Goal: Task Accomplishment & Management: Complete application form

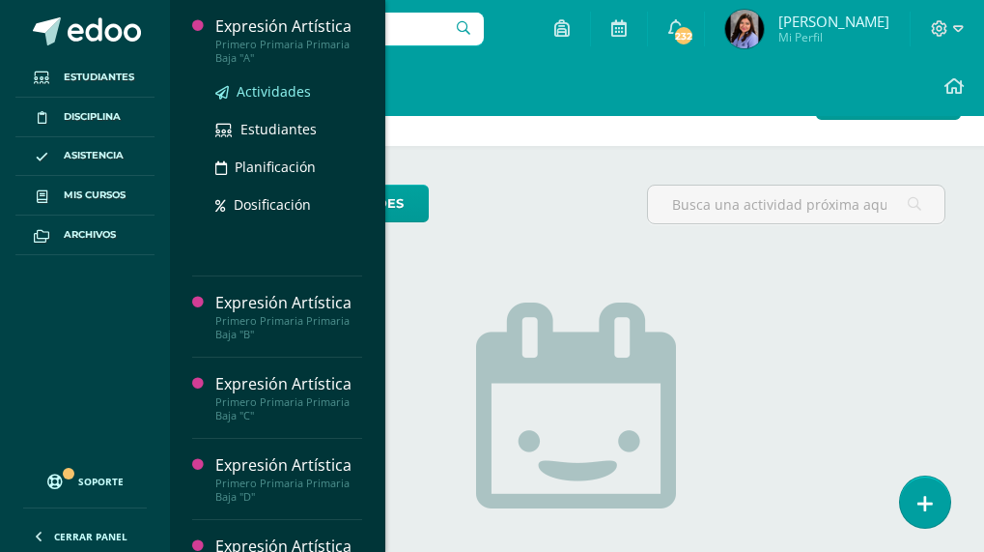
click at [273, 80] on link "Actividades" at bounding box center [288, 91] width 147 height 22
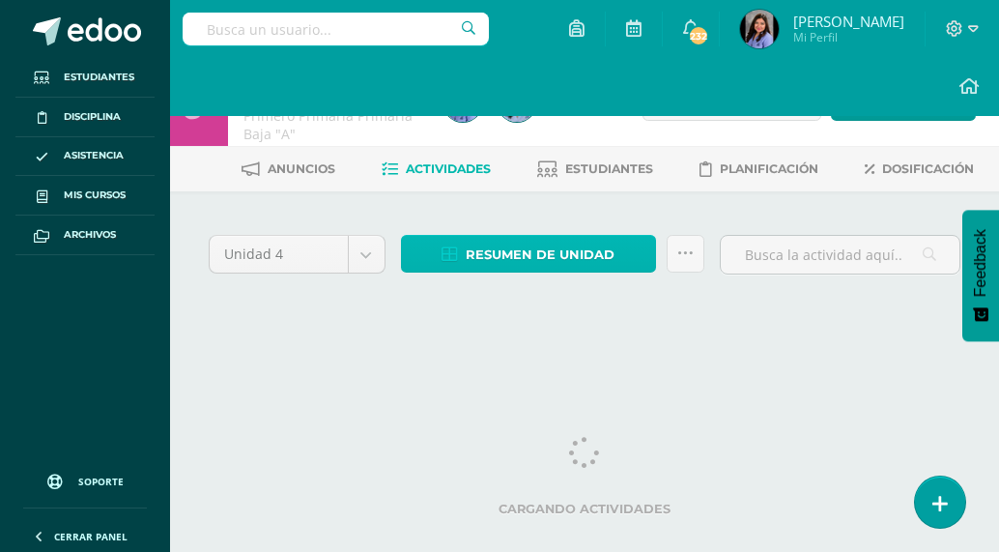
click at [534, 245] on span "Resumen de unidad" at bounding box center [540, 255] width 149 height 36
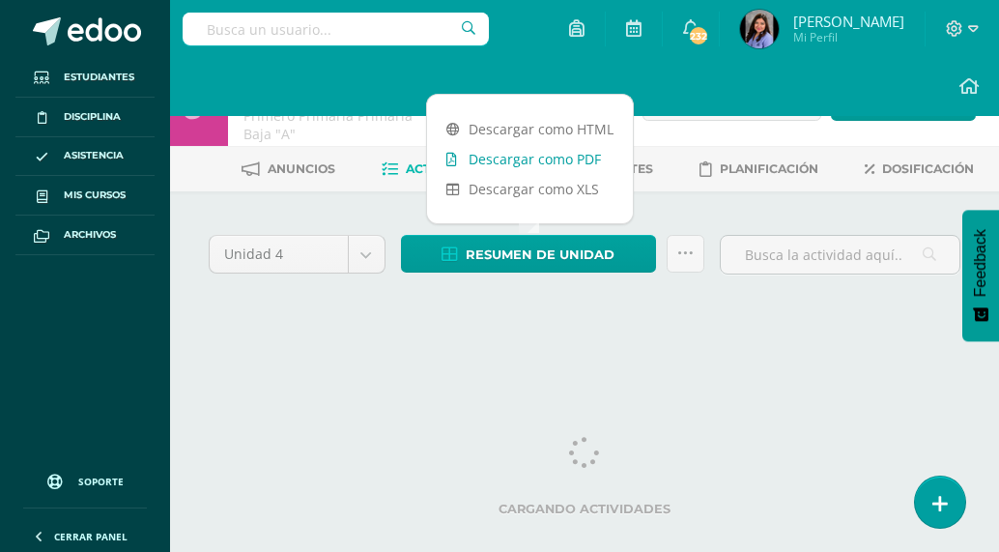
click at [542, 160] on link "Descargar como PDF" at bounding box center [530, 159] width 206 height 30
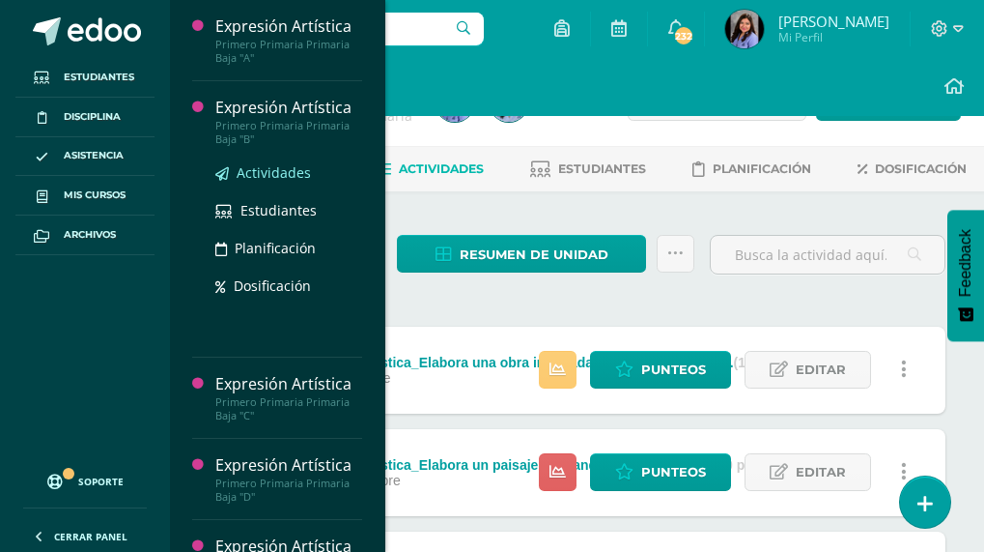
click at [285, 165] on span "Actividades" at bounding box center [274, 172] width 74 height 18
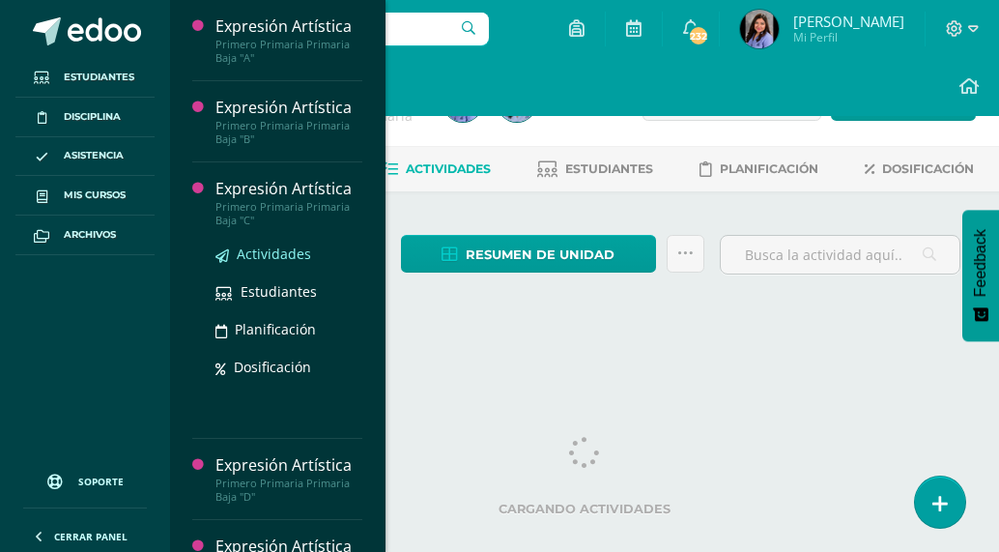
click at [240, 253] on span "Actividades" at bounding box center [274, 253] width 74 height 18
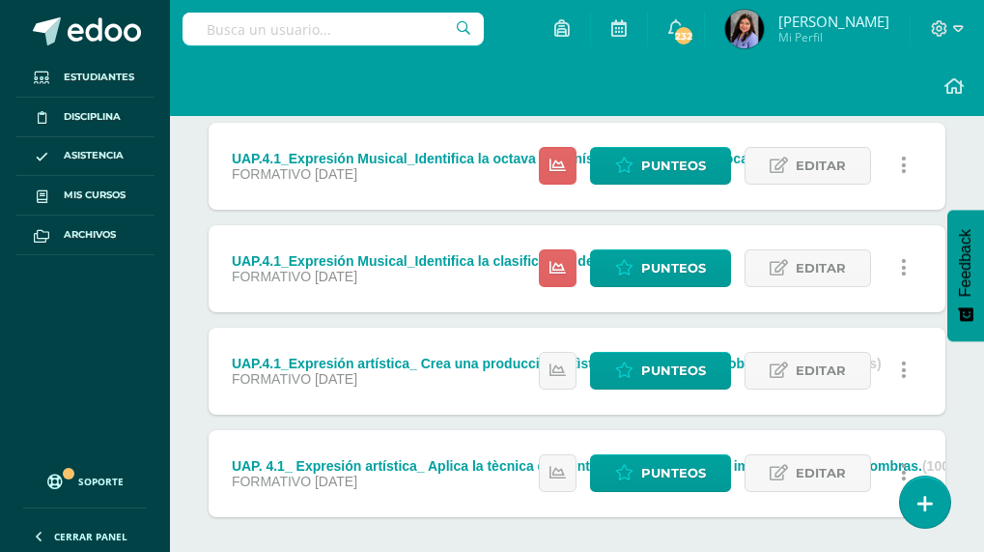
scroll to position [580, 0]
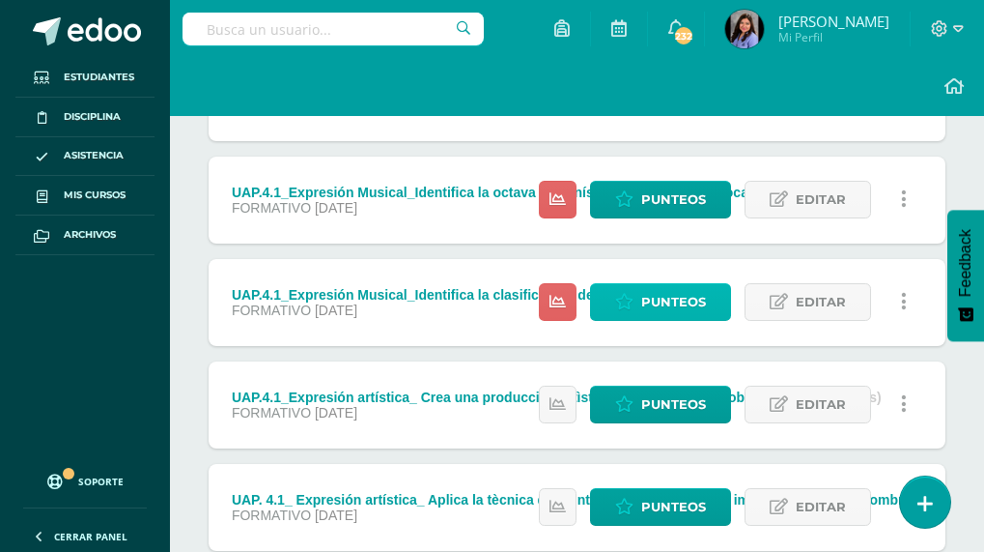
click at [663, 303] on span "Punteos" at bounding box center [673, 302] width 65 height 36
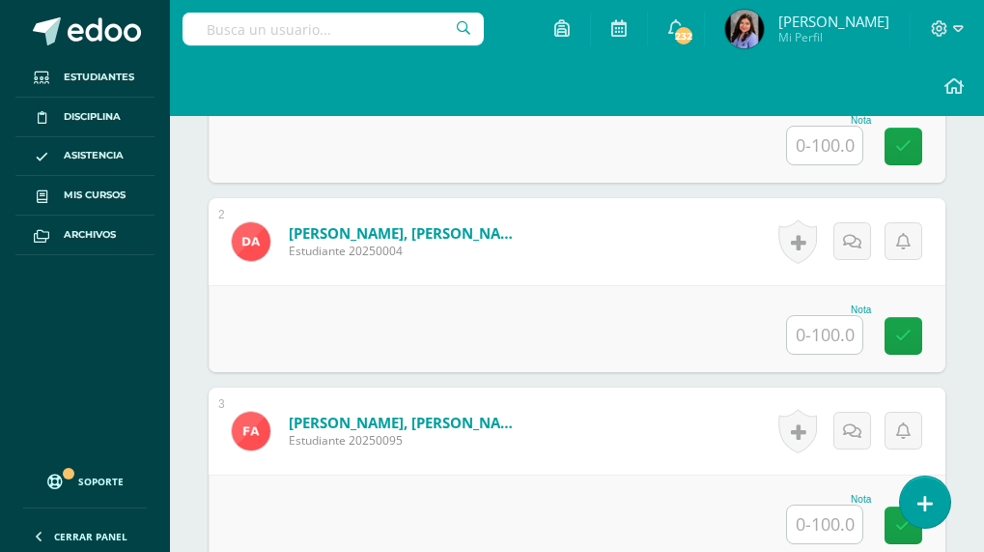
scroll to position [507, 0]
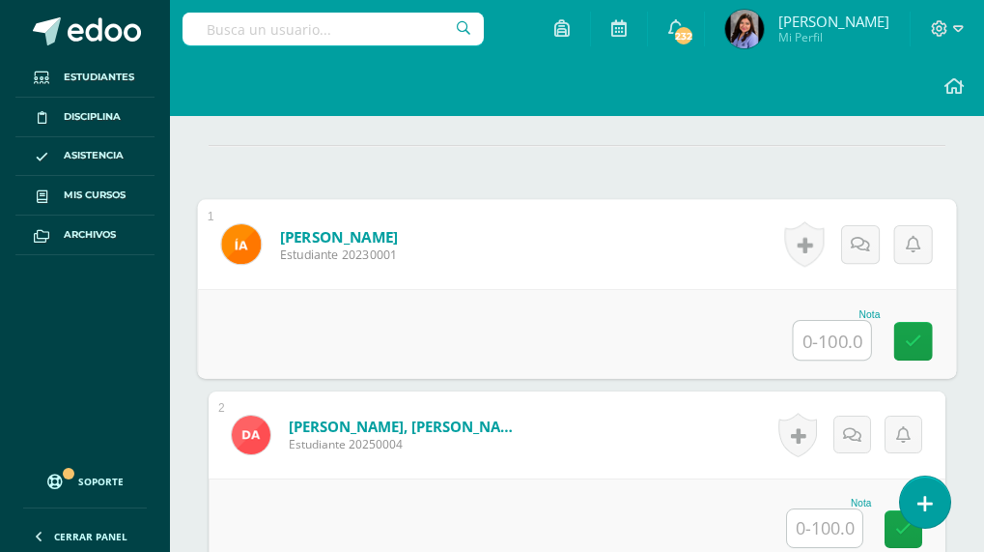
click at [853, 339] on input "text" at bounding box center [832, 340] width 77 height 39
type input "100"
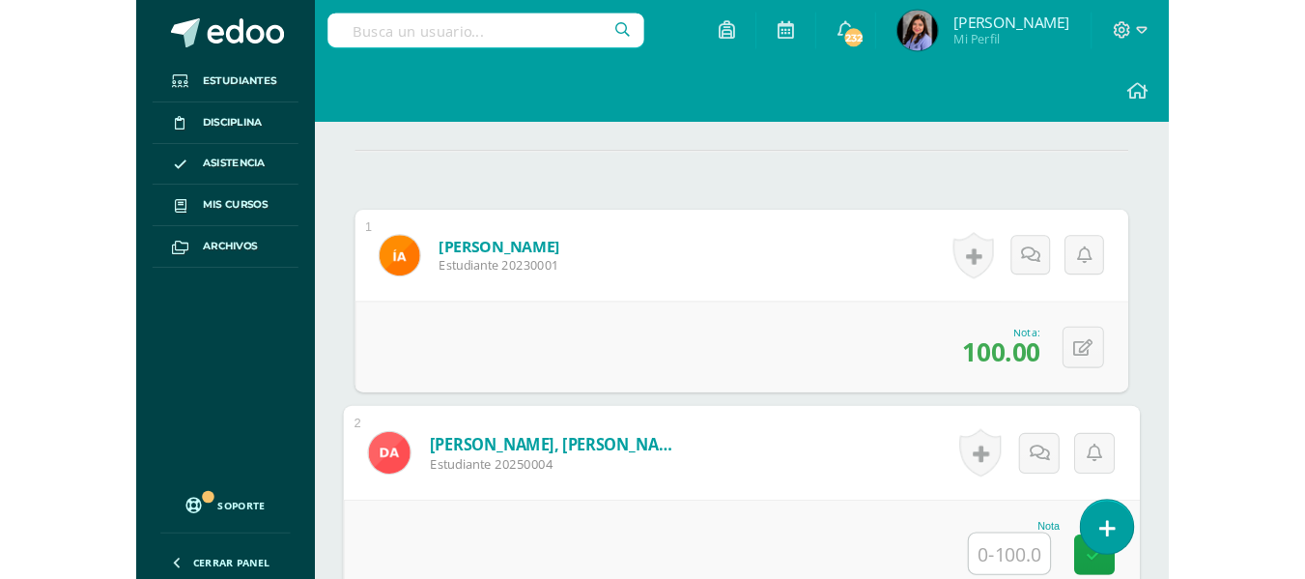
scroll to position [471, 0]
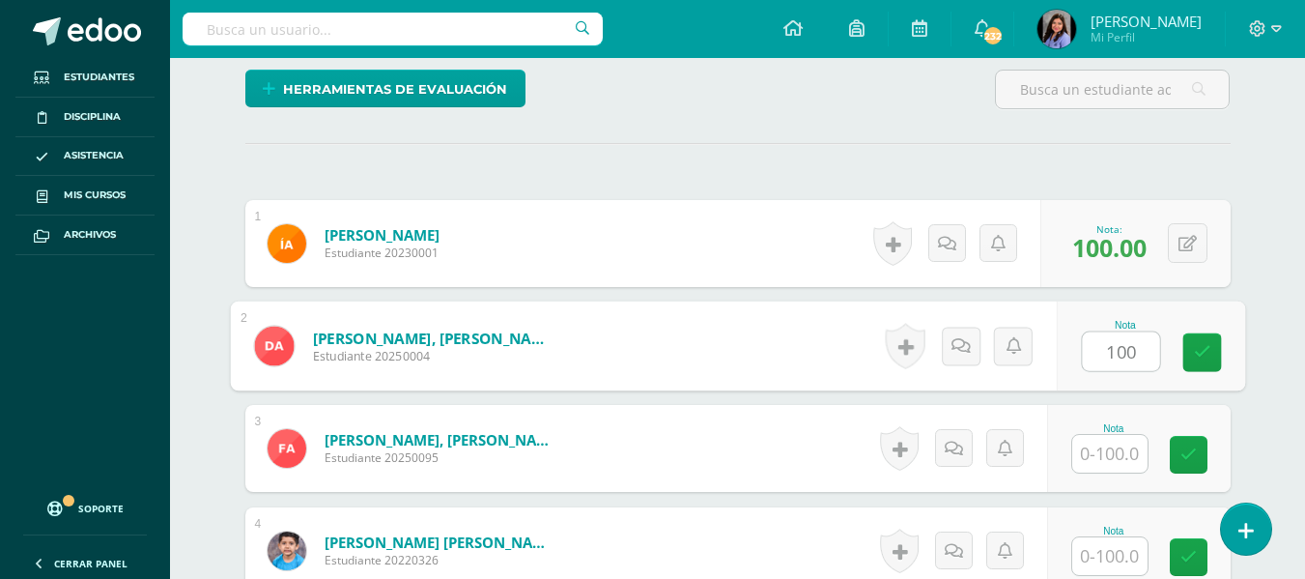
type input "100"
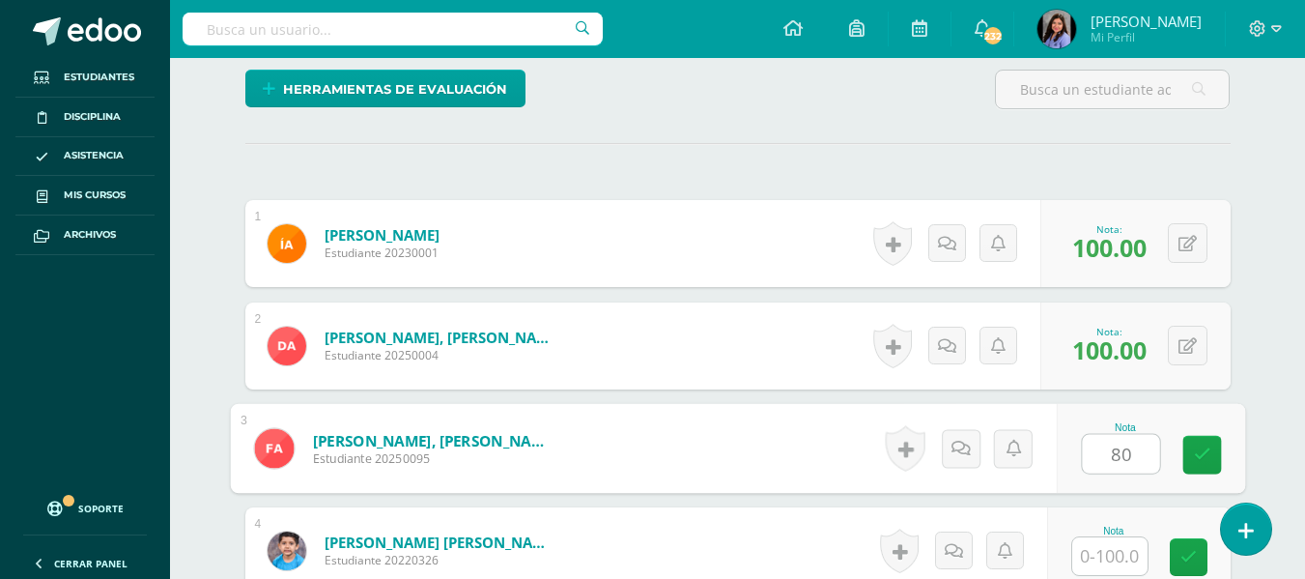
type input "80"
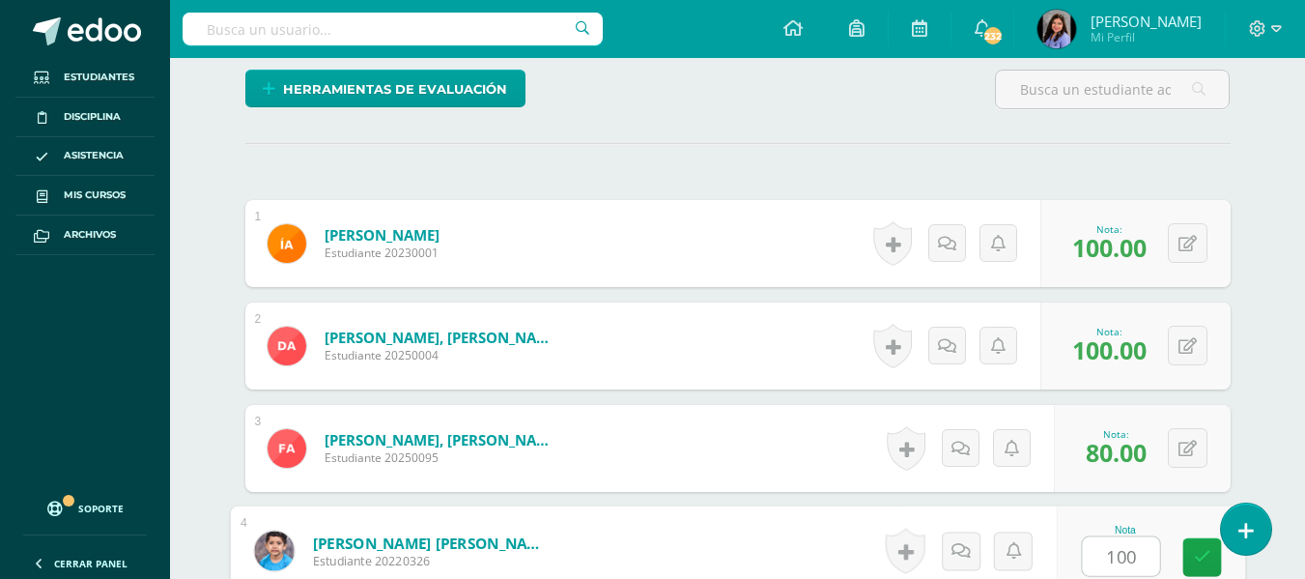
type input "100"
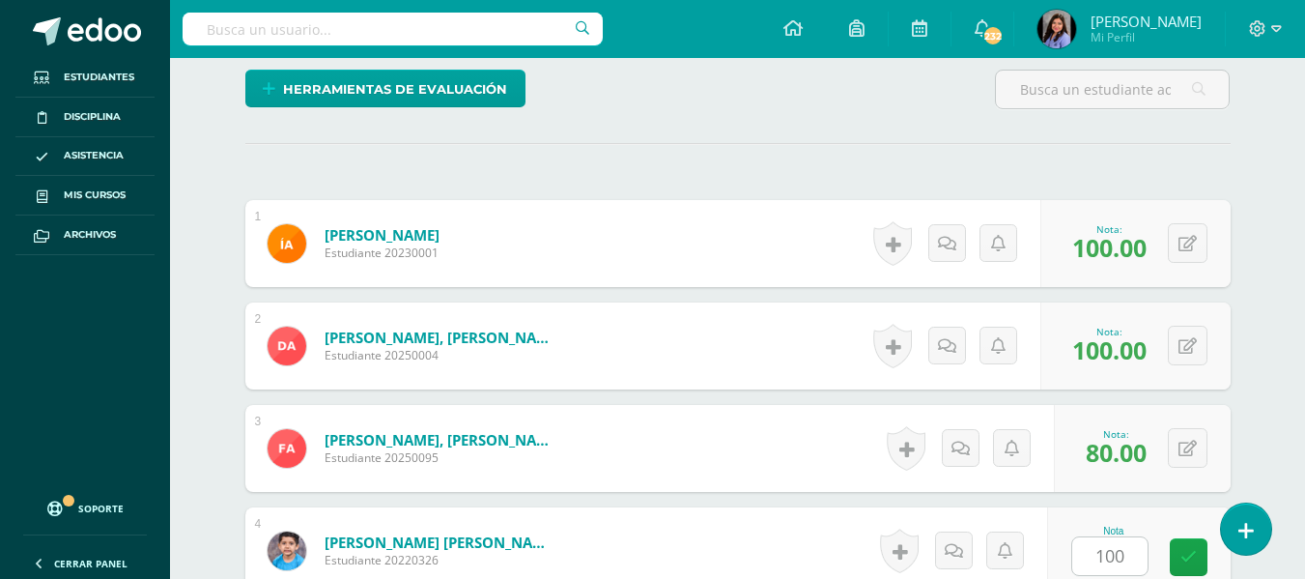
scroll to position [840, 0]
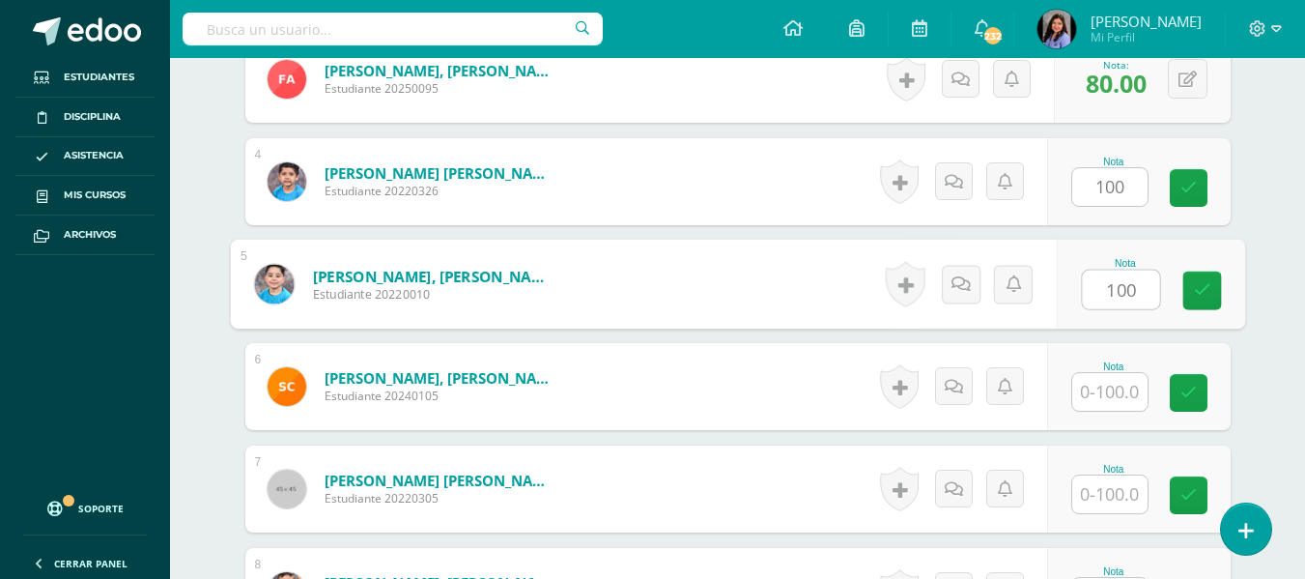
type input "100"
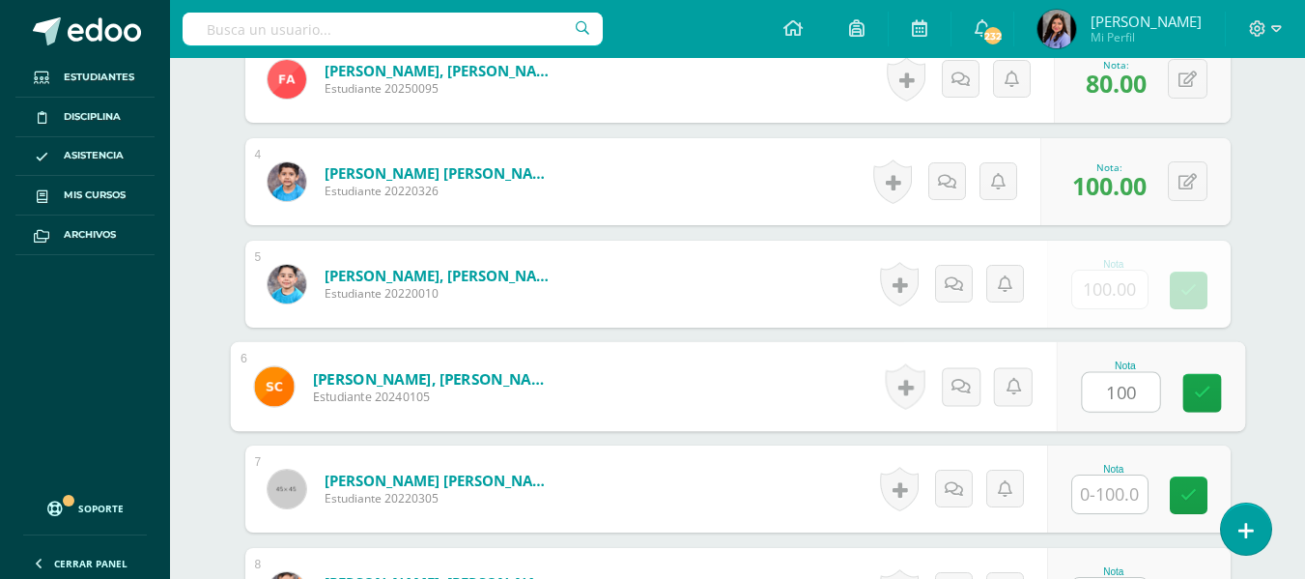
type input "100"
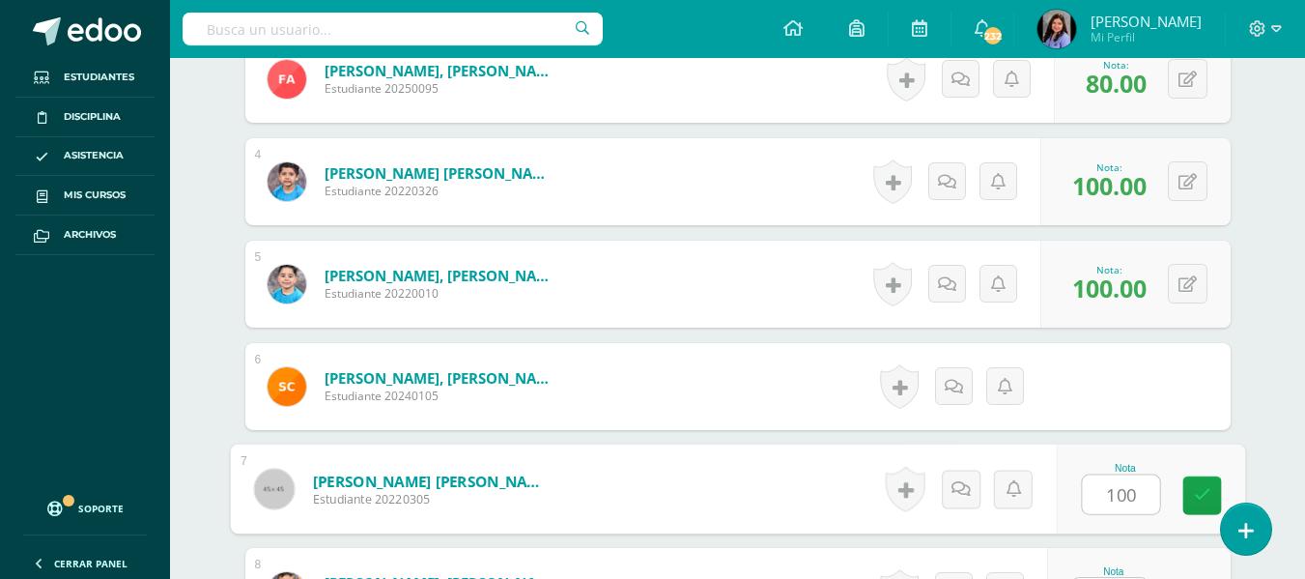
type input "100"
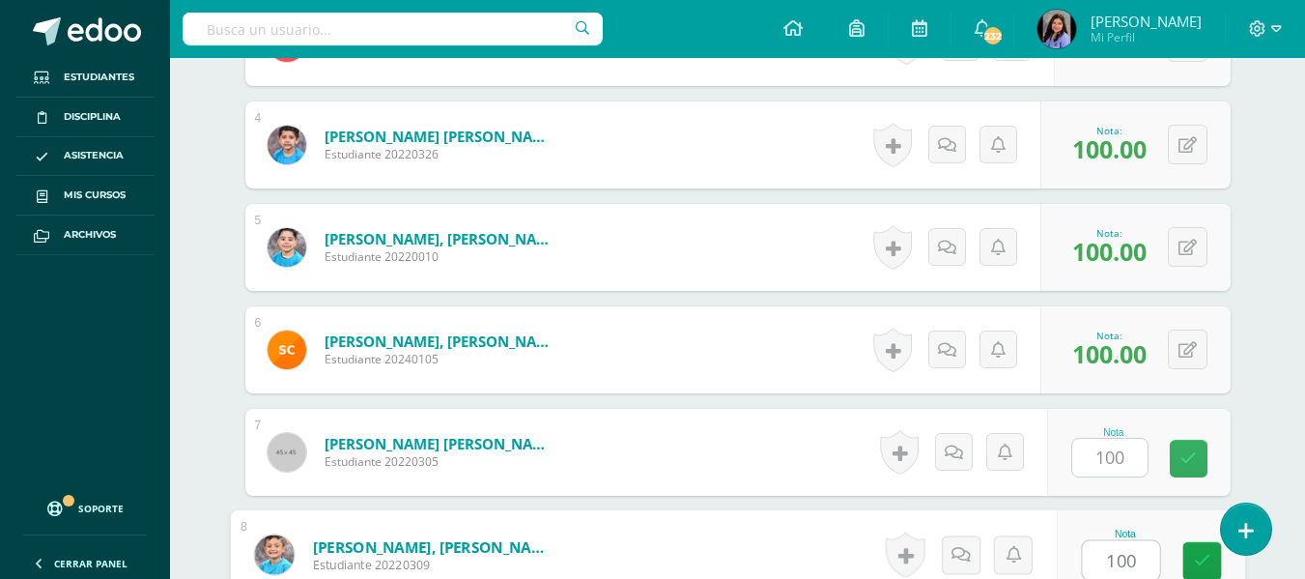
type input "100"
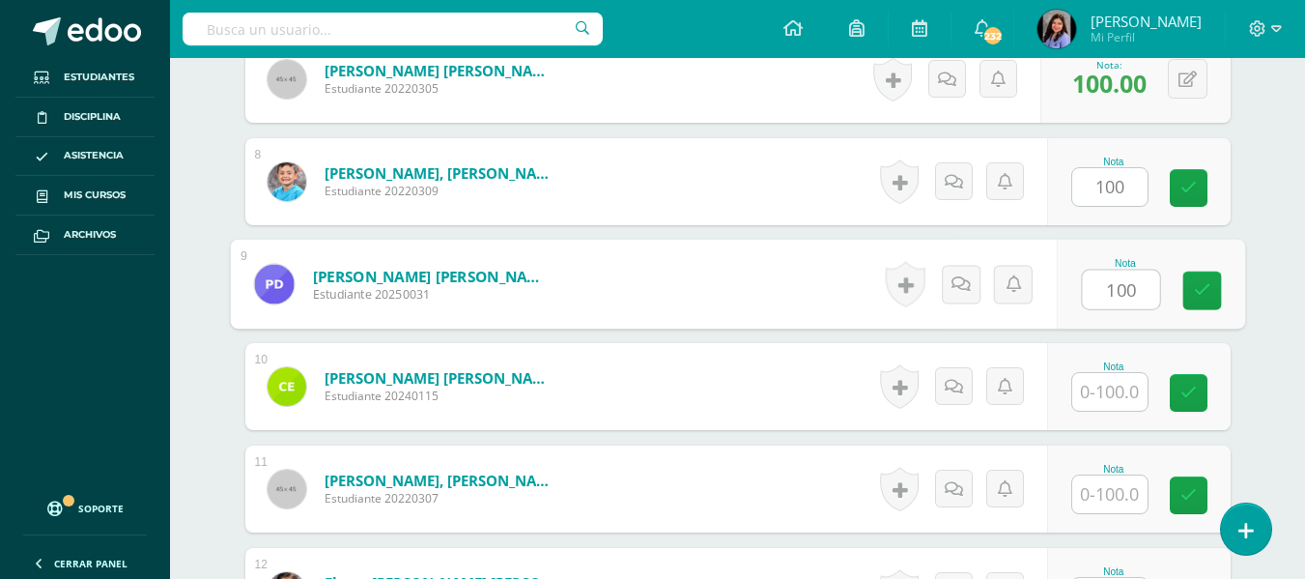
type input "100"
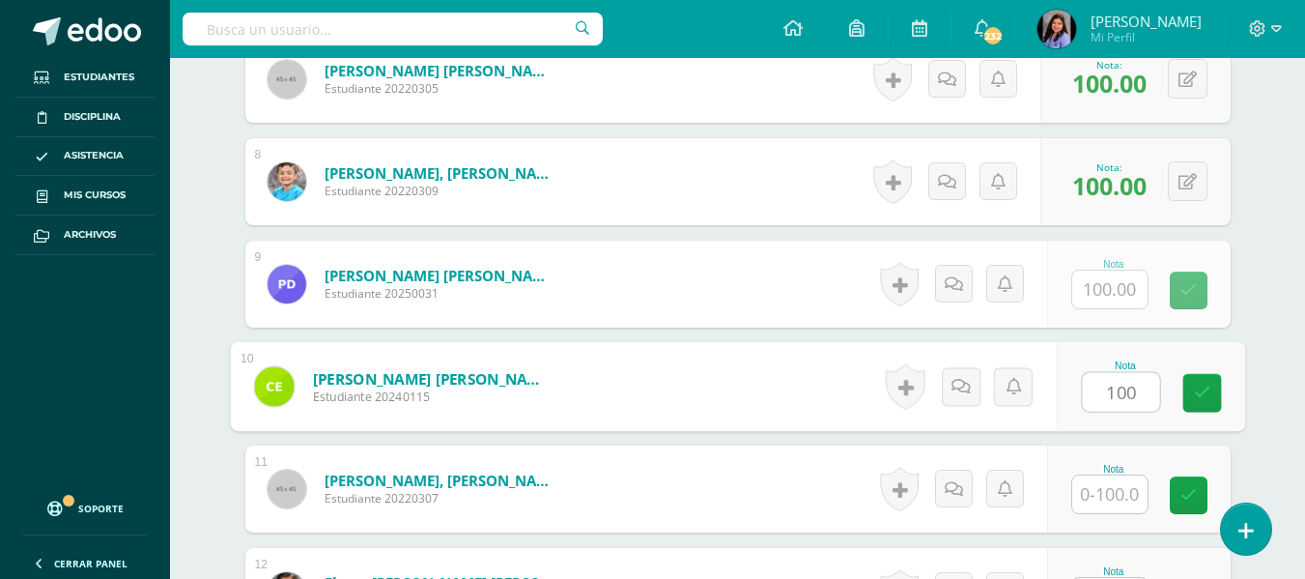
type input "100"
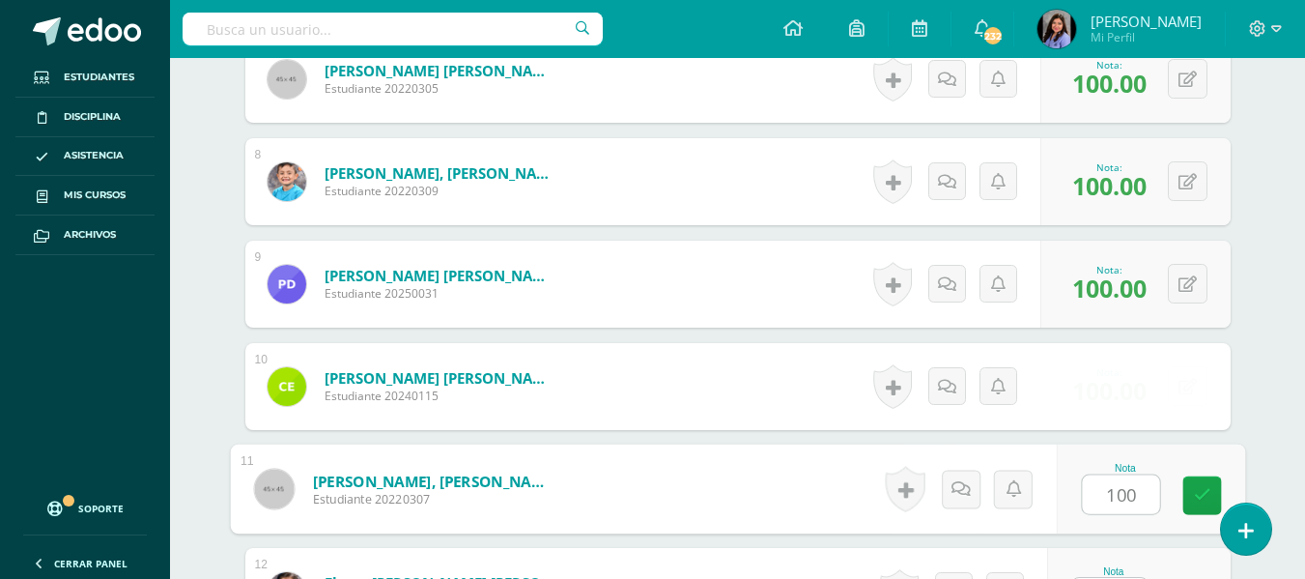
type input "100"
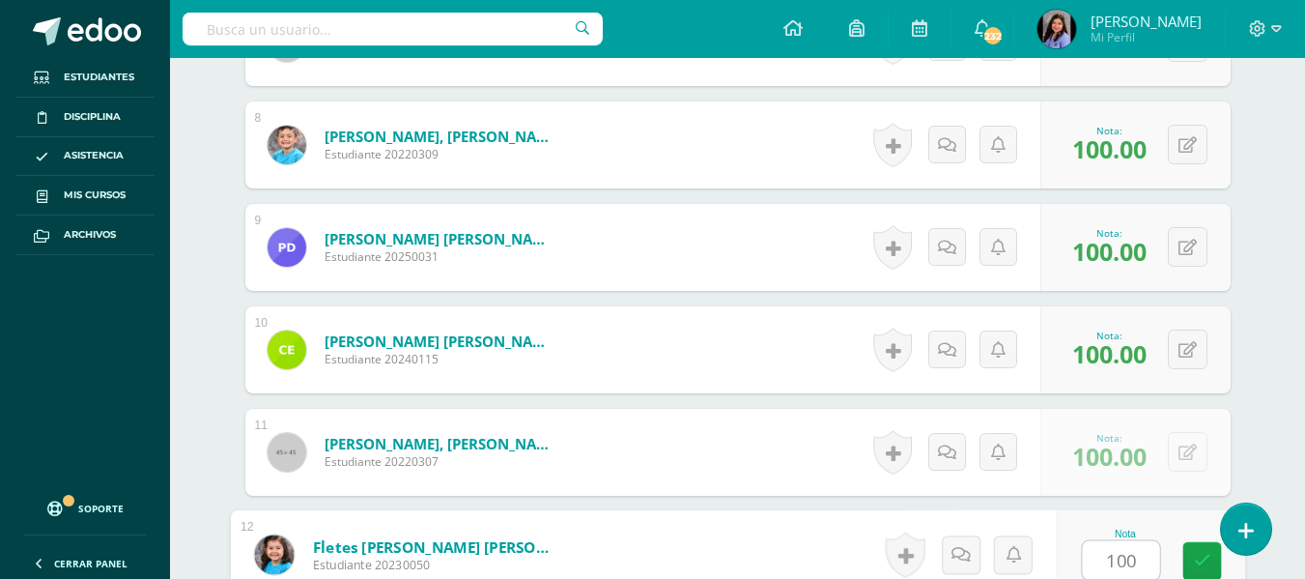
type input "100"
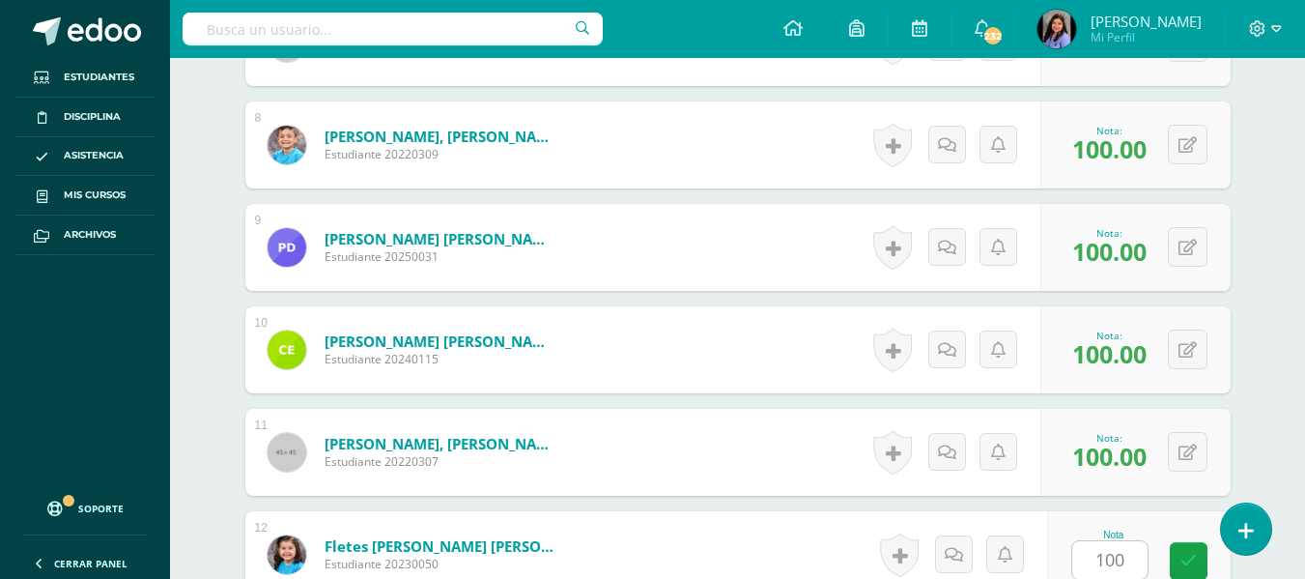
scroll to position [1660, 0]
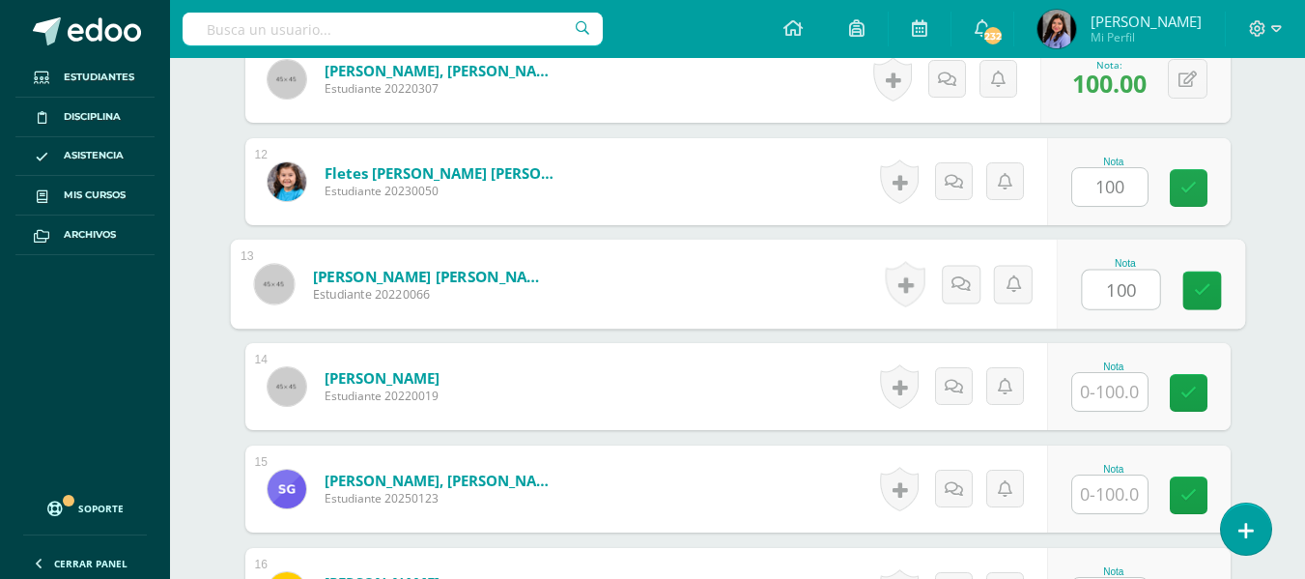
type input "100"
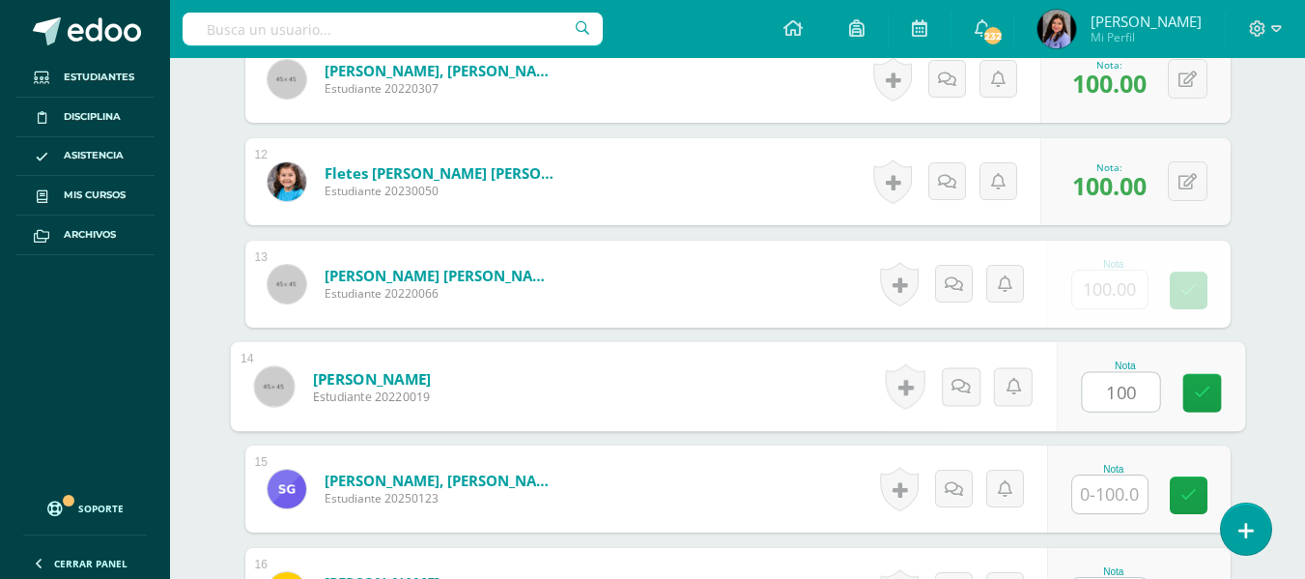
type input "100"
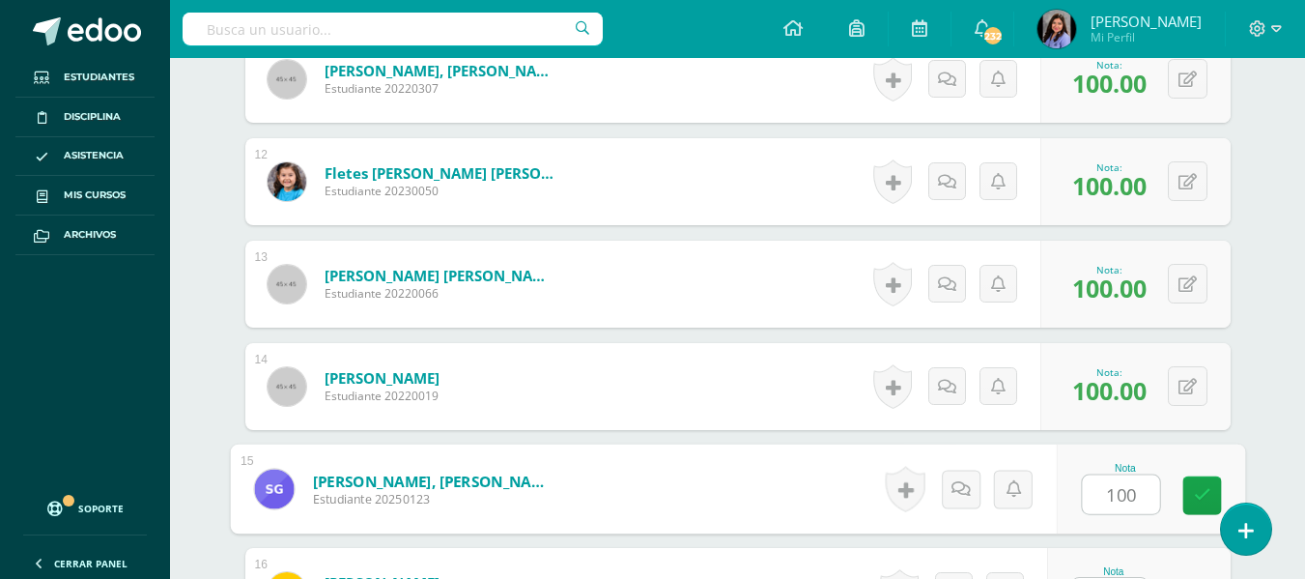
type input "100"
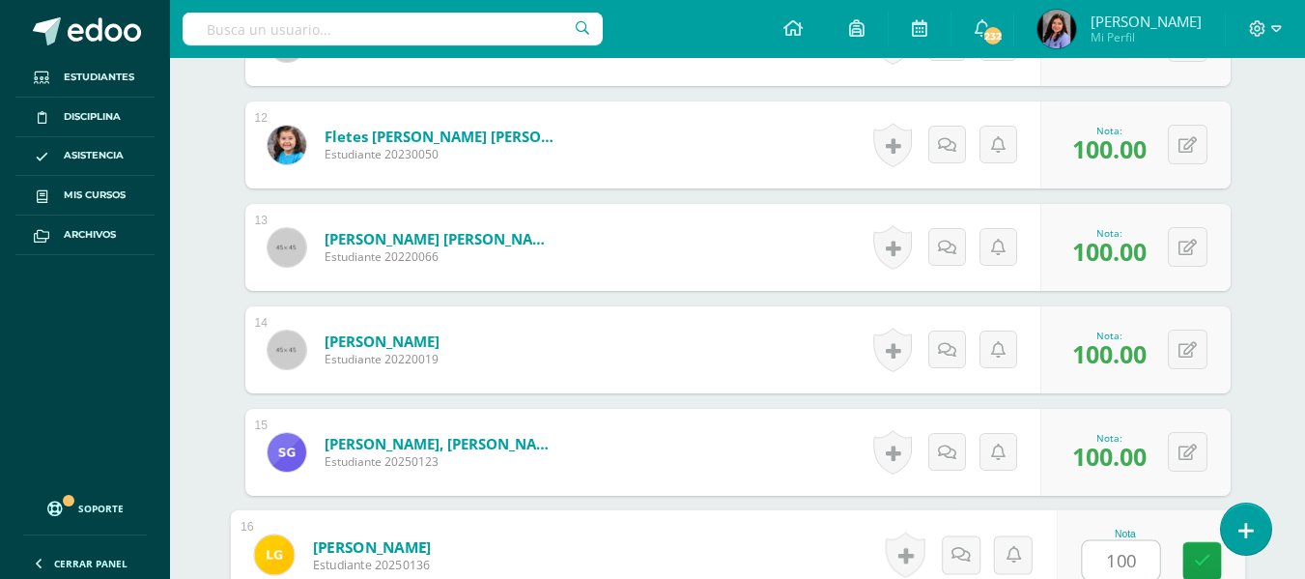
type input "100"
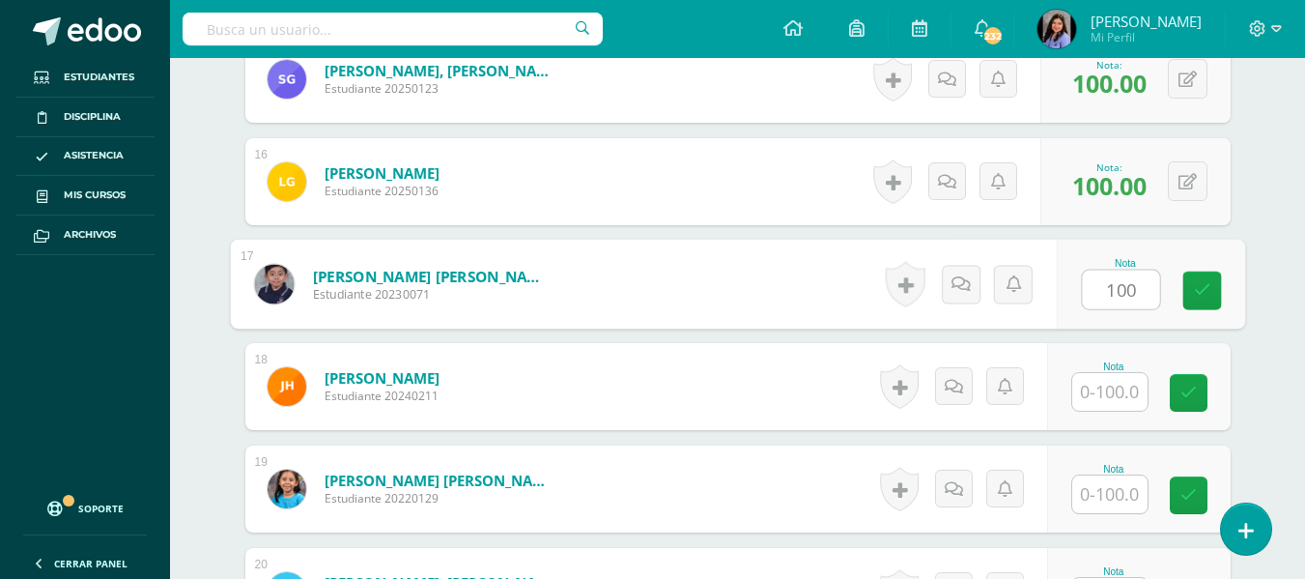
type input "100"
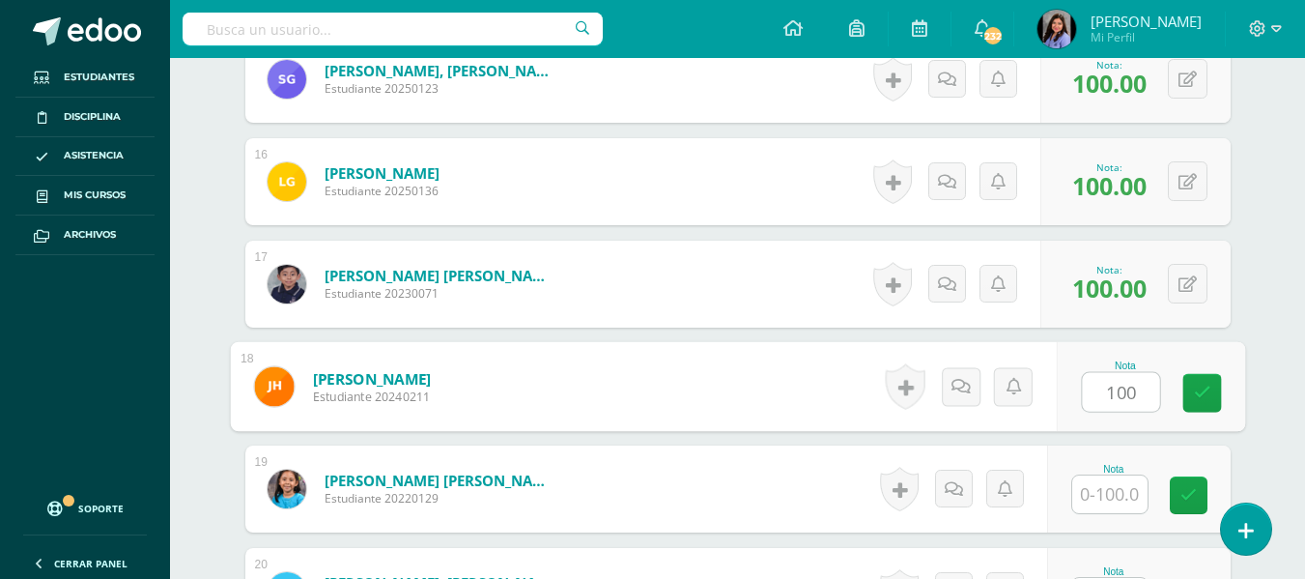
type input "100"
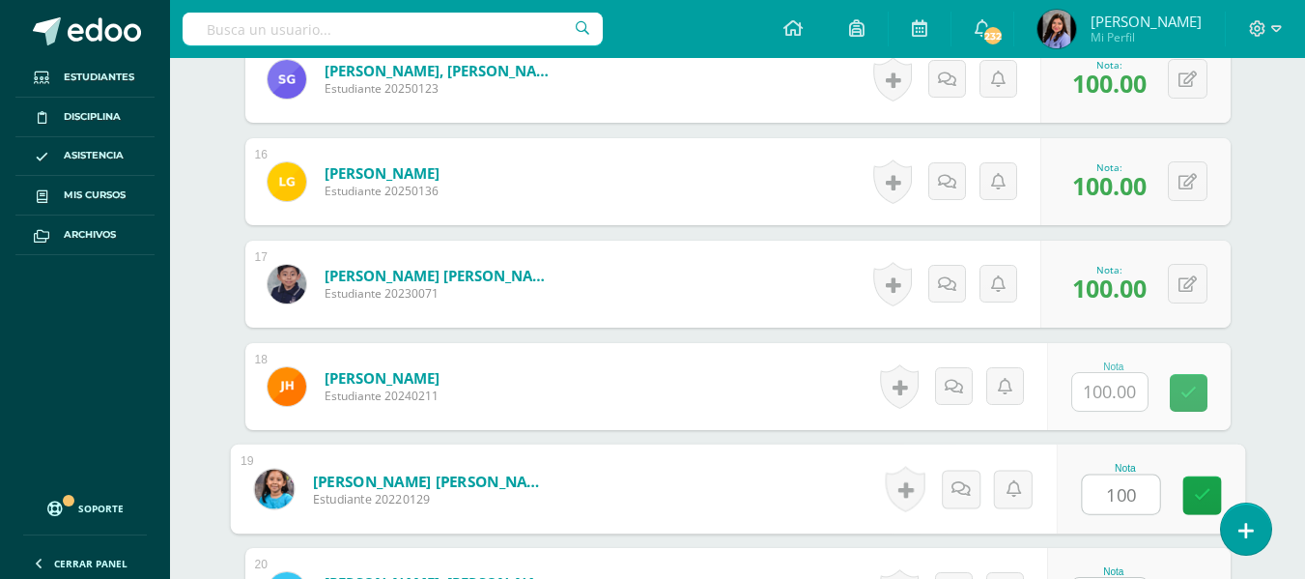
type input "100"
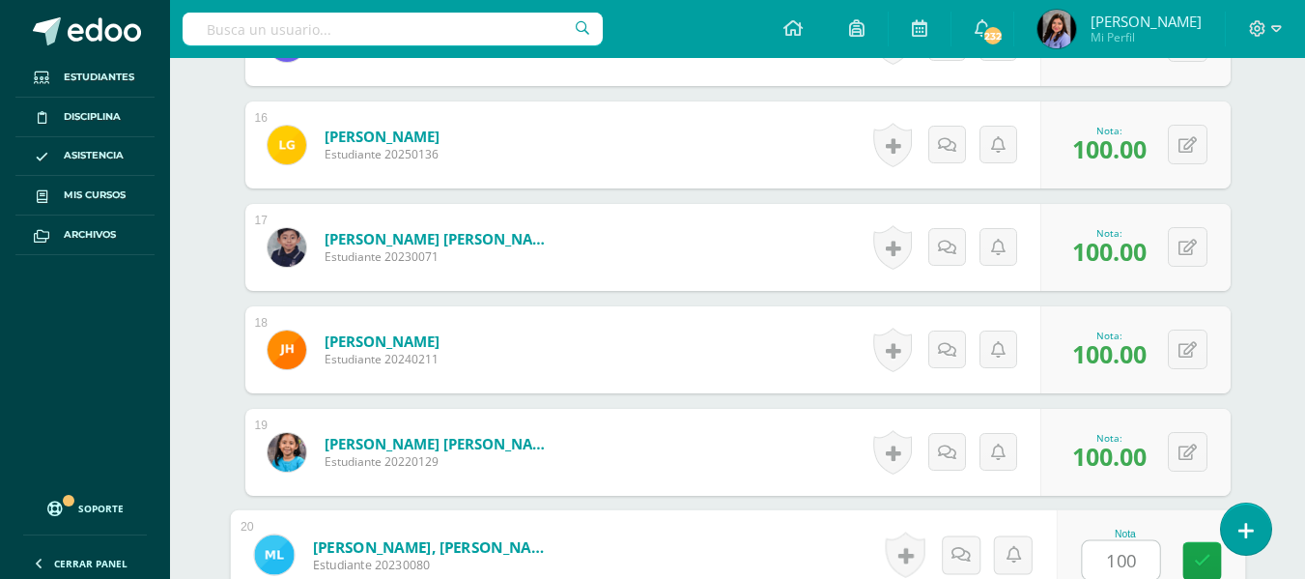
type input "100"
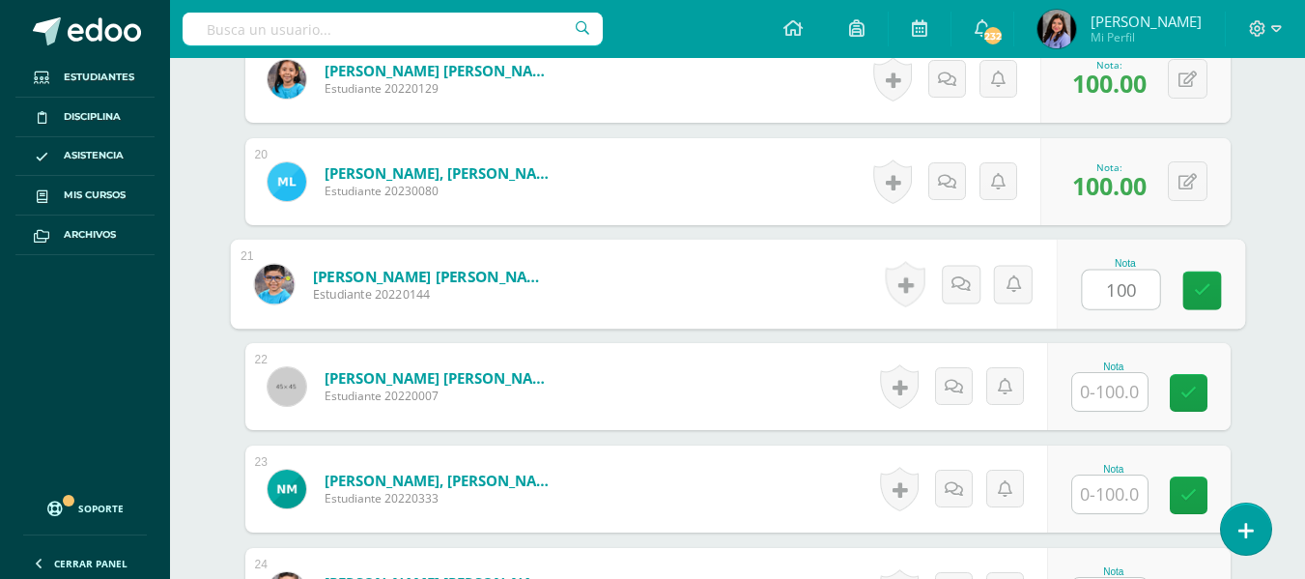
type input "100"
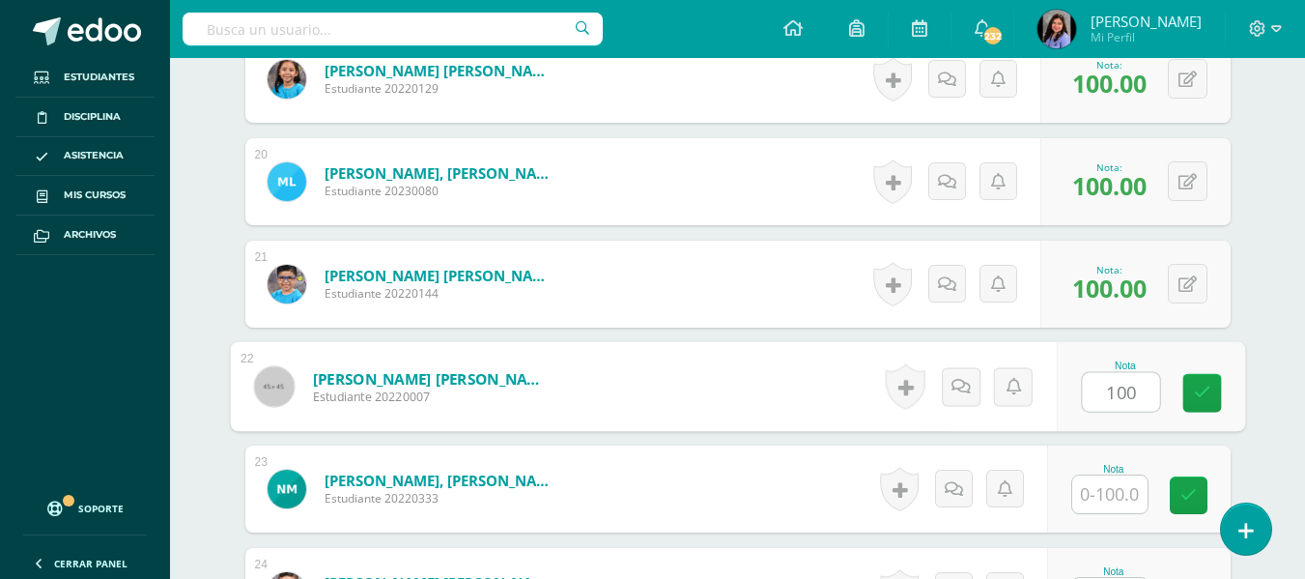
type input "100"
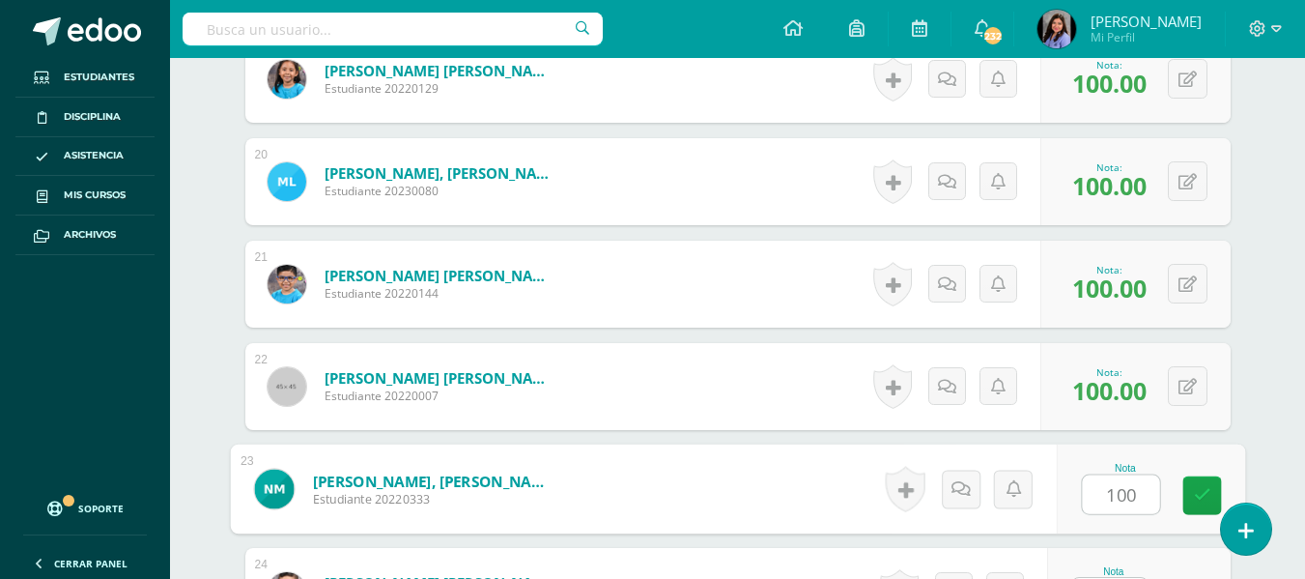
type input "100"
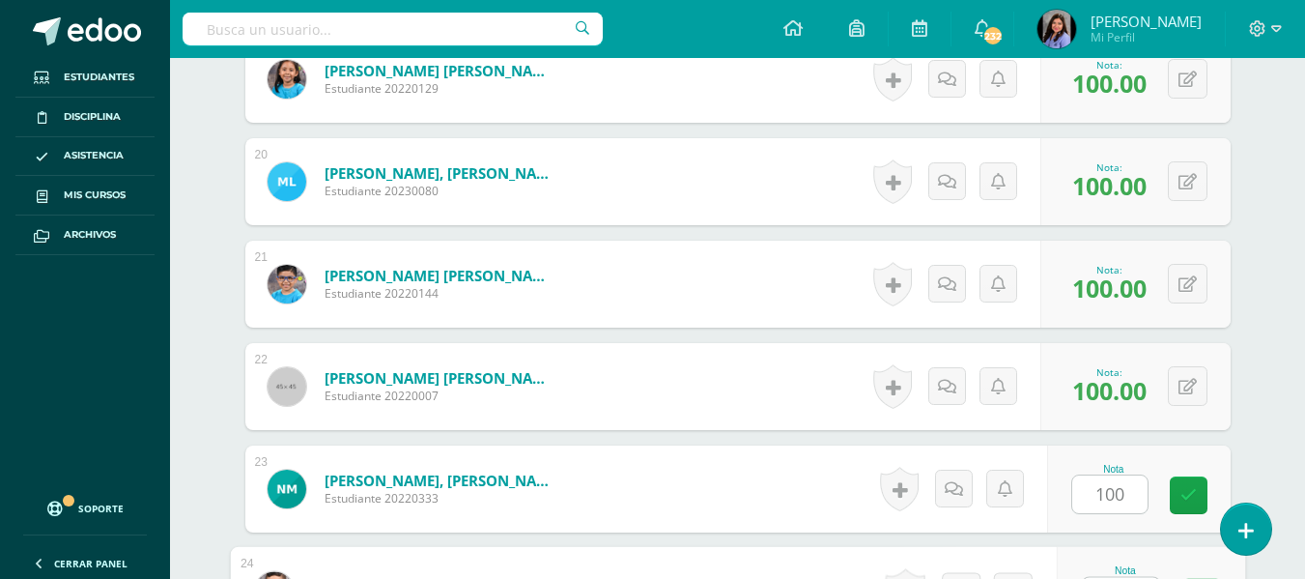
scroll to position [2515, 0]
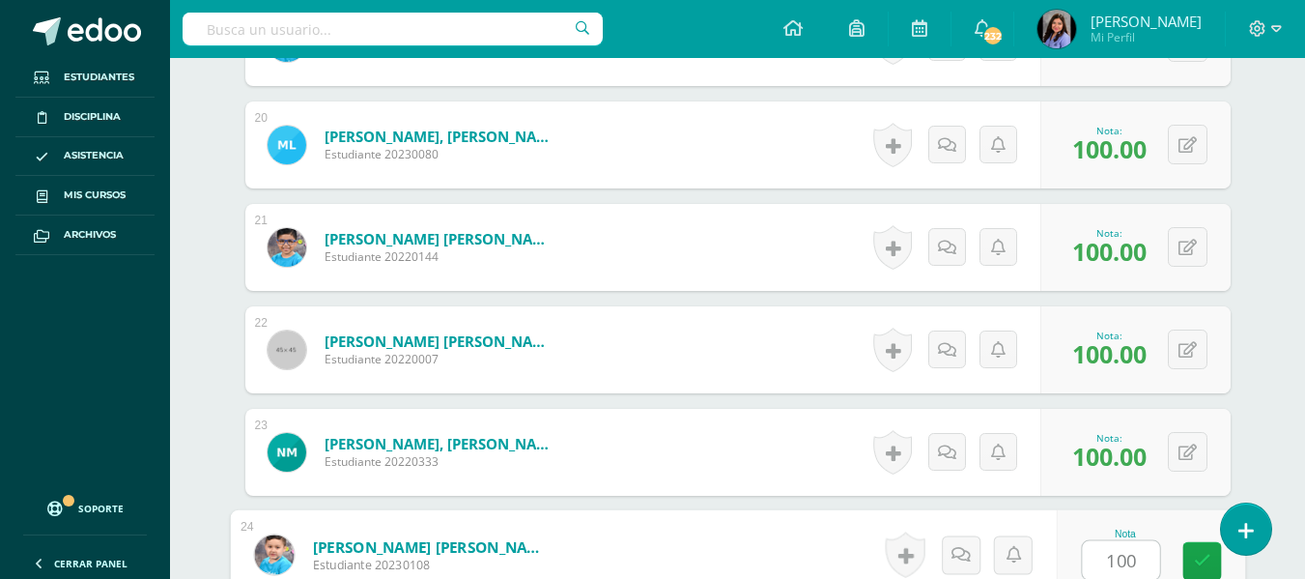
type input "100"
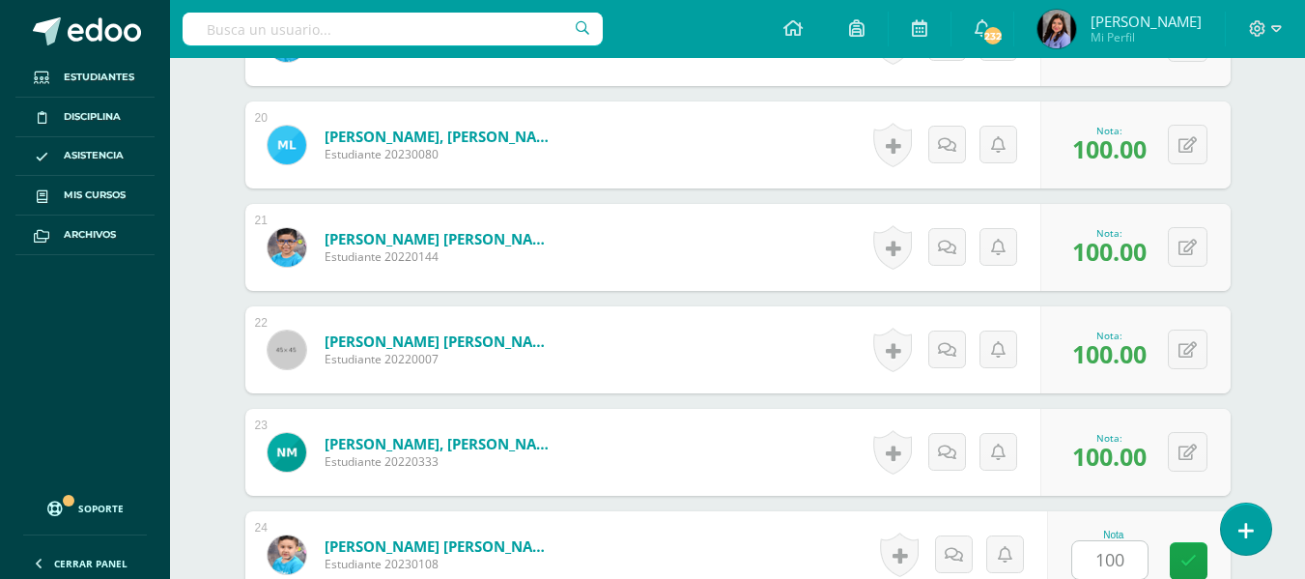
scroll to position [2888, 0]
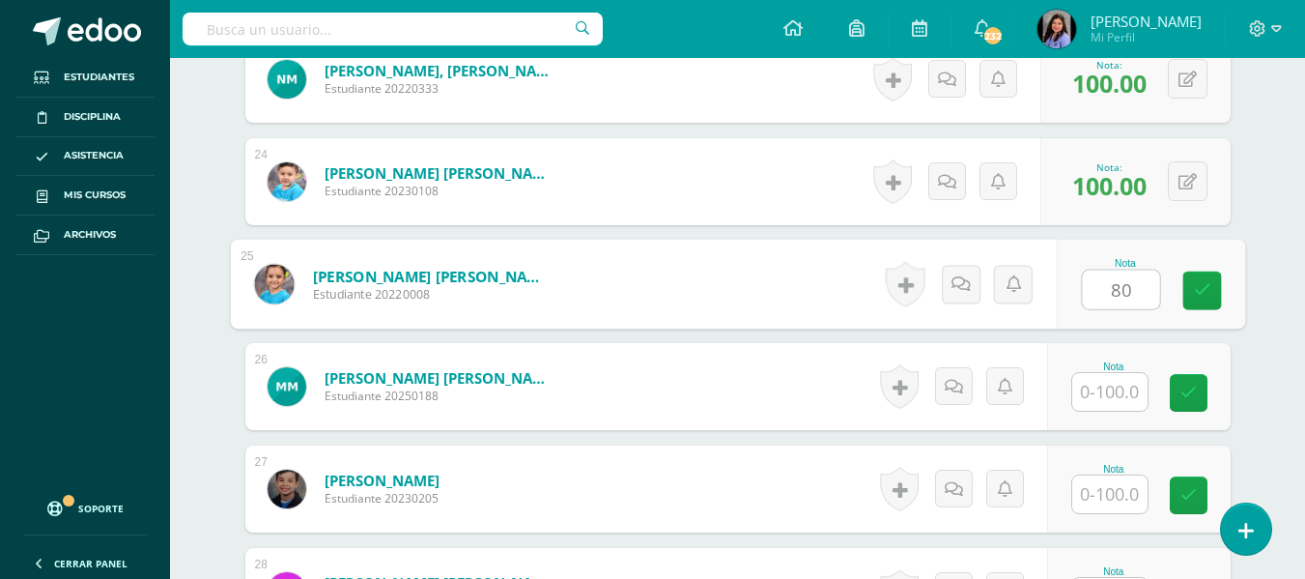
type input "80"
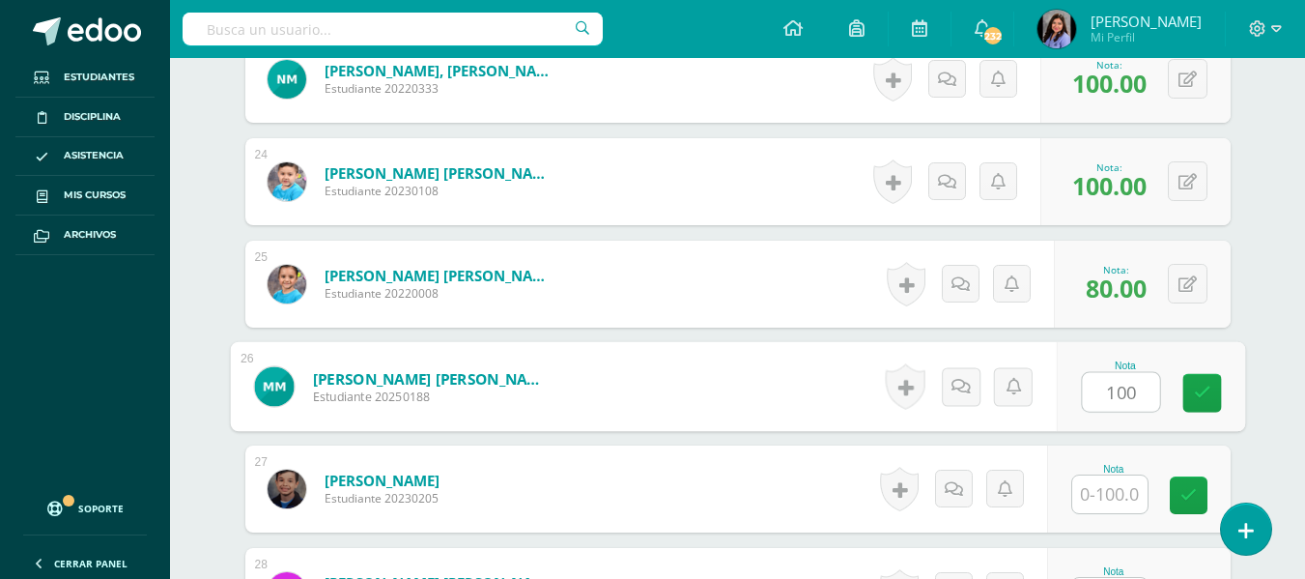
type input "100"
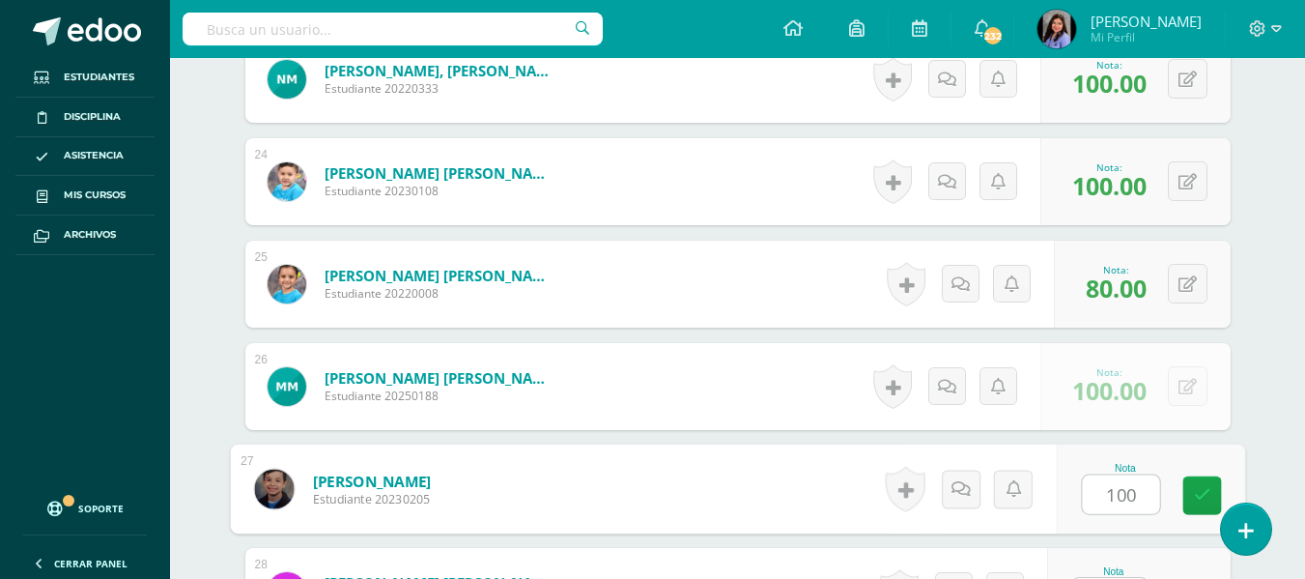
type input "100"
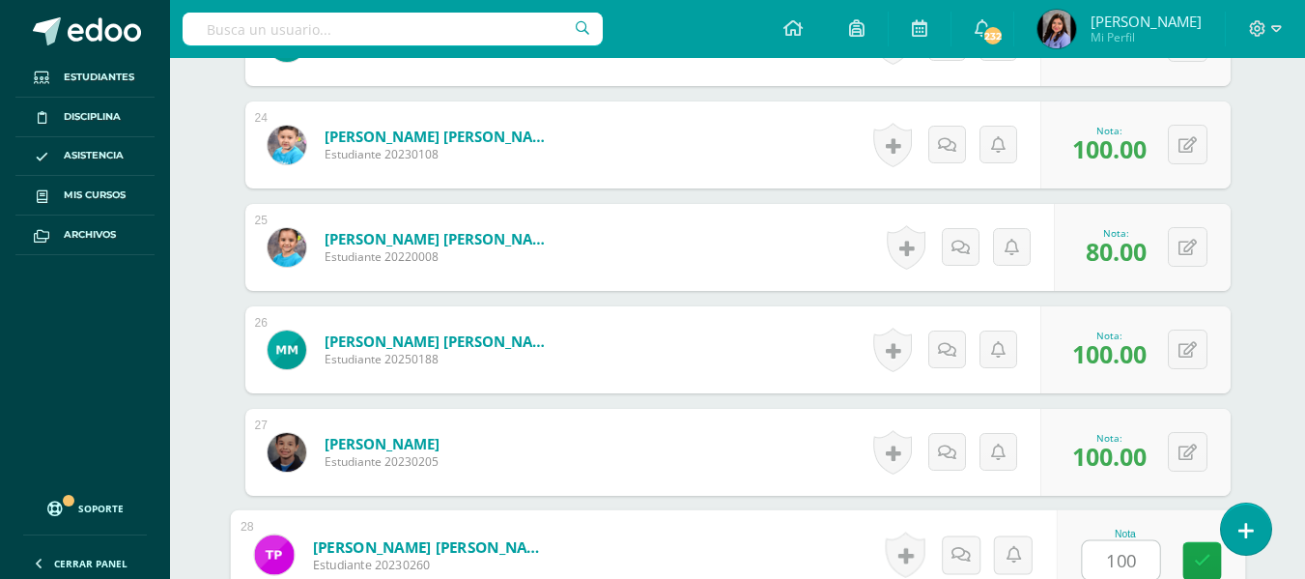
type input "100"
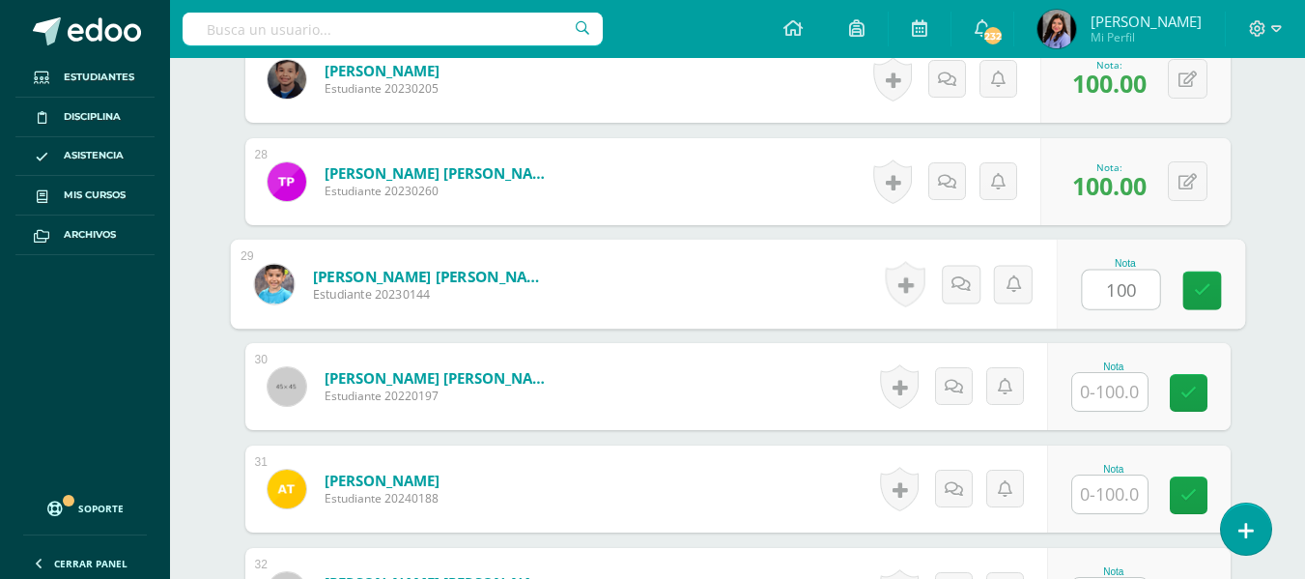
type input "100"
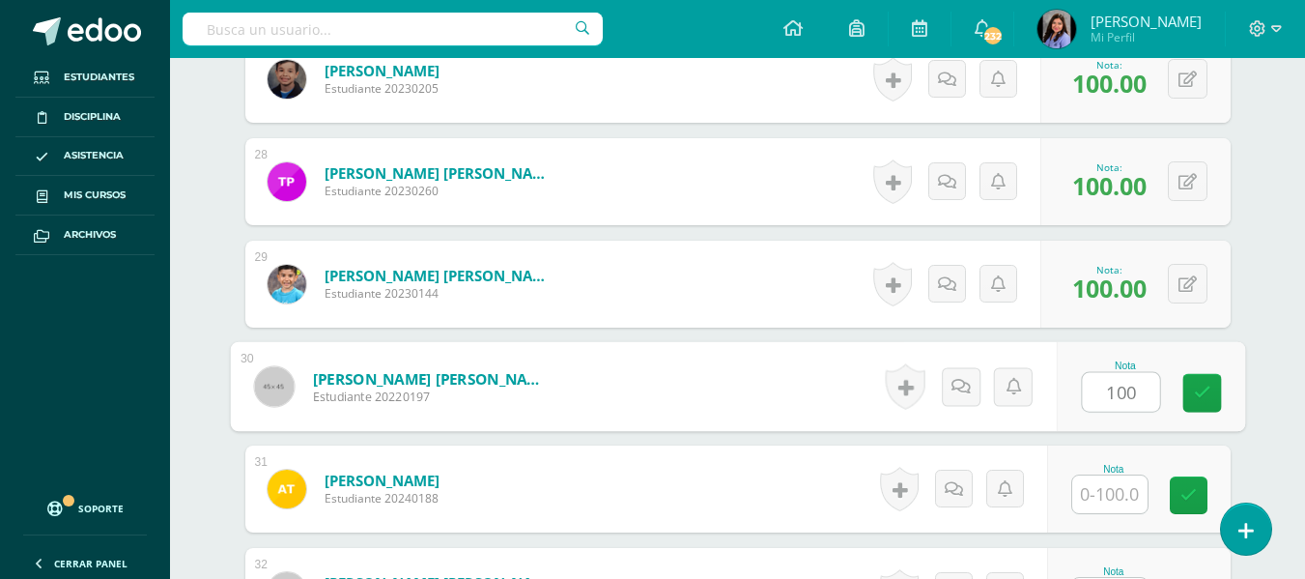
type input "100"
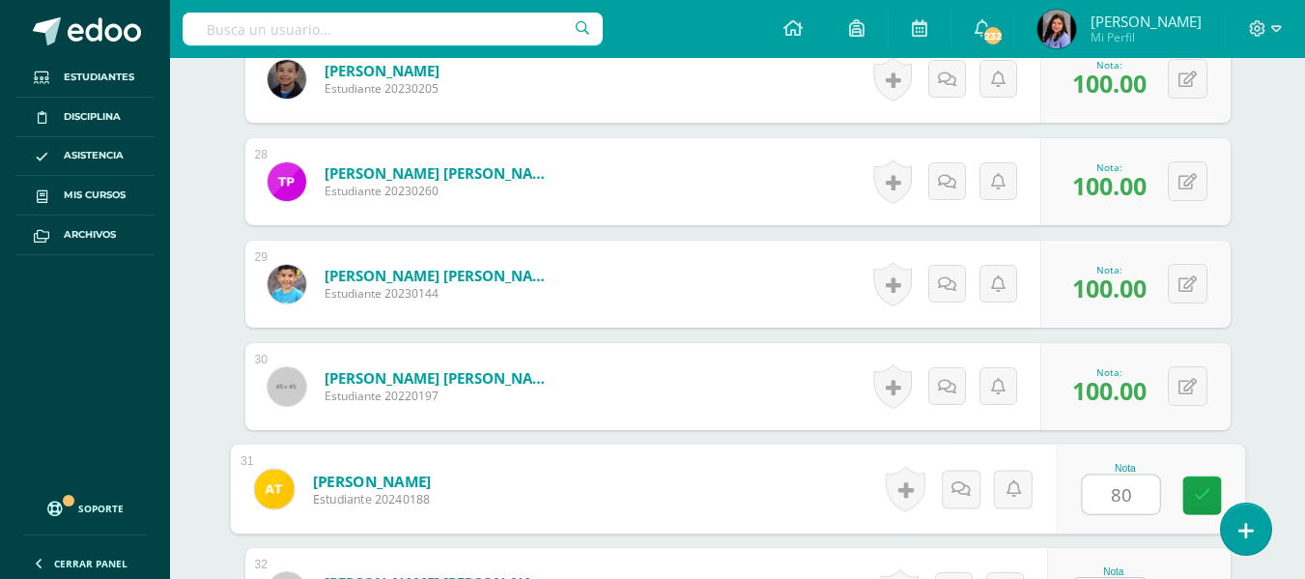
type input "80"
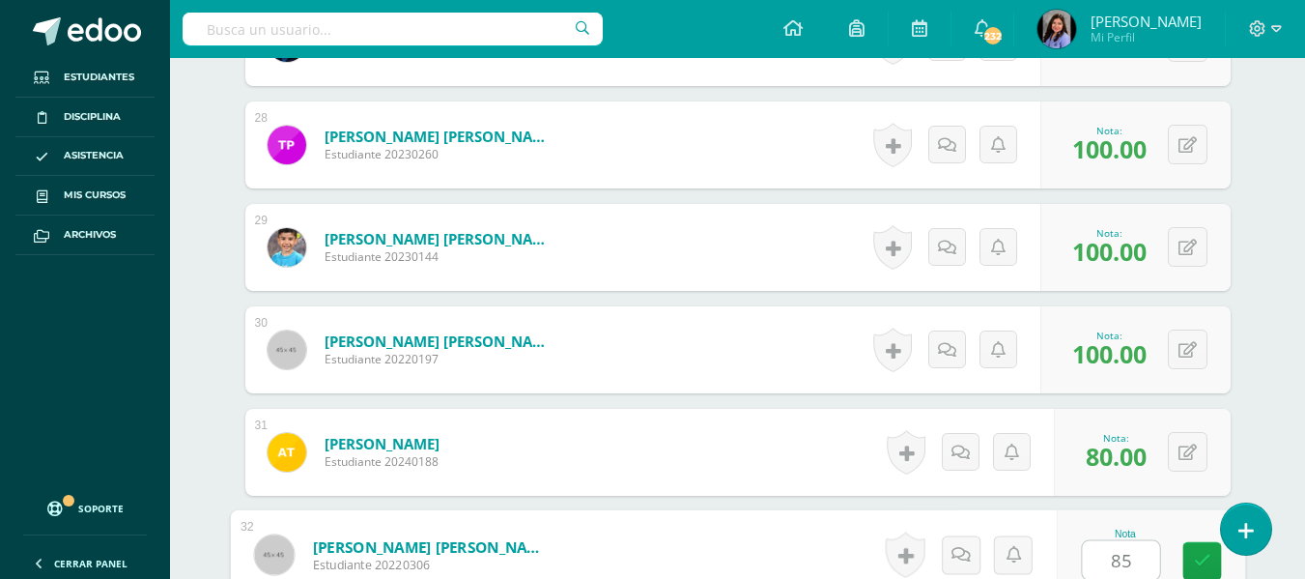
type input "85"
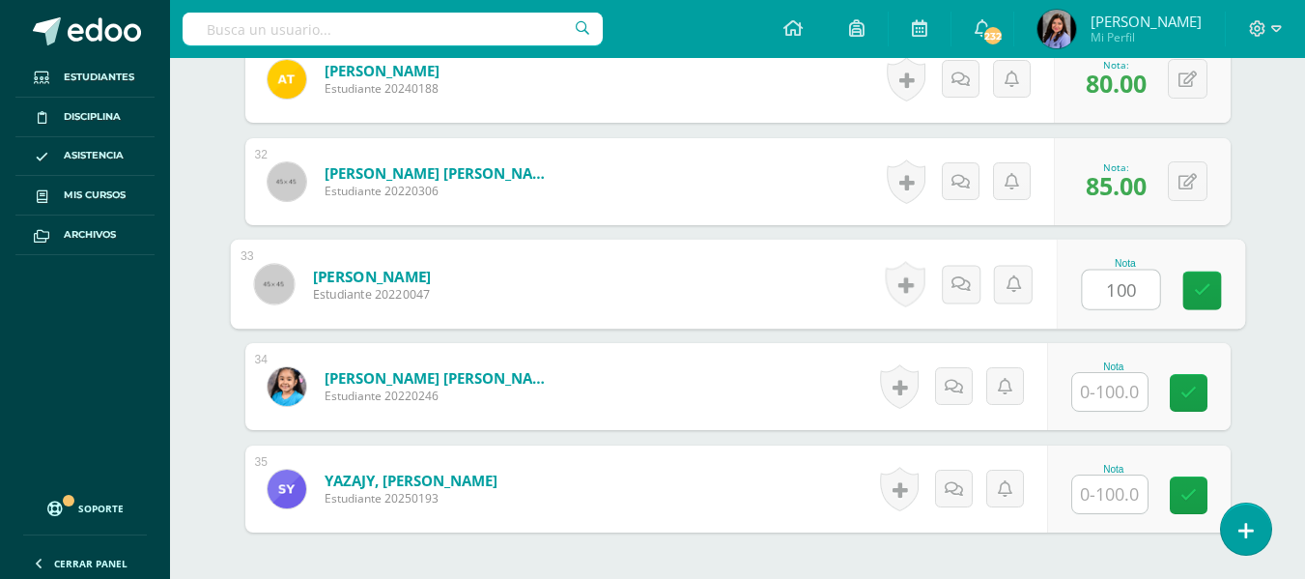
type input "100"
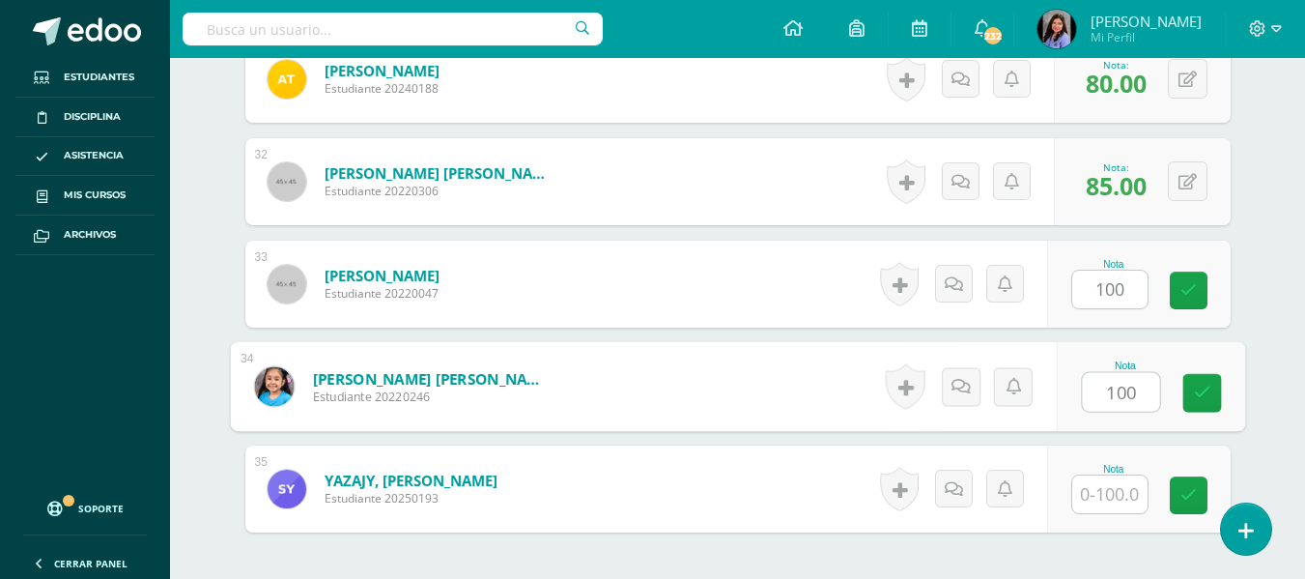
type input "100"
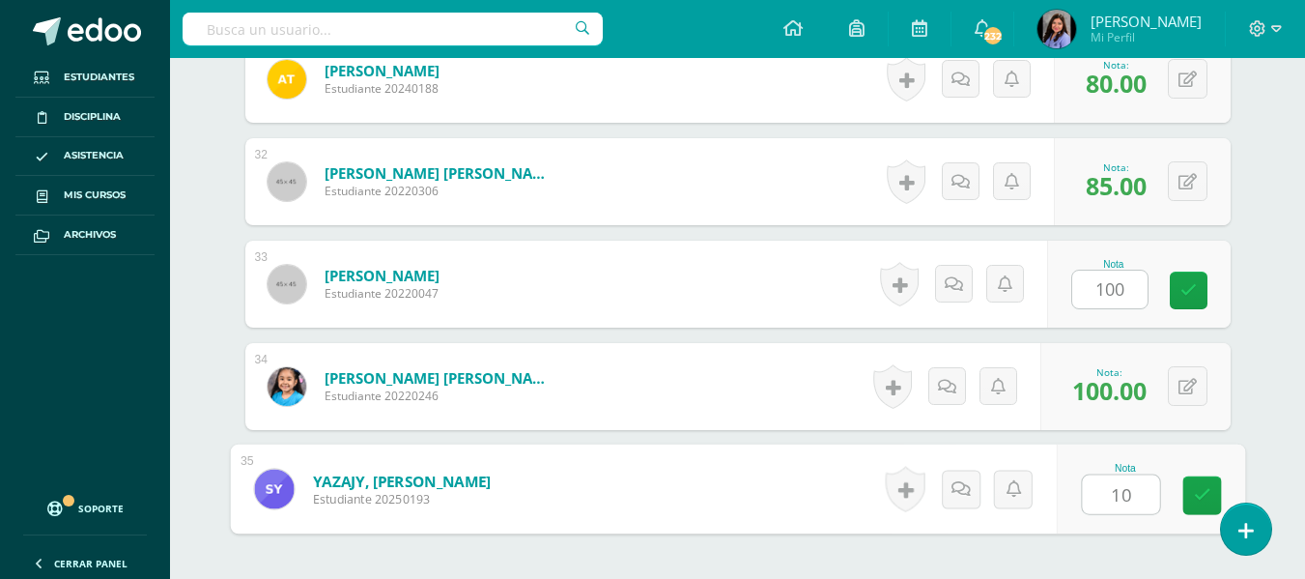
type input "100"
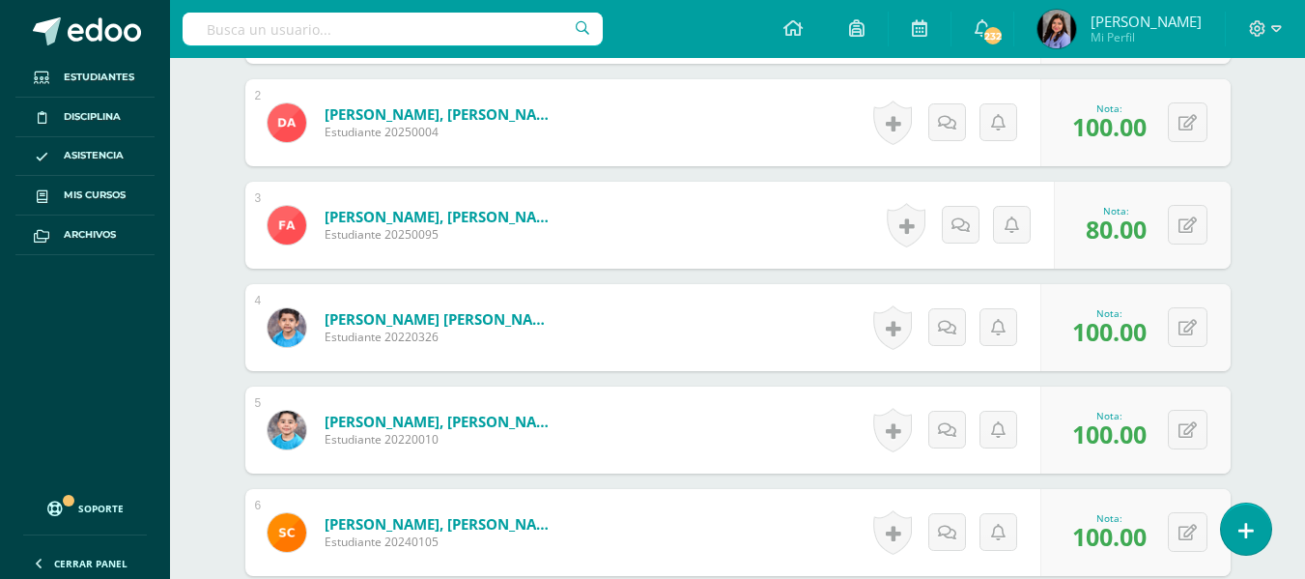
scroll to position [0, 0]
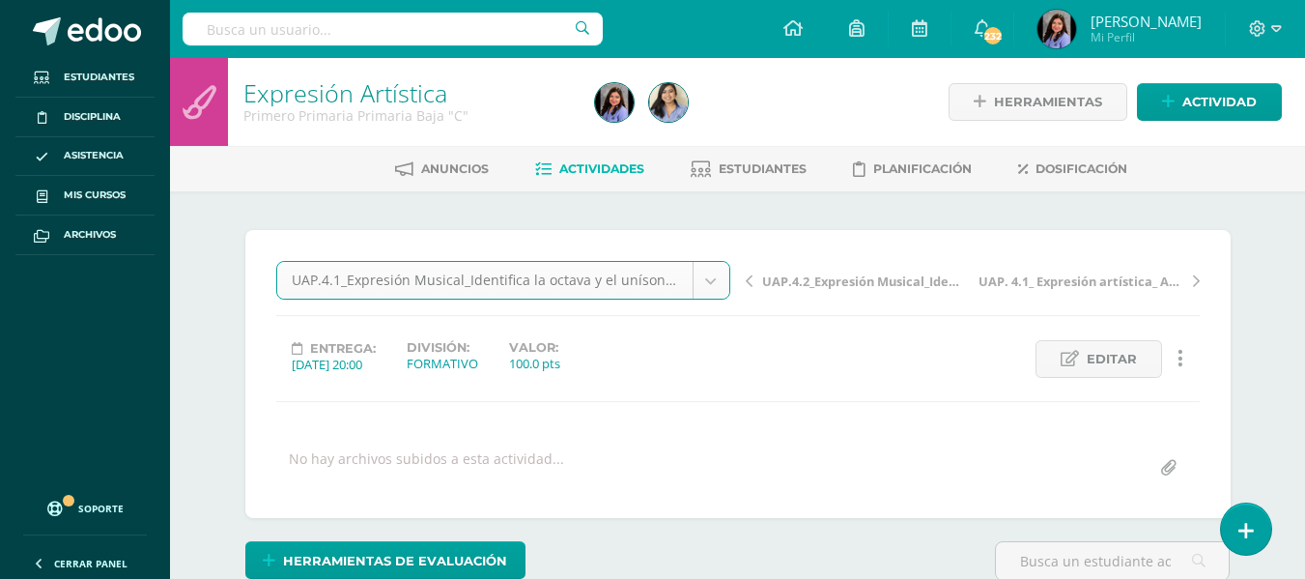
select select "/dashboard/teacher/grade-activity/227438/"
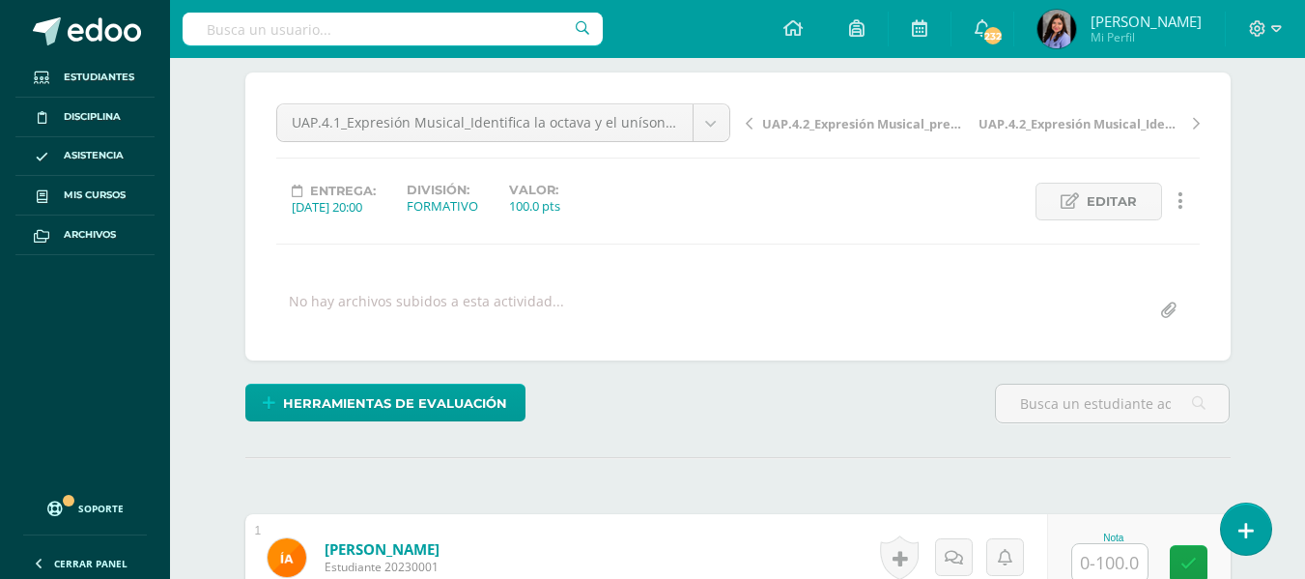
scroll to position [303, 0]
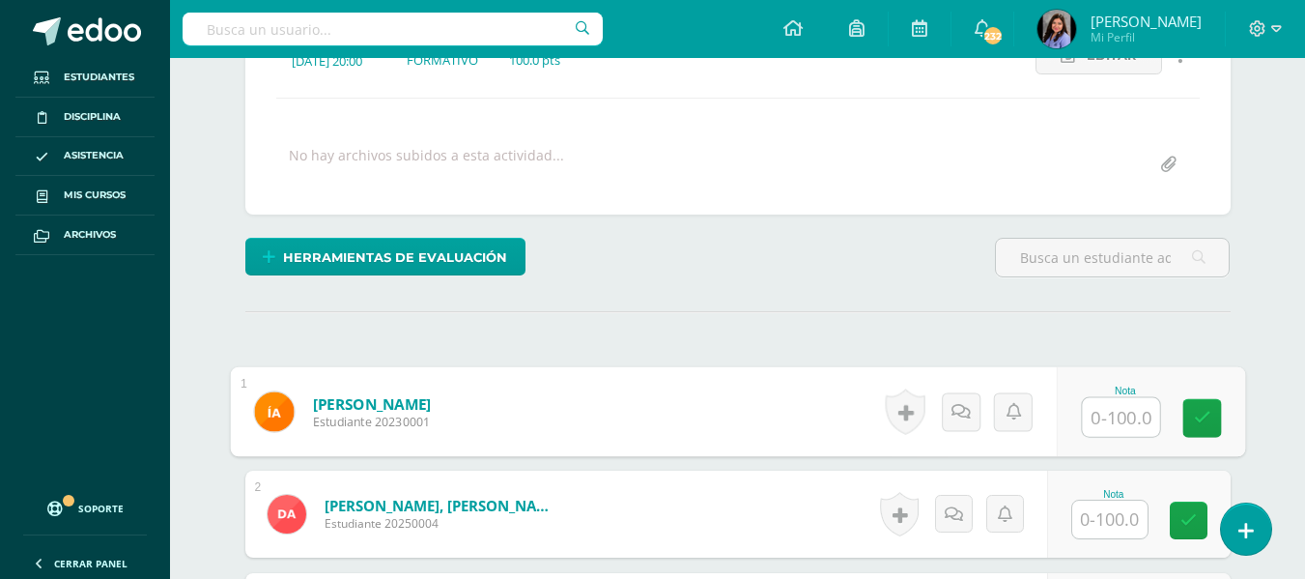
click at [1127, 417] on input "text" at bounding box center [1120, 417] width 77 height 39
type input "100"
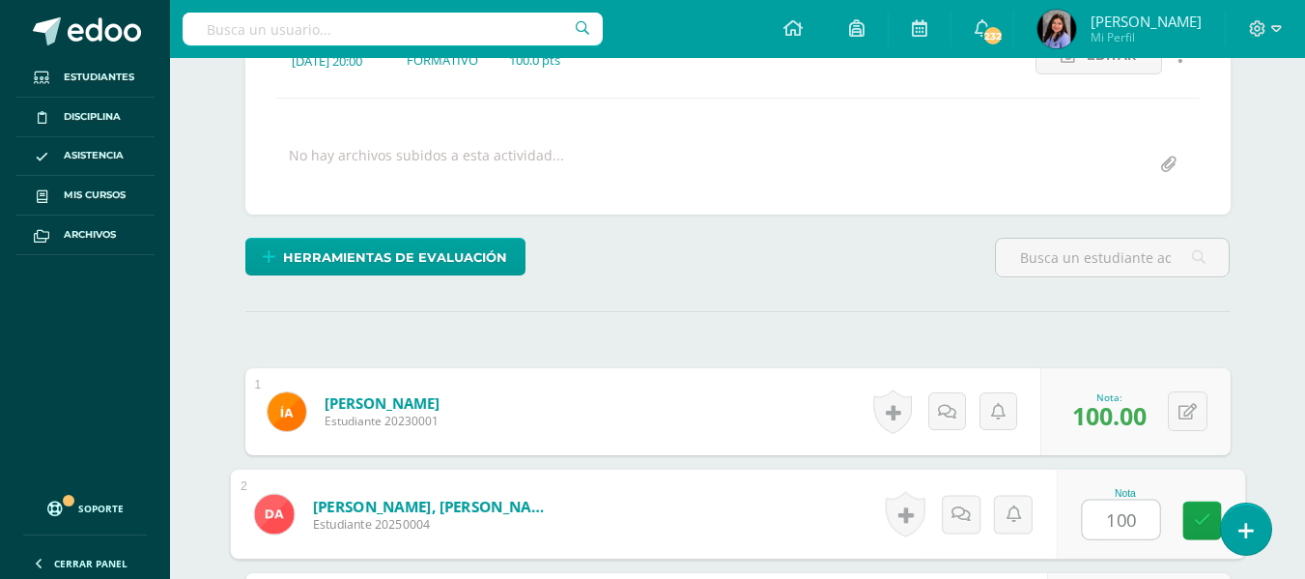
type input "100"
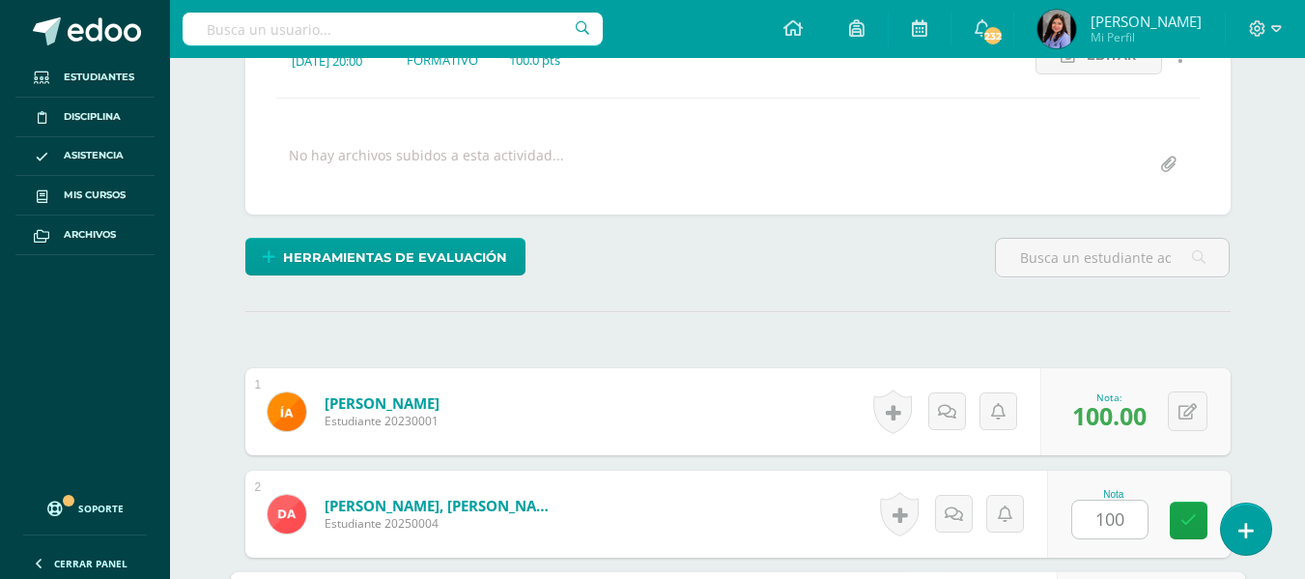
scroll to position [636, 0]
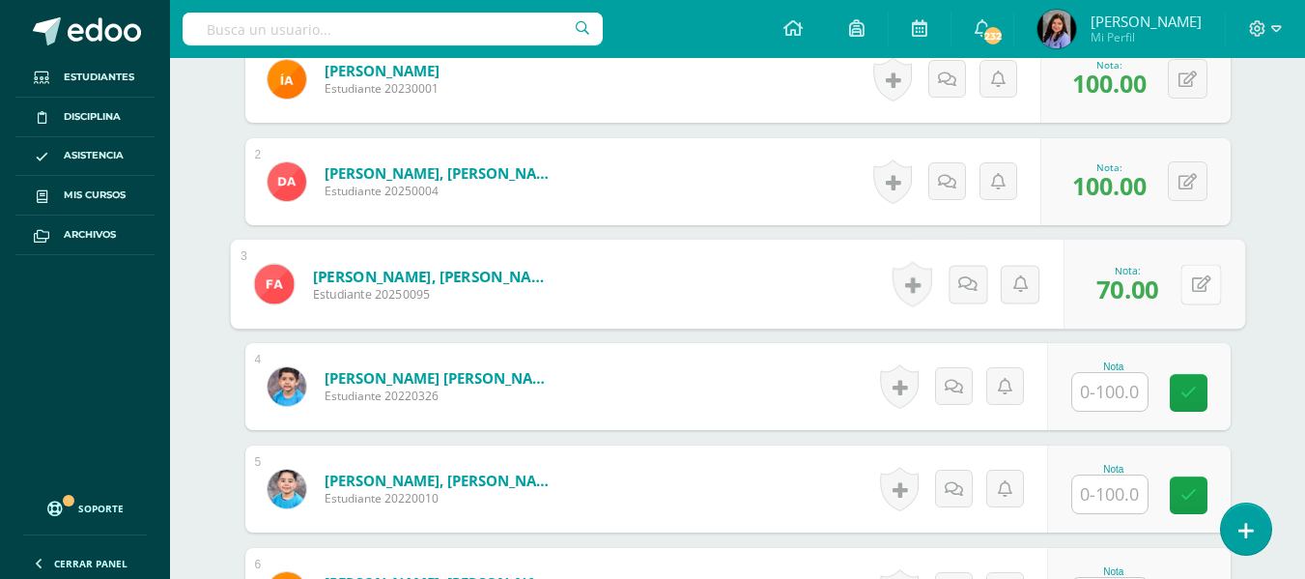
click at [1192, 294] on button at bounding box center [1200, 284] width 41 height 41
type input "90"
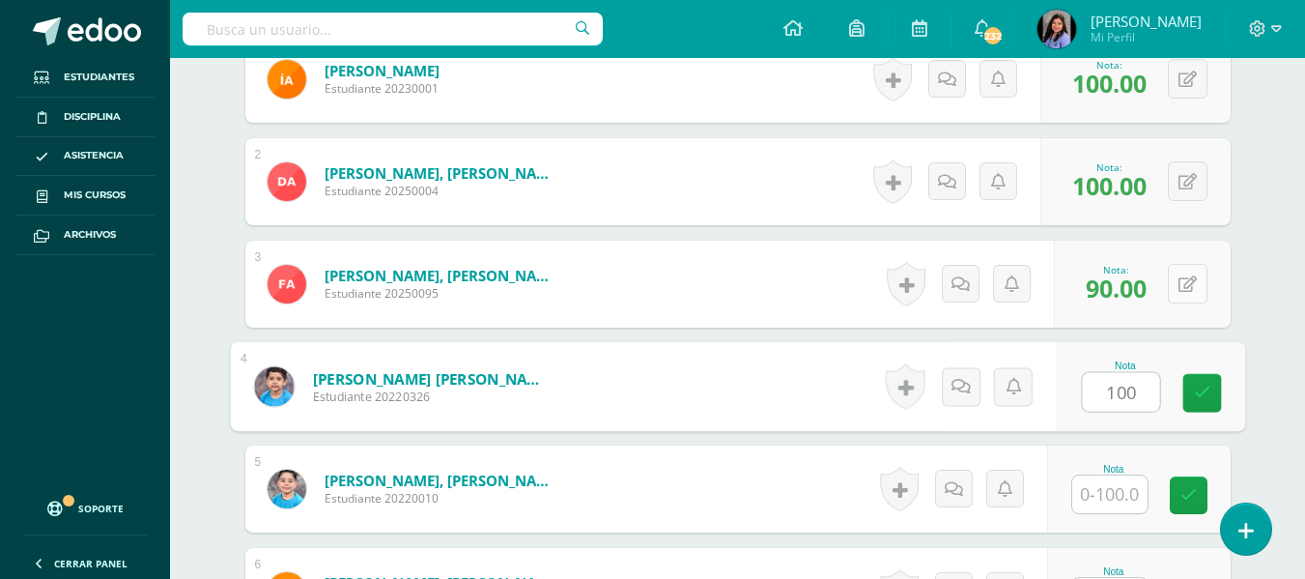
type input "100"
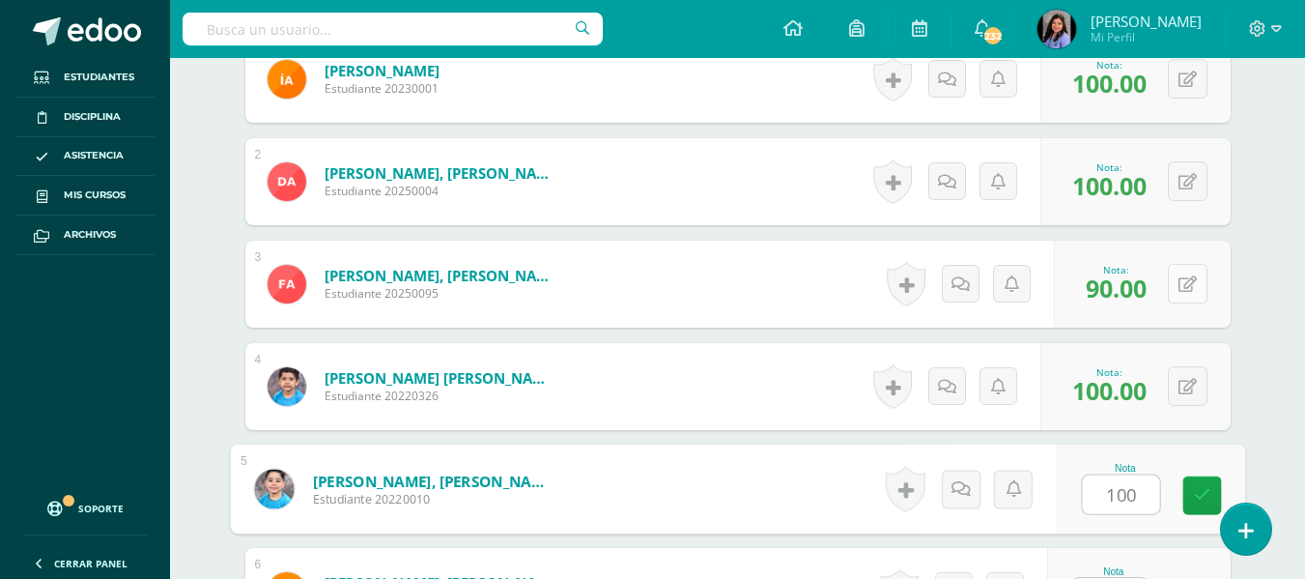
type input "100"
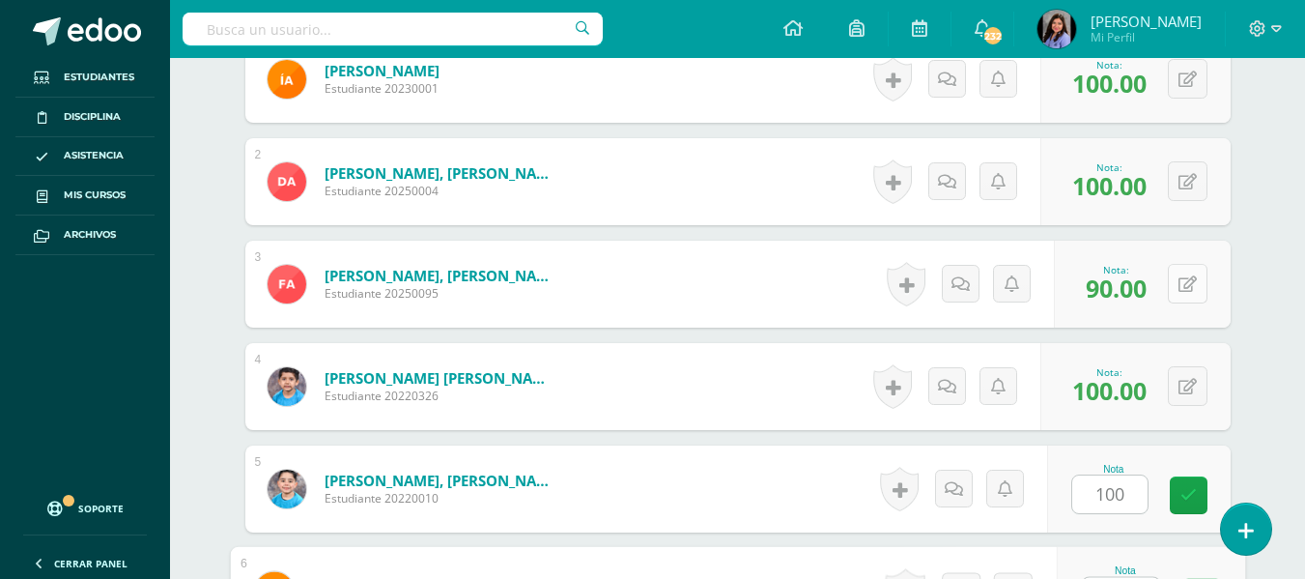
scroll to position [672, 0]
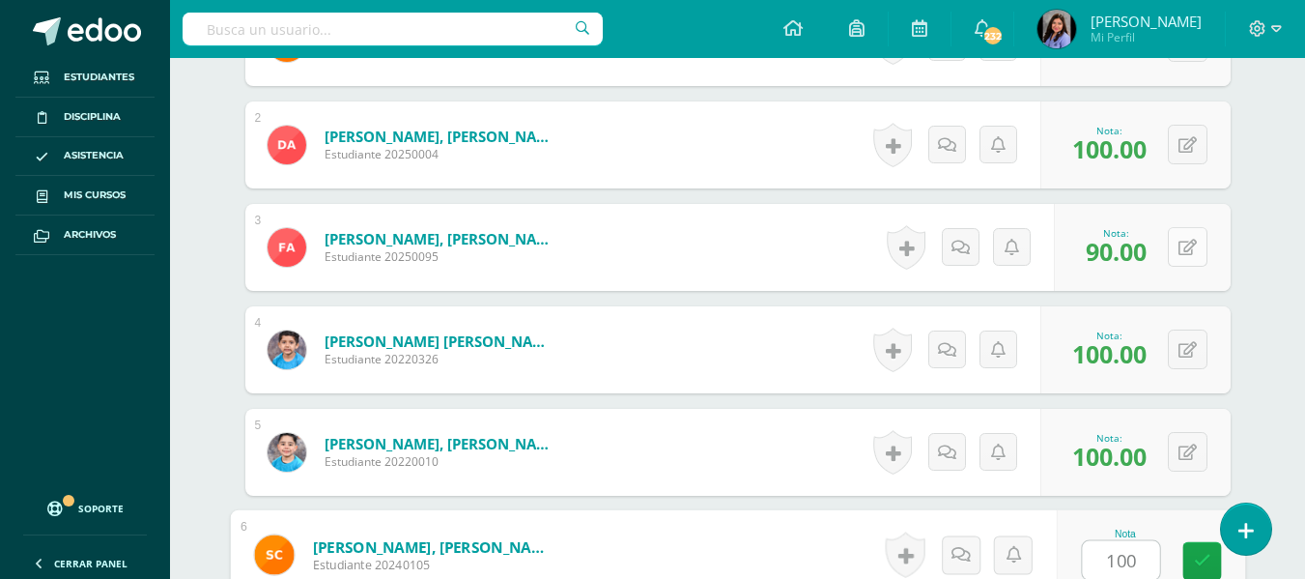
type input "100"
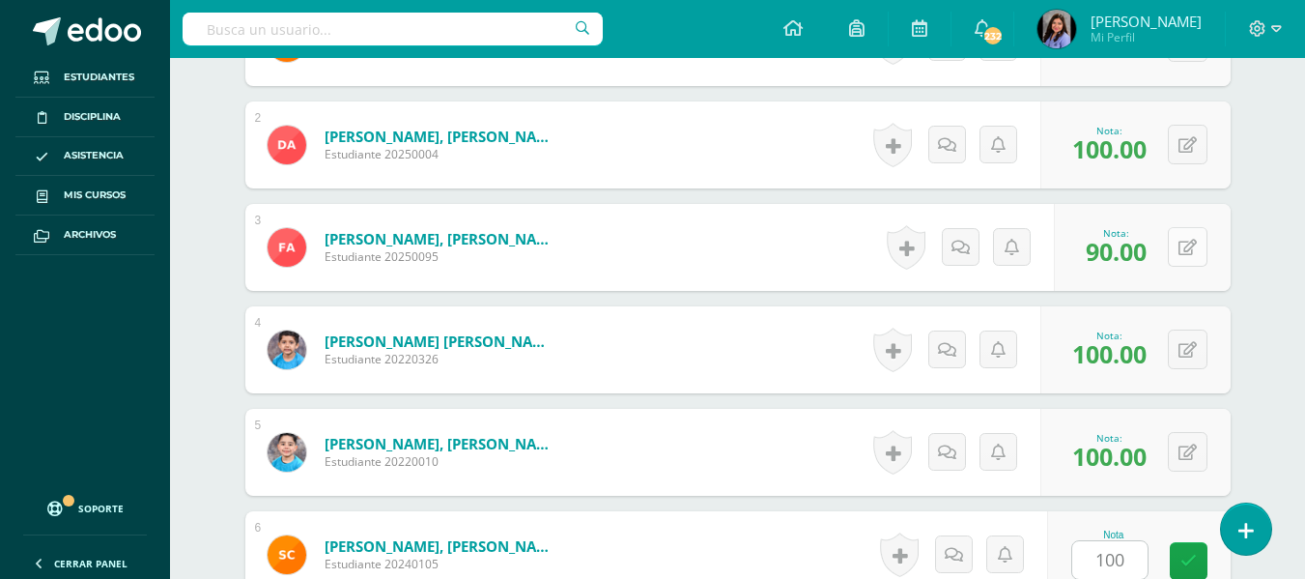
scroll to position [1045, 0]
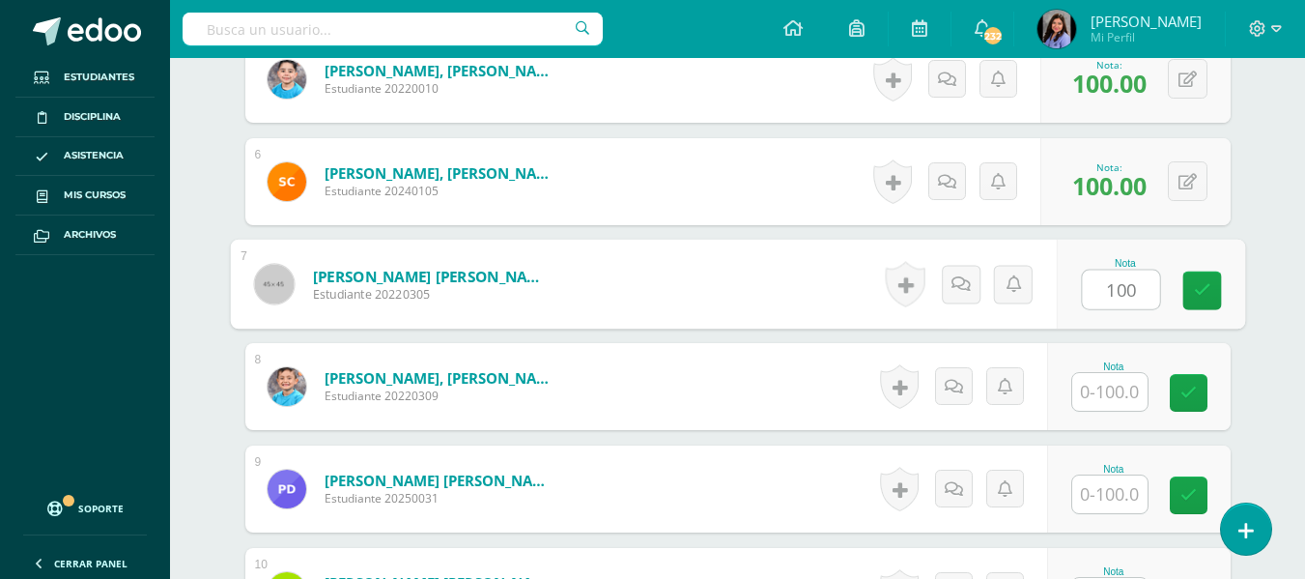
type input "100"
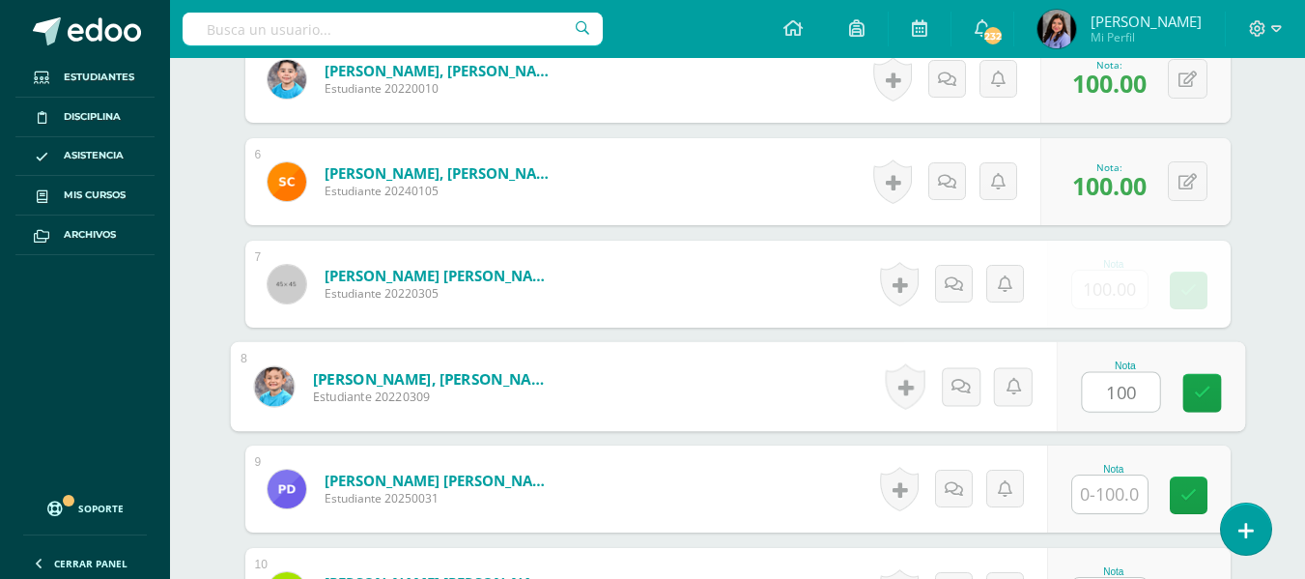
type input "100"
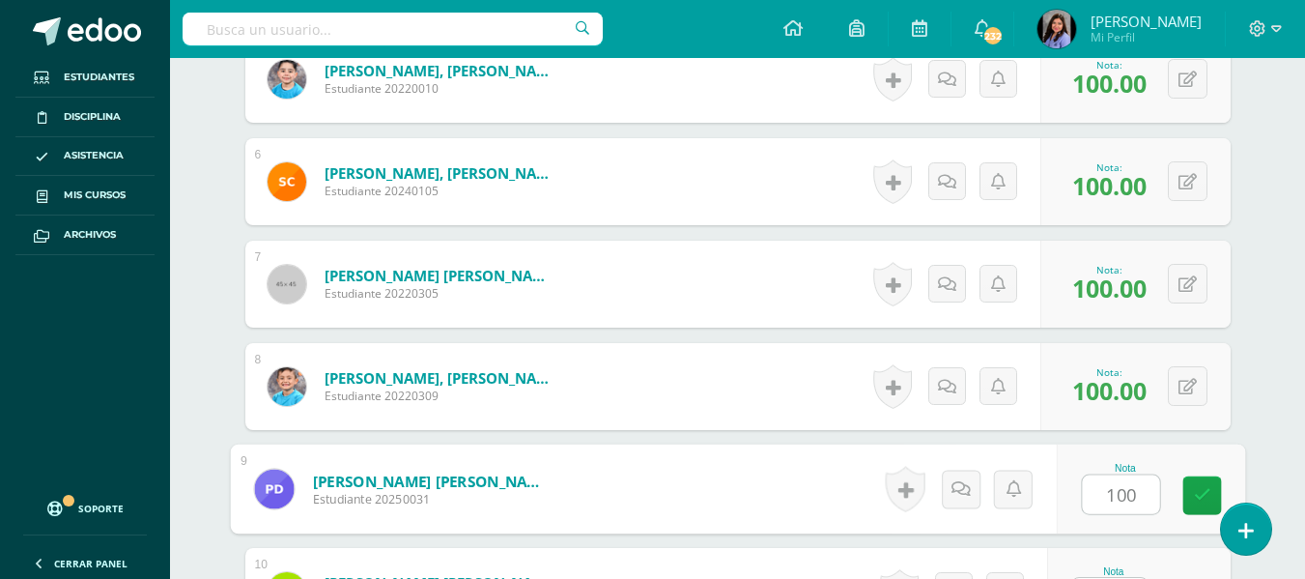
type input "100"
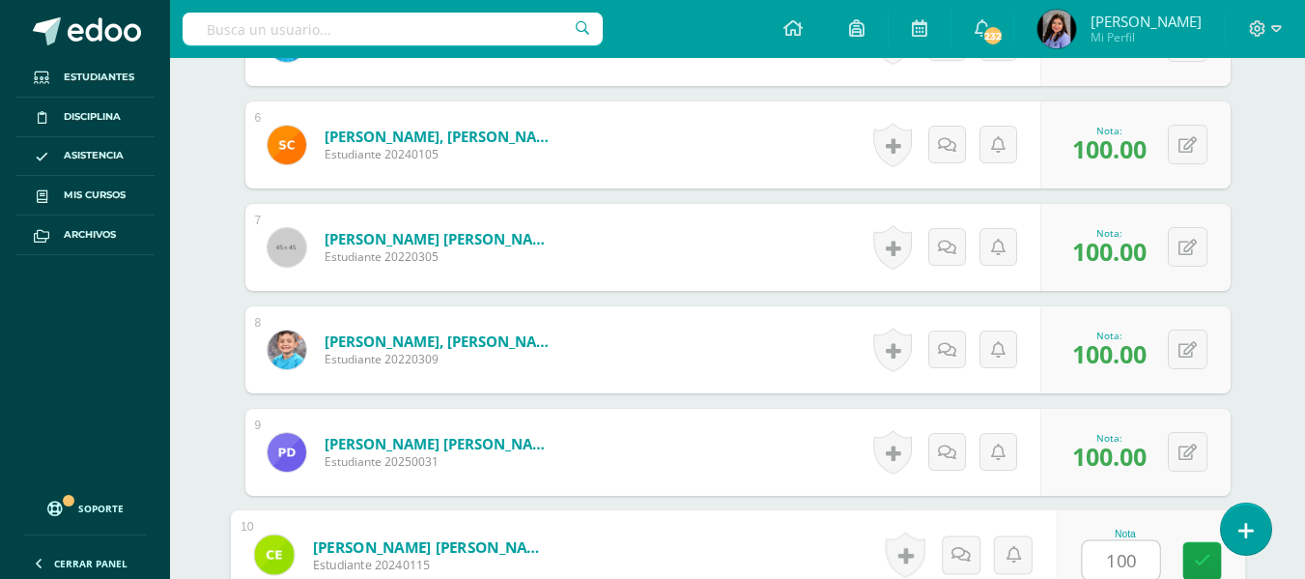
type input "100"
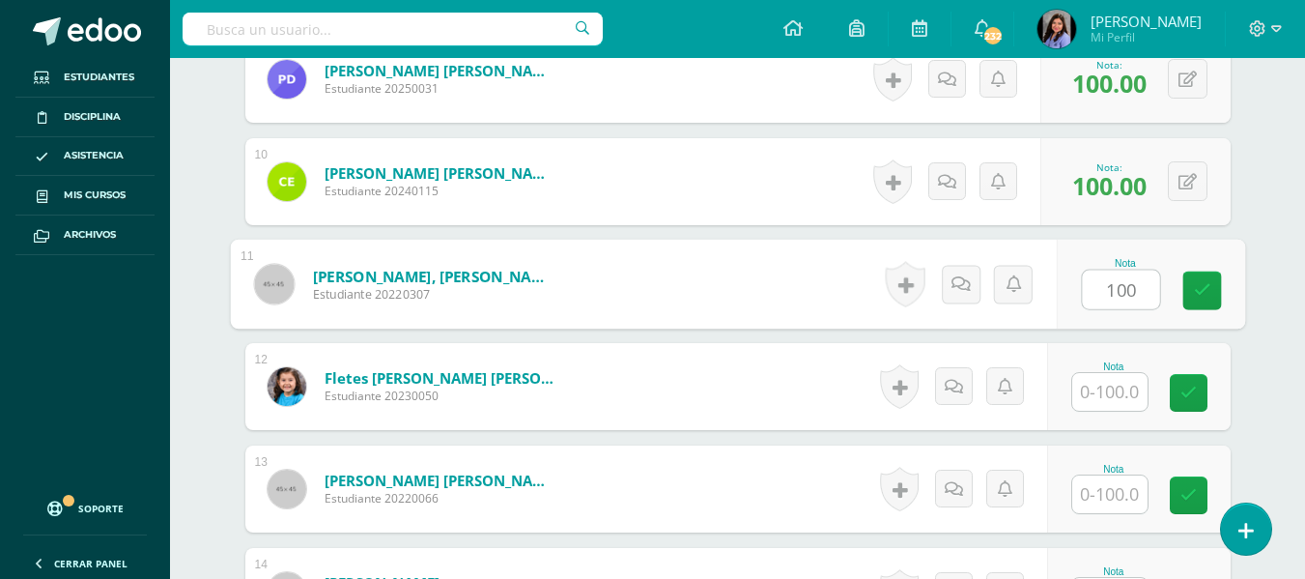
type input "100"
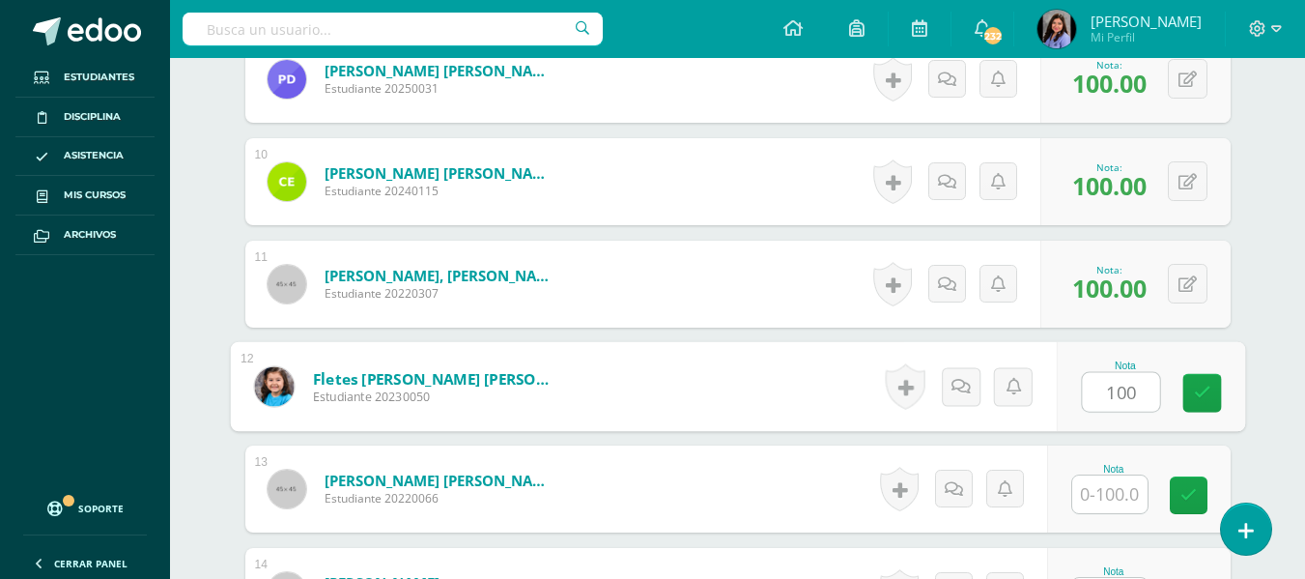
type input "100"
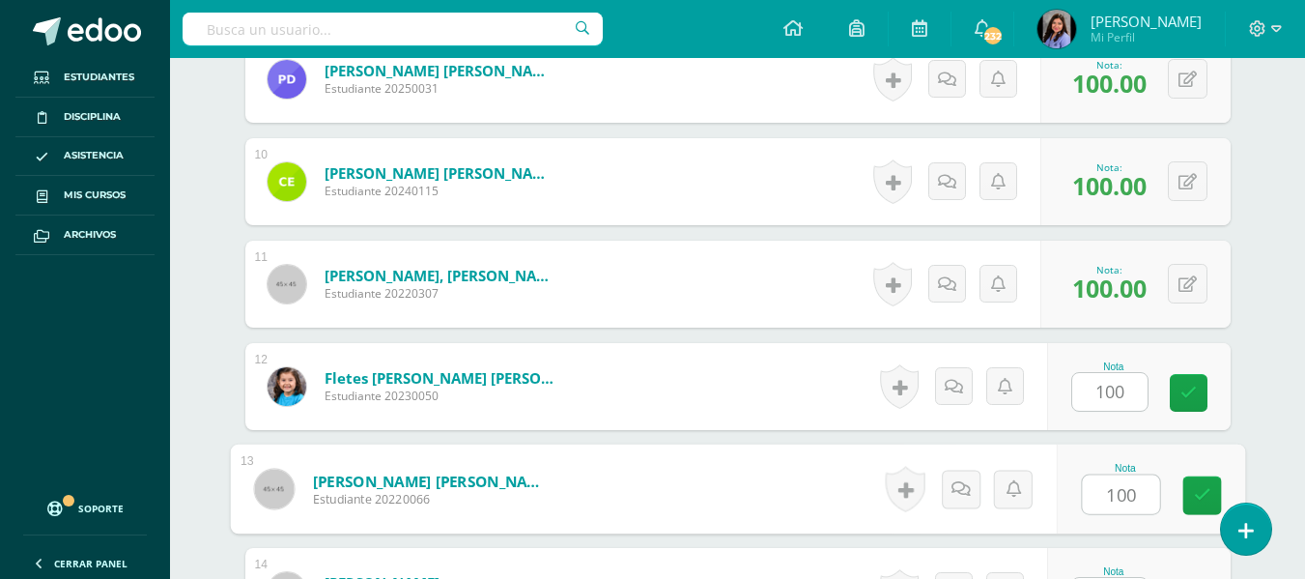
type input "100"
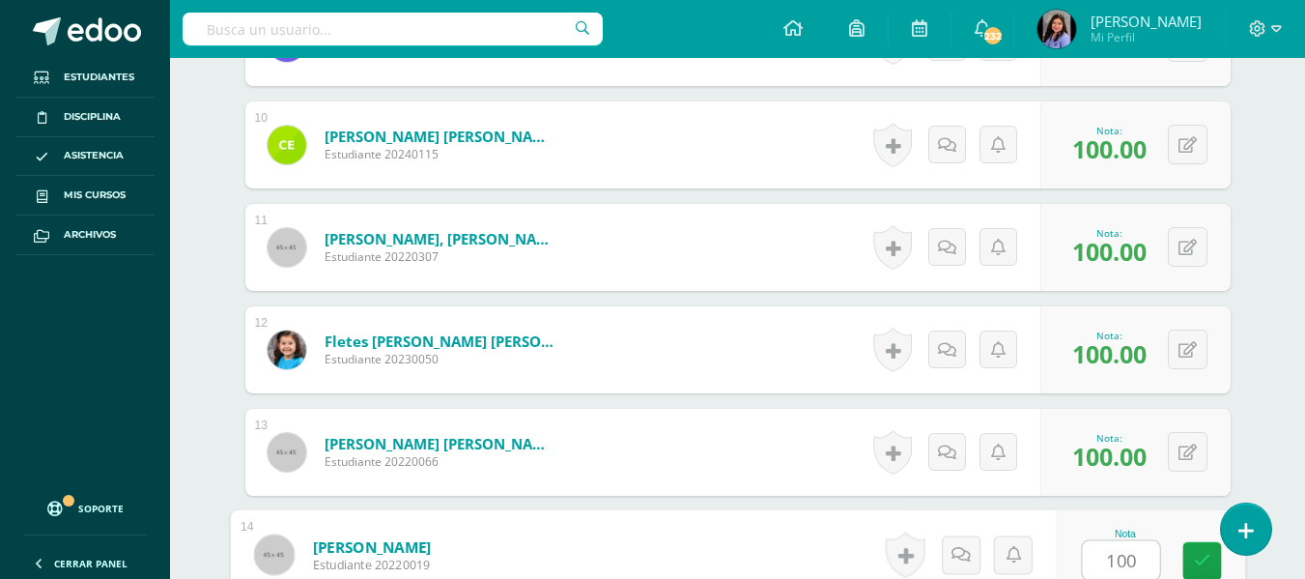
type input "100"
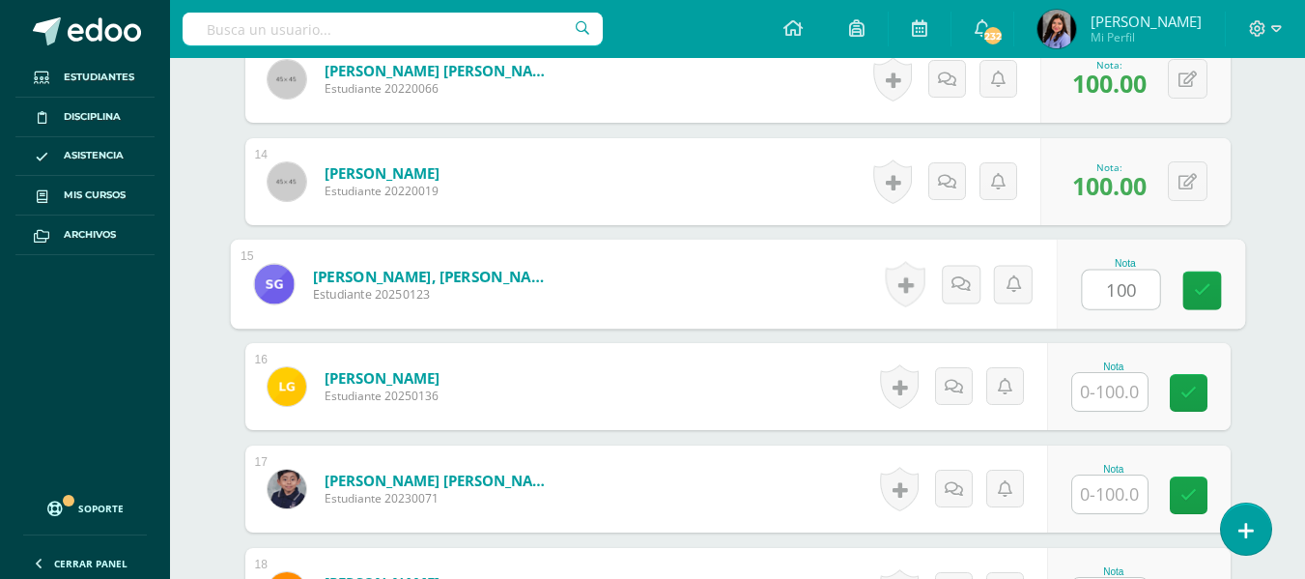
type input "100"
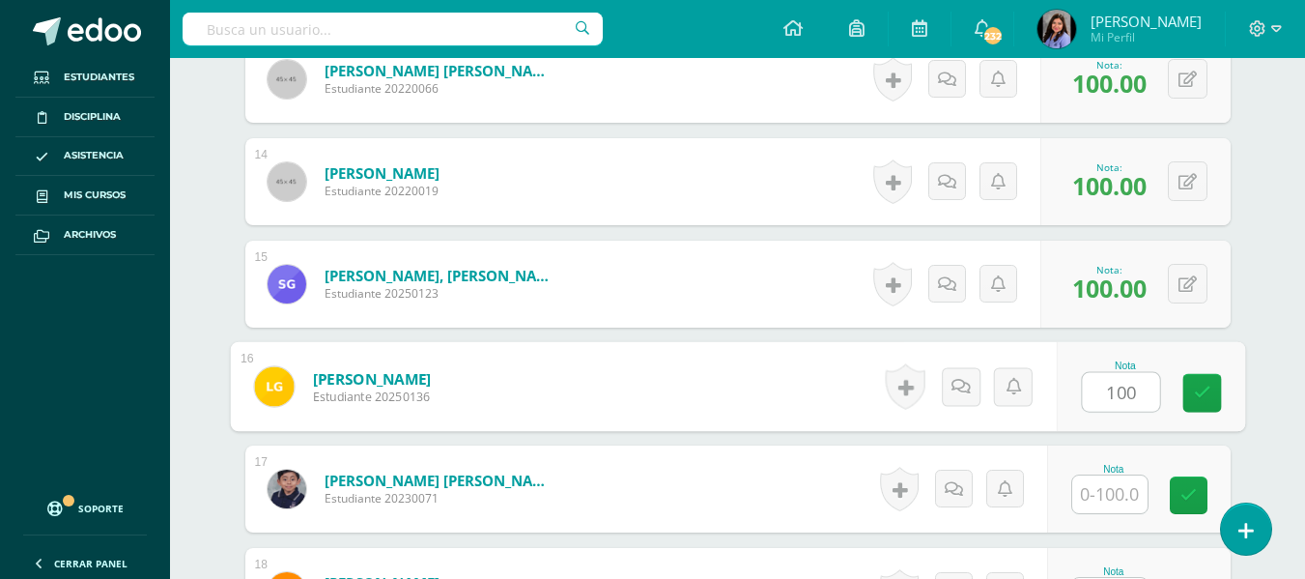
type input "100"
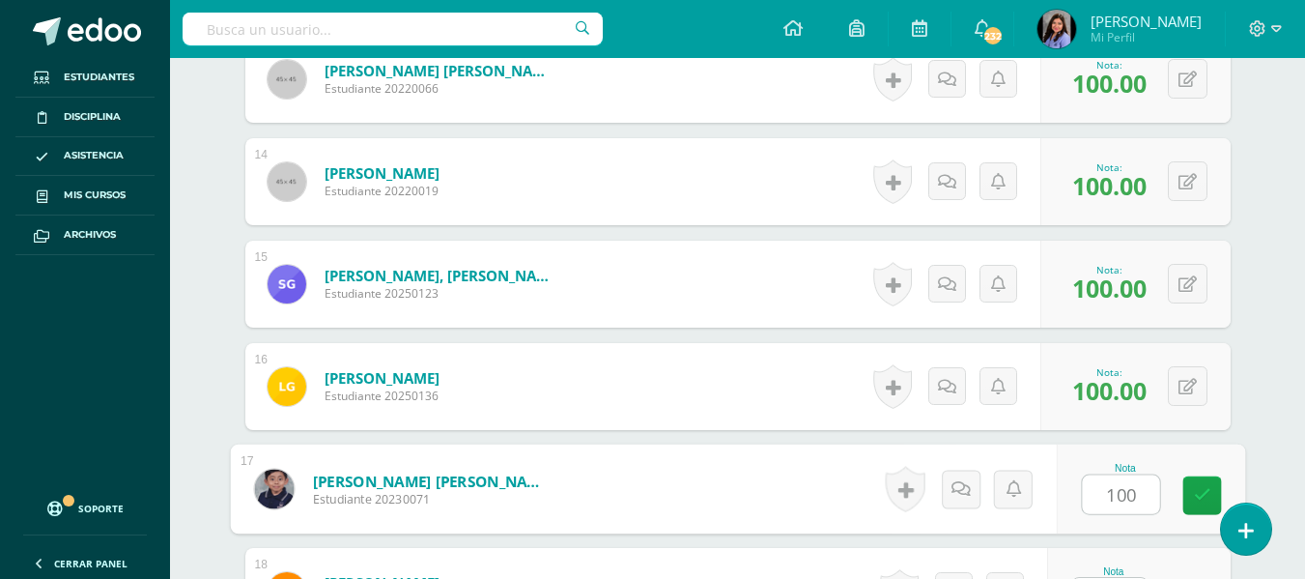
type input "100"
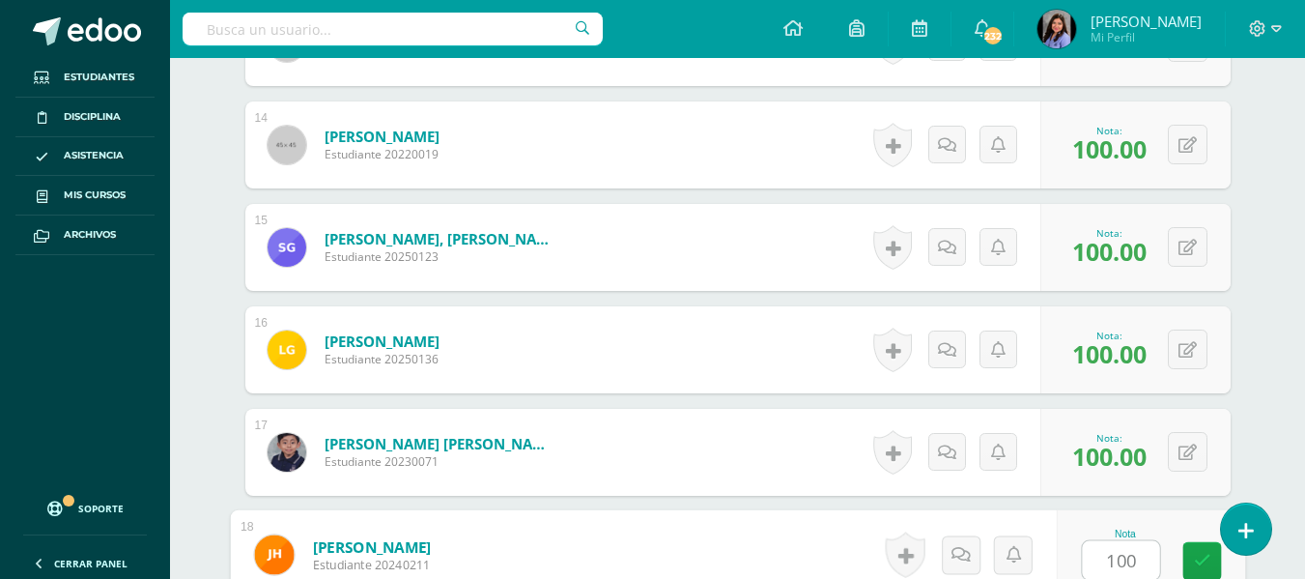
type input "100"
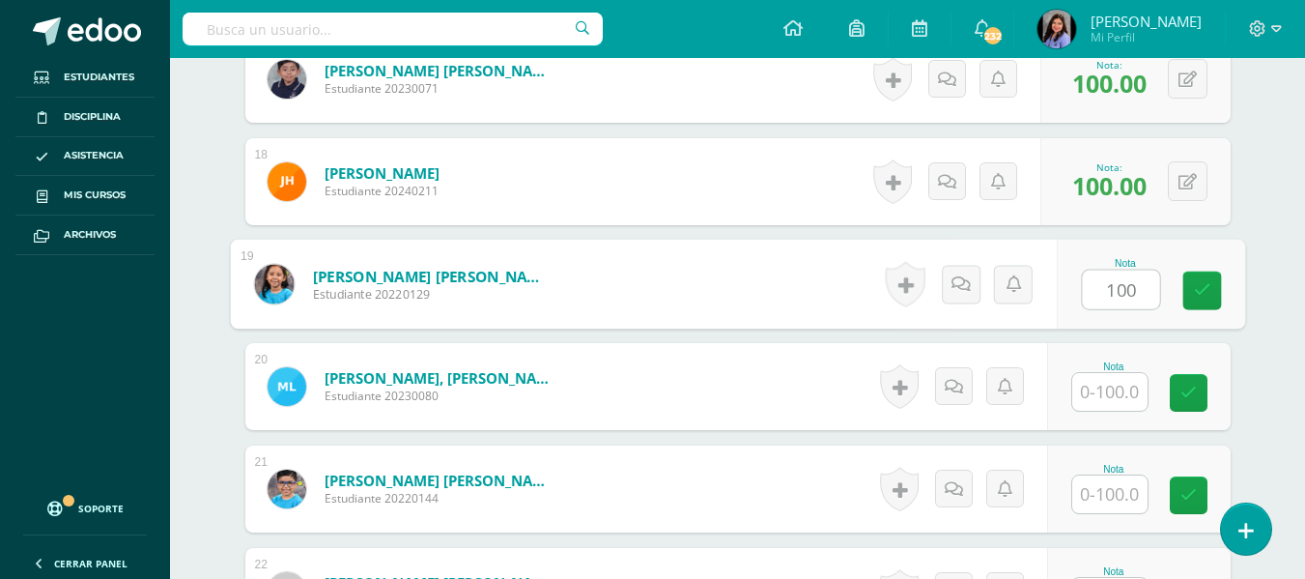
type input "100"
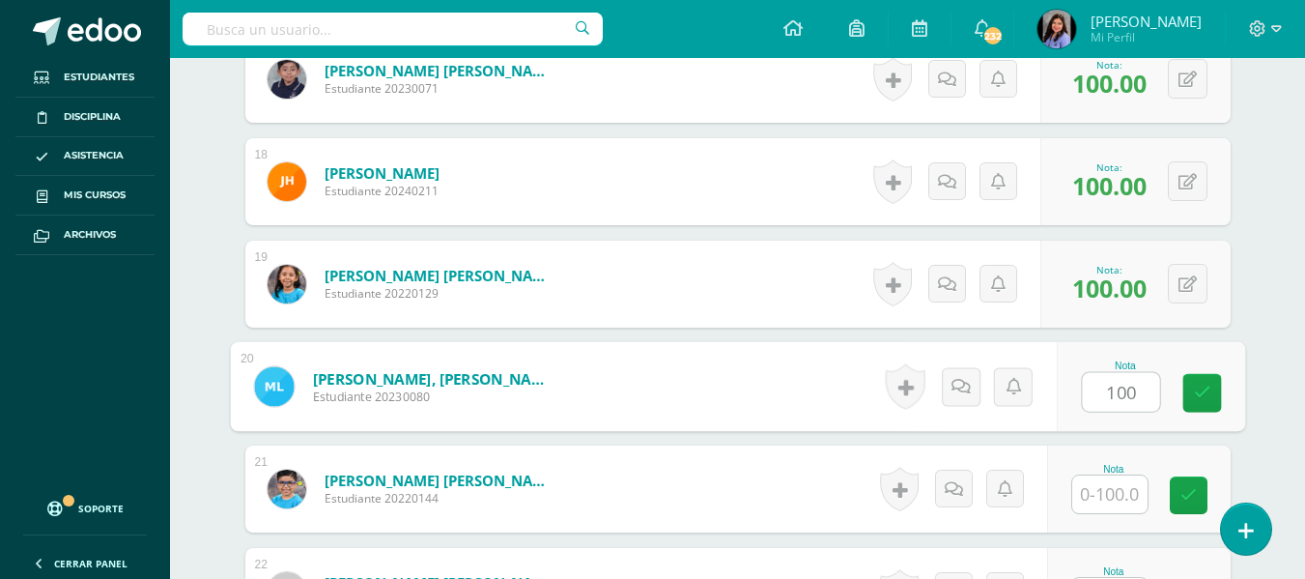
type input "100"
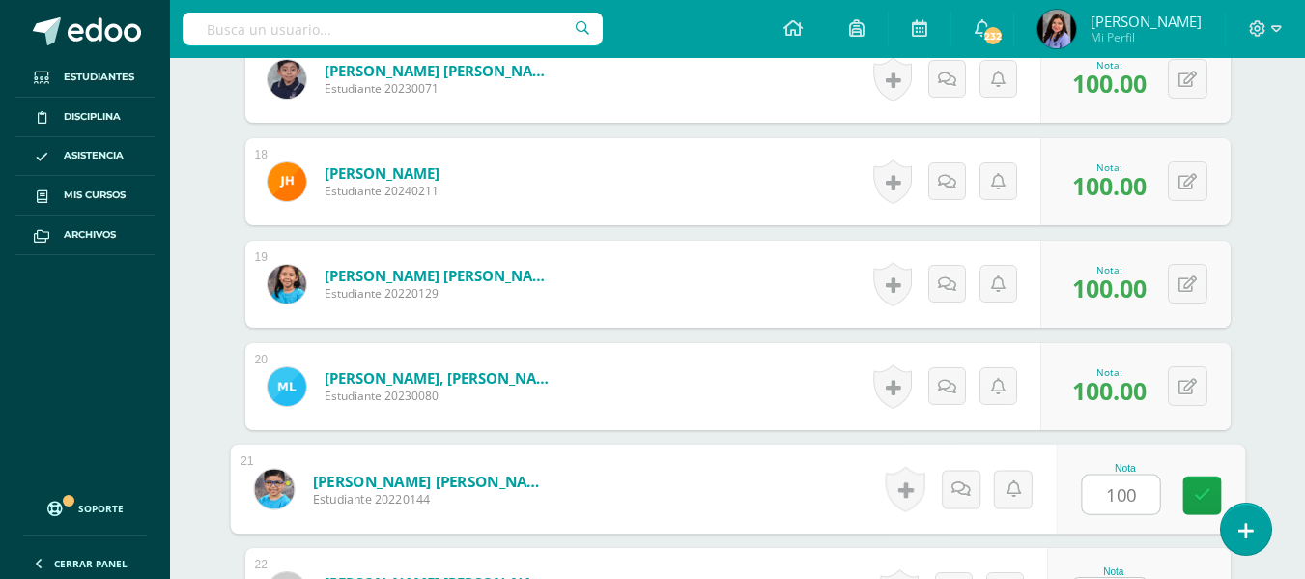
type input "100"
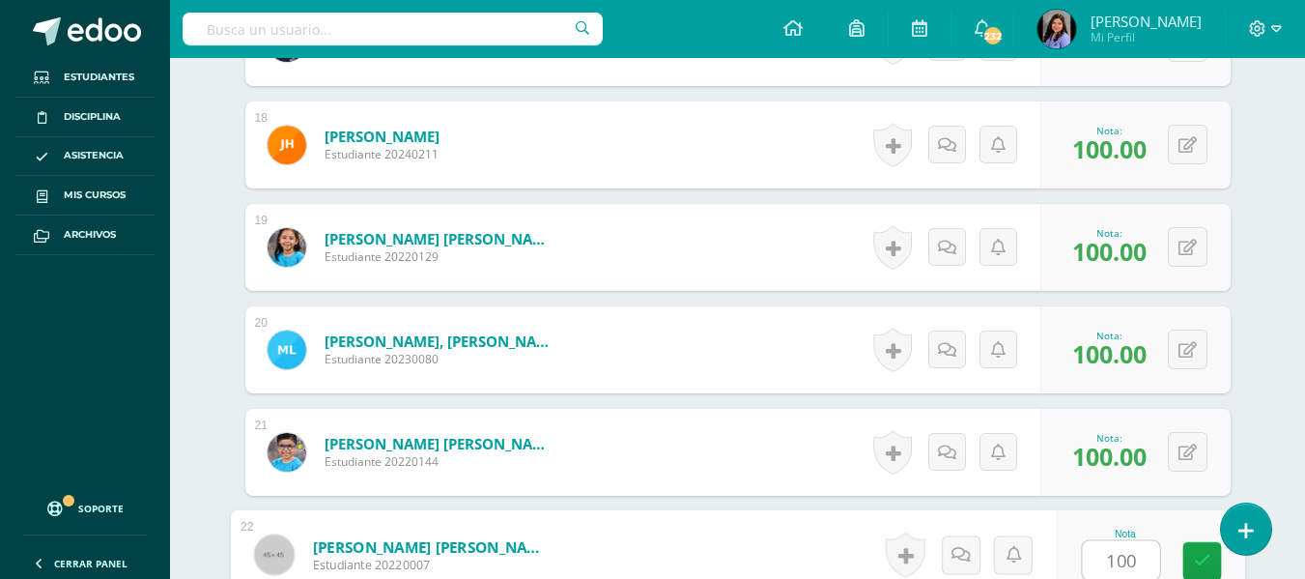
type input "100"
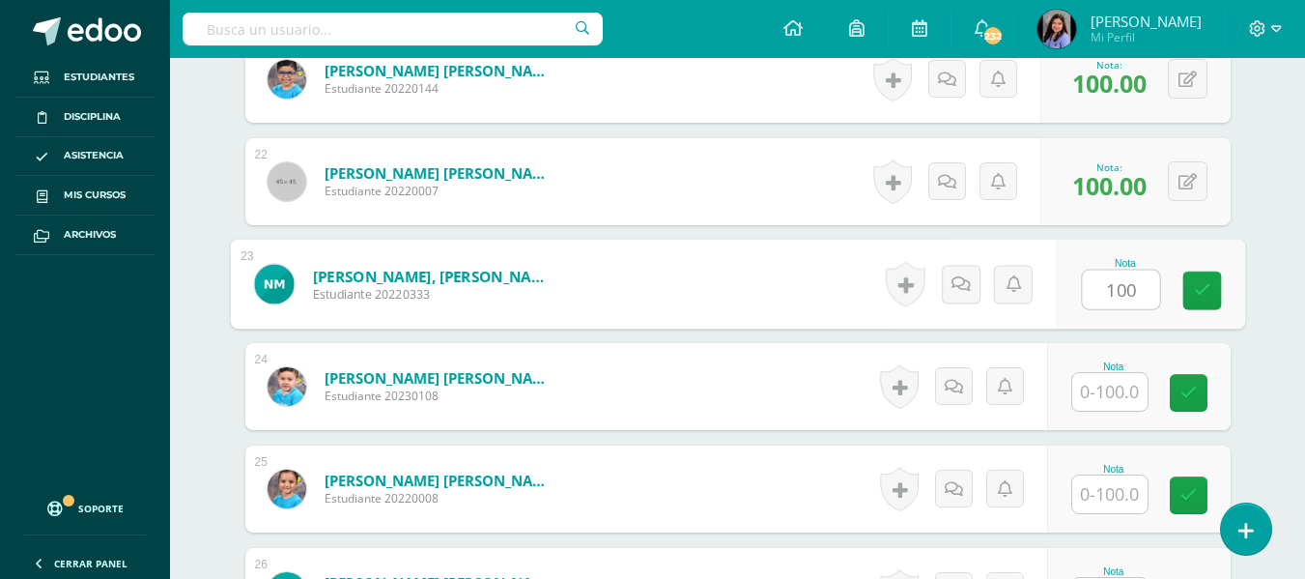
type input "100"
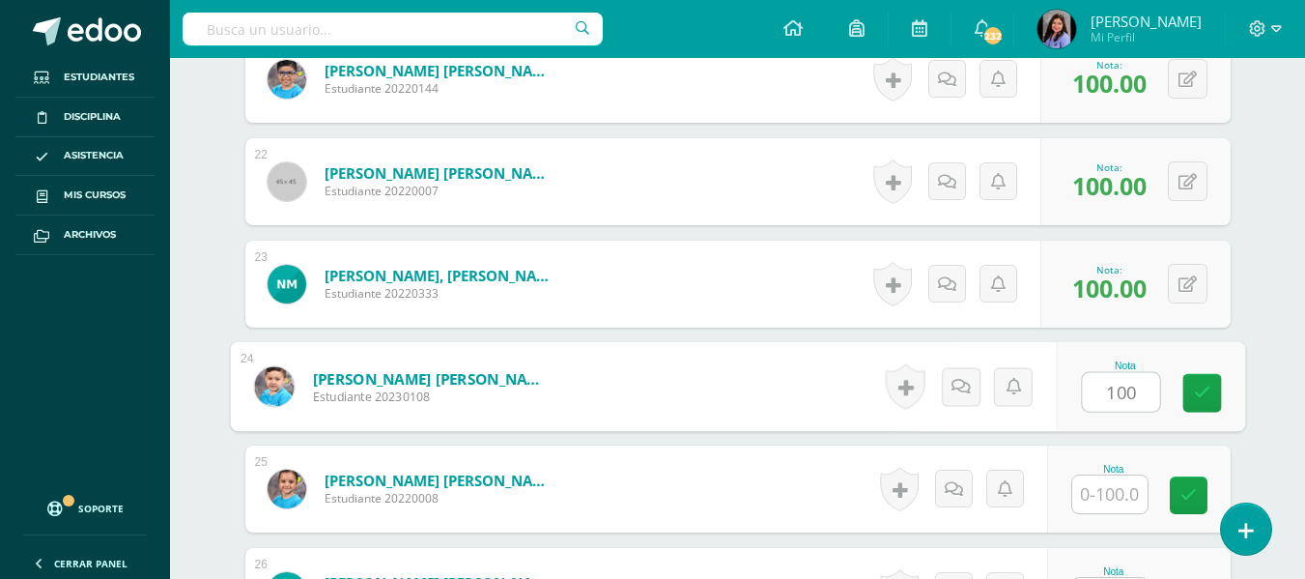
type input "100"
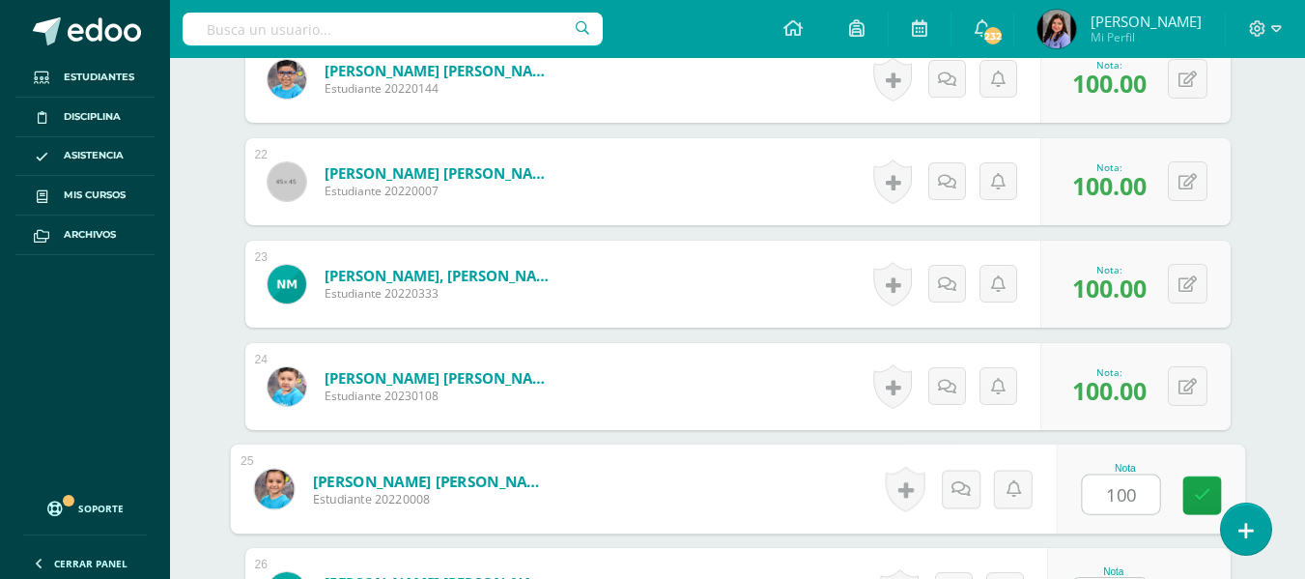
type input "100"
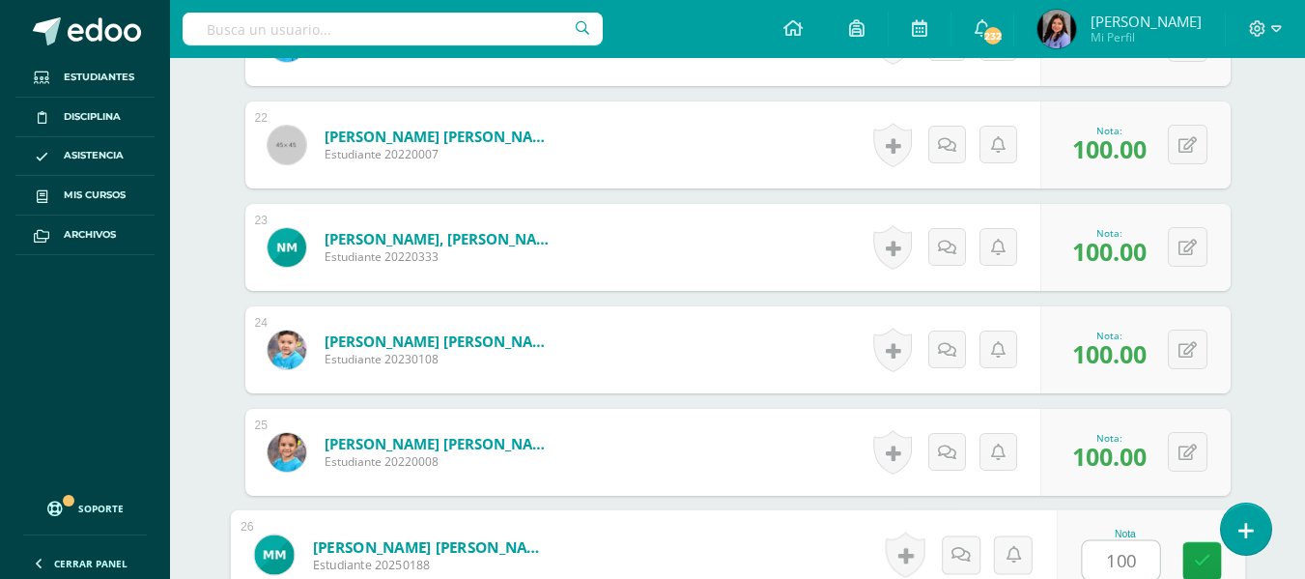
type input "100"
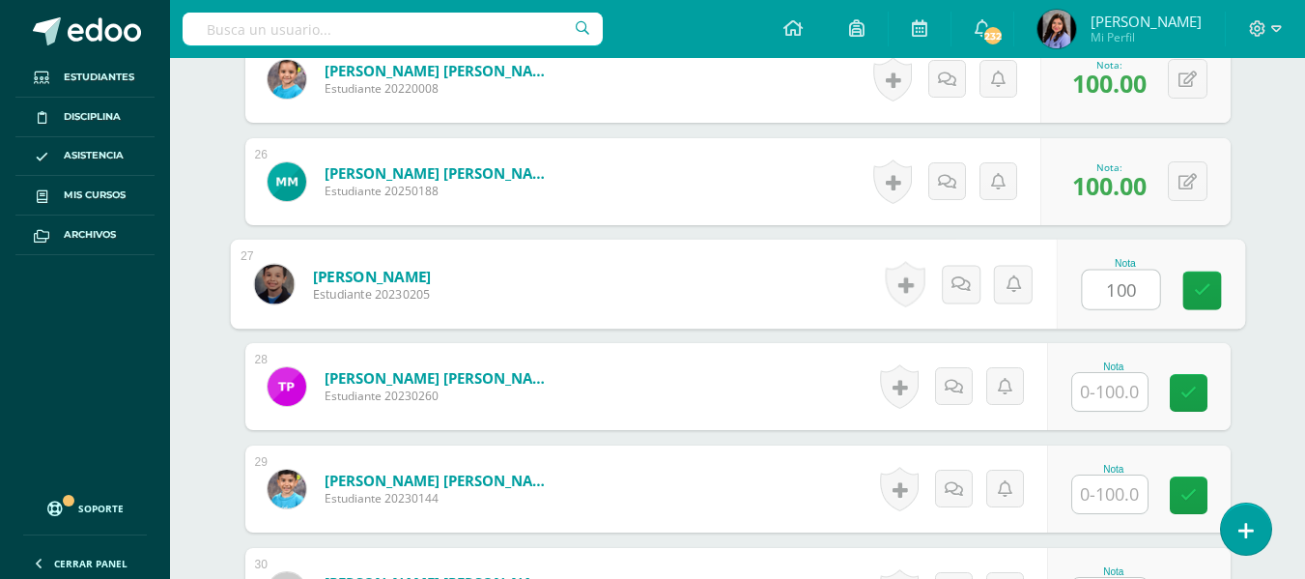
type input "100"
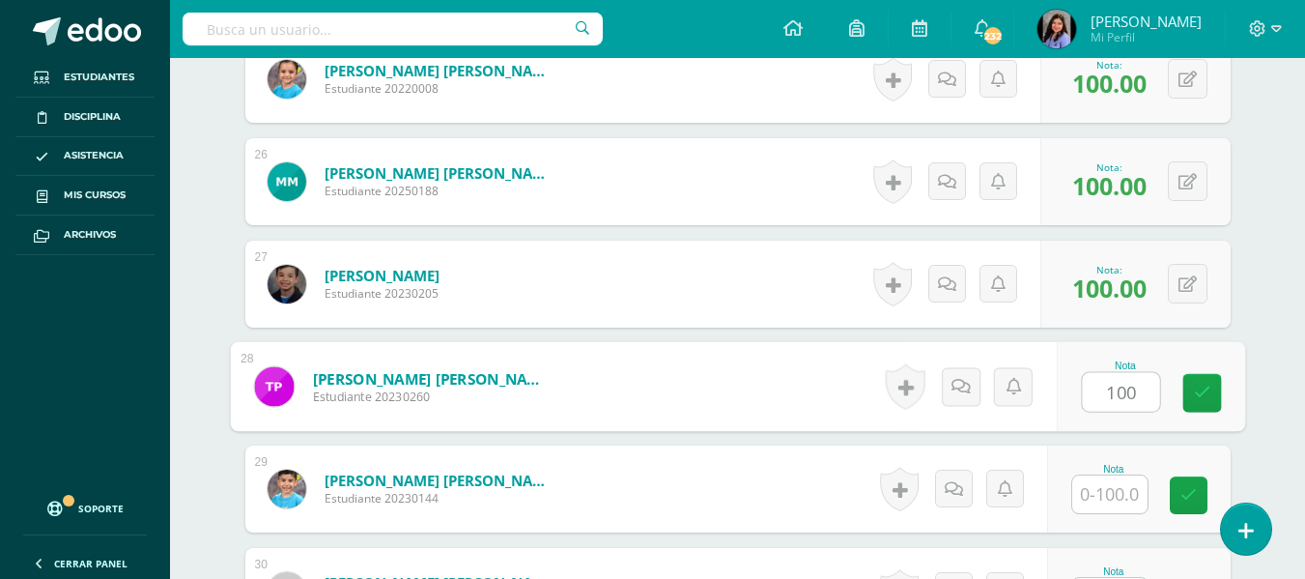
type input "100"
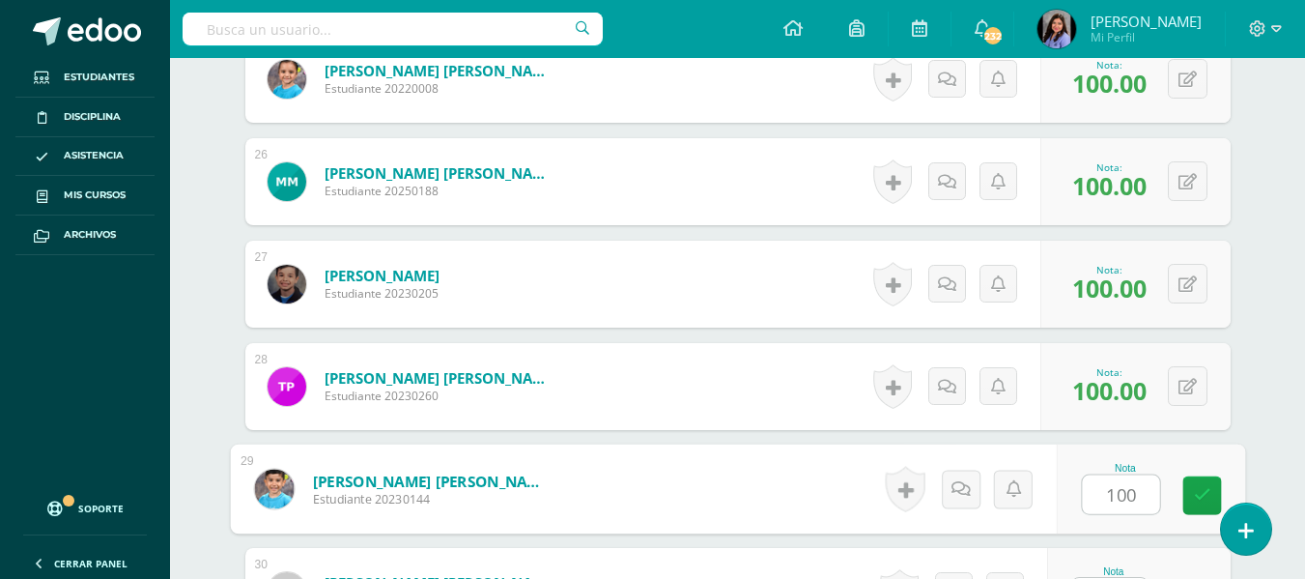
type input "100"
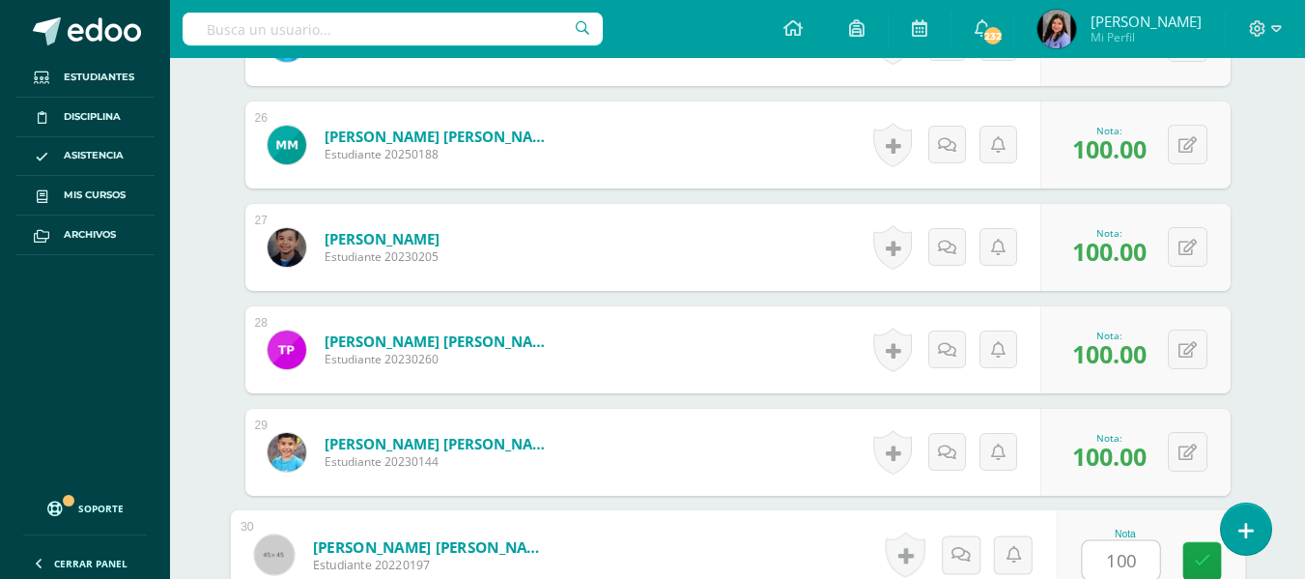
type input "100"
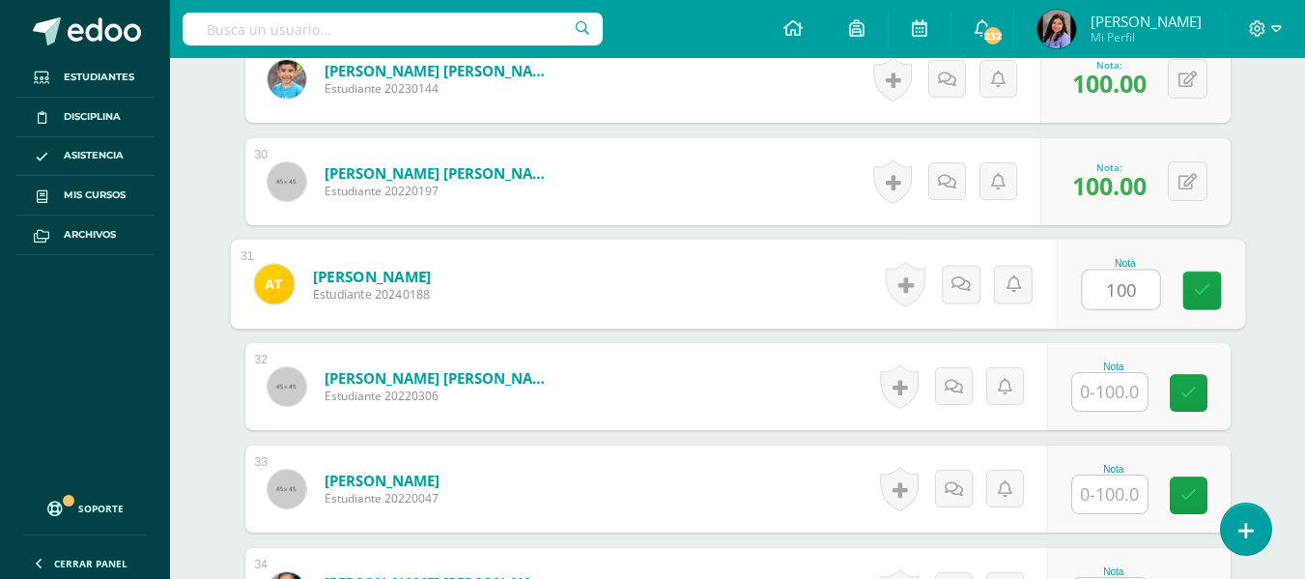
type input "100"
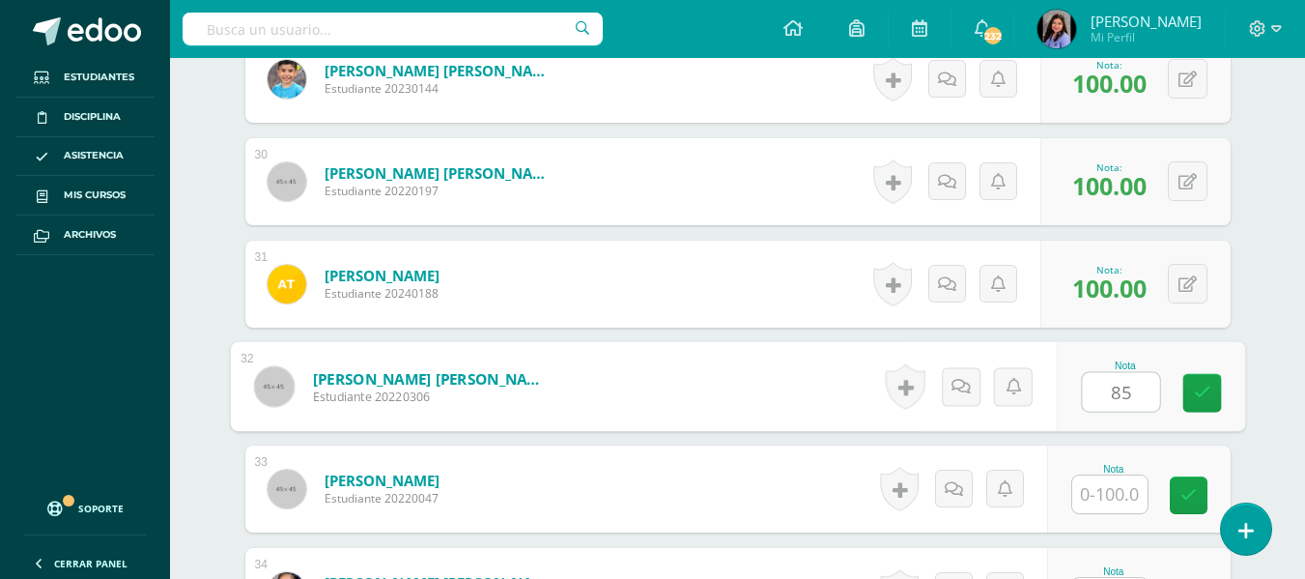
type input "85"
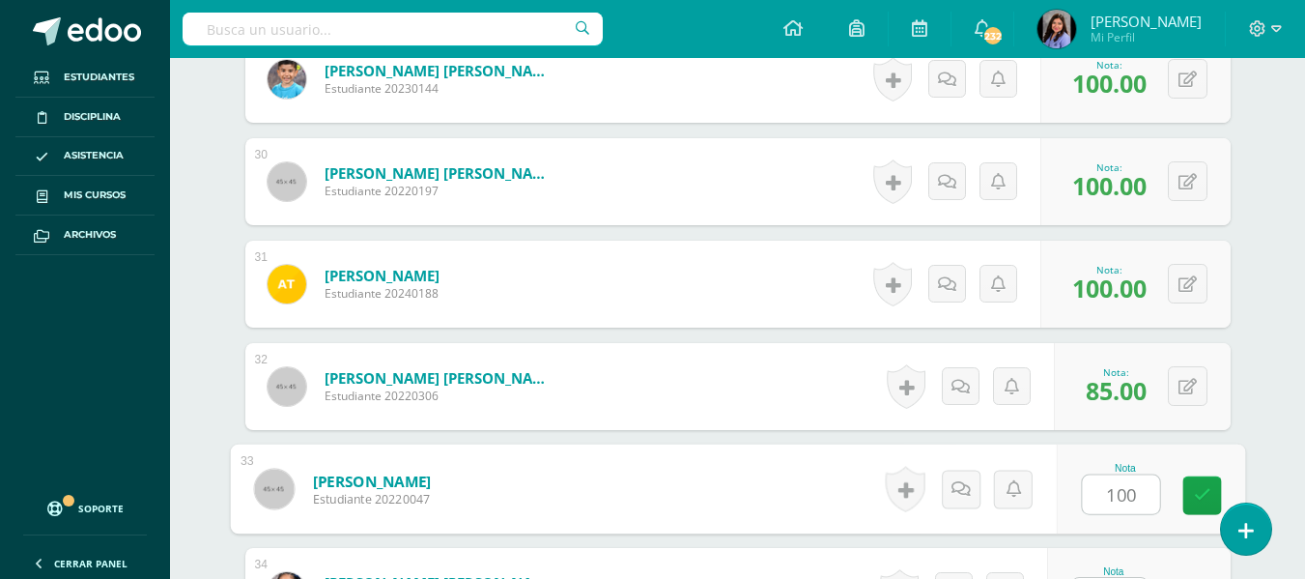
type input "100"
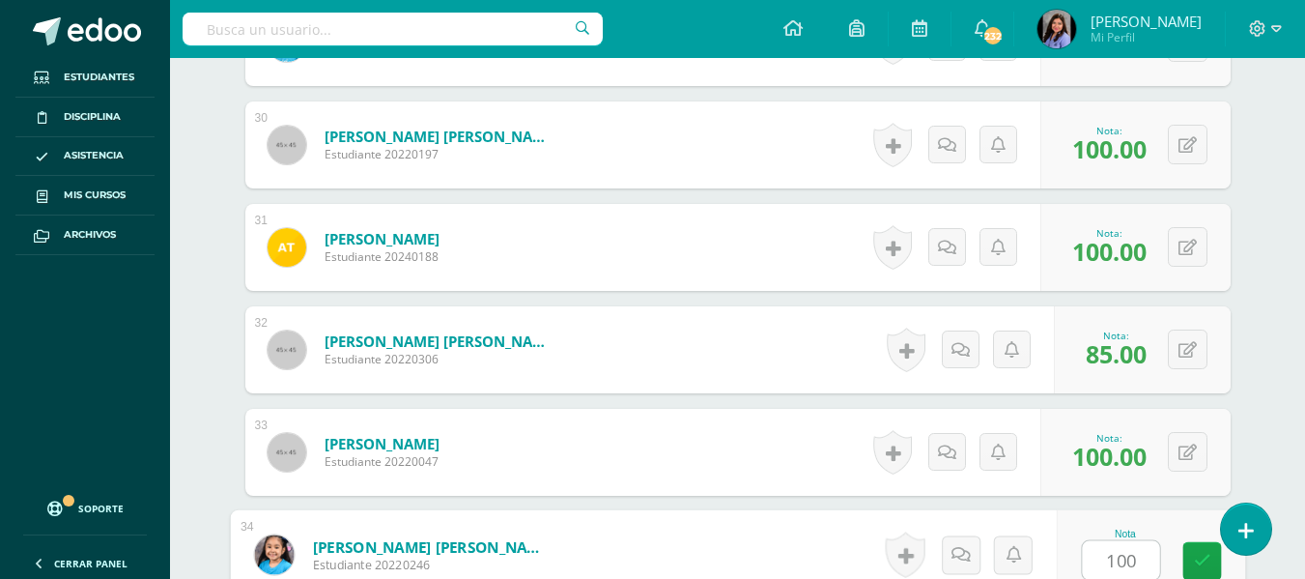
type input "100"
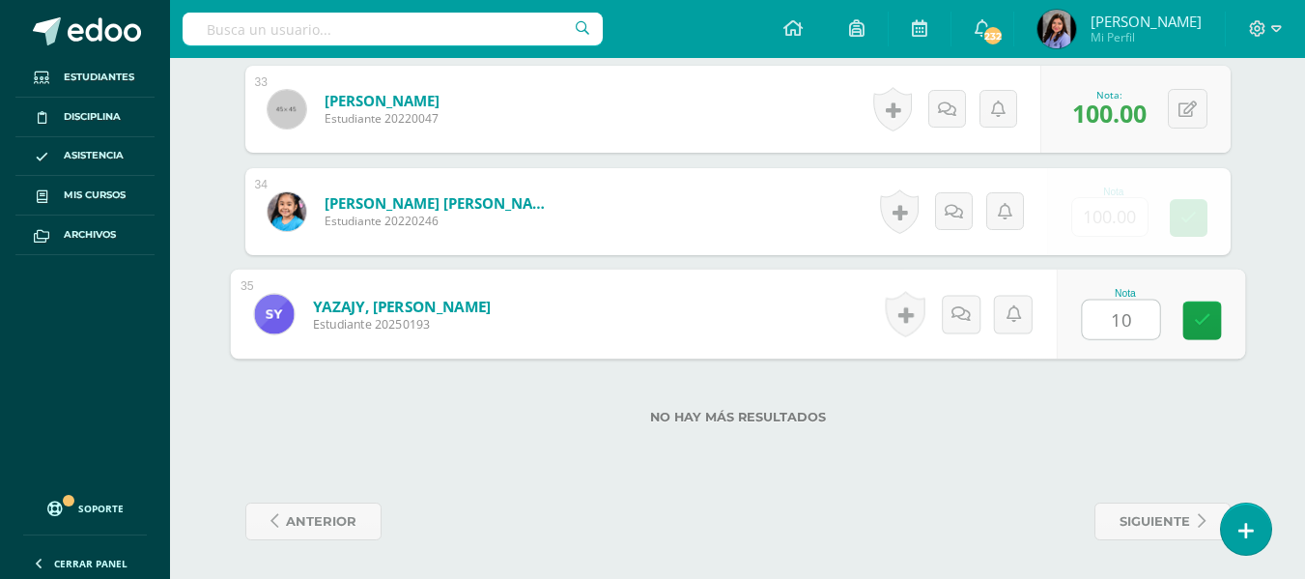
type input "100"
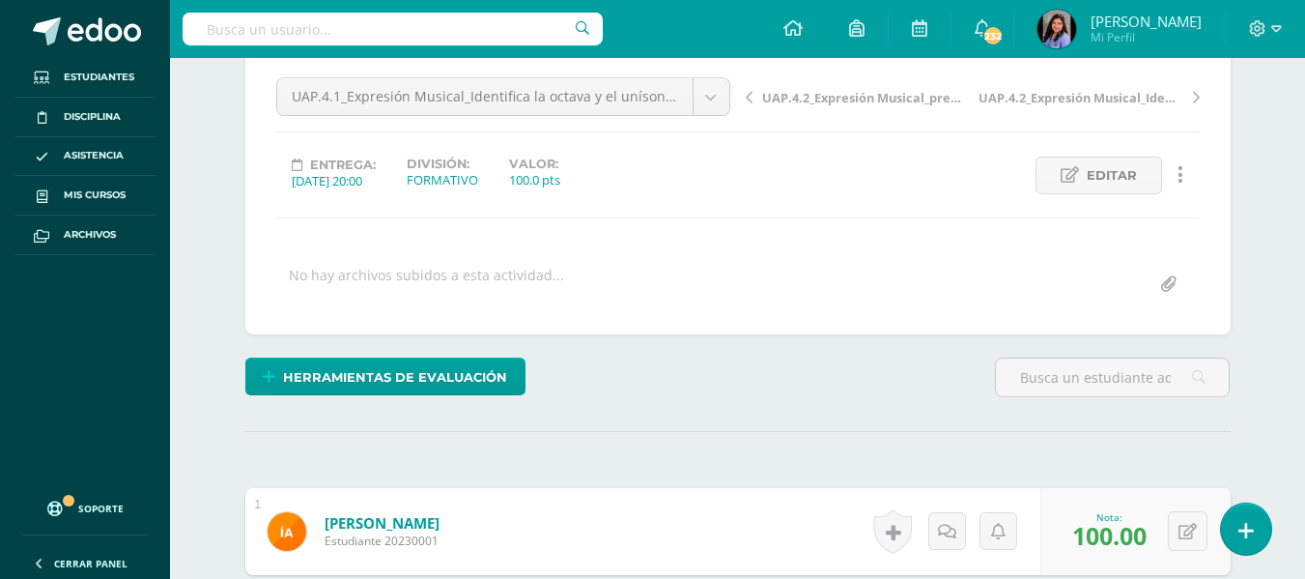
scroll to position [0, 0]
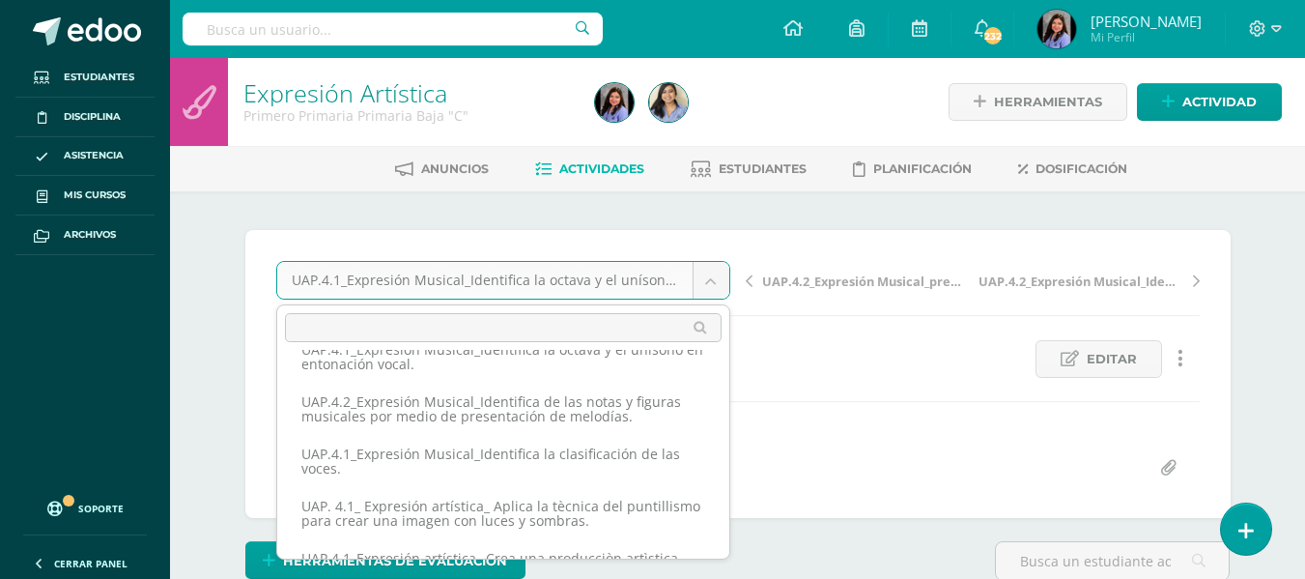
scroll to position [193, 0]
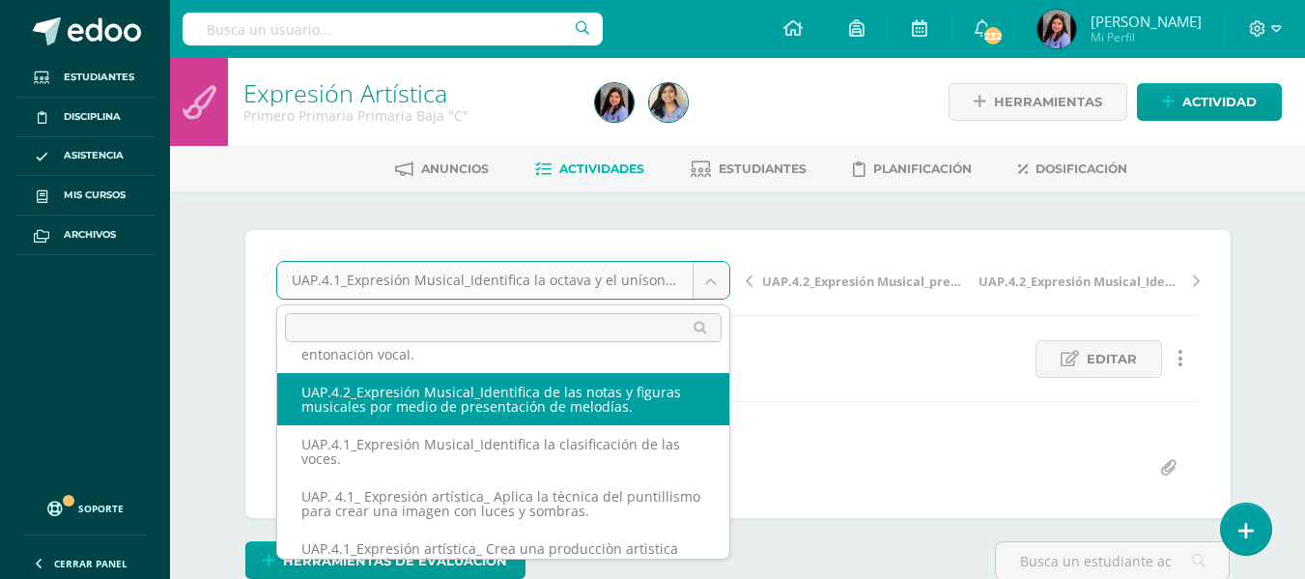
select select "/dashboard/teacher/grade-activity/227442/"
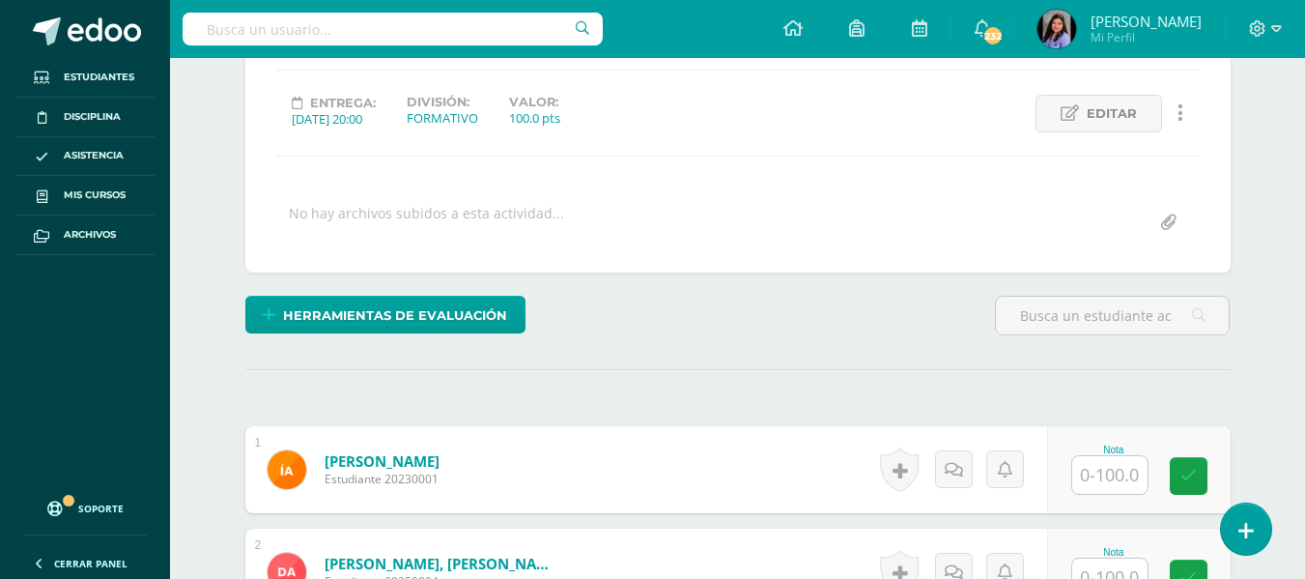
scroll to position [303, 0]
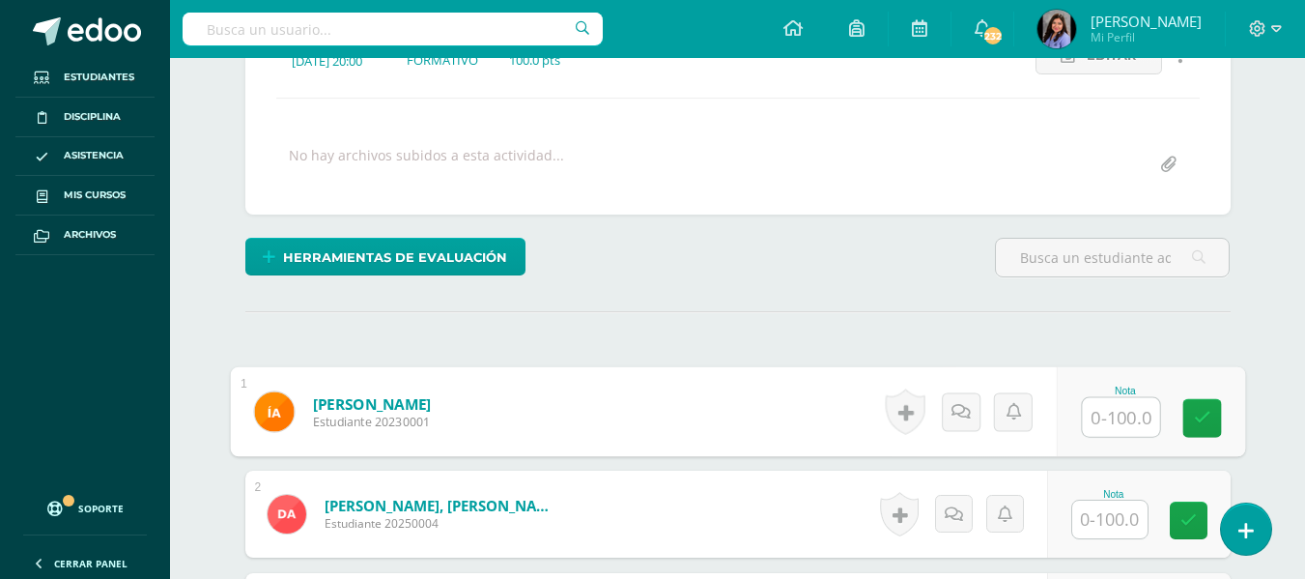
click at [1115, 414] on input "text" at bounding box center [1120, 417] width 77 height 39
type input "100"
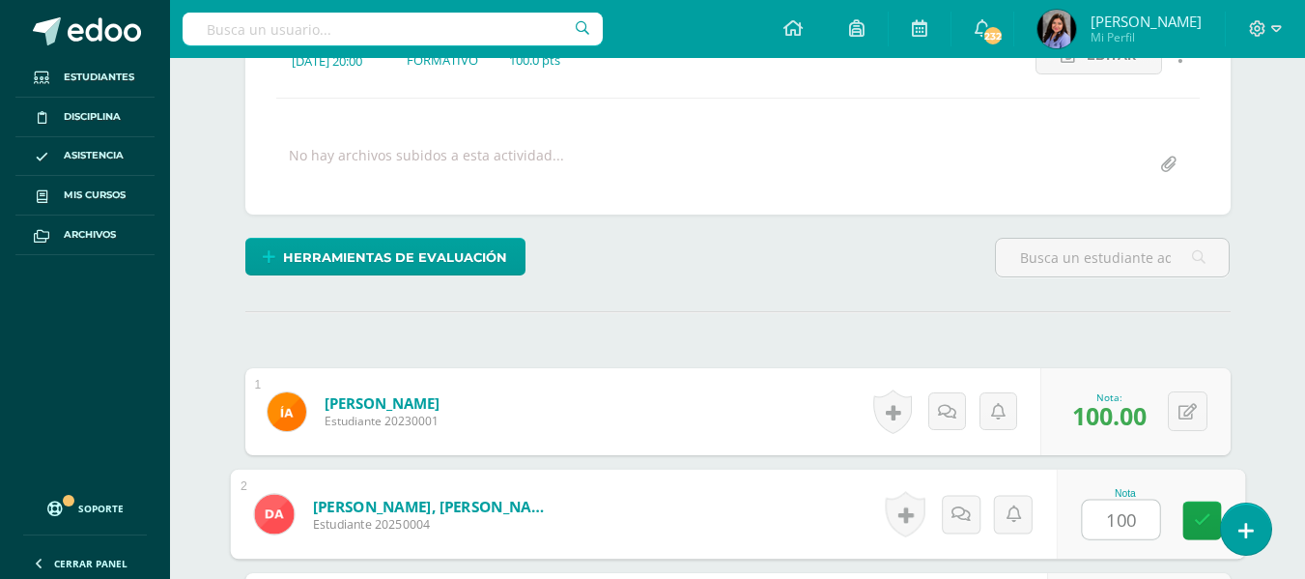
type input "100"
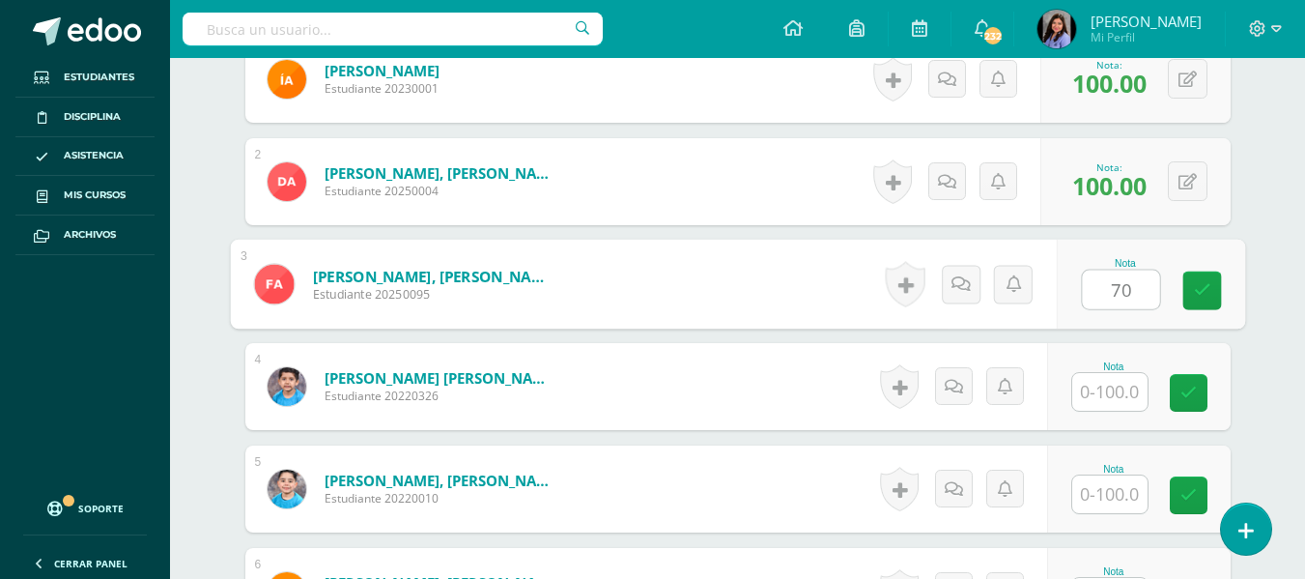
type input "70"
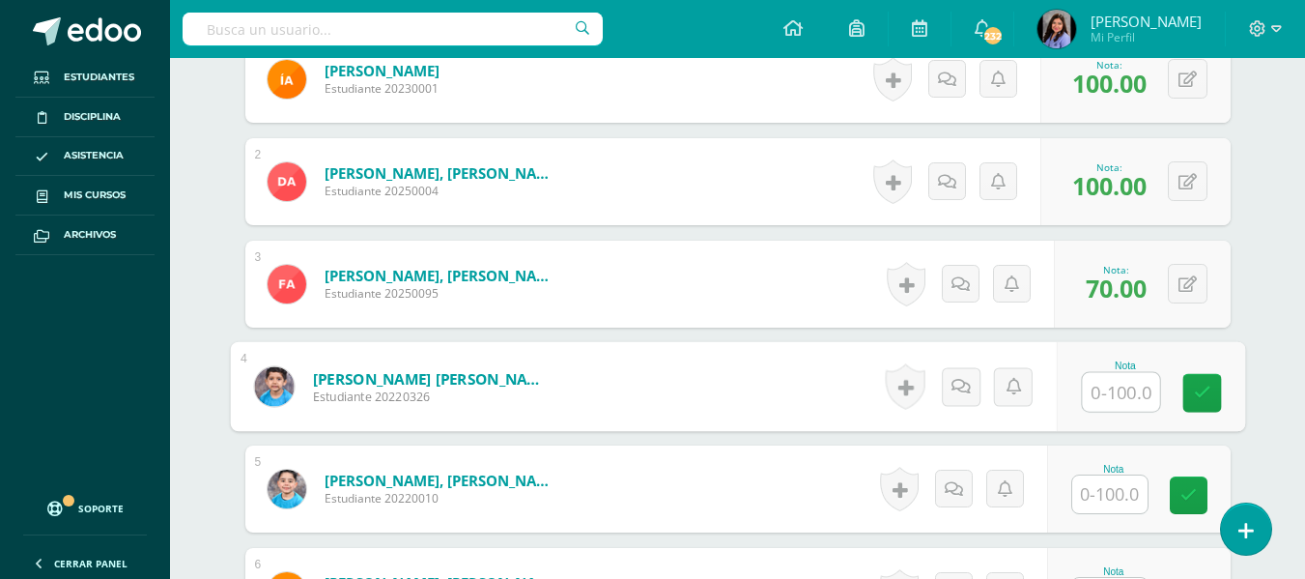
type input "1"
type input "90"
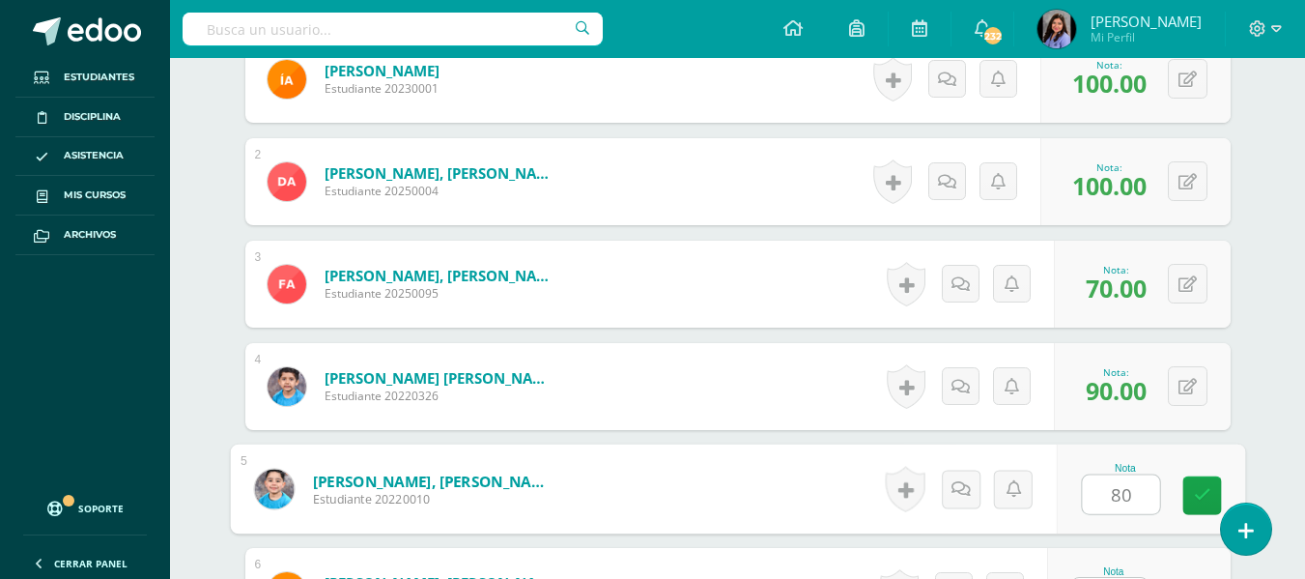
type input "80"
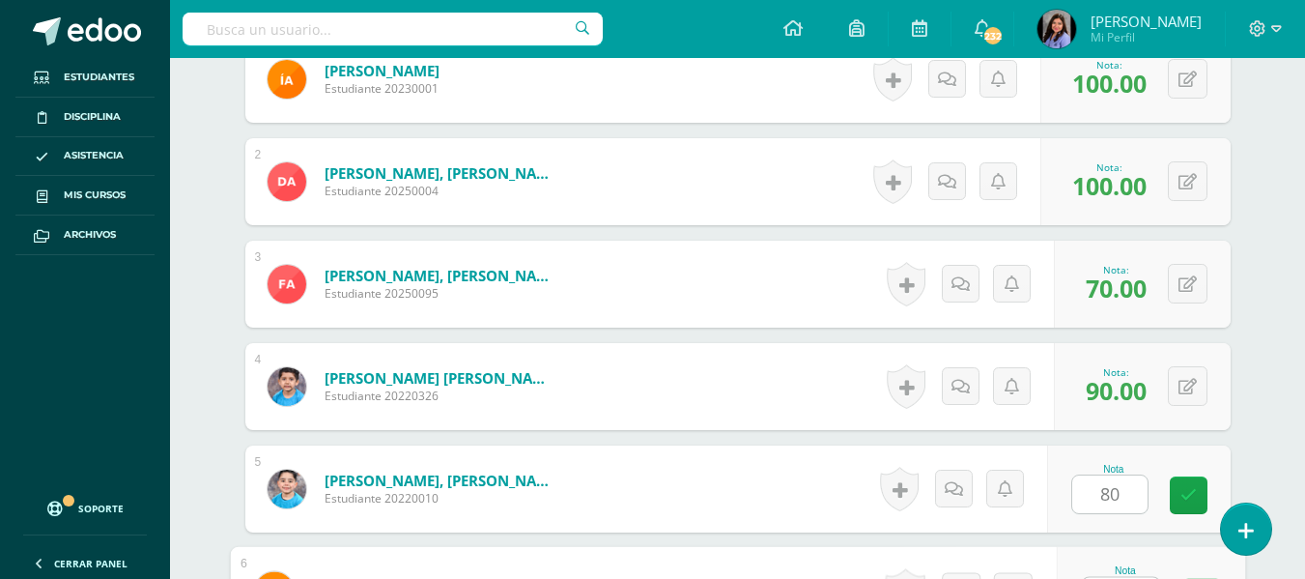
scroll to position [672, 0]
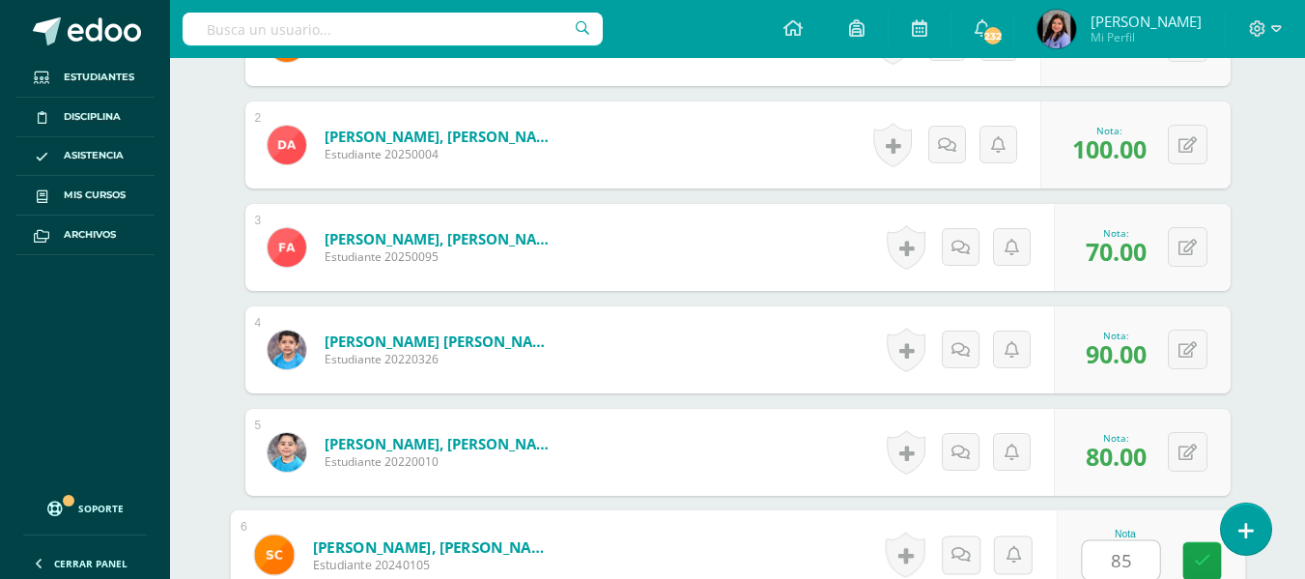
type input "85"
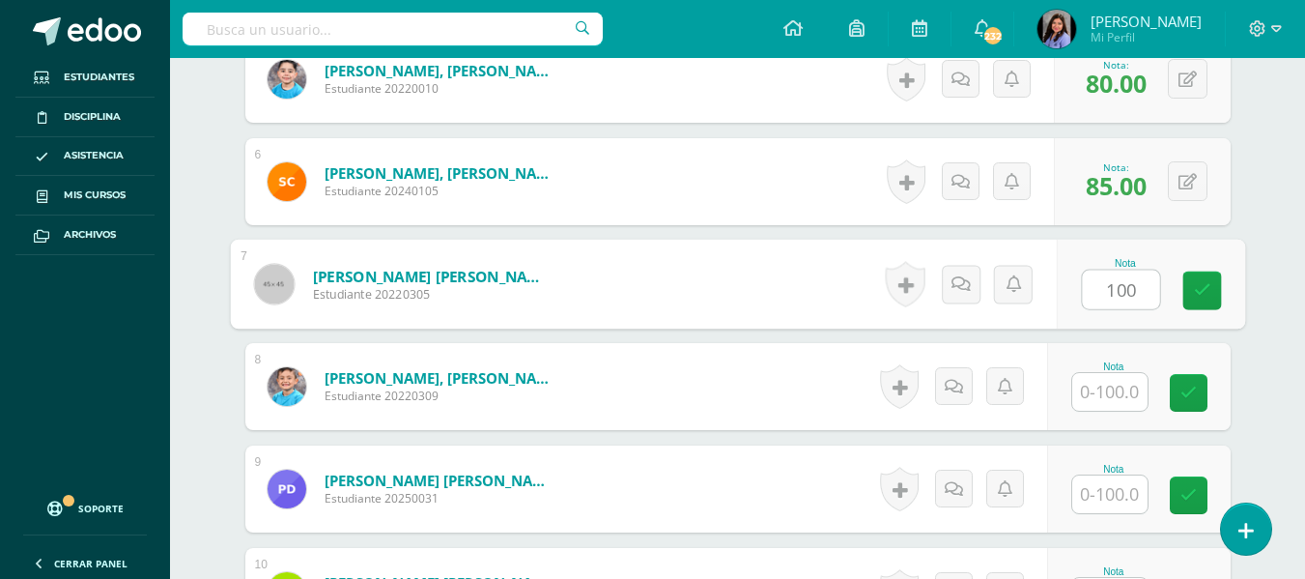
type input "100"
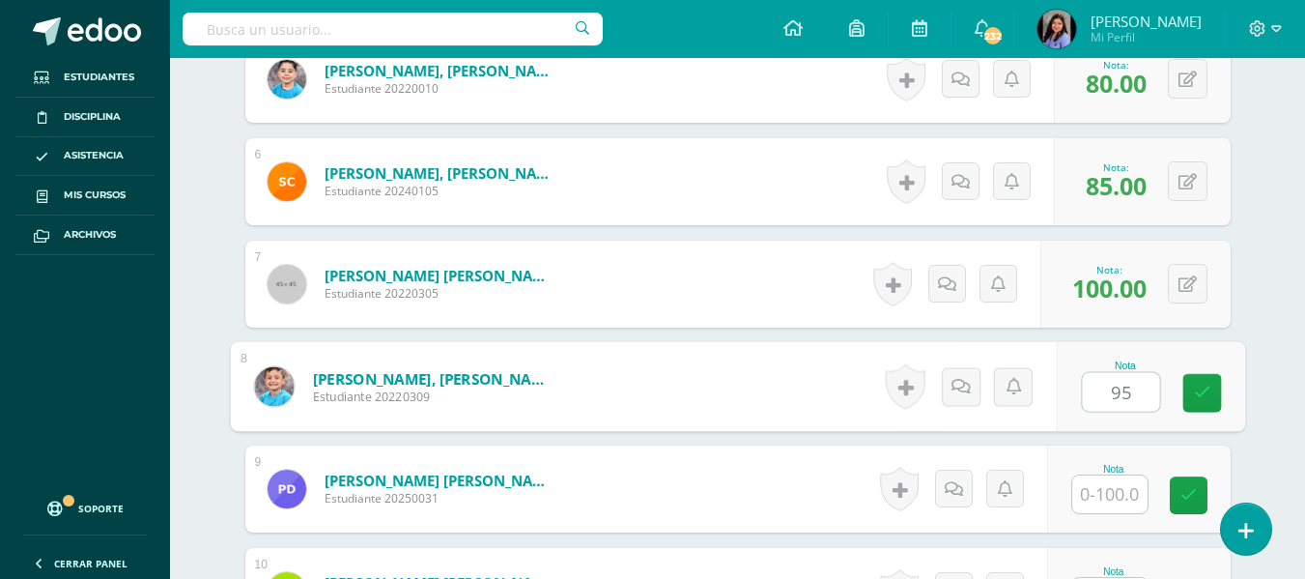
type input "95"
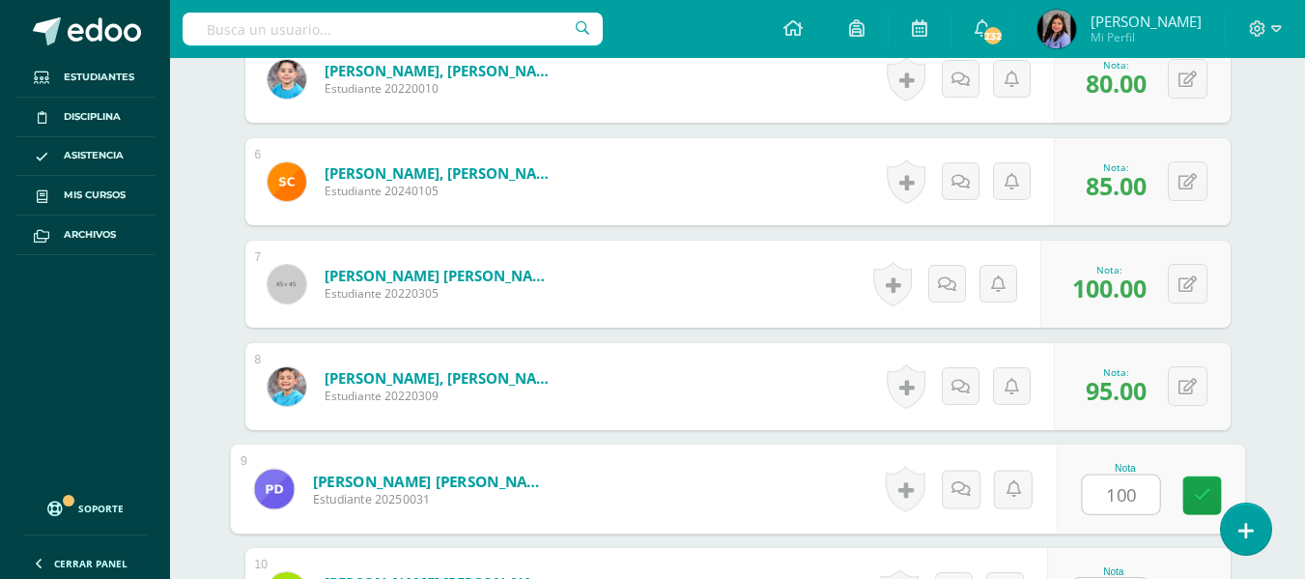
type input "100"
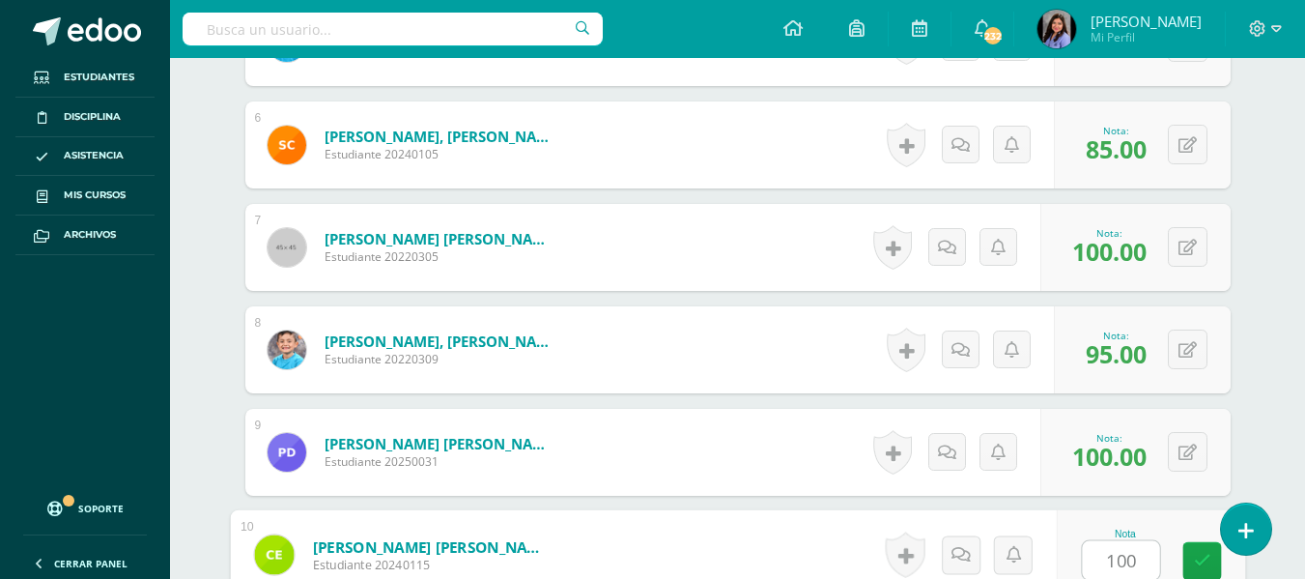
type input "100"
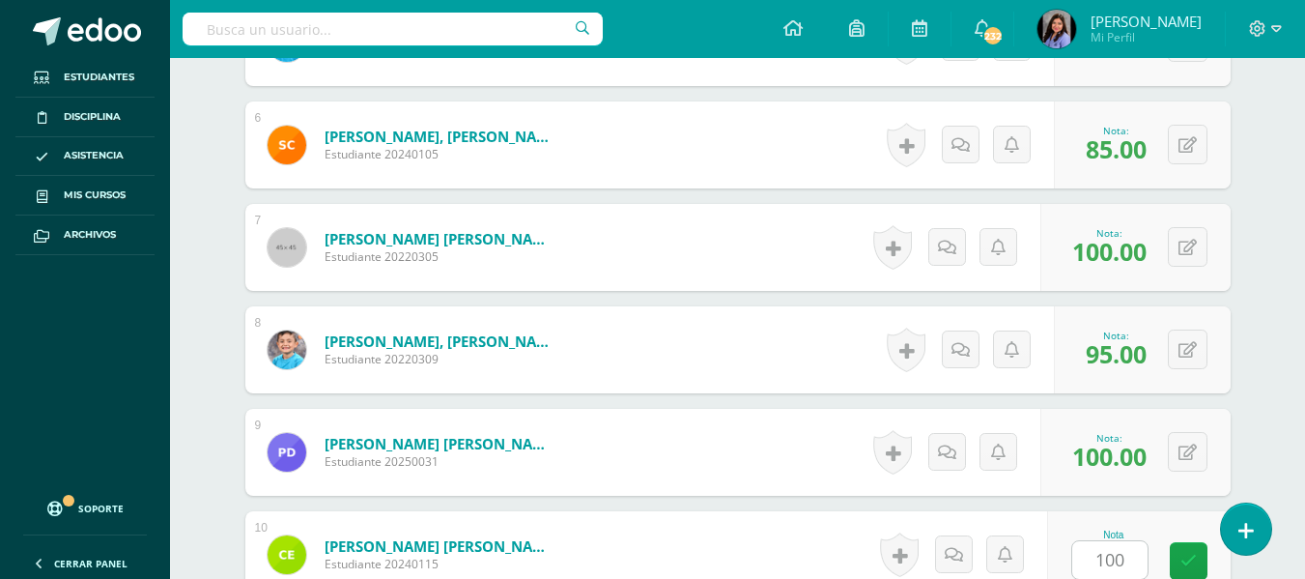
scroll to position [1455, 0]
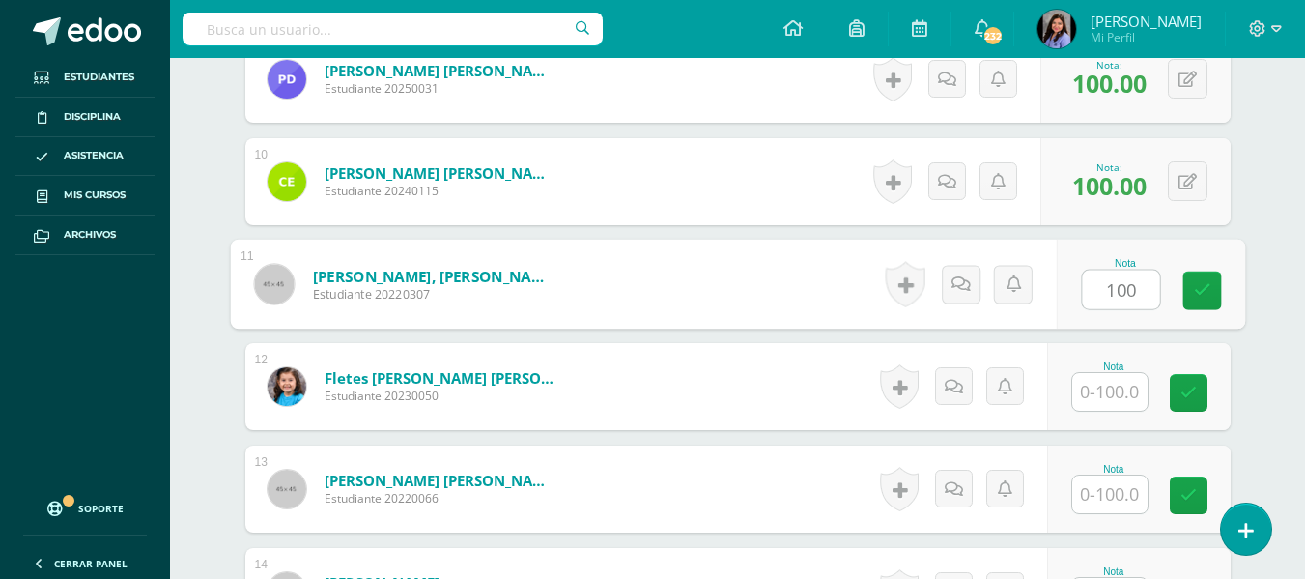
type input "100"
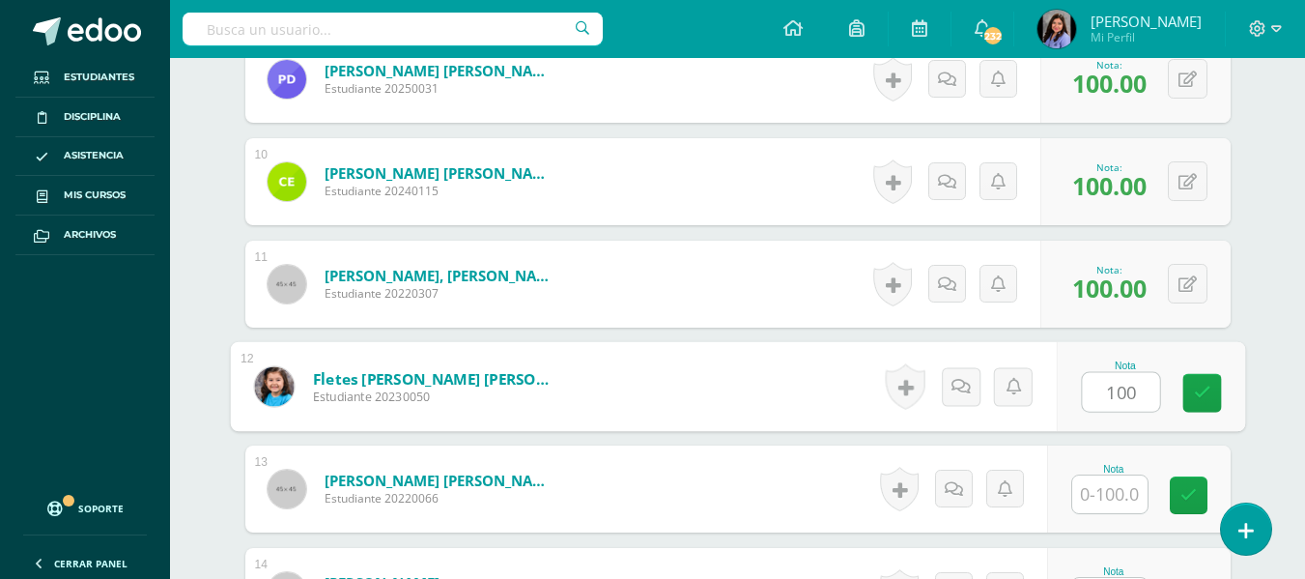
type input "100"
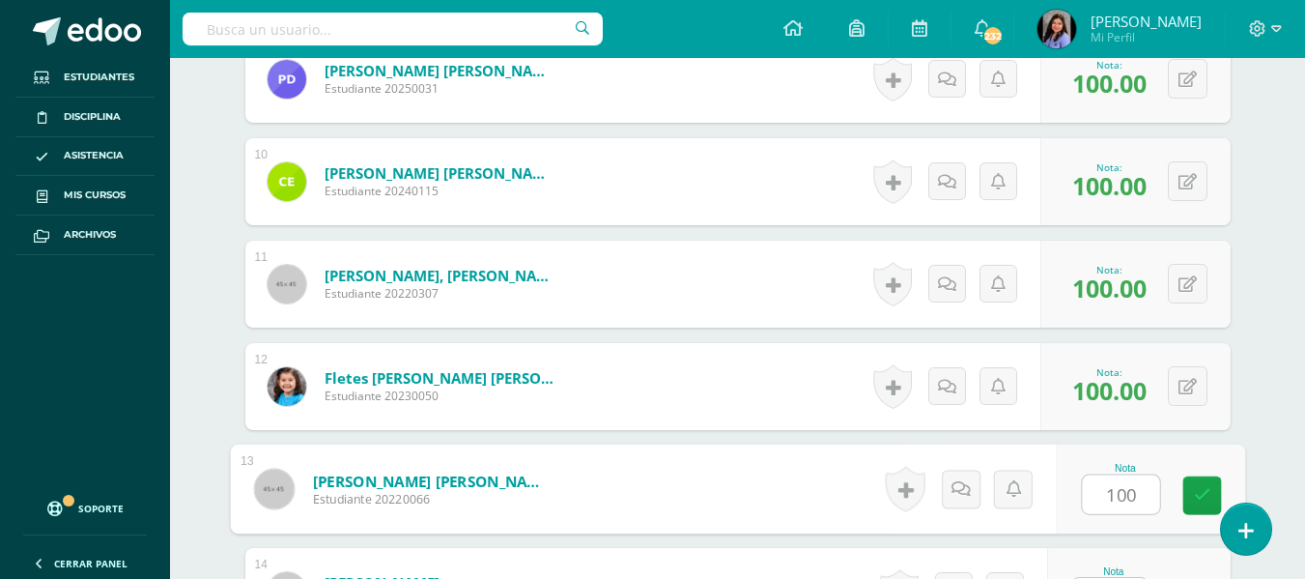
type input "100"
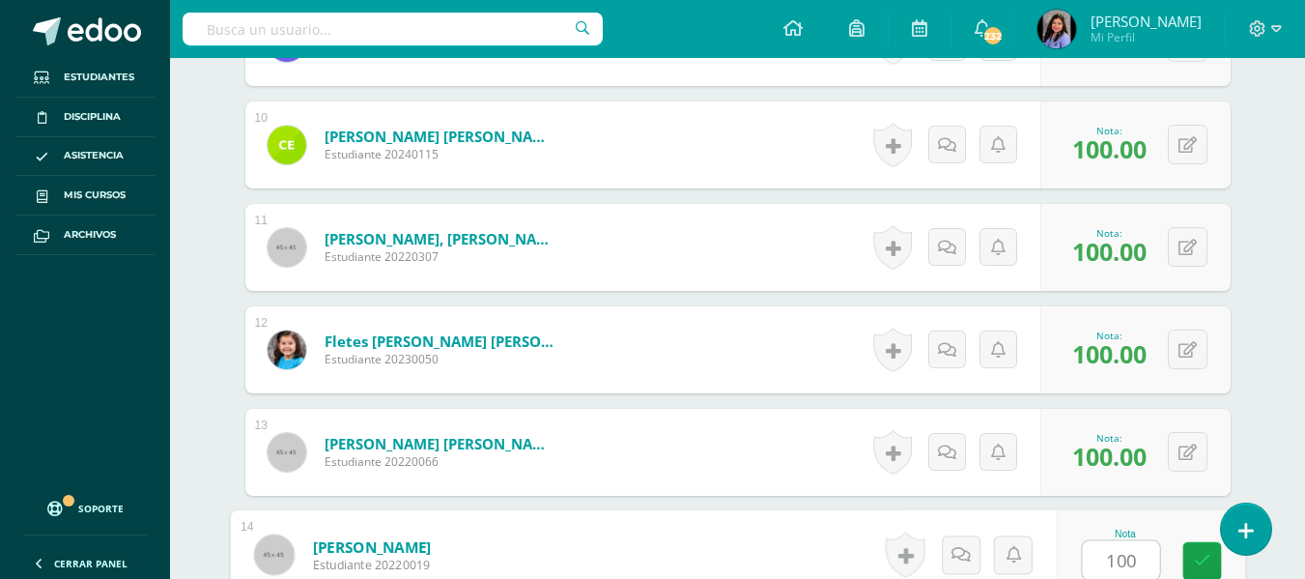
type input "100"
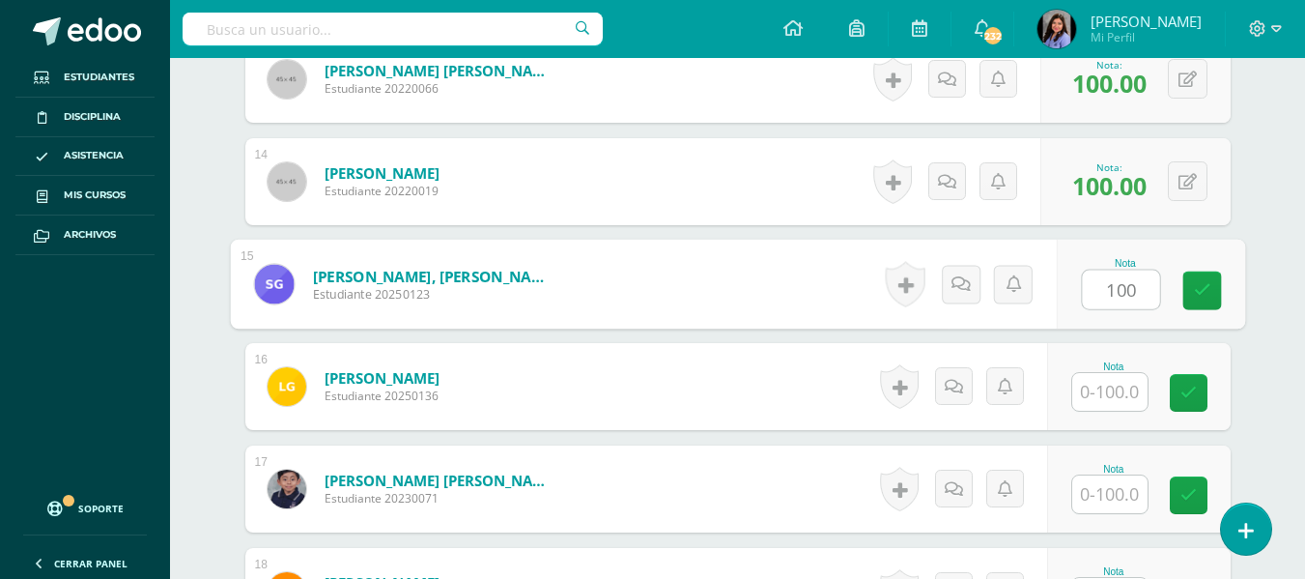
type input "100"
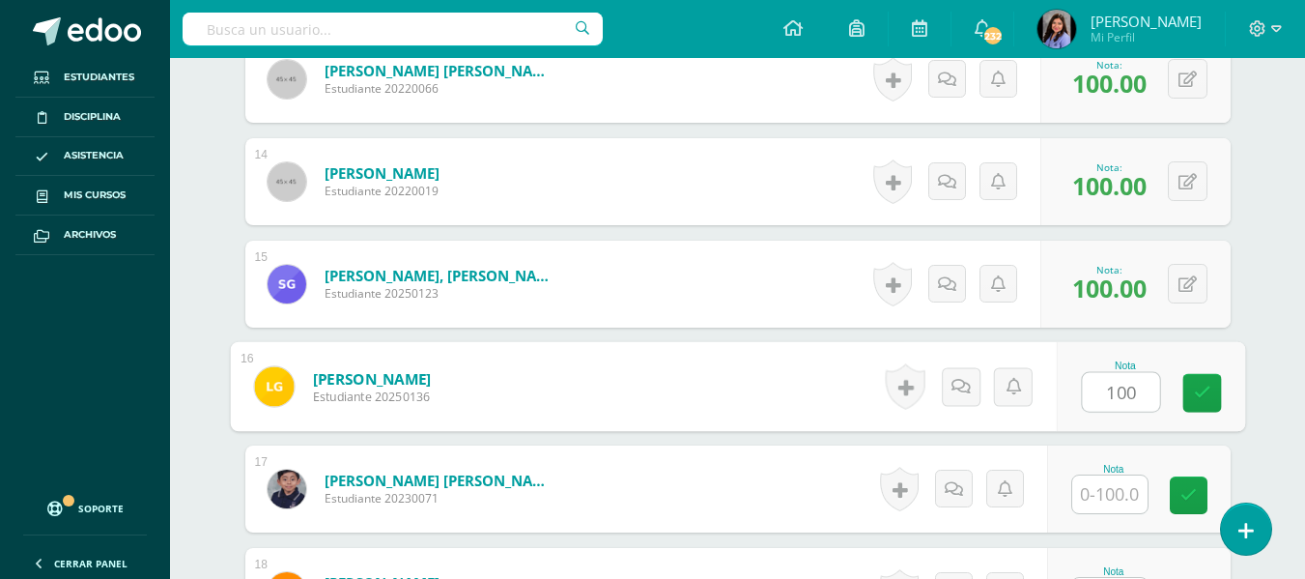
type input "100"
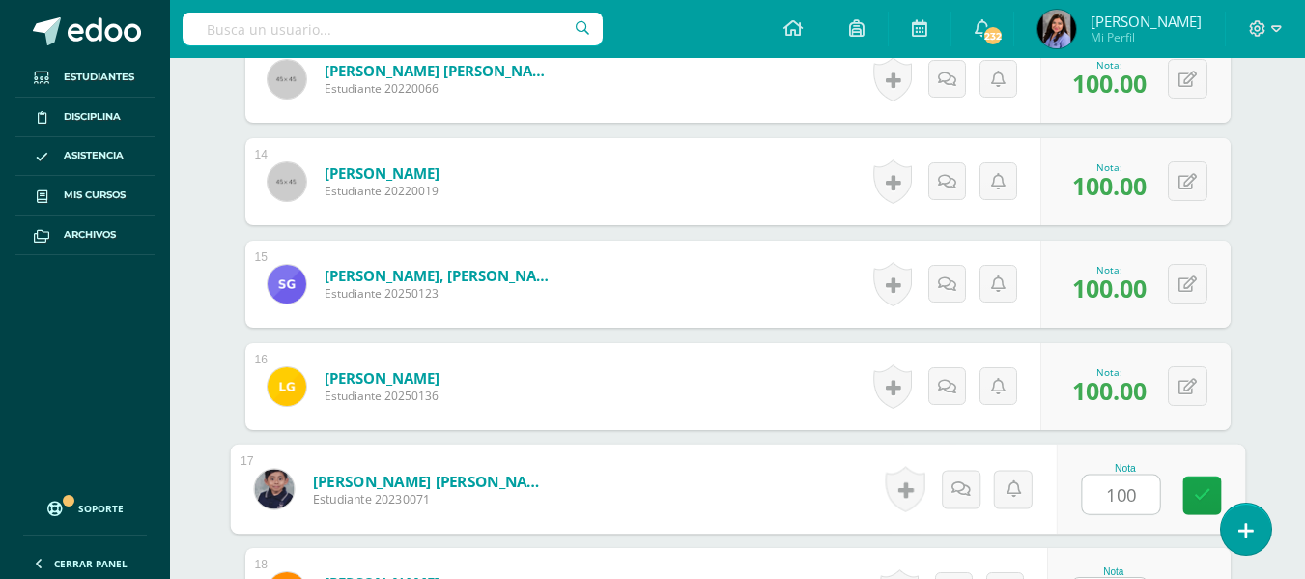
type input "100"
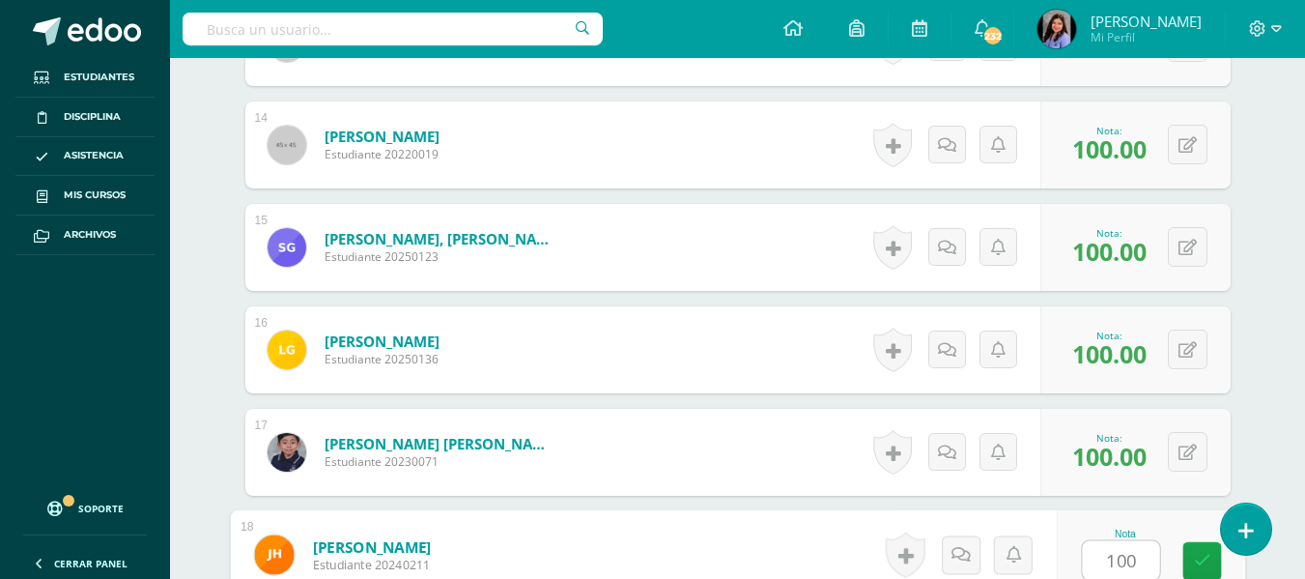
type input "100"
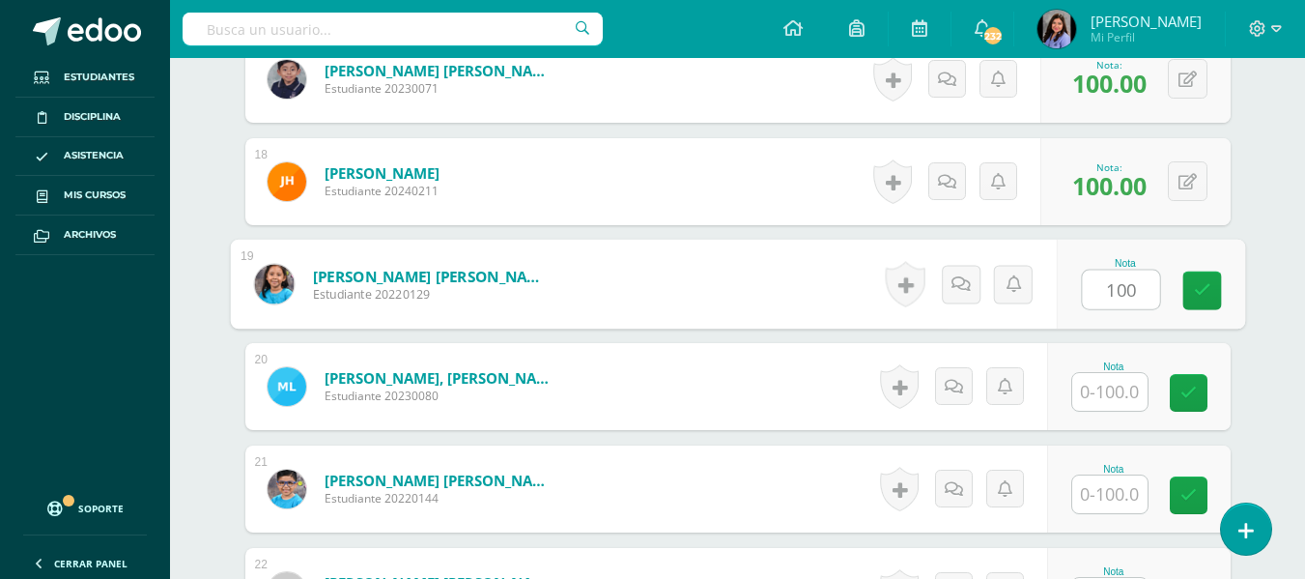
type input "100"
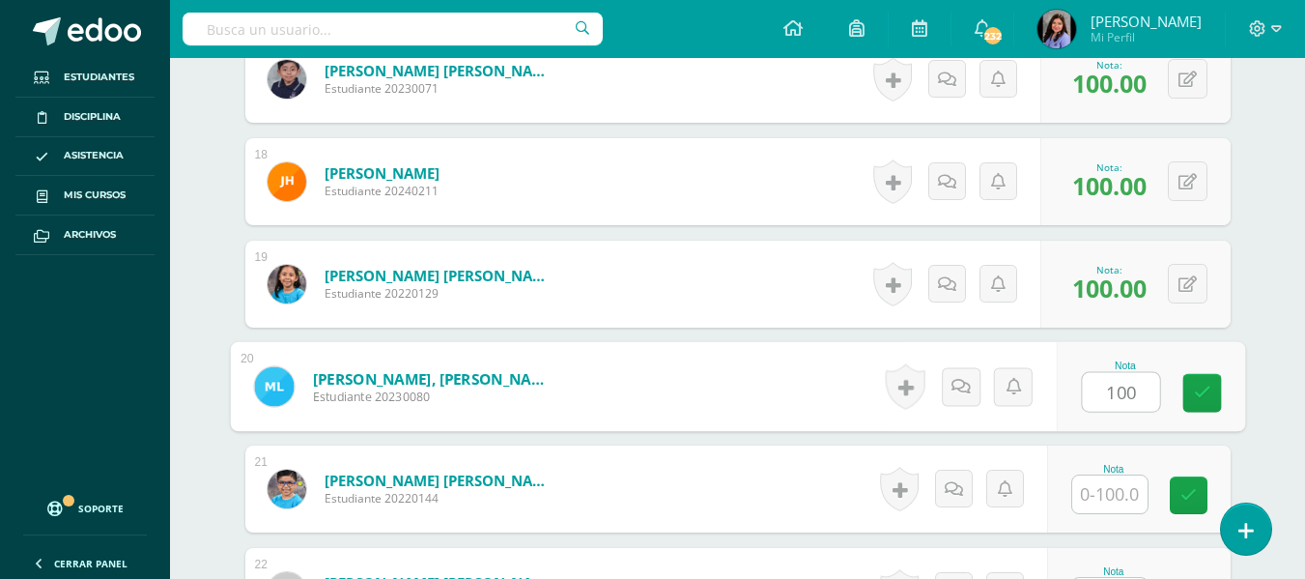
type input "100"
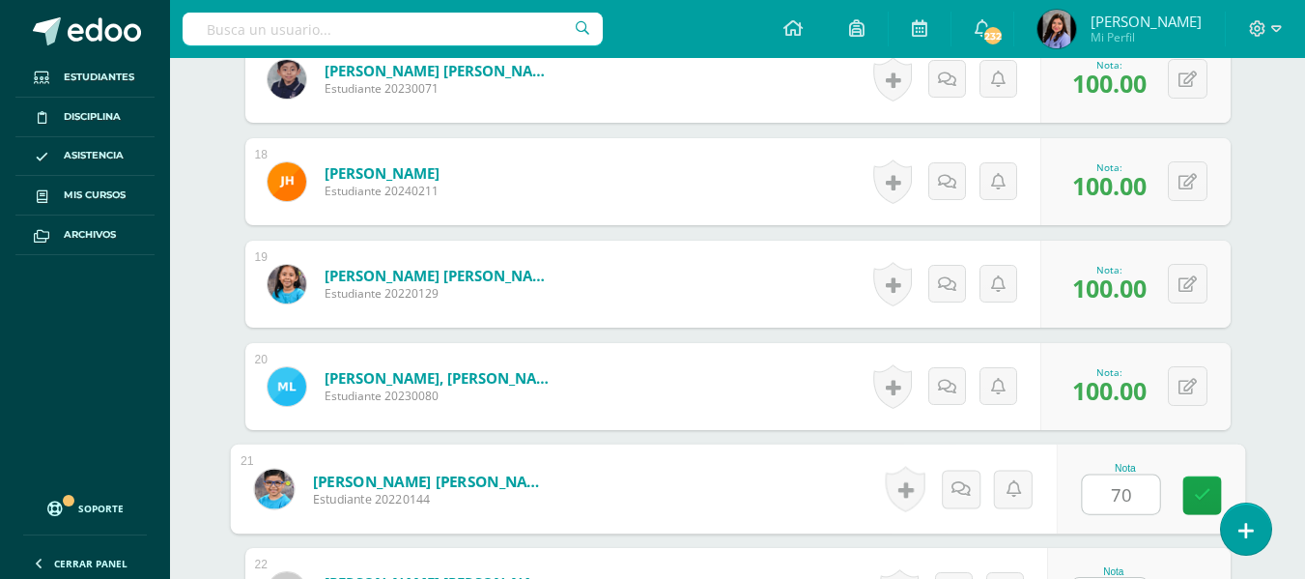
type input "70"
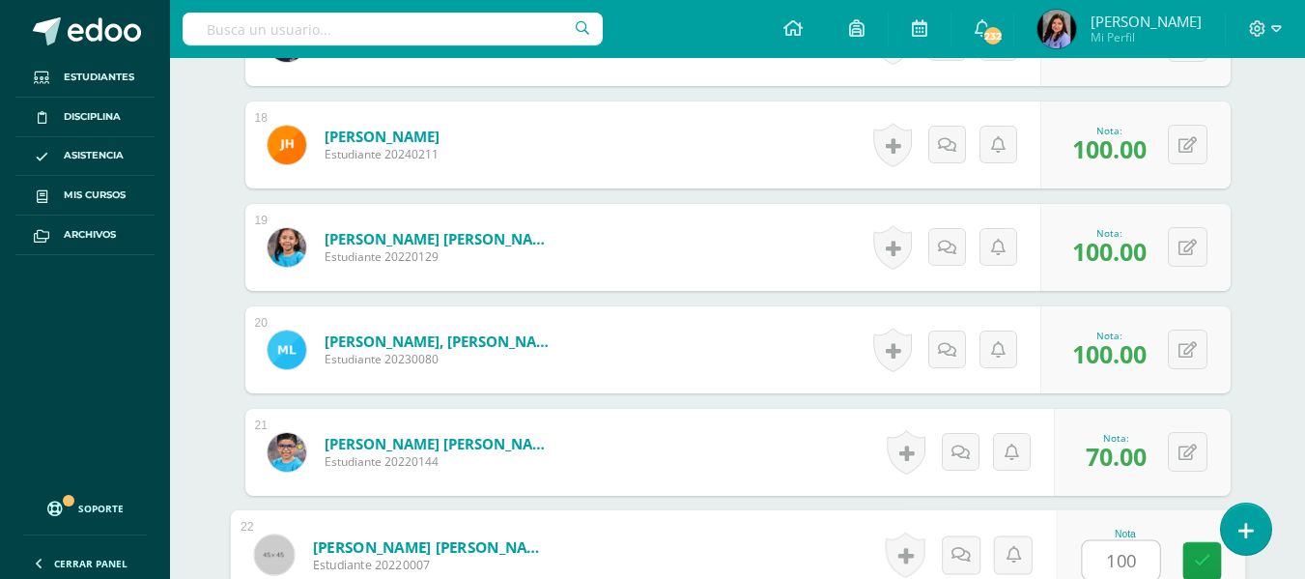
type input "100"
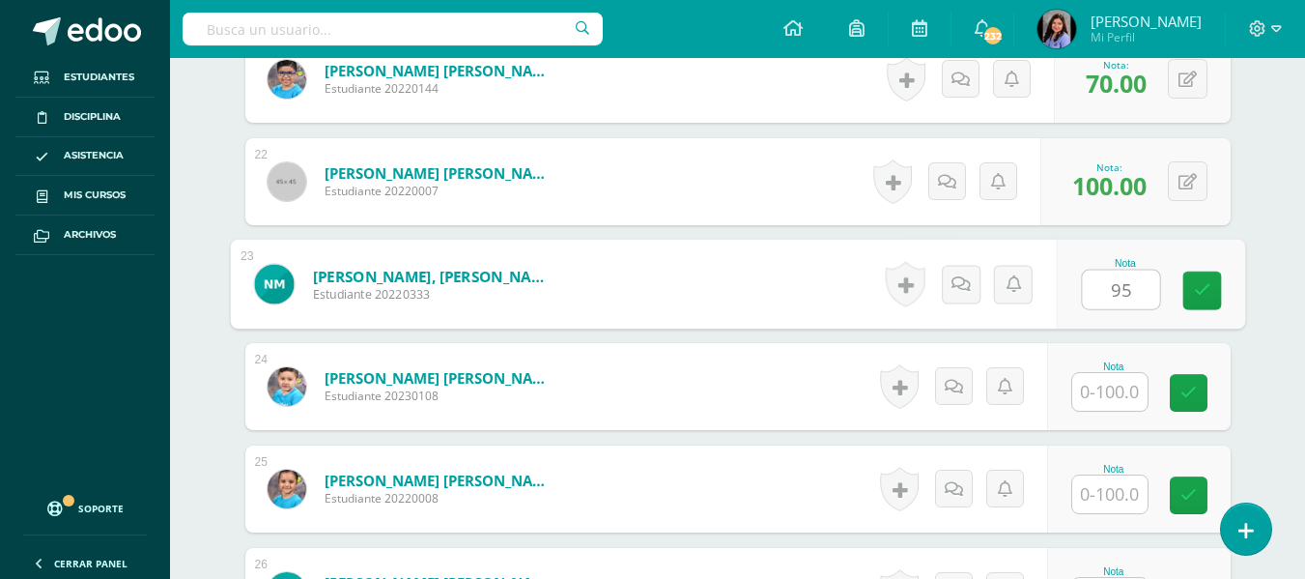
type input "95"
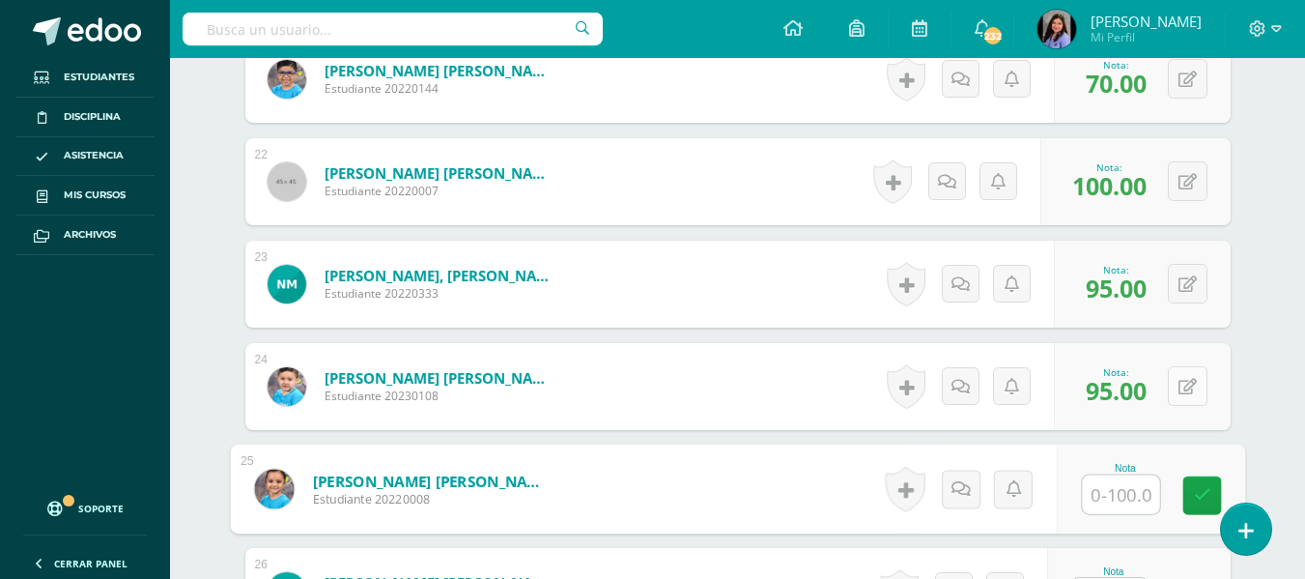
click at [1194, 381] on button at bounding box center [1188, 386] width 40 height 40
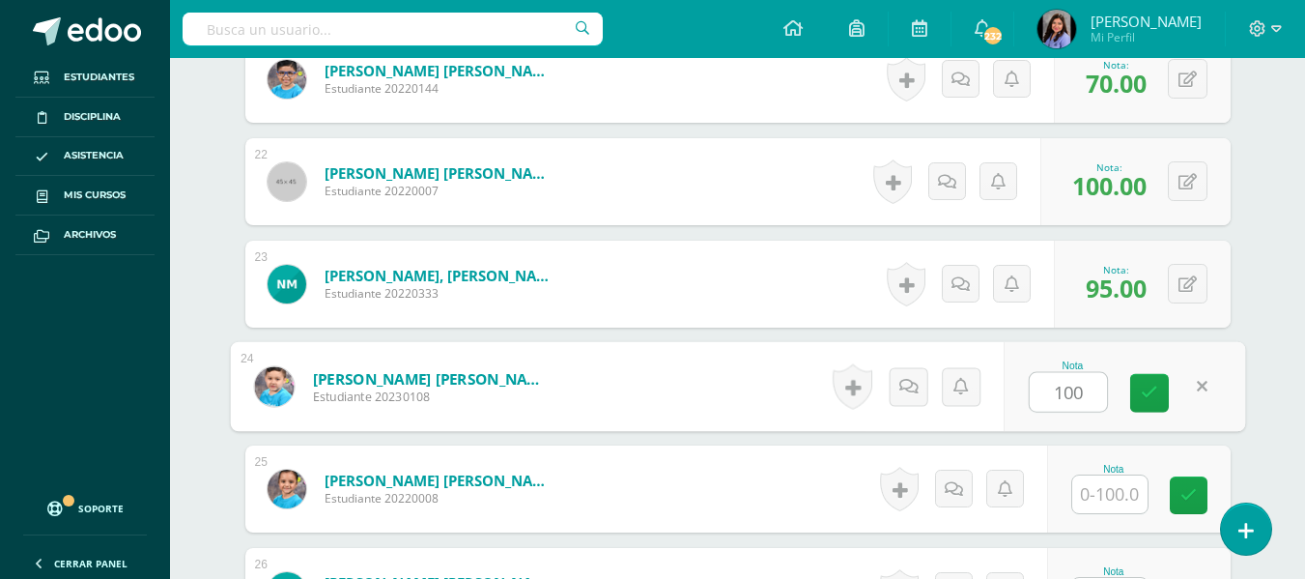
type input "100"
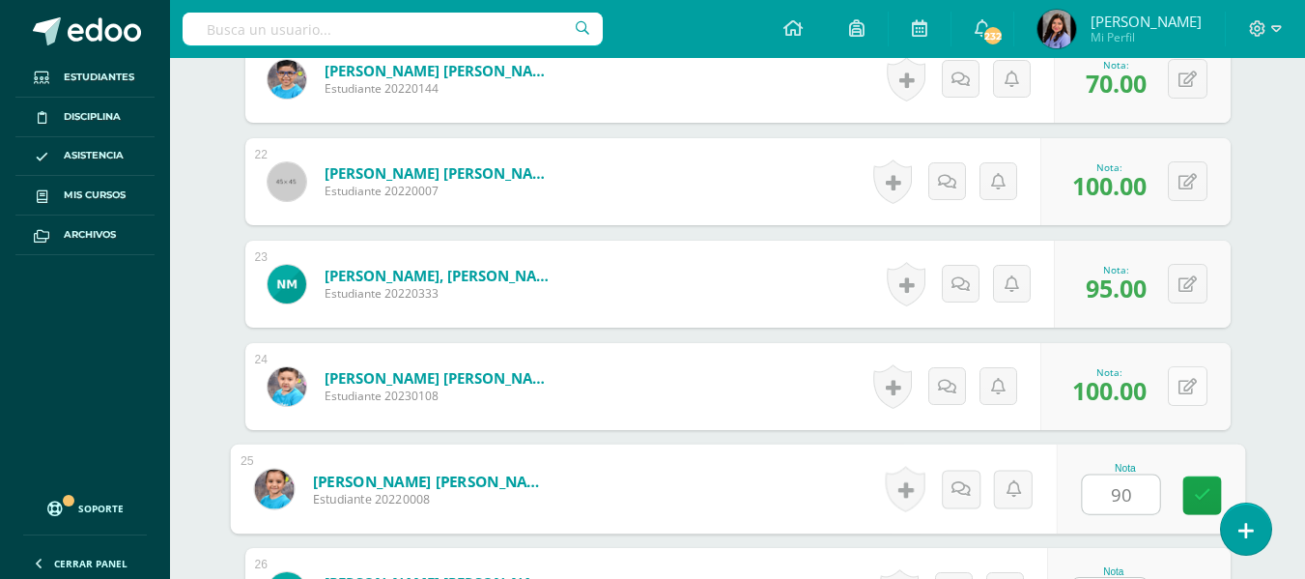
type input "90"
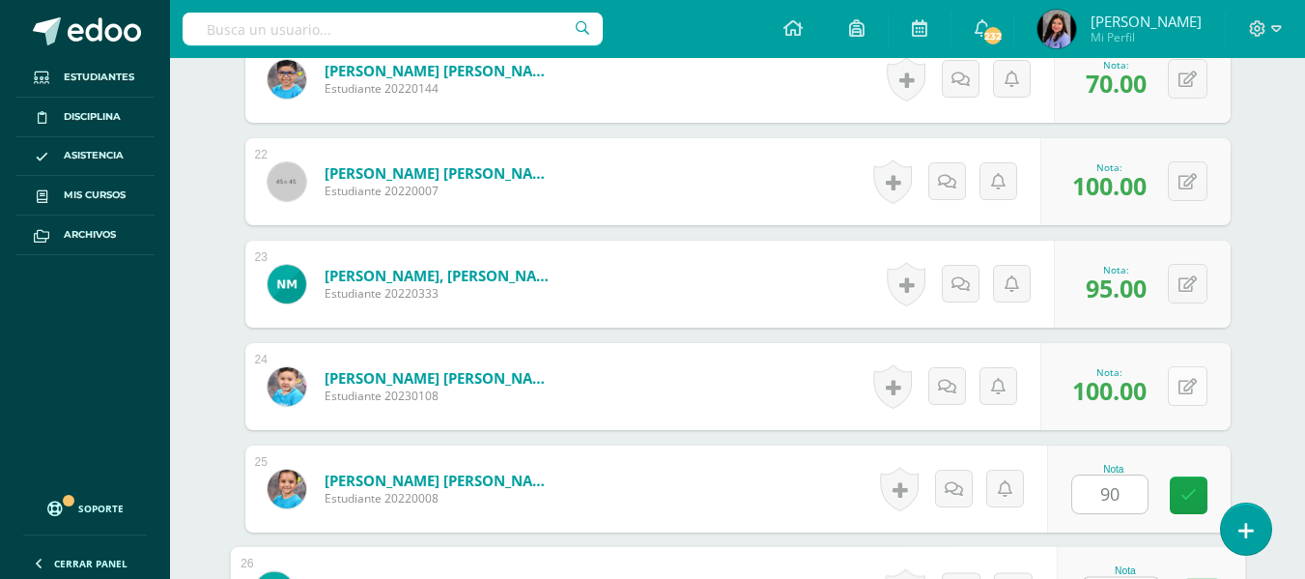
scroll to position [2720, 0]
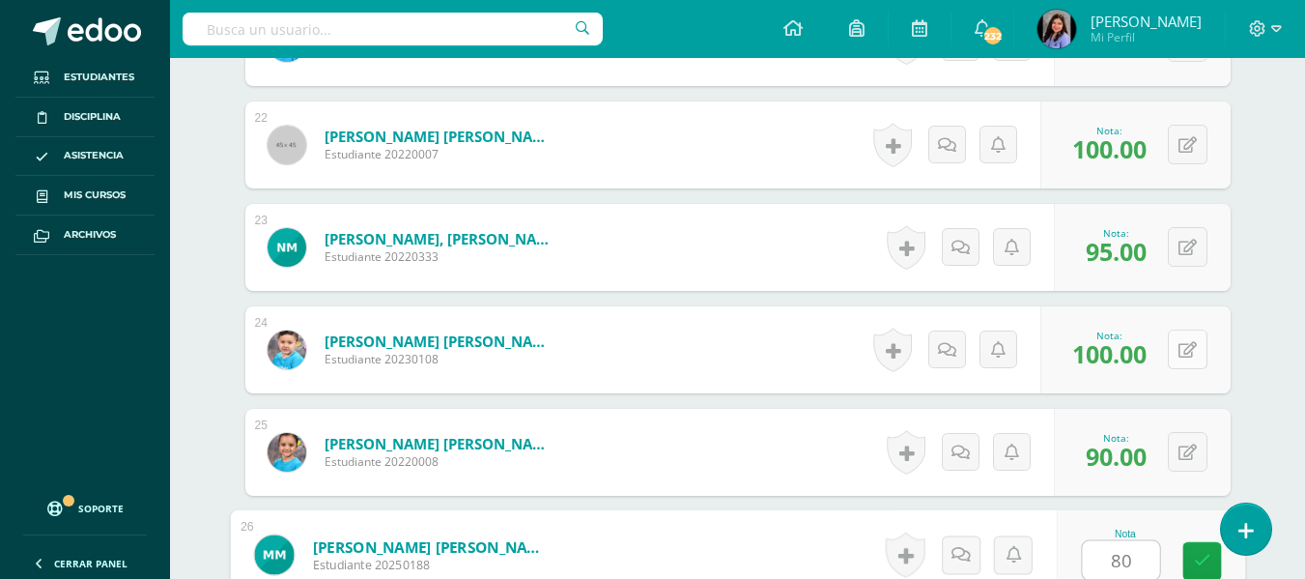
type input "80"
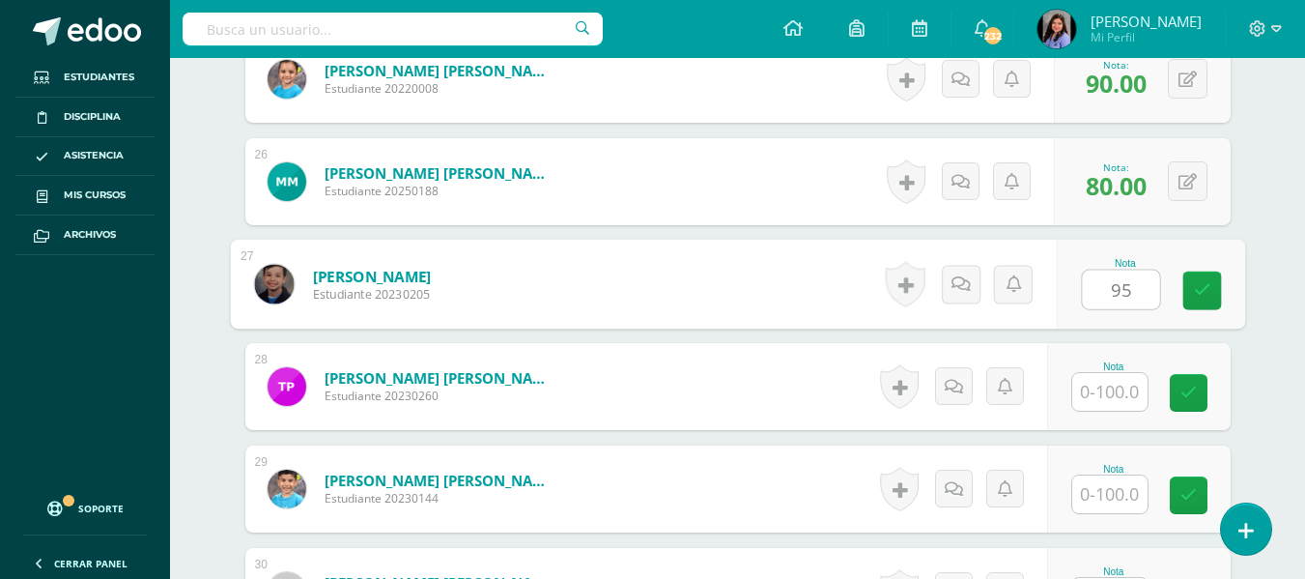
type input "95"
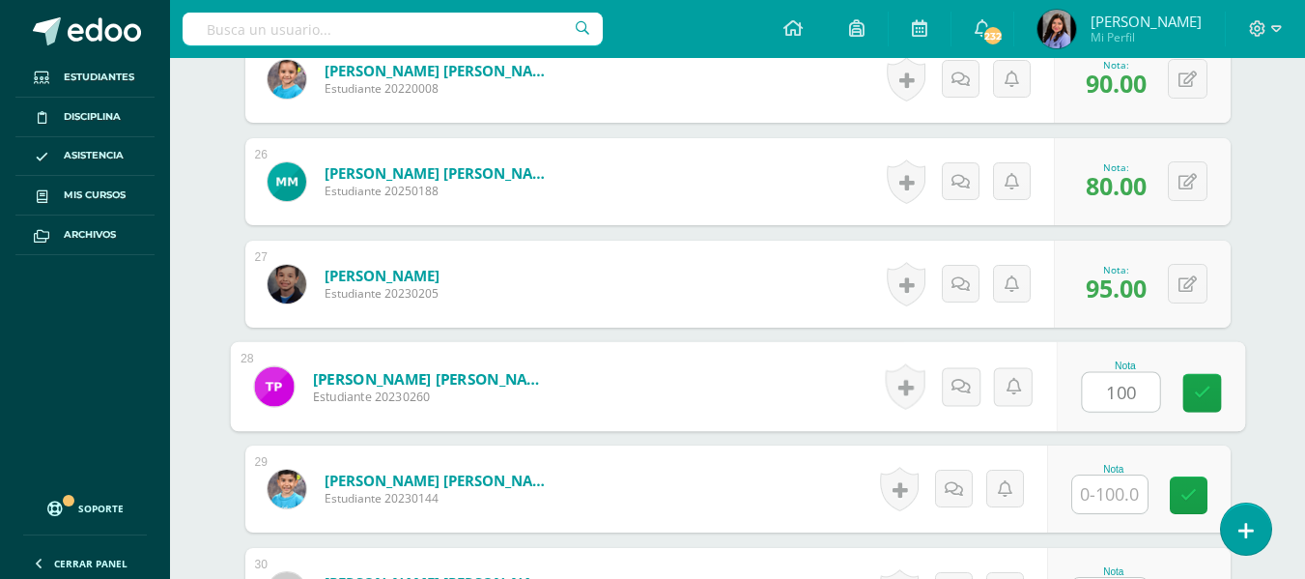
type input "100"
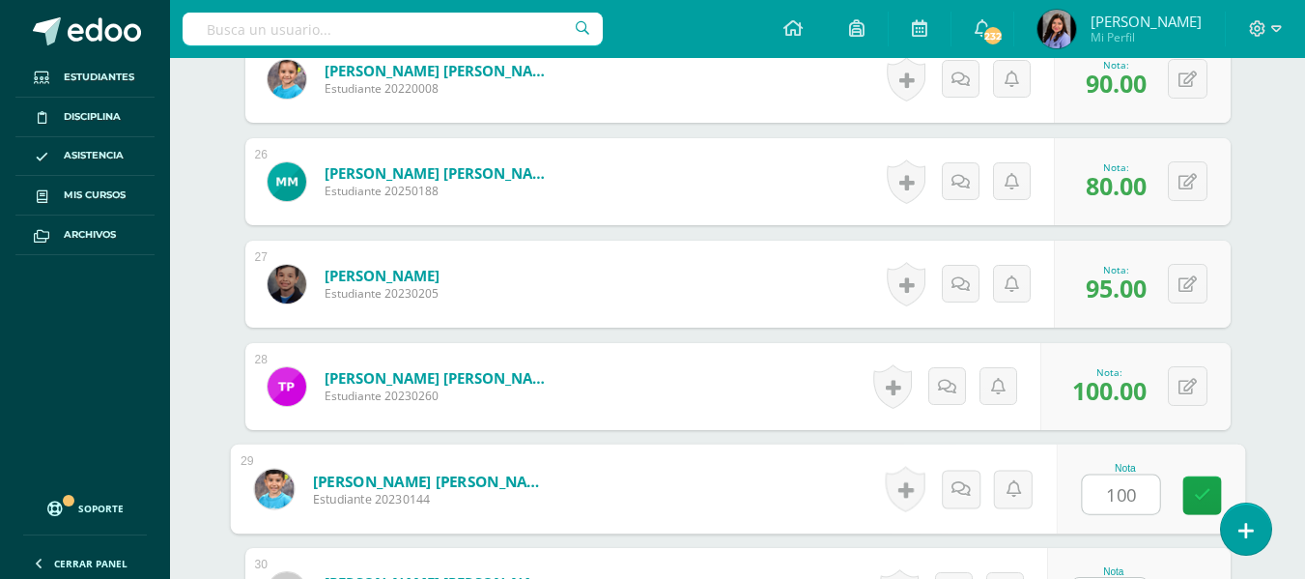
type input "100"
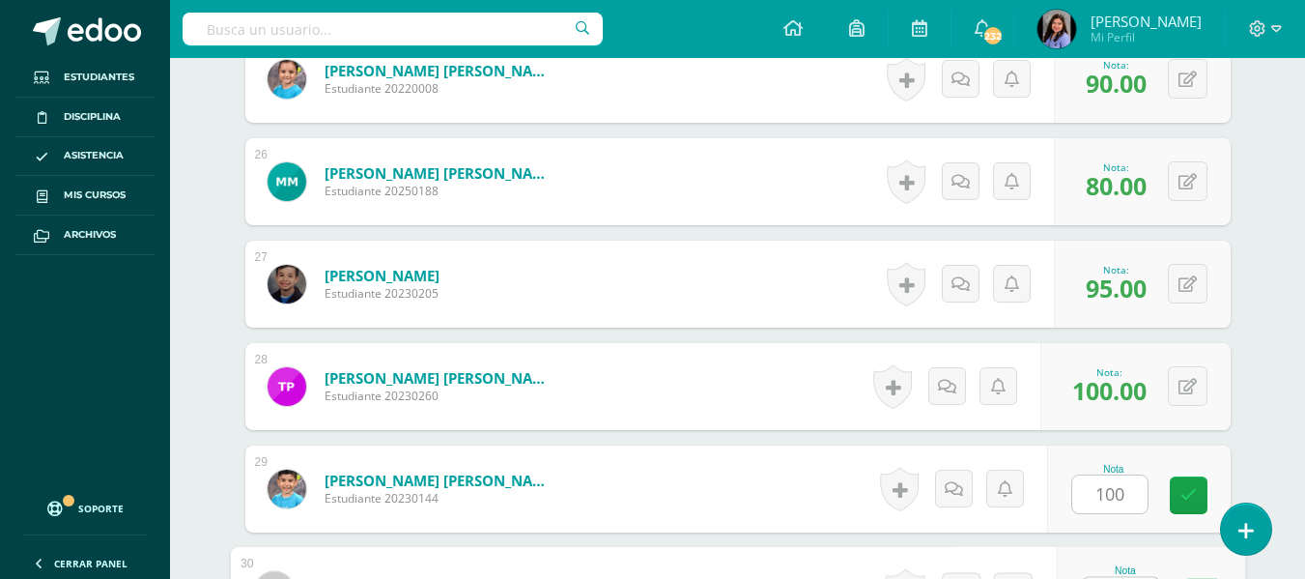
scroll to position [3130, 0]
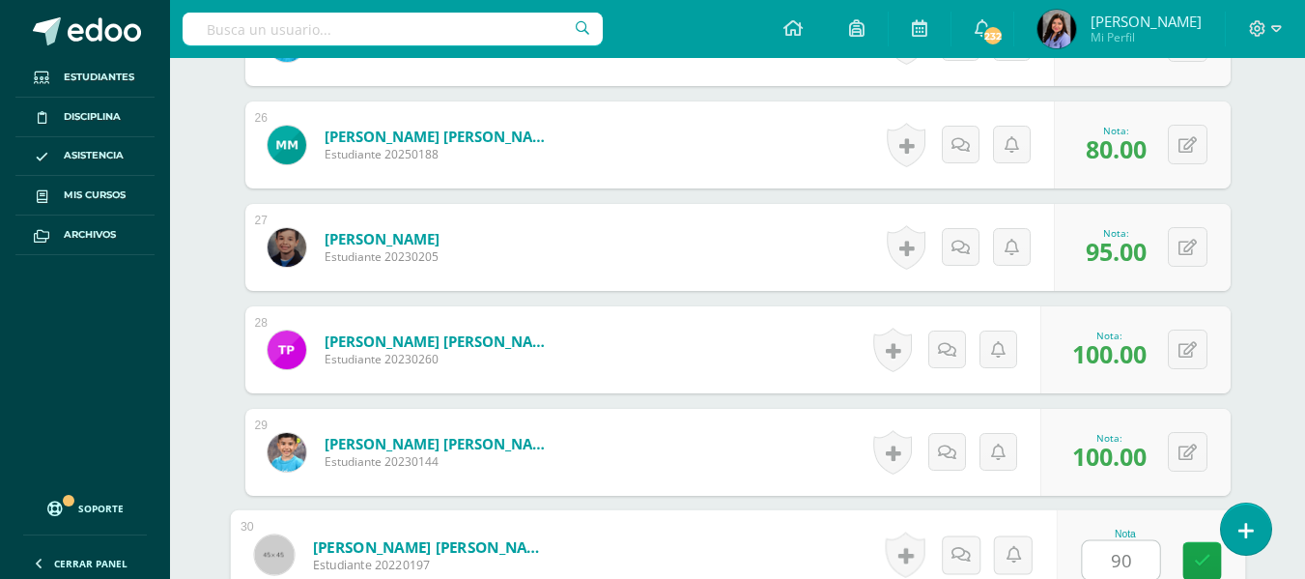
type input "90"
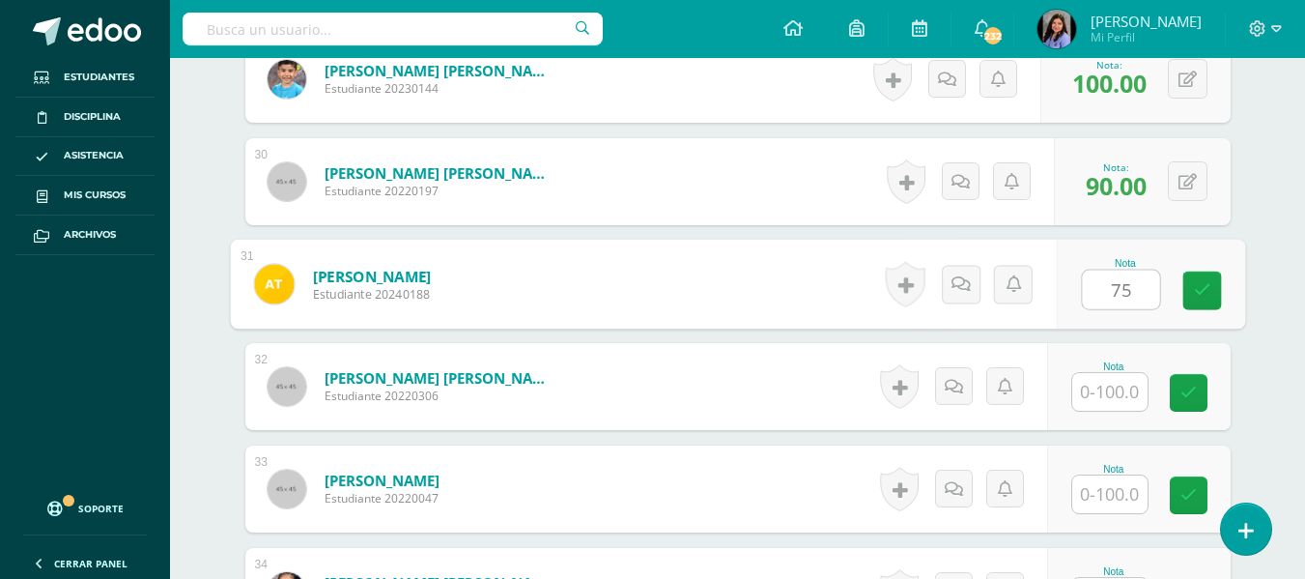
type input "75"
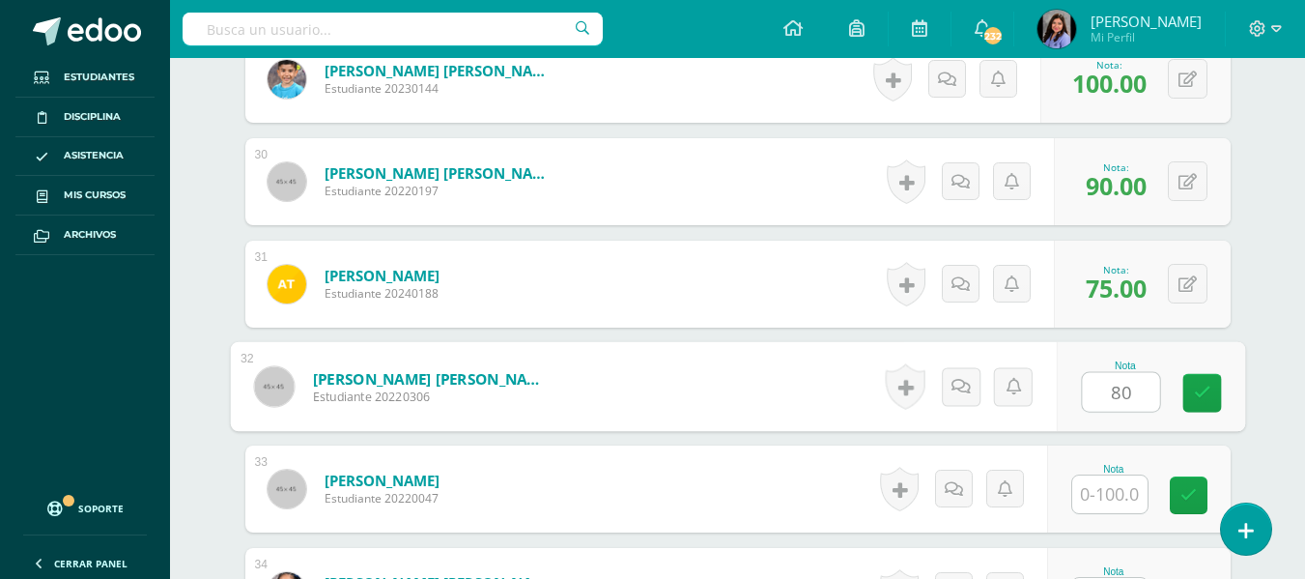
type input "80"
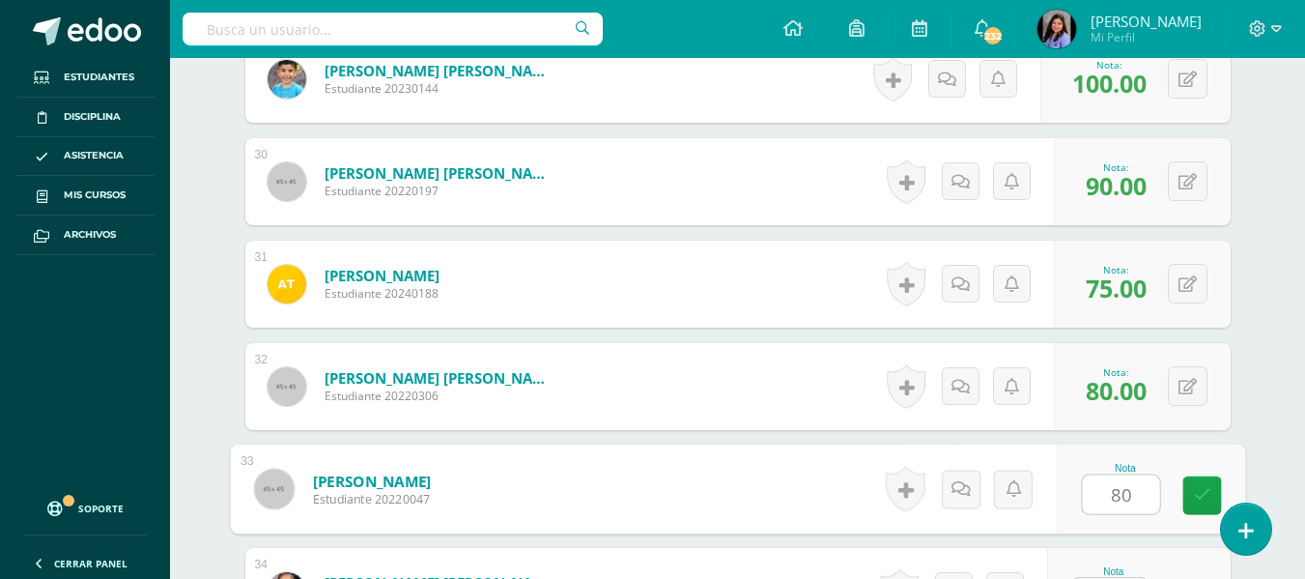
type input "80"
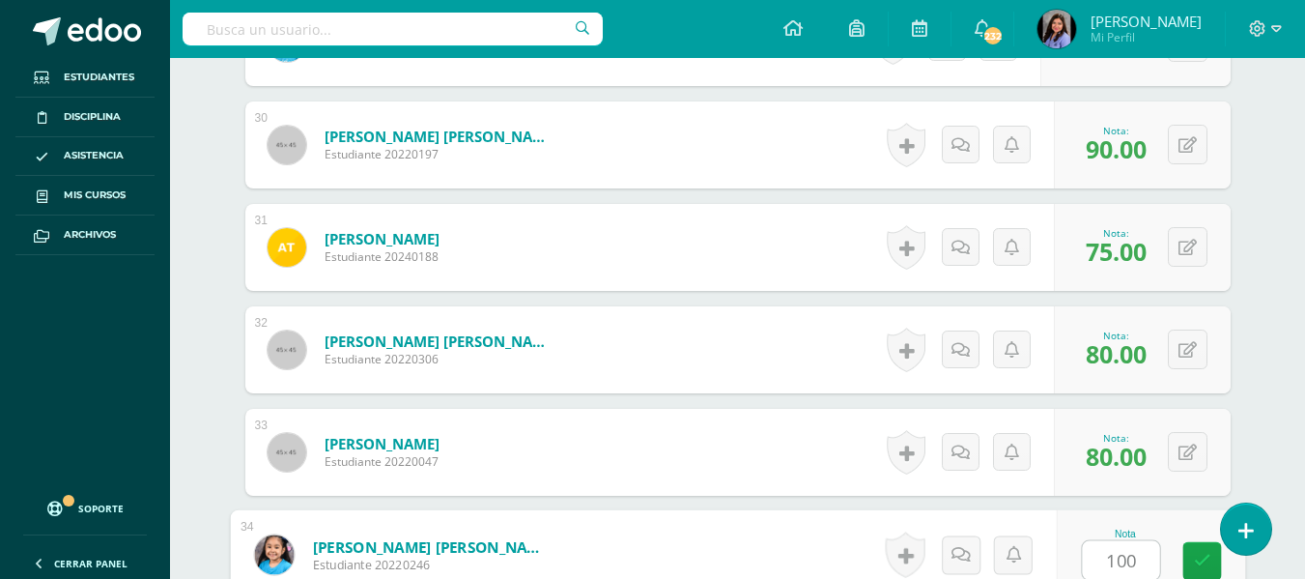
type input "100"
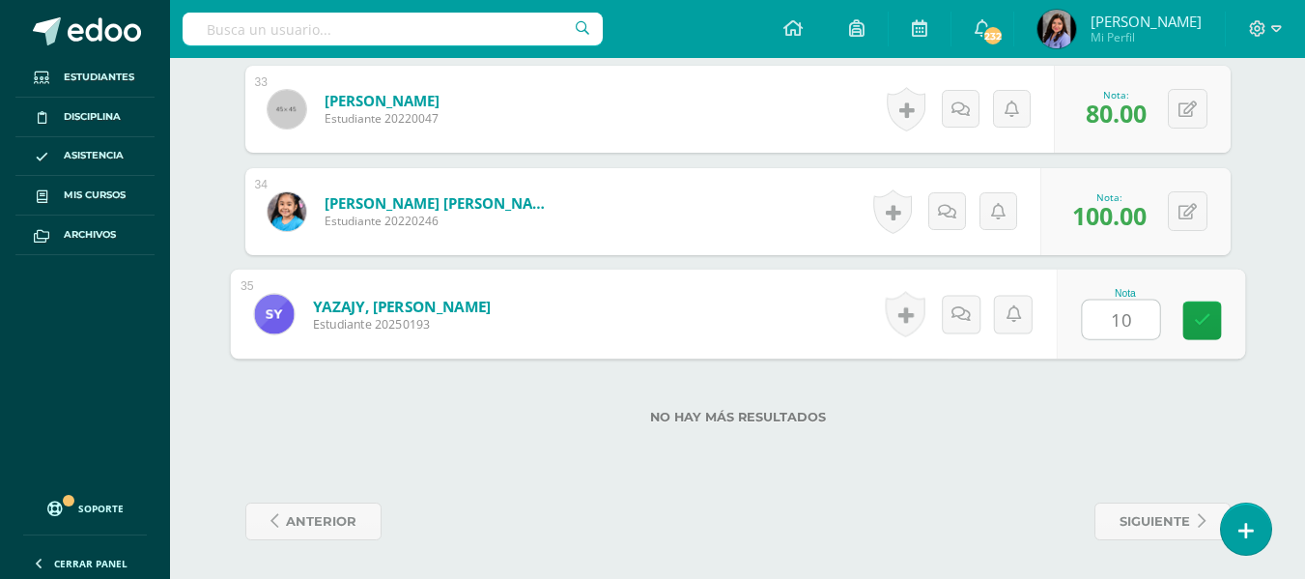
type input "100"
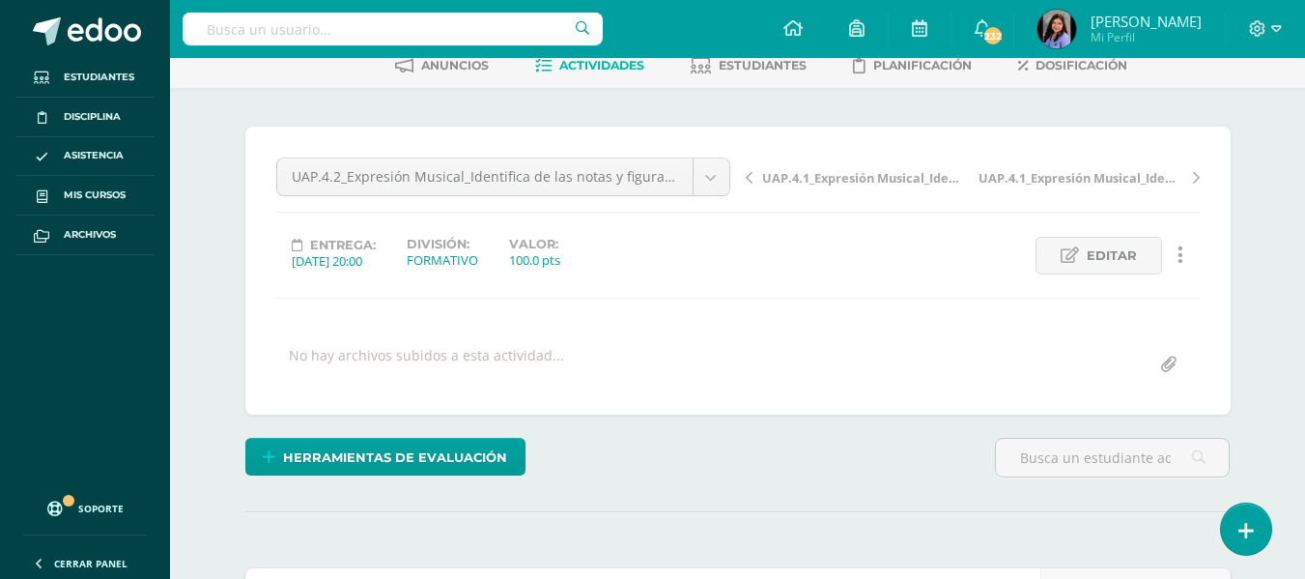
scroll to position [0, 0]
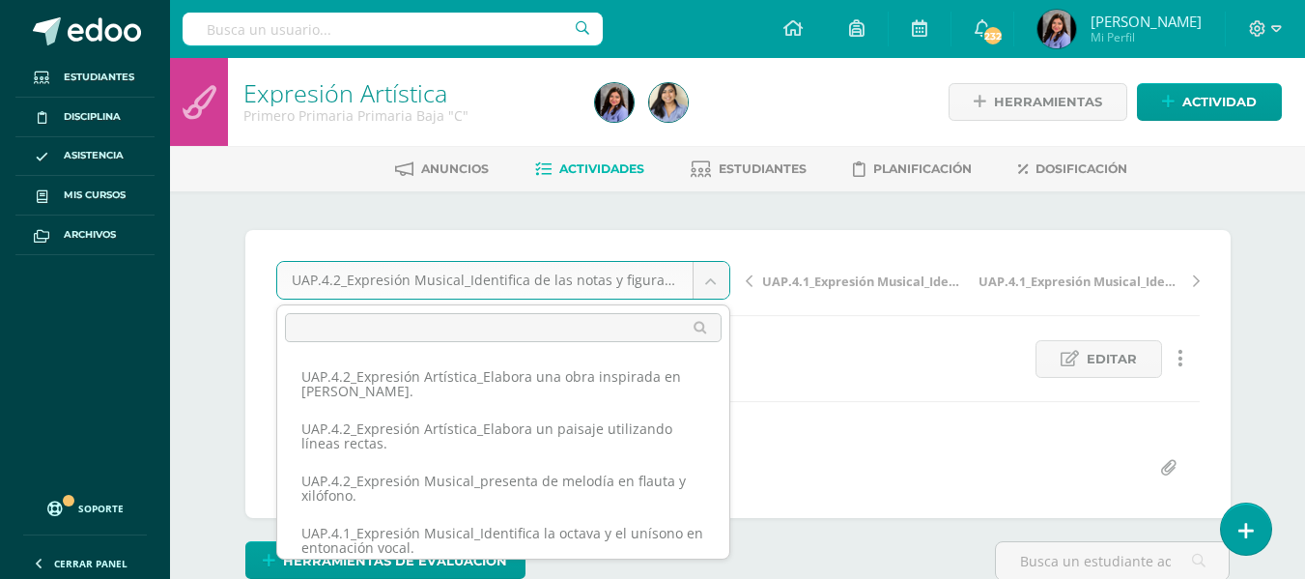
scroll to position [60, 0]
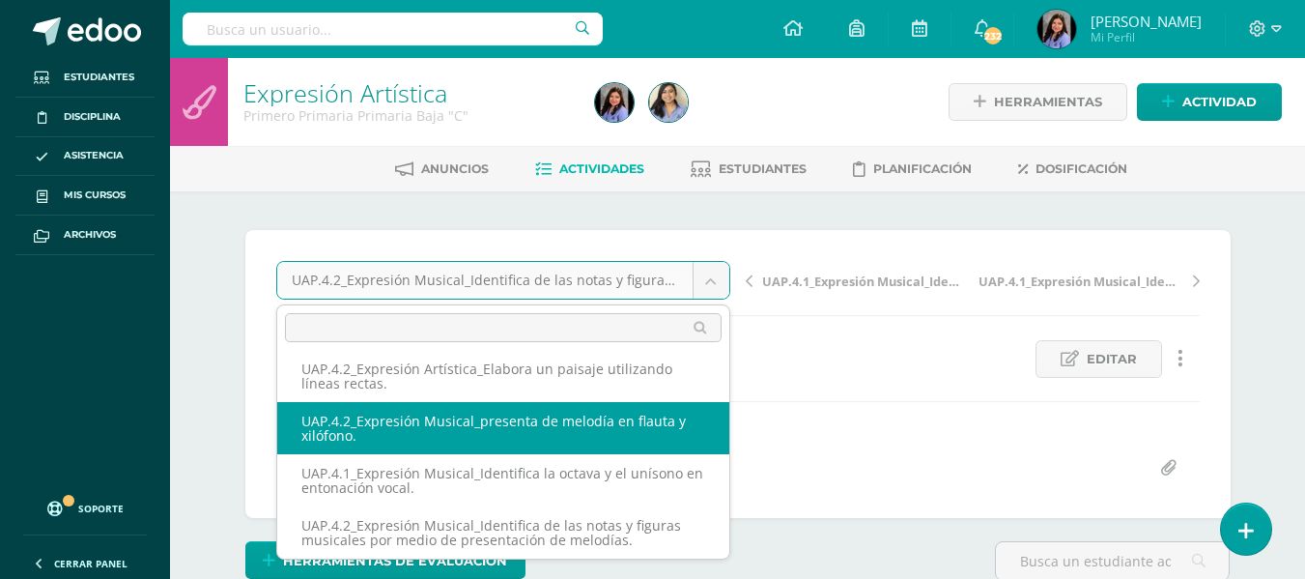
select select "/dashboard/teacher/grade-activity/227523/"
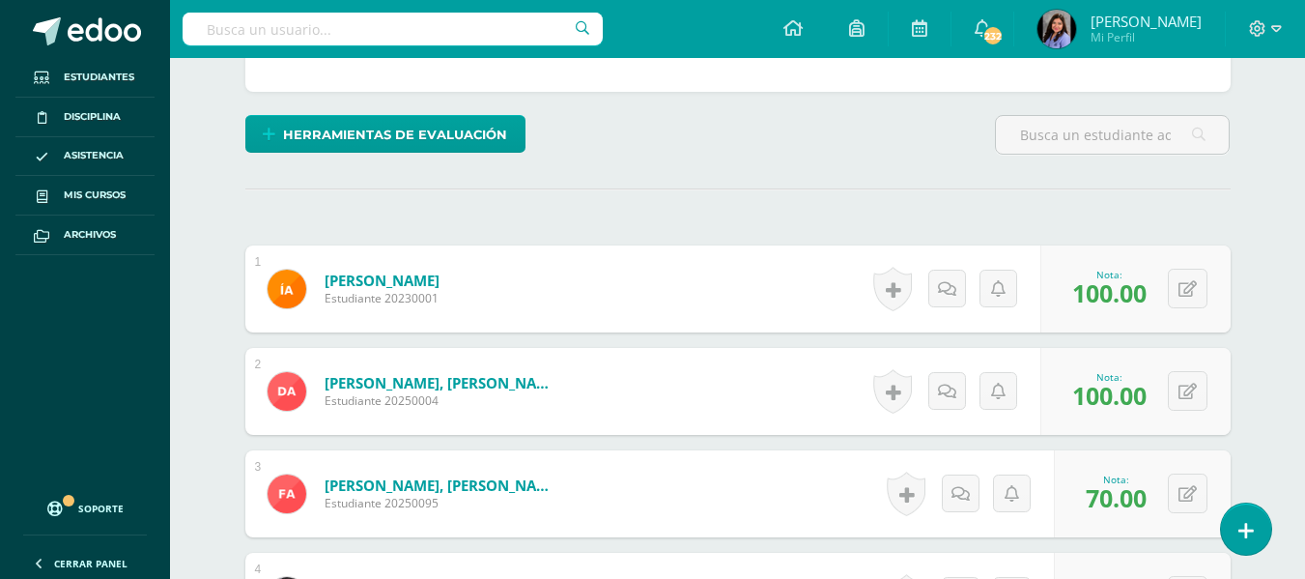
scroll to position [483, 0]
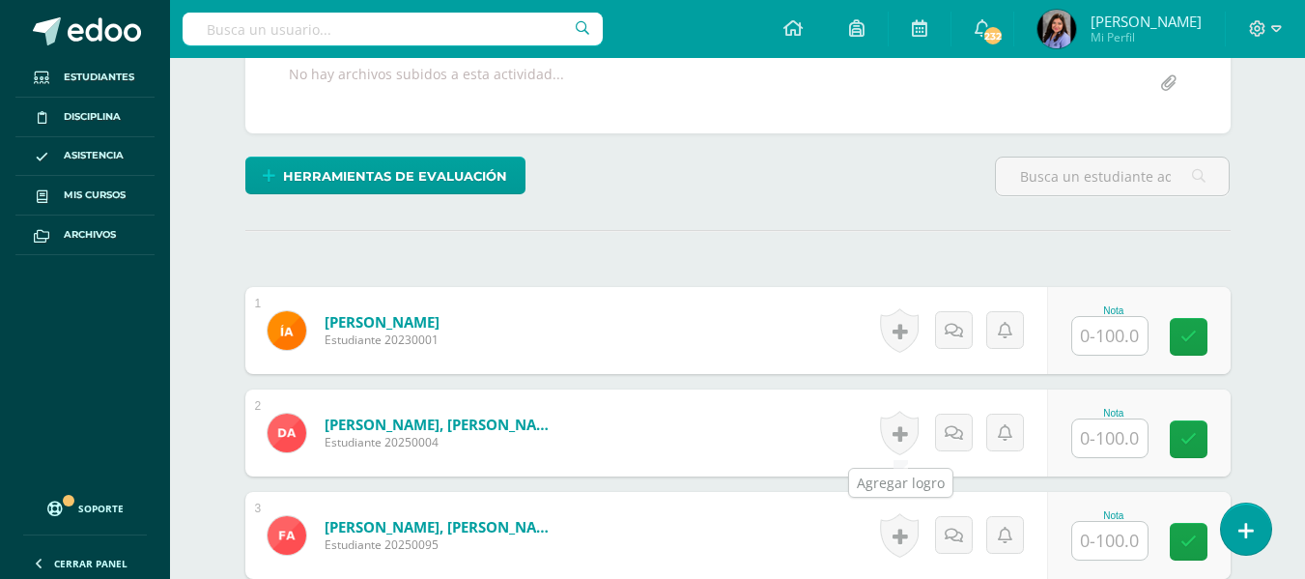
scroll to position [396, 0]
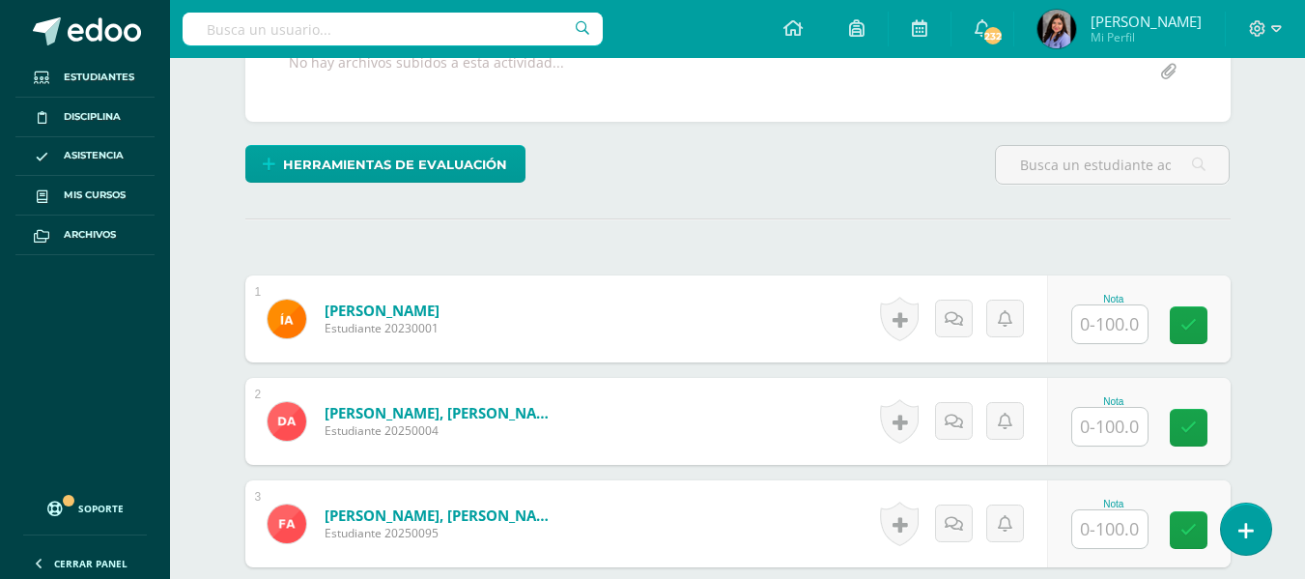
drag, startPoint x: 1109, startPoint y: 340, endPoint x: 1099, endPoint y: 342, distance: 9.9
click at [1106, 341] on input "text" at bounding box center [1109, 324] width 75 height 38
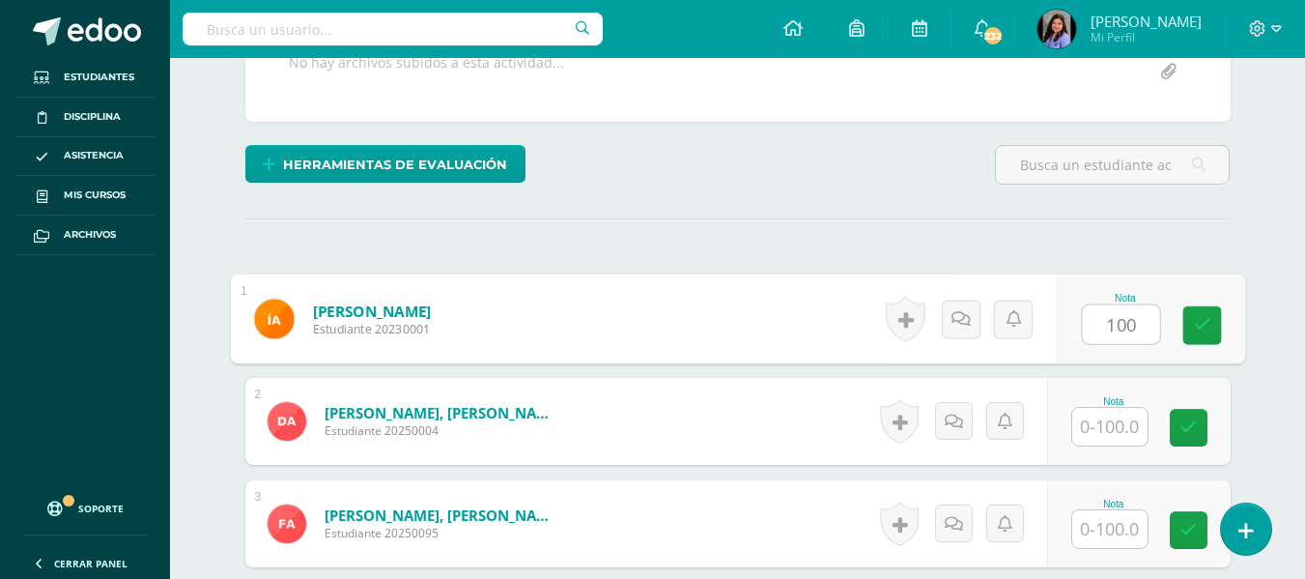
type input "100"
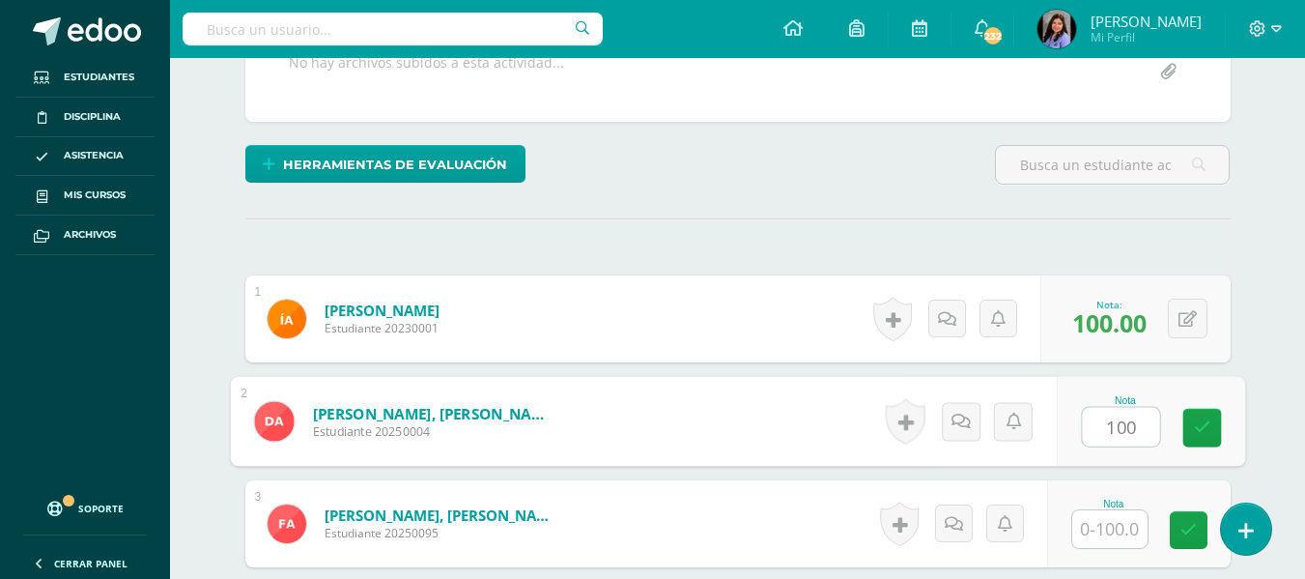
type input "100"
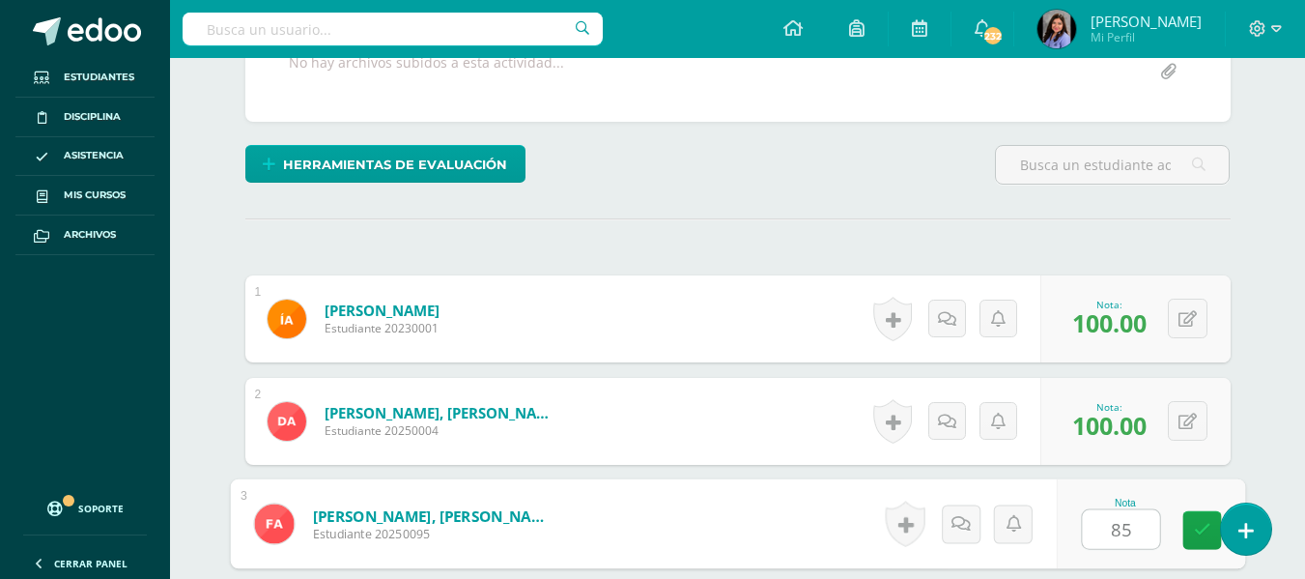
type input "85"
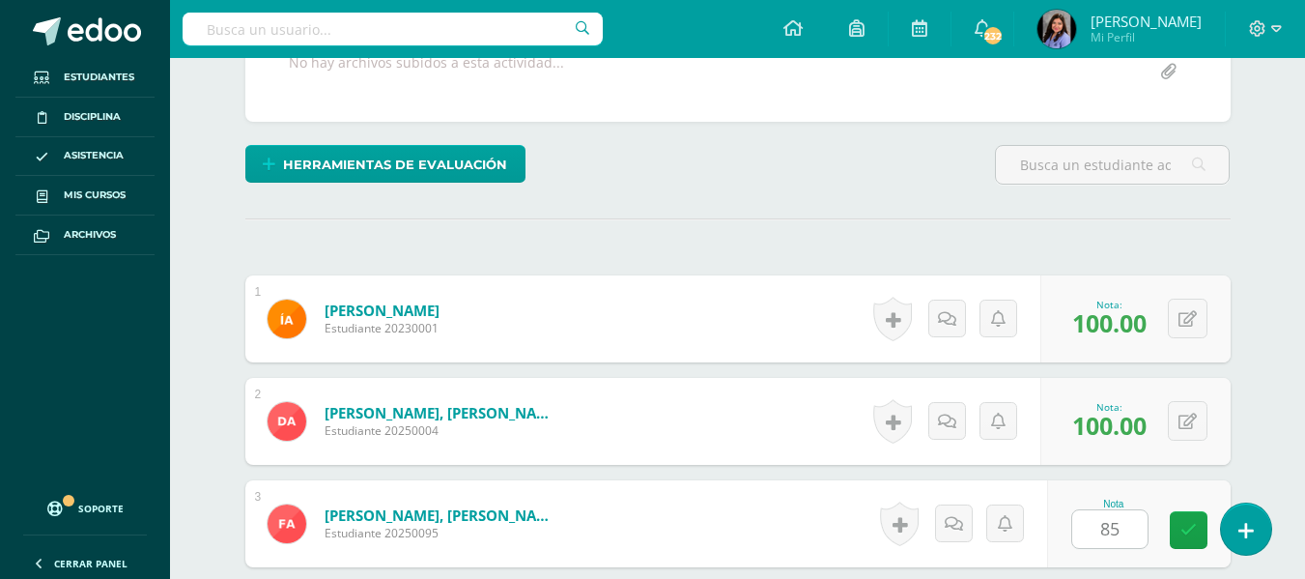
scroll to position [738, 0]
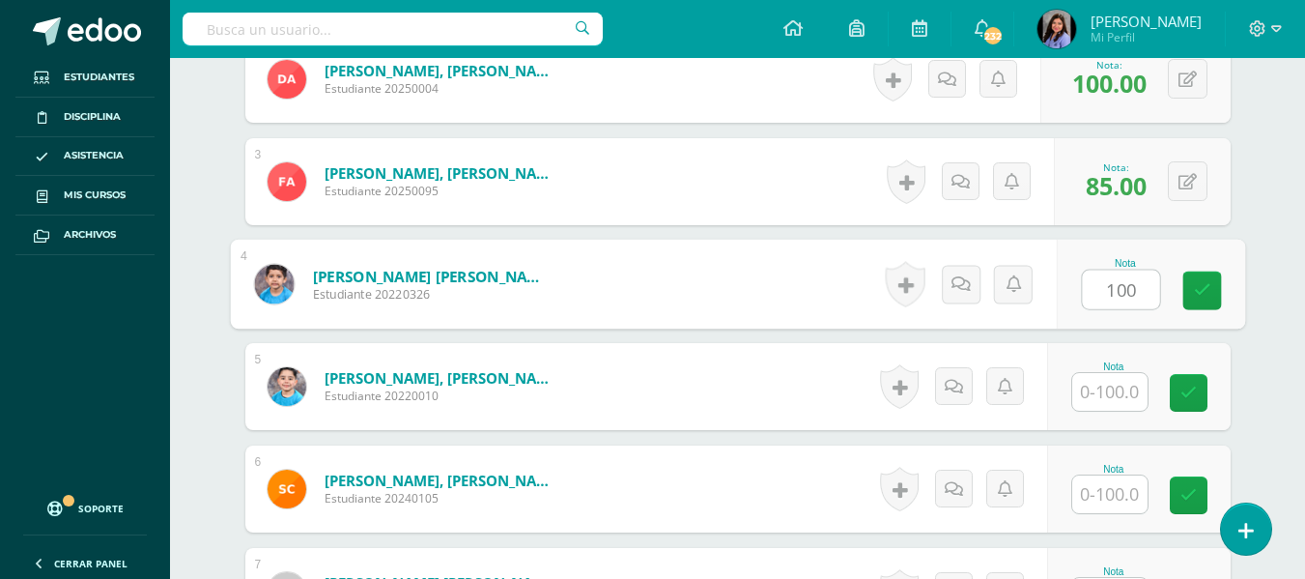
type input "100"
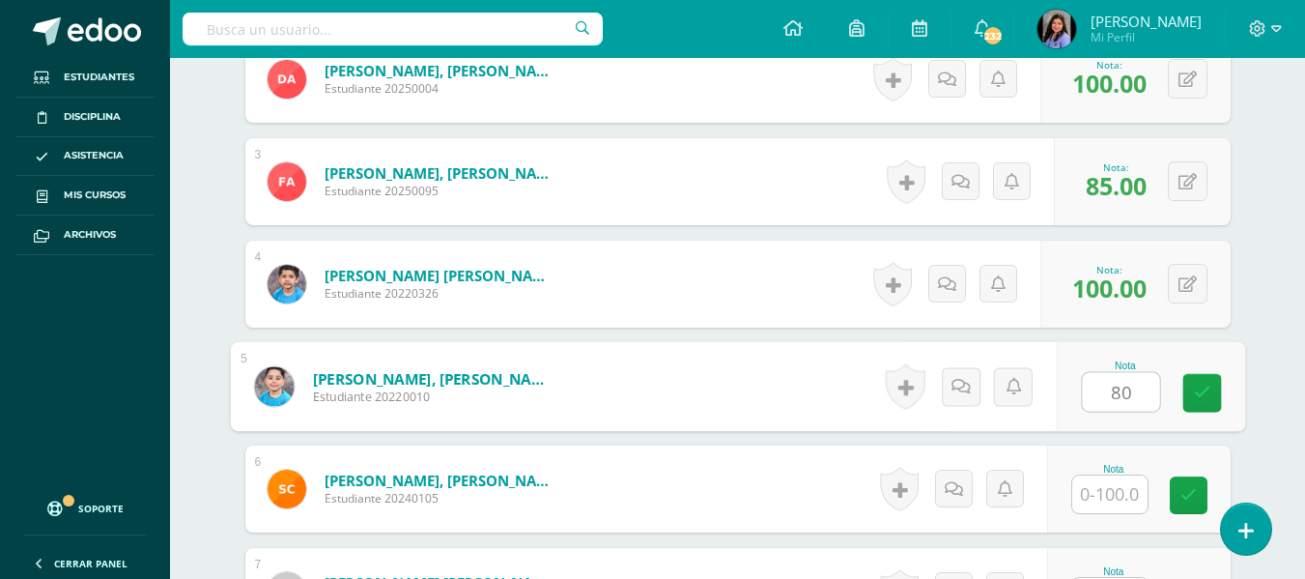
type input "80"
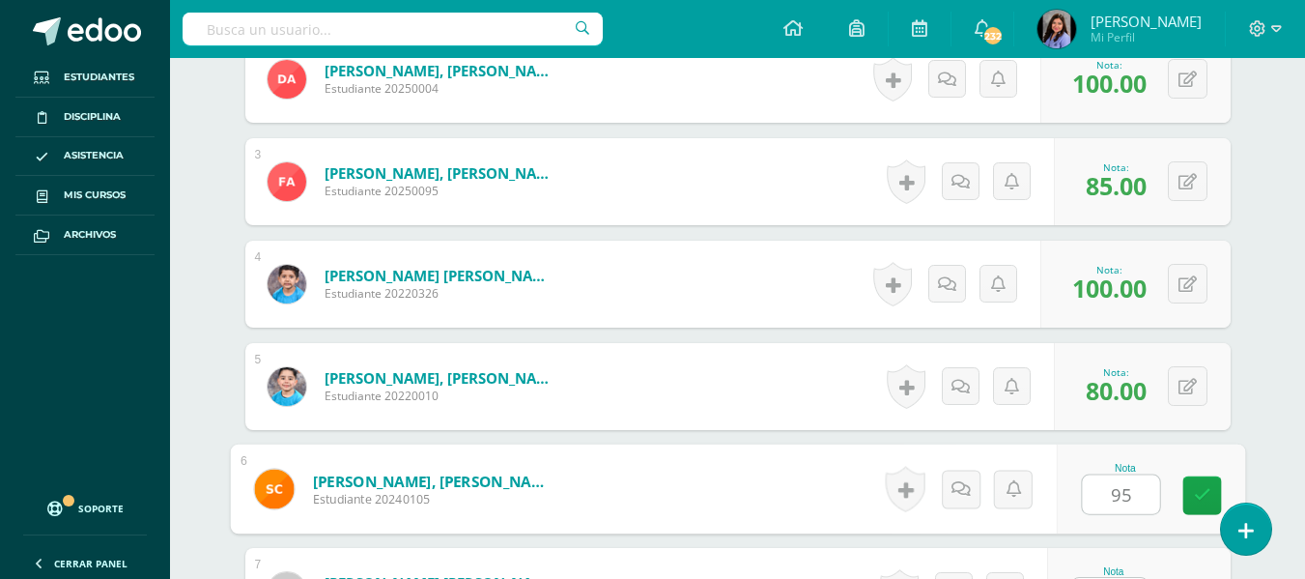
type input "95"
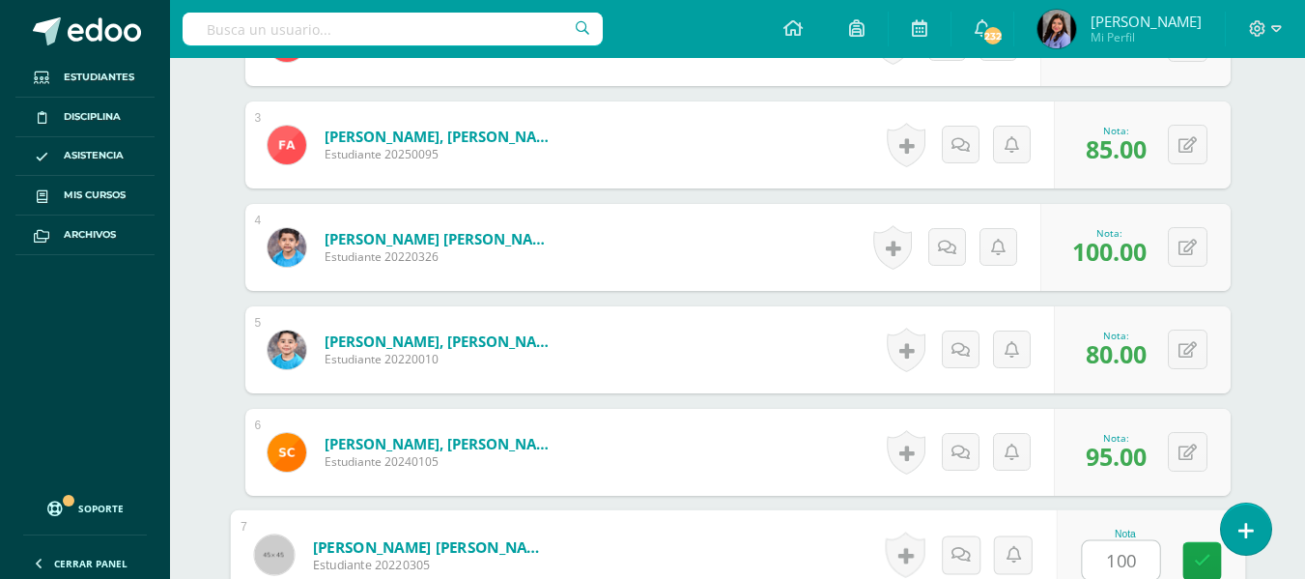
type input "100"
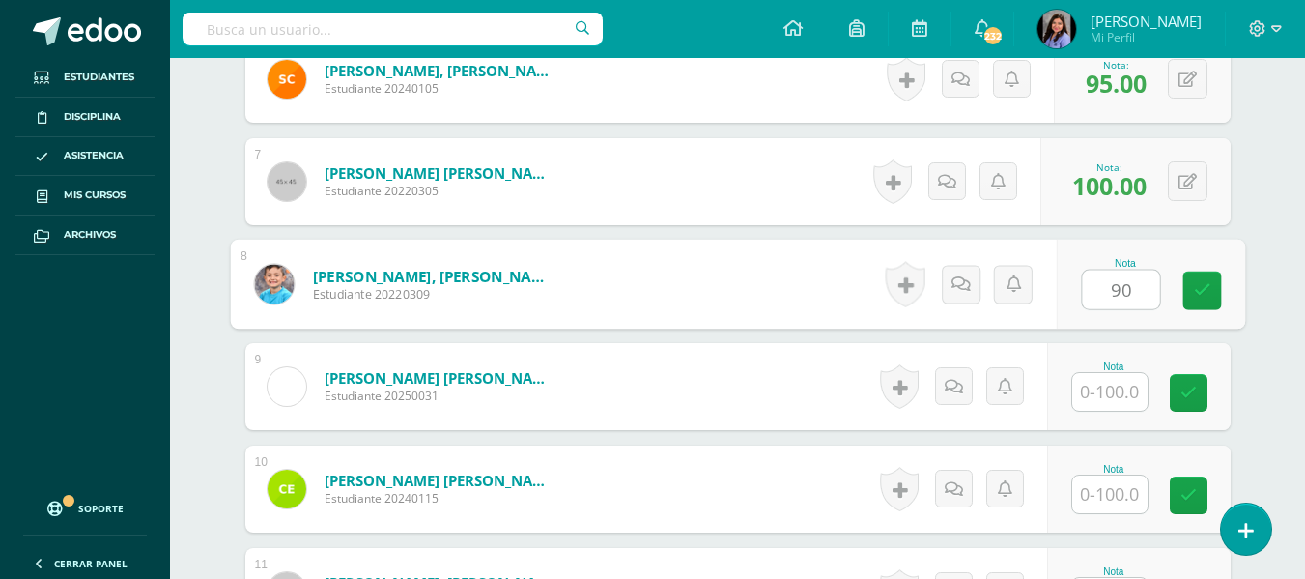
type input "90"
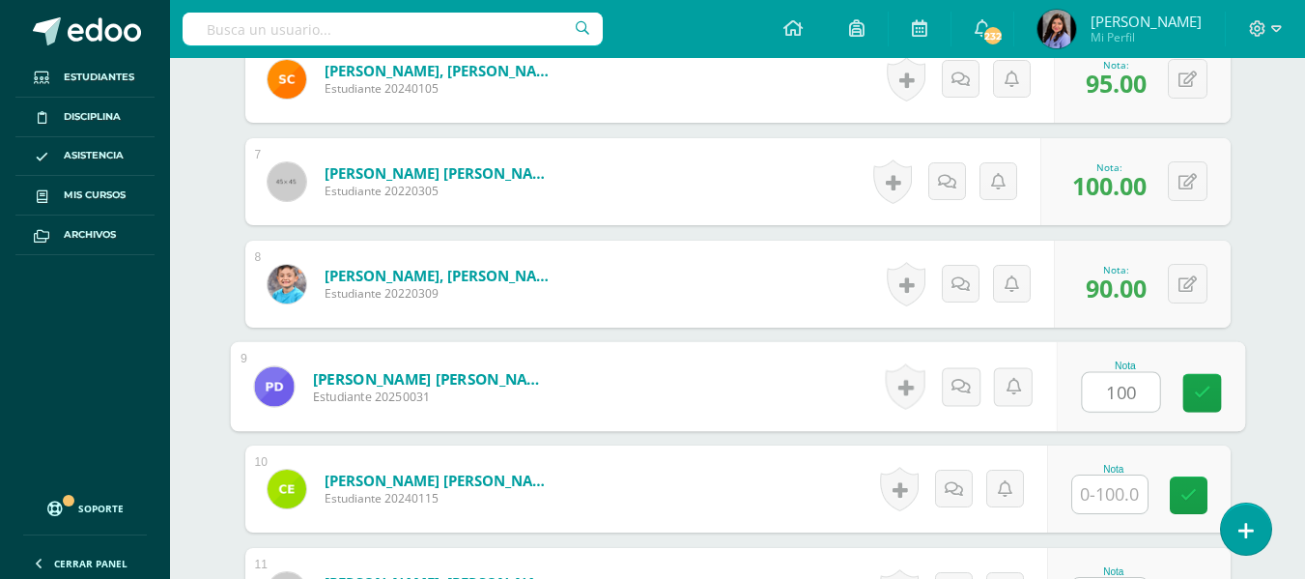
type input "100"
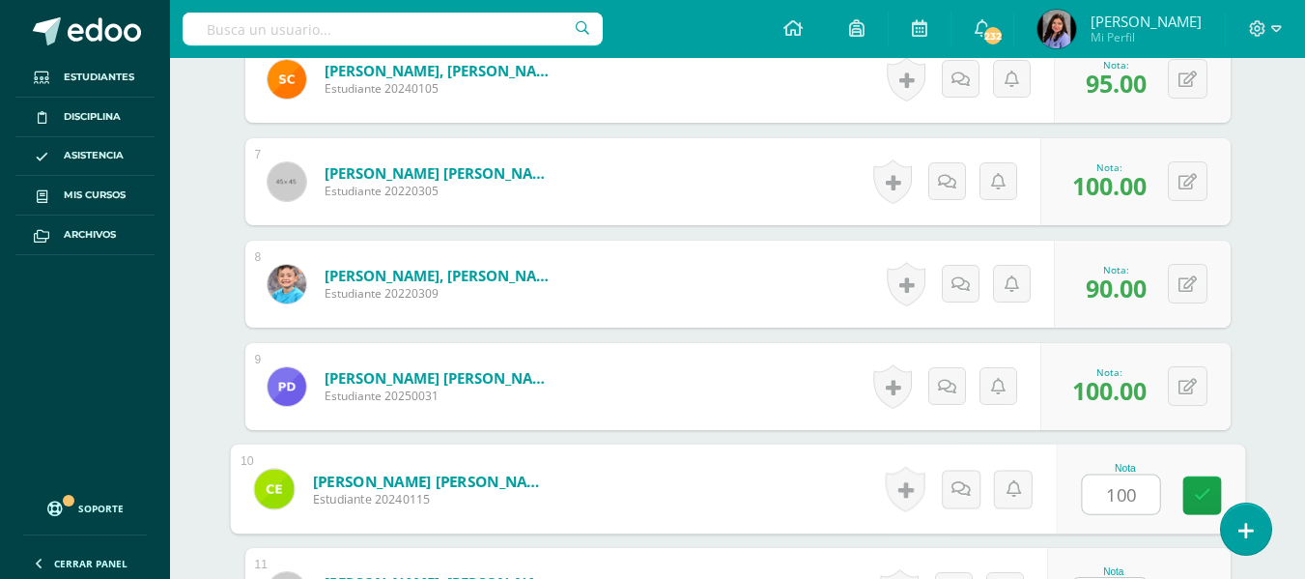
type input "100"
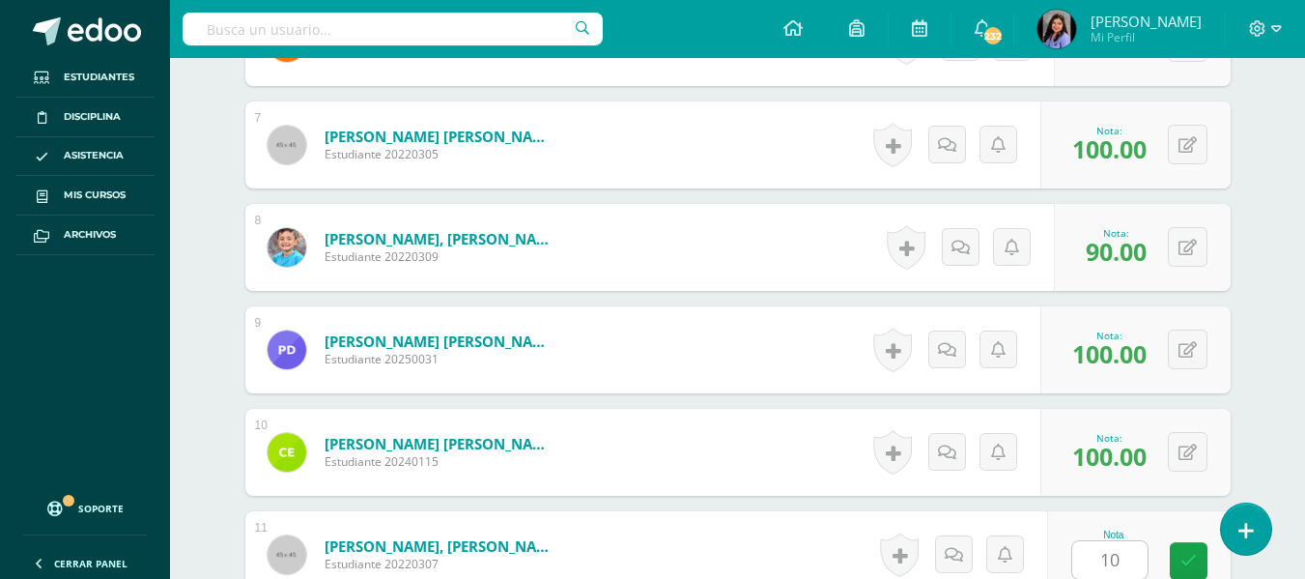
scroll to position [1557, 0]
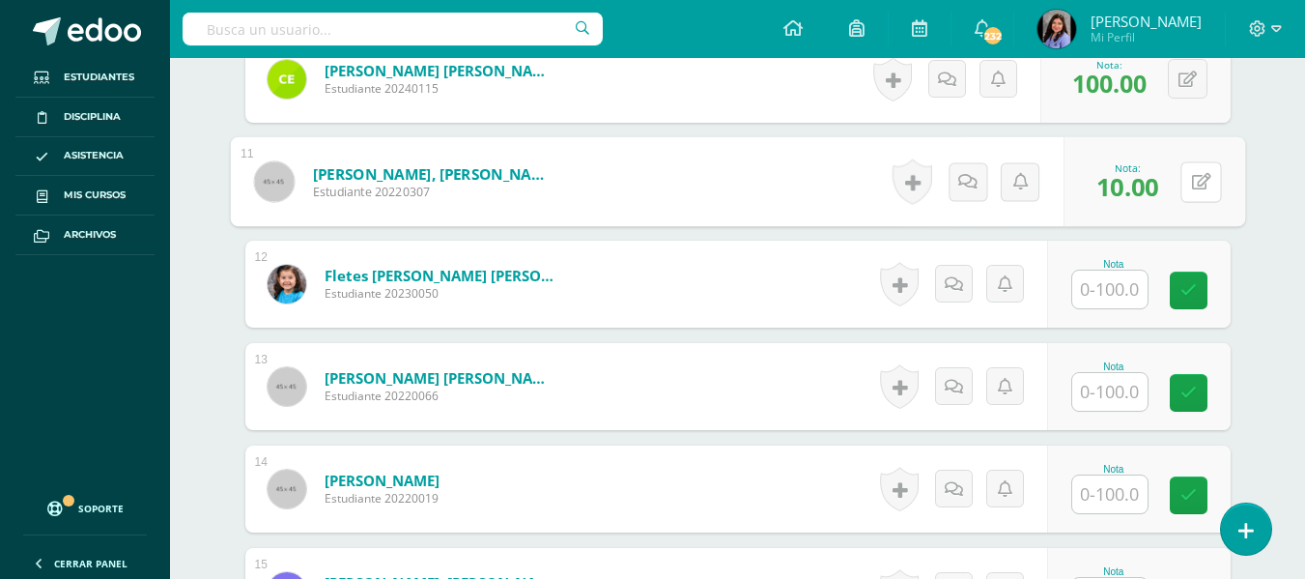
click at [1184, 202] on button at bounding box center [1200, 181] width 41 height 41
type input "100"
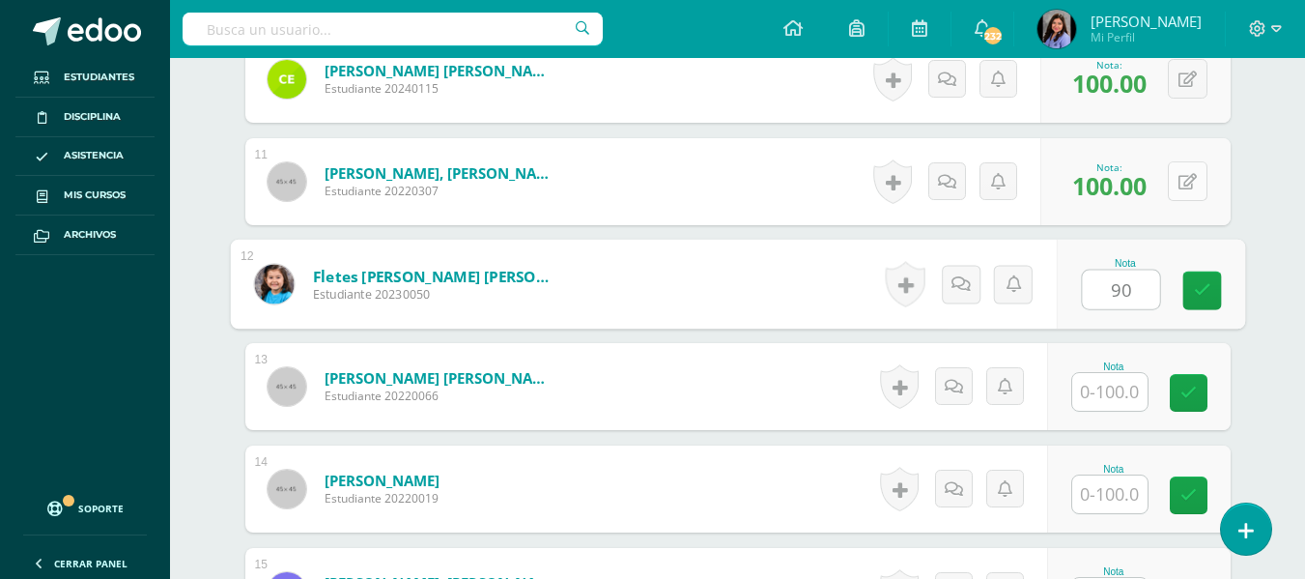
type input "90"
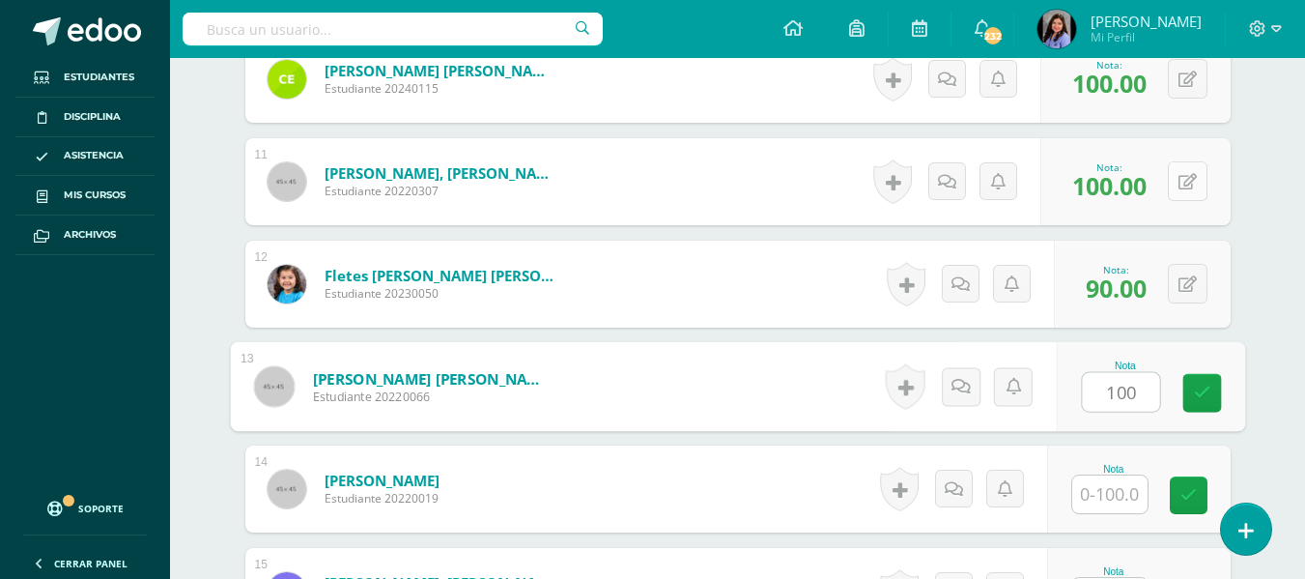
type input "100"
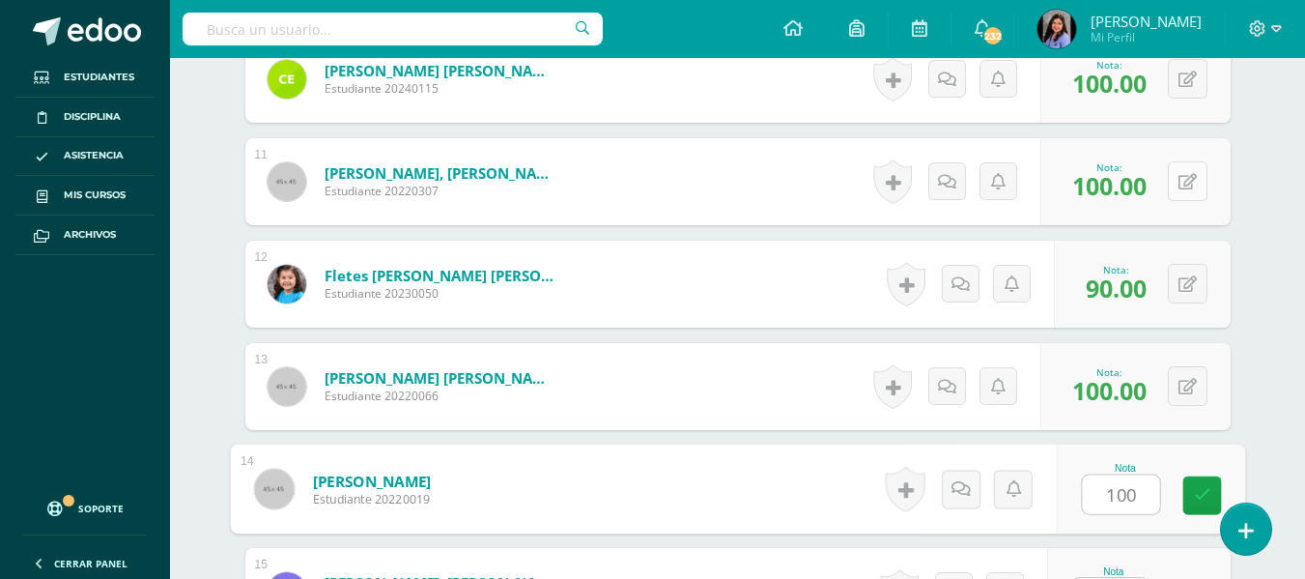
type input "100"
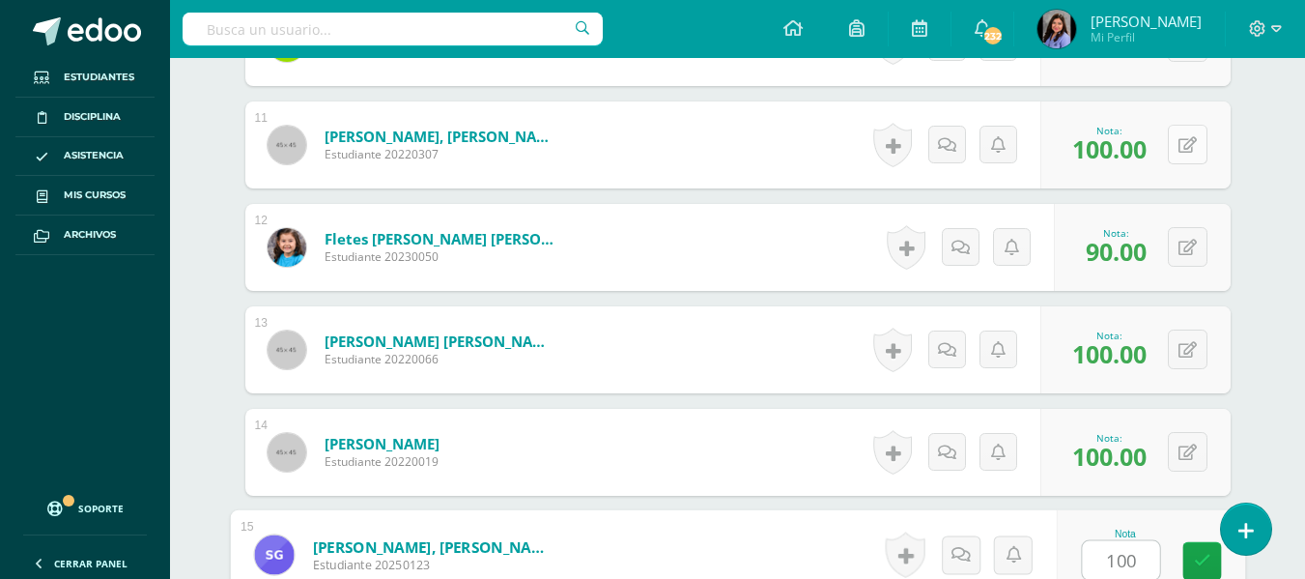
type input "100"
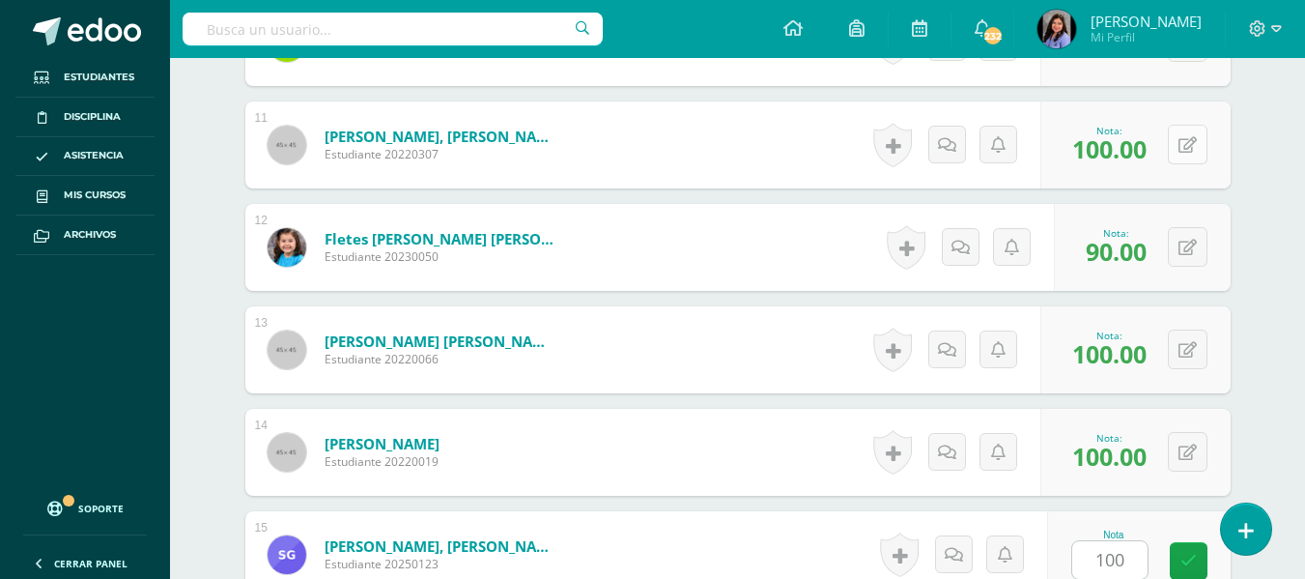
scroll to position [1967, 0]
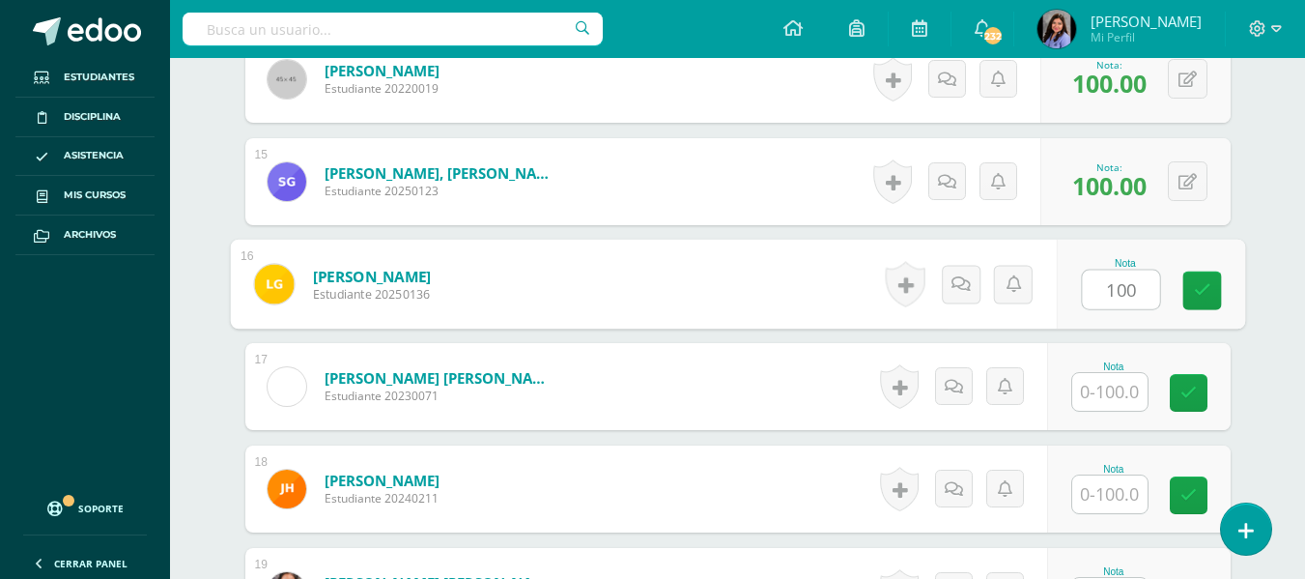
type input "100"
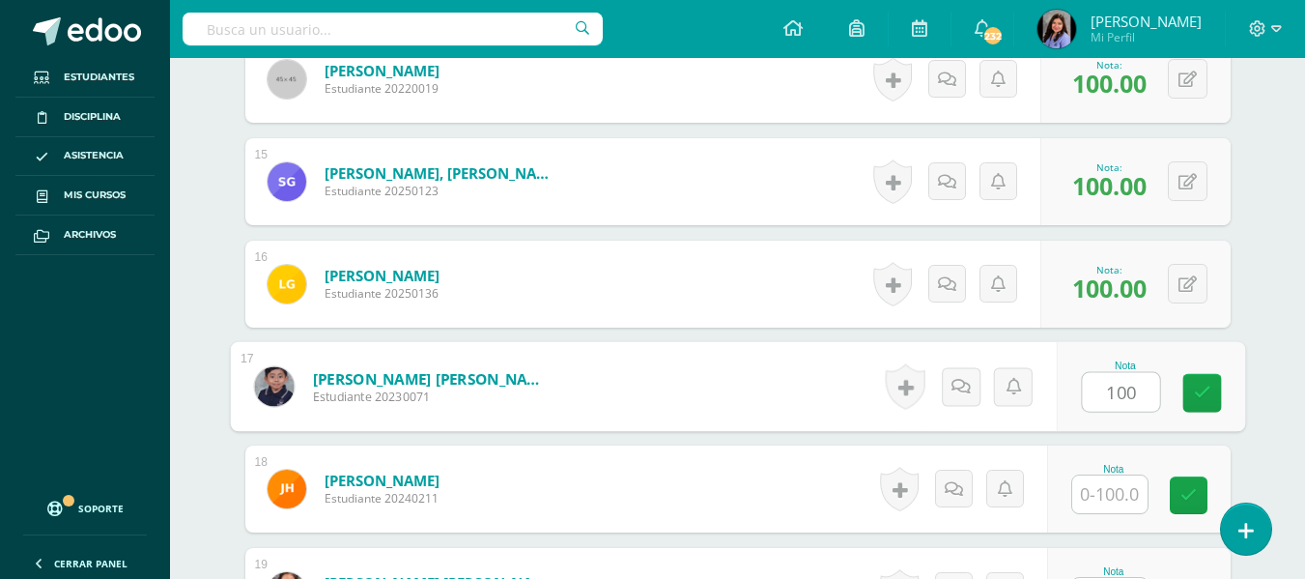
type input "100"
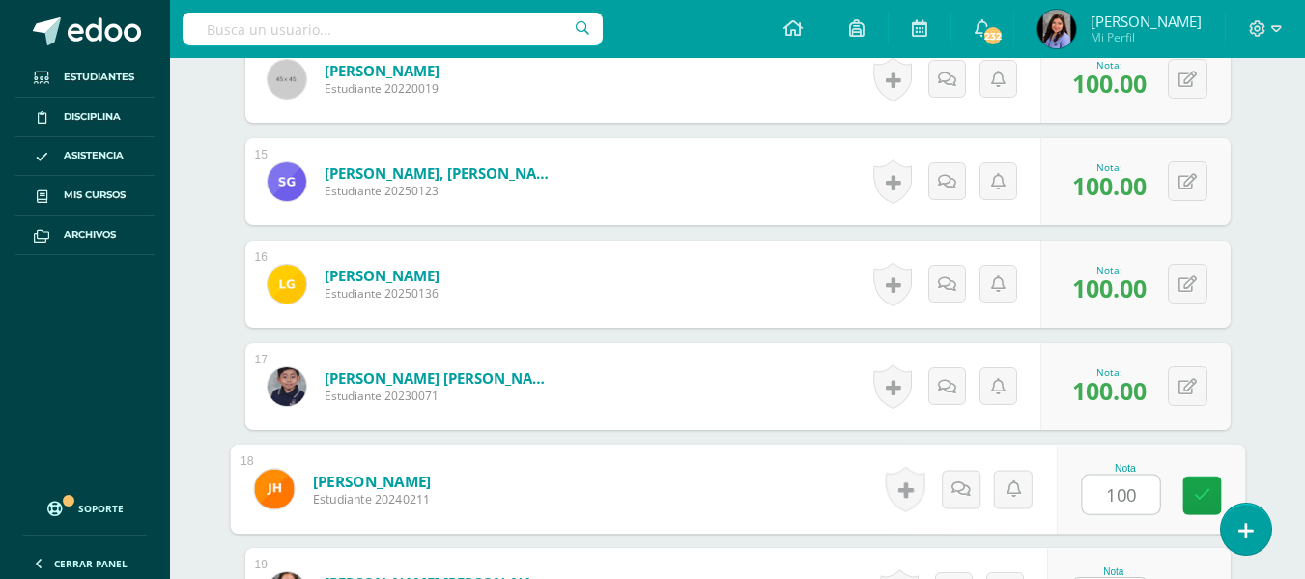
type input "100"
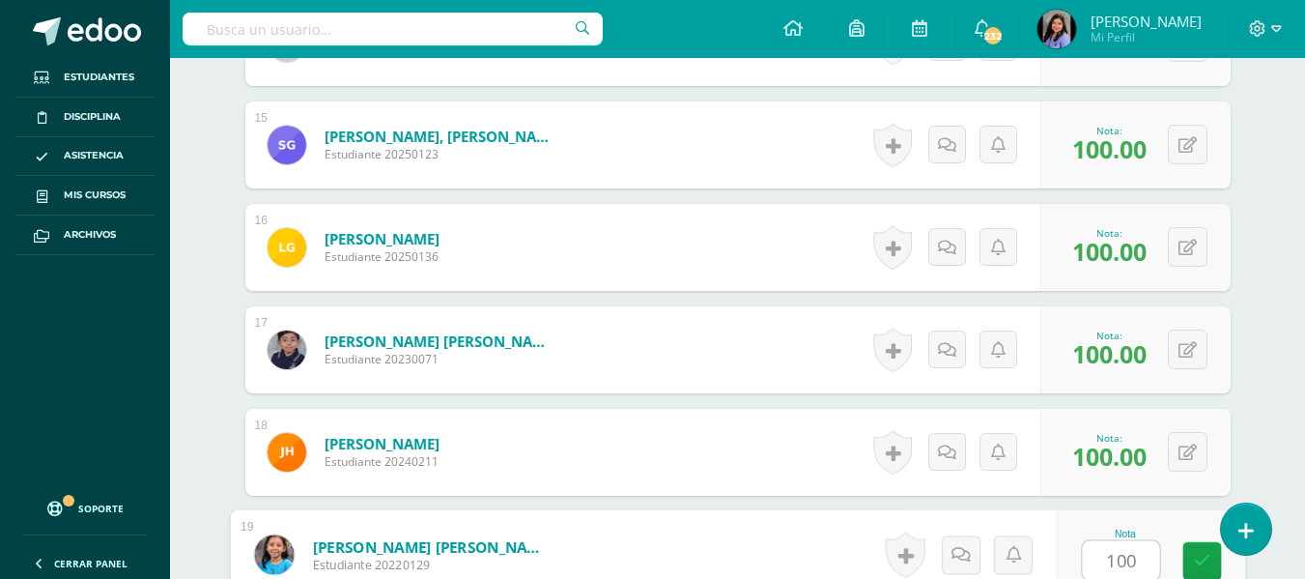
type input "100"
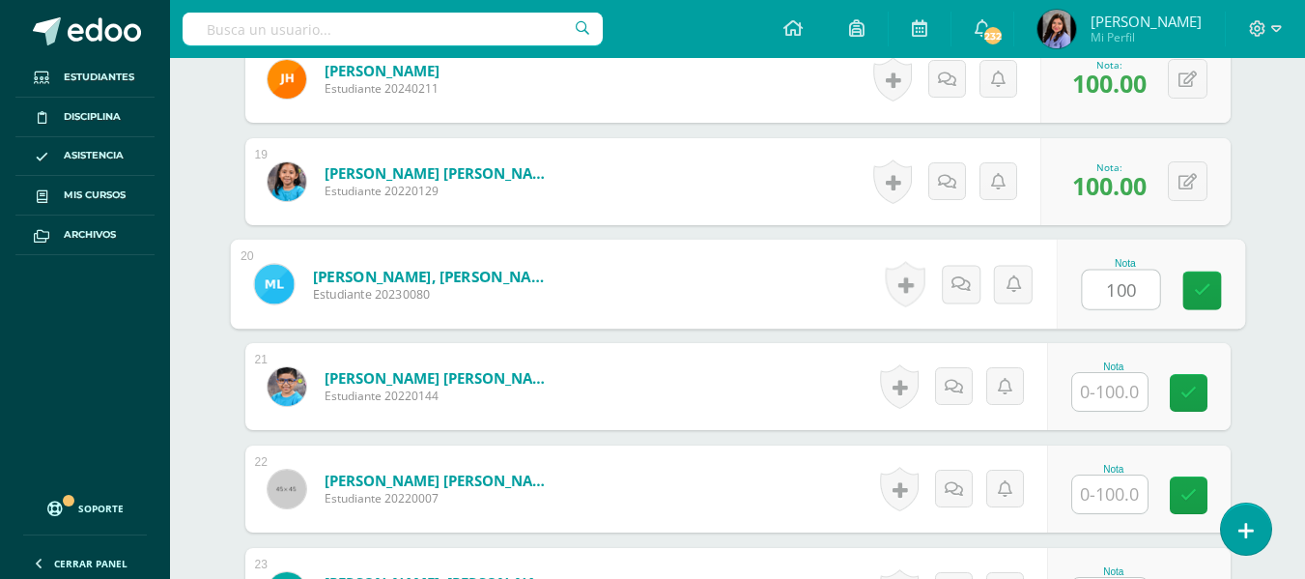
type input "100"
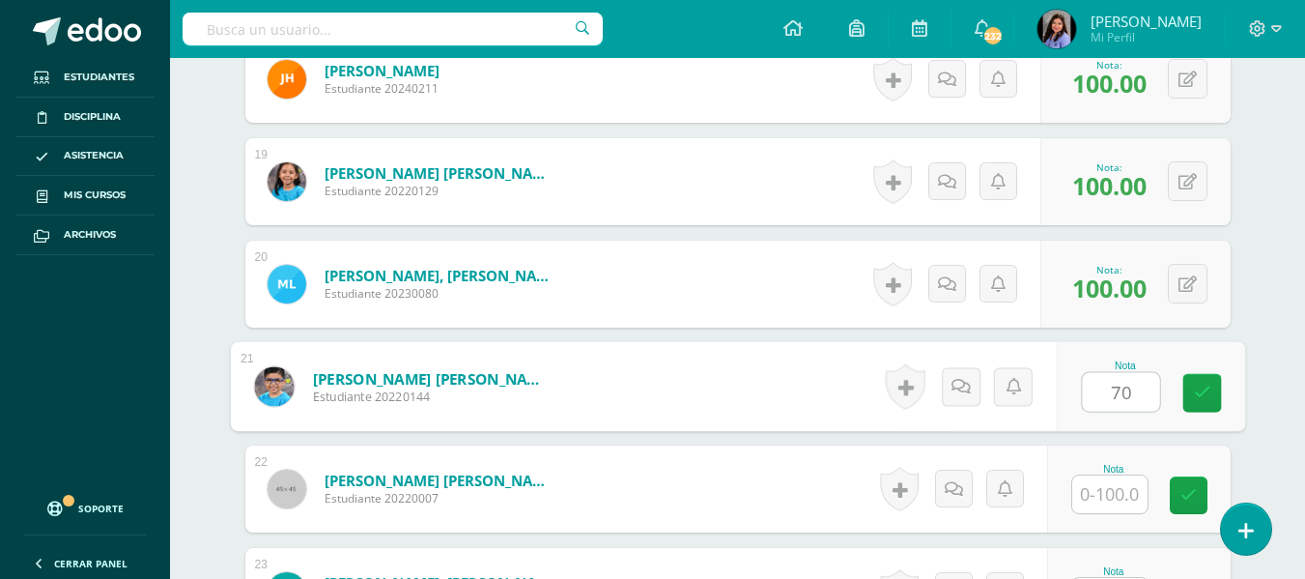
type input "70"
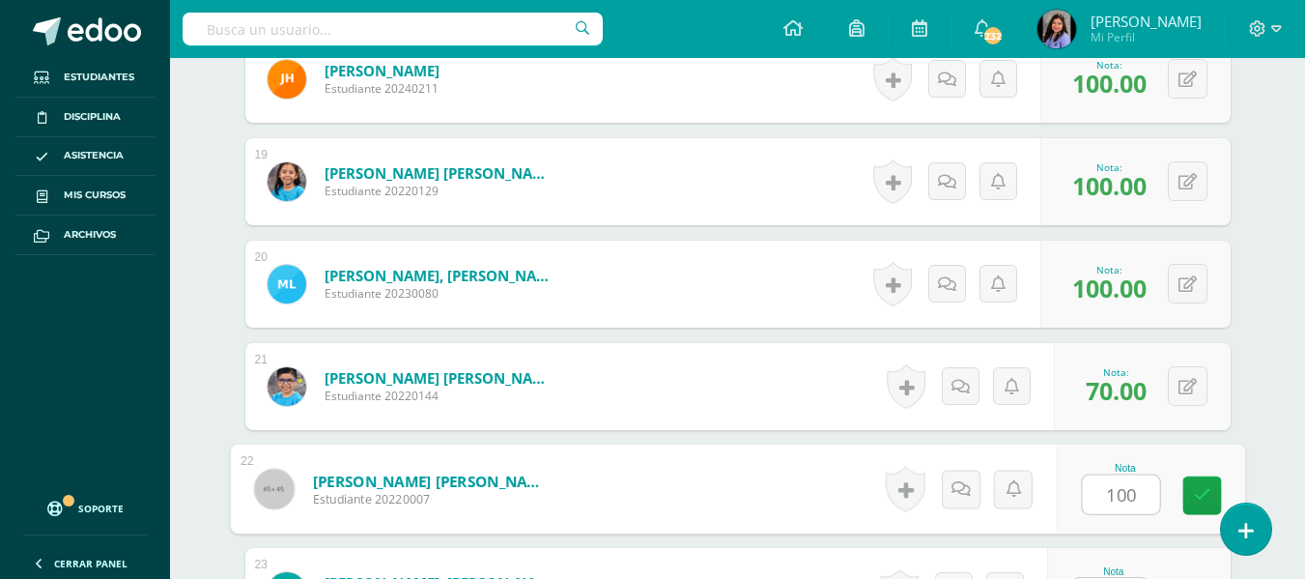
type input "100"
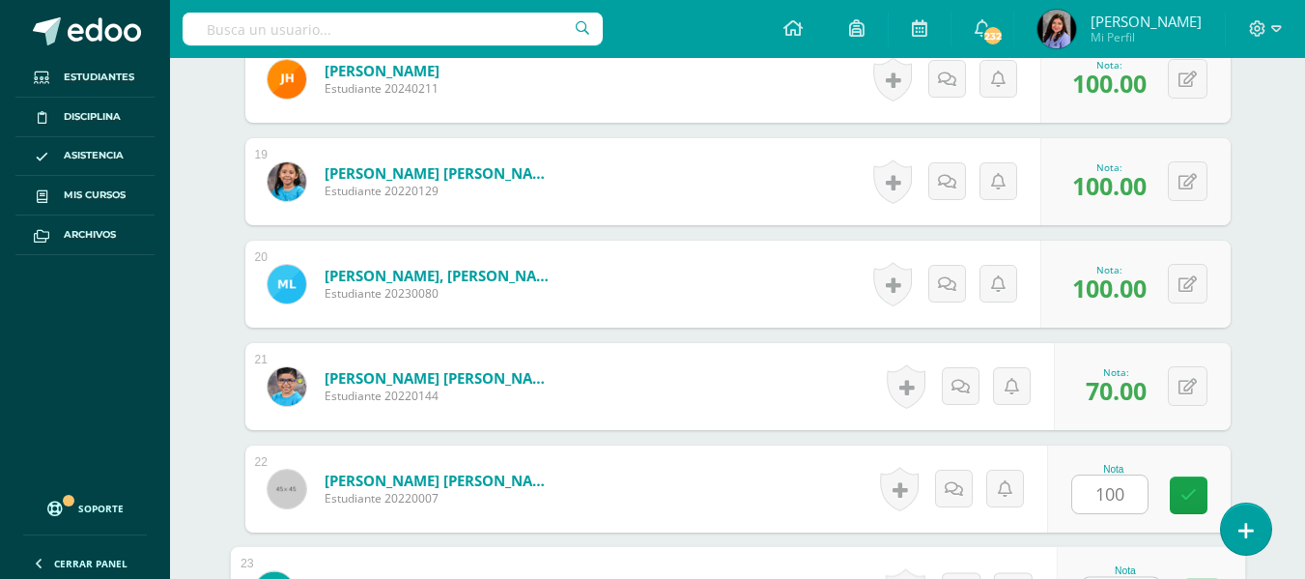
scroll to position [2413, 0]
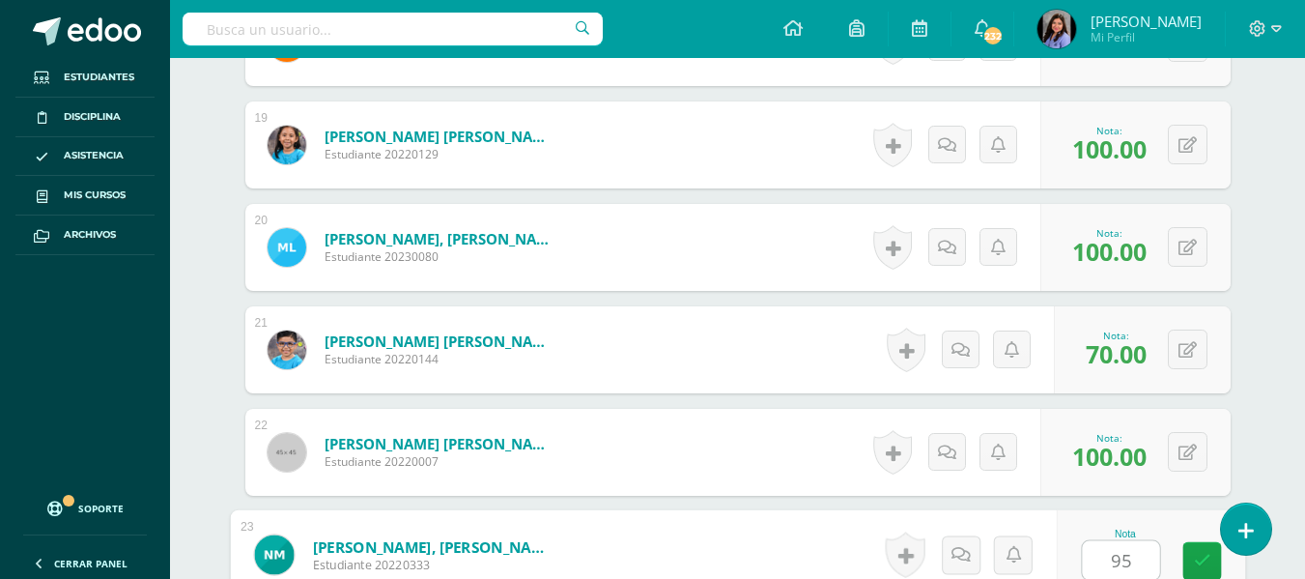
type input "95"
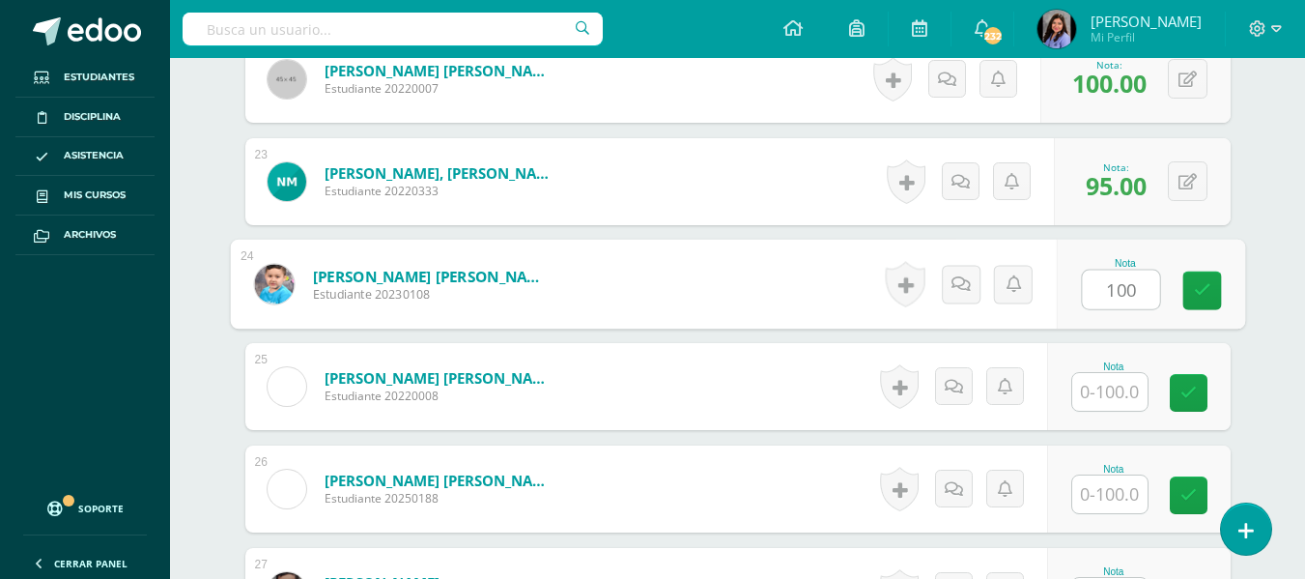
type input "100"
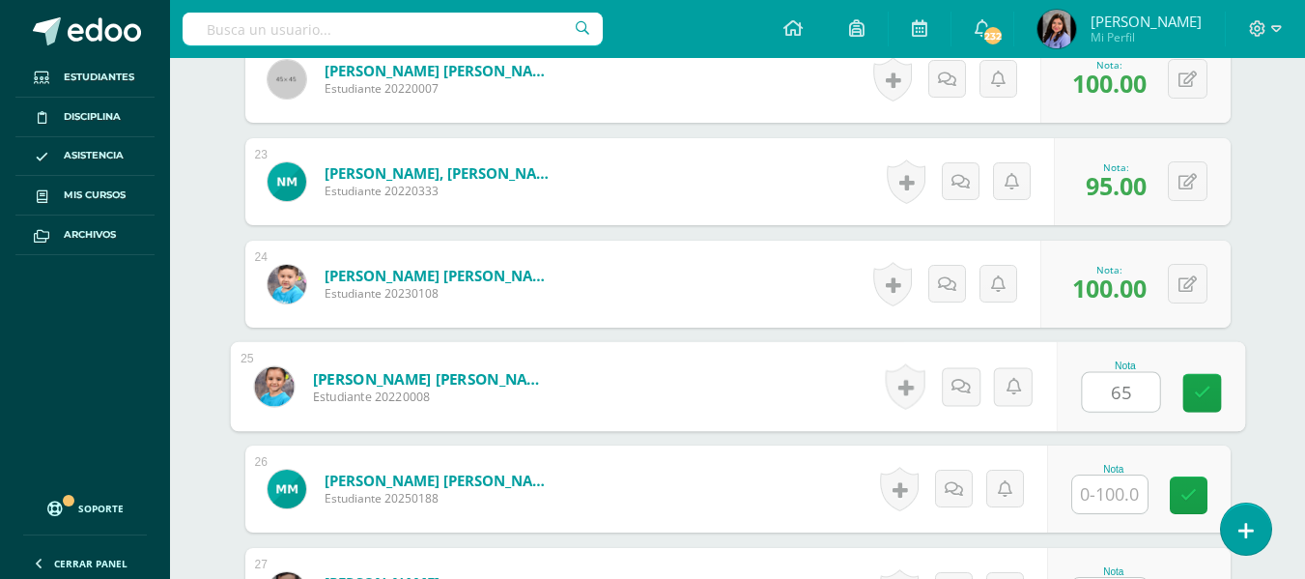
type input "65"
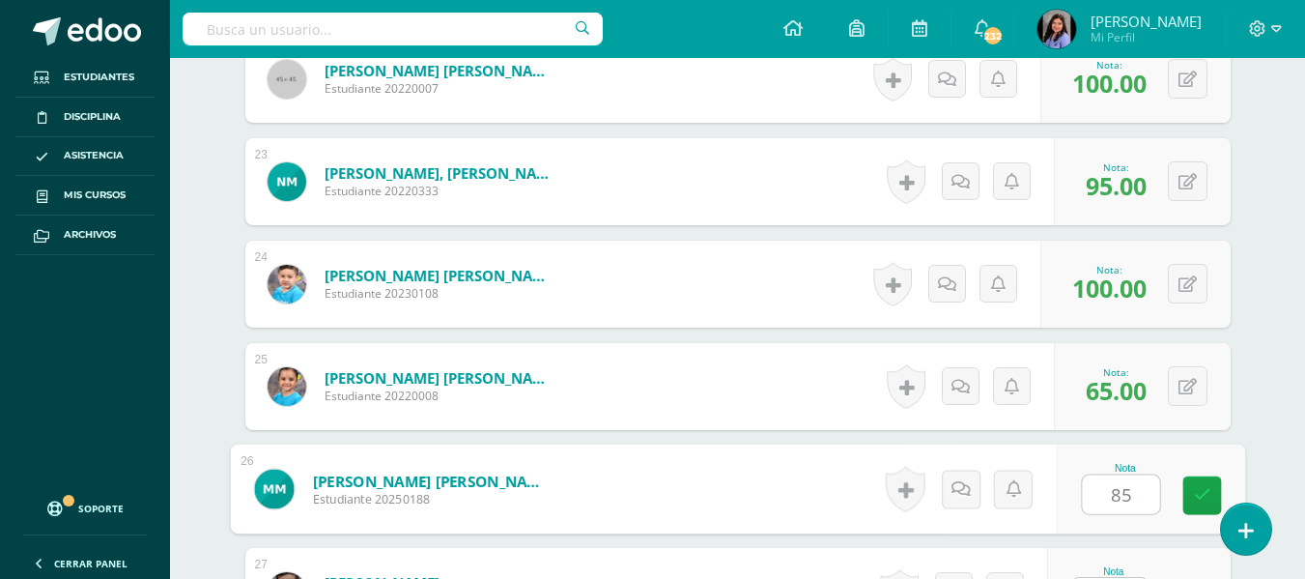
type input "85"
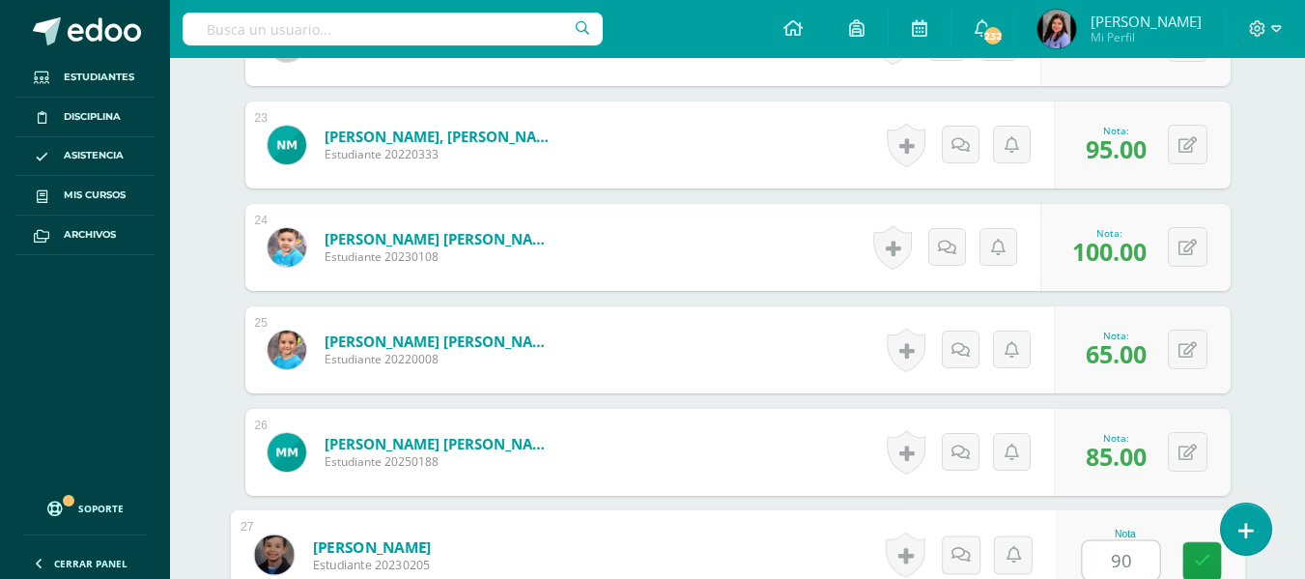
type input "90"
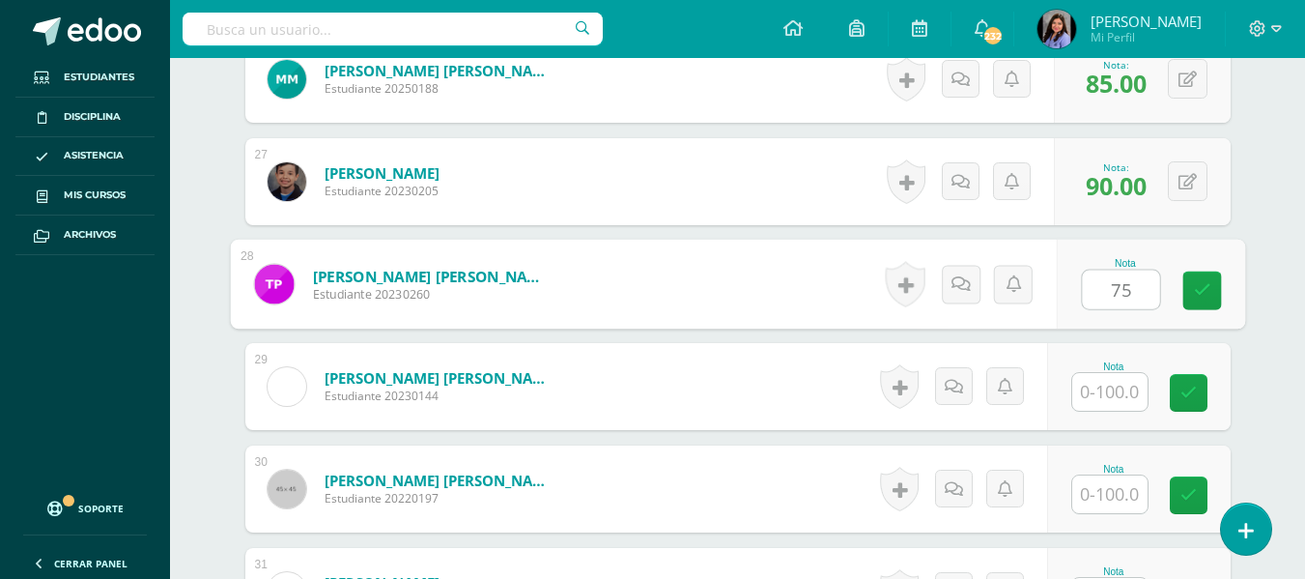
type input "75"
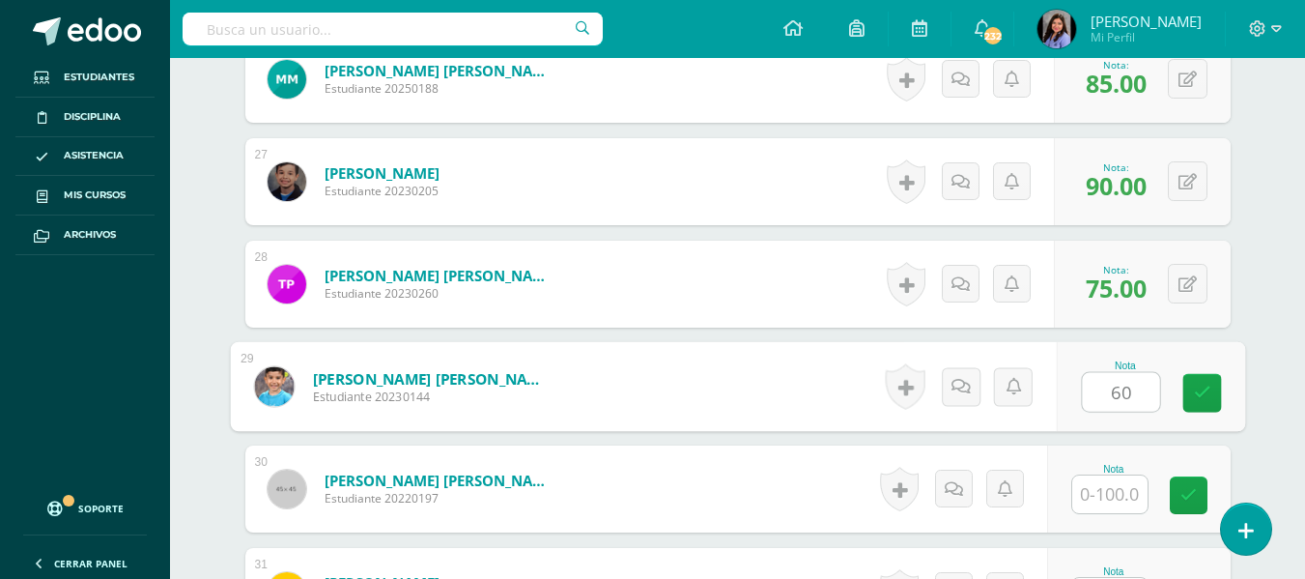
type input "60"
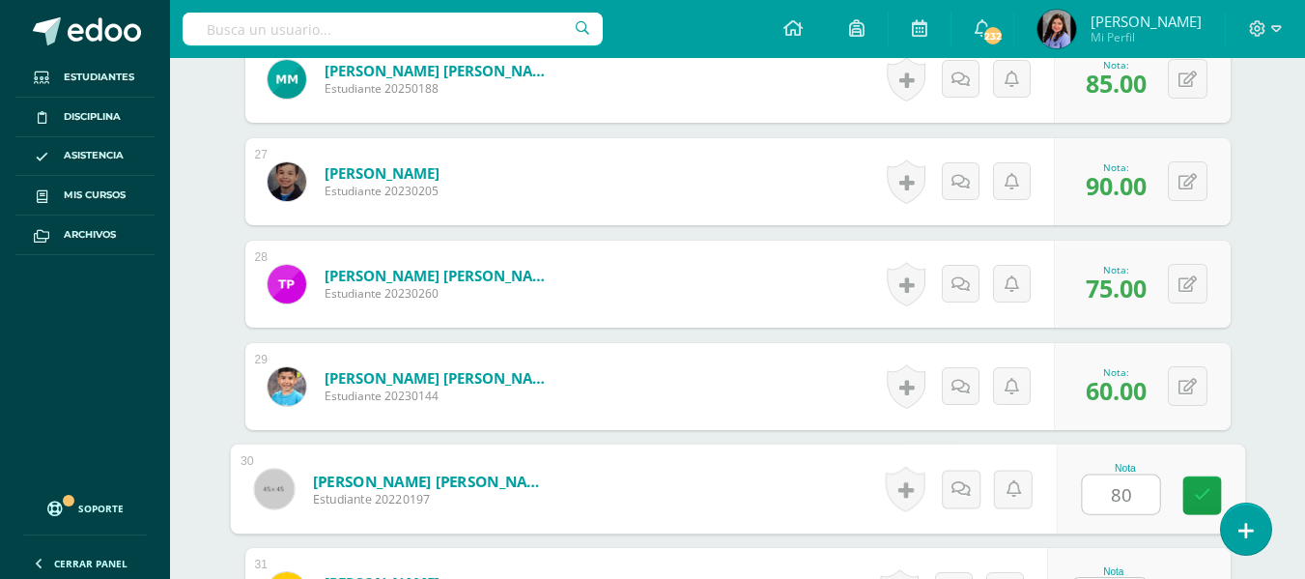
type input "80"
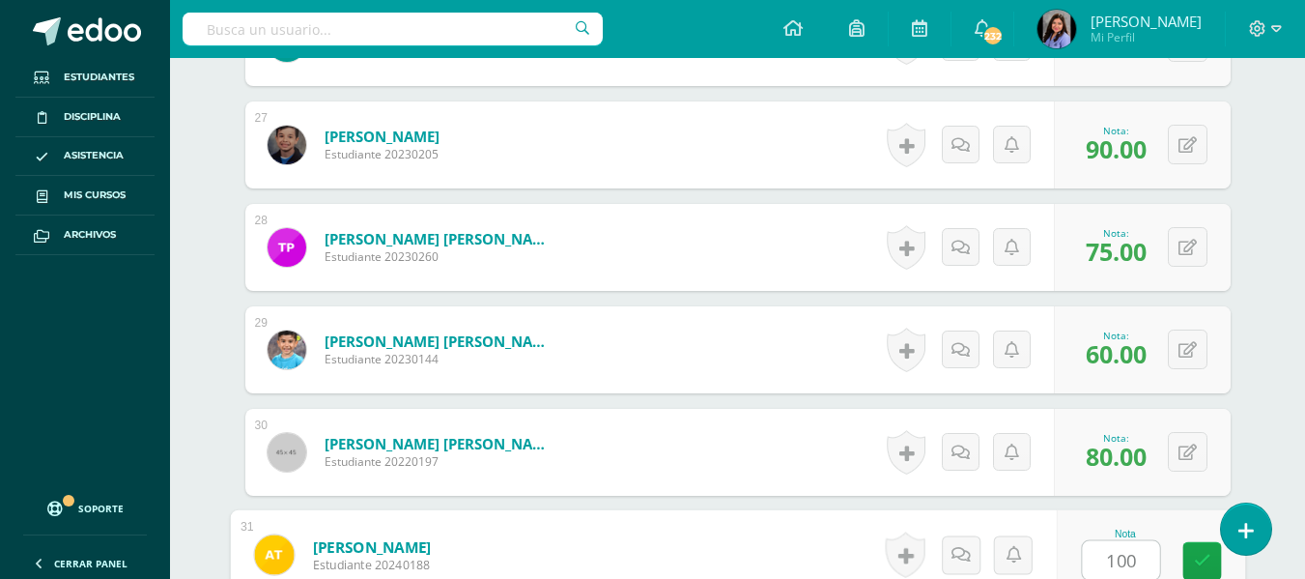
type input "100"
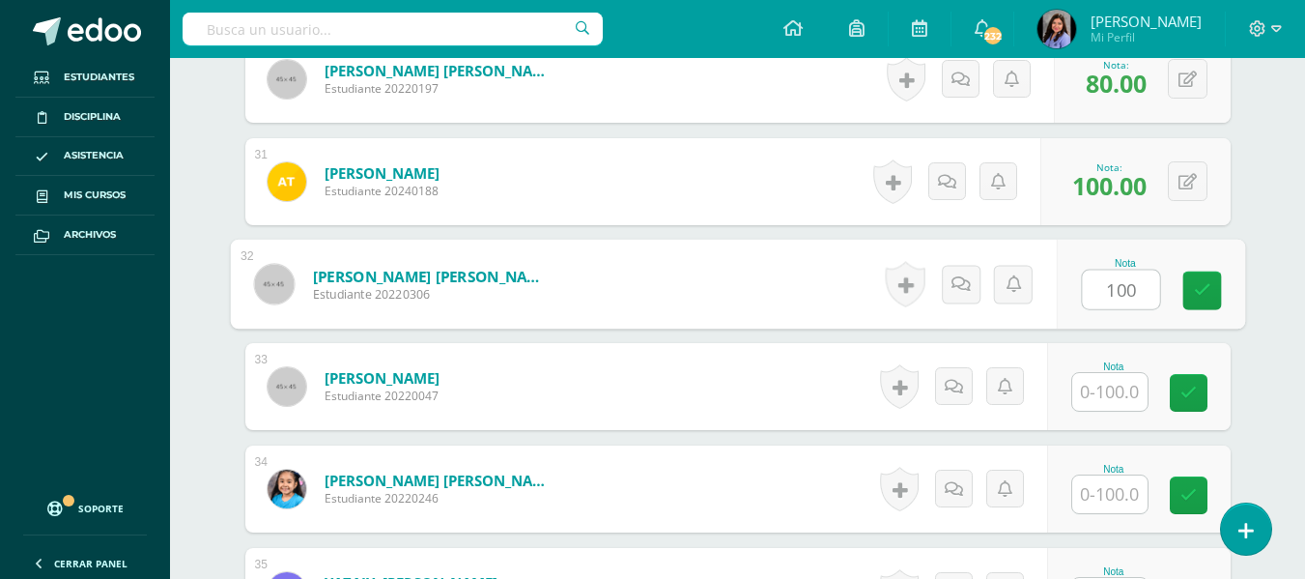
type input "100"
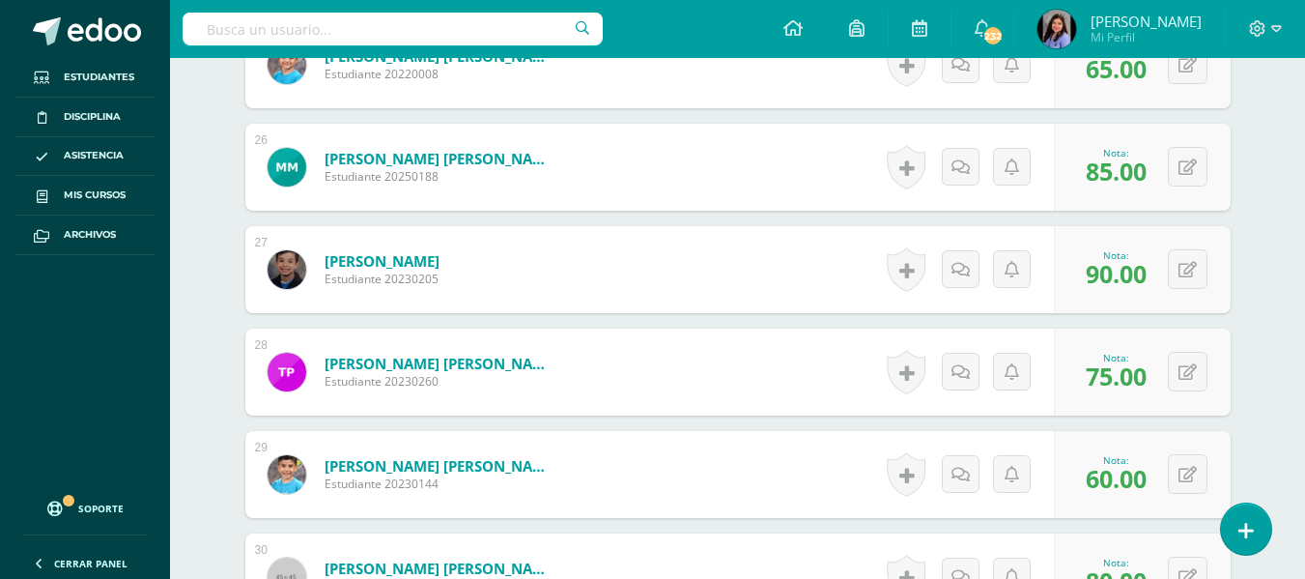
scroll to position [3122, 0]
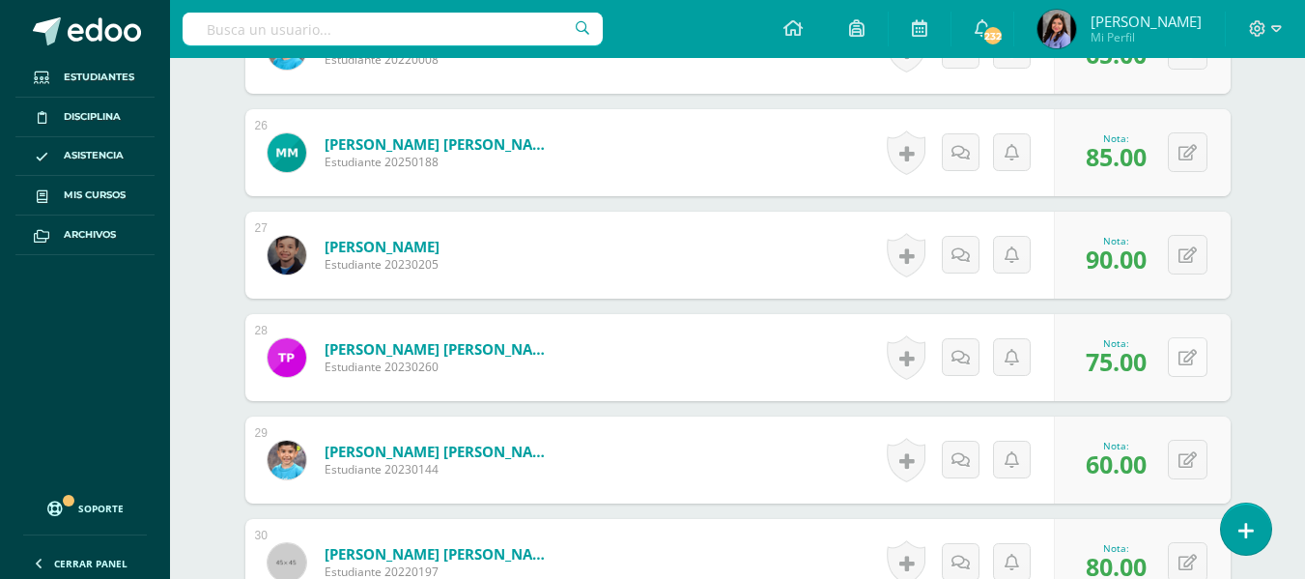
click at [1188, 359] on button at bounding box center [1188, 357] width 40 height 40
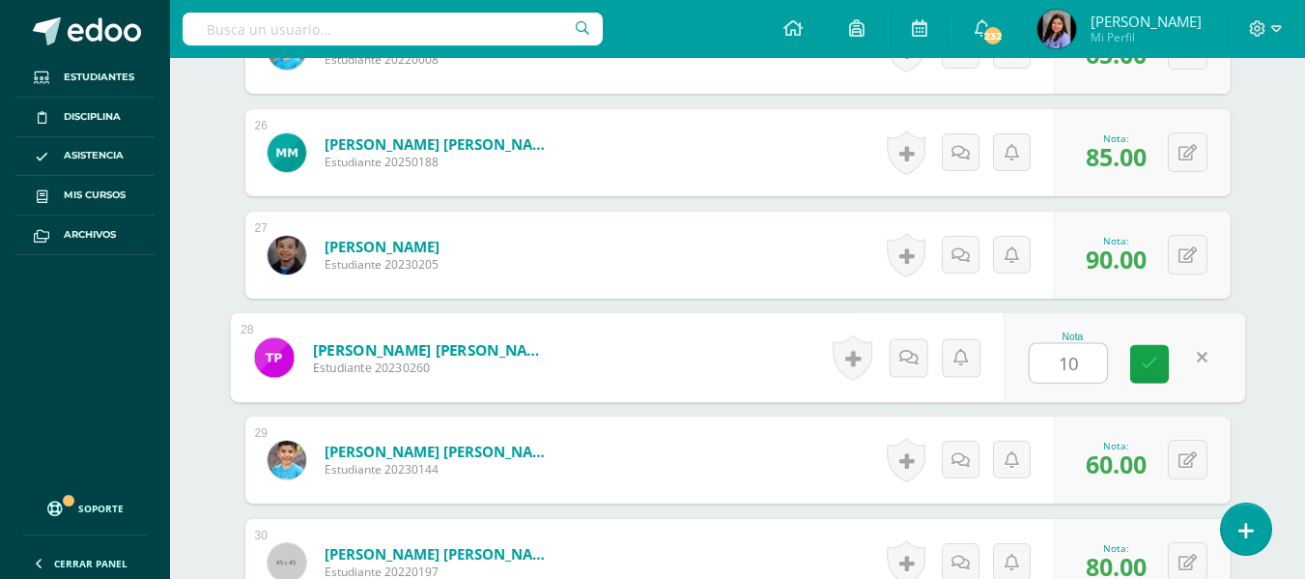
type input "100"
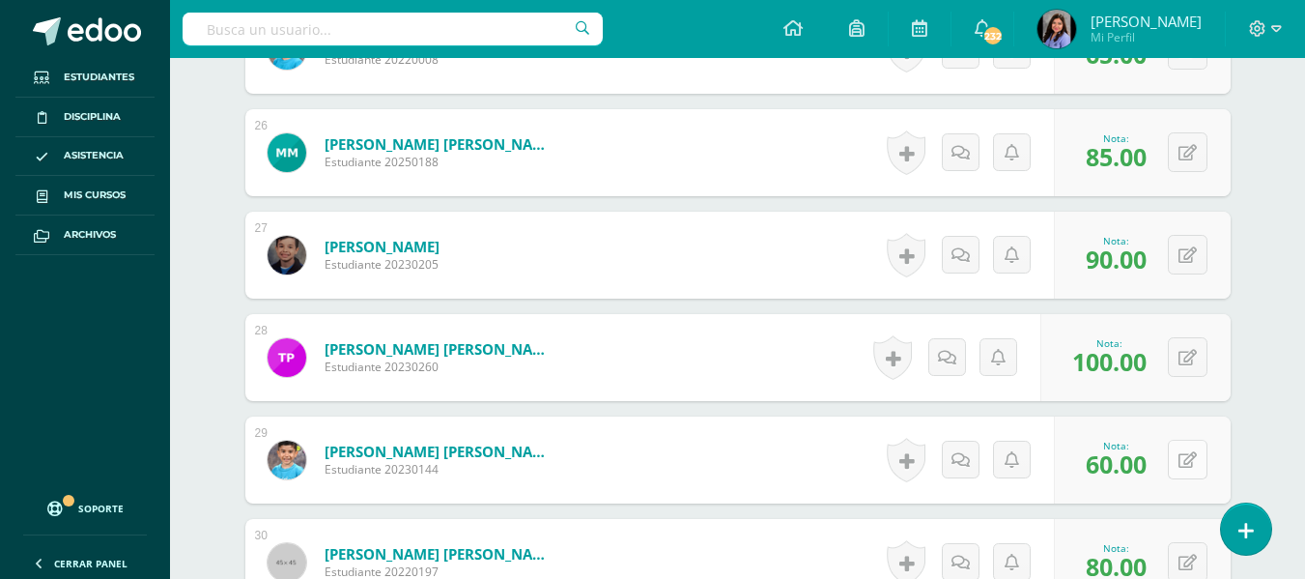
click at [1185, 450] on button at bounding box center [1188, 460] width 40 height 40
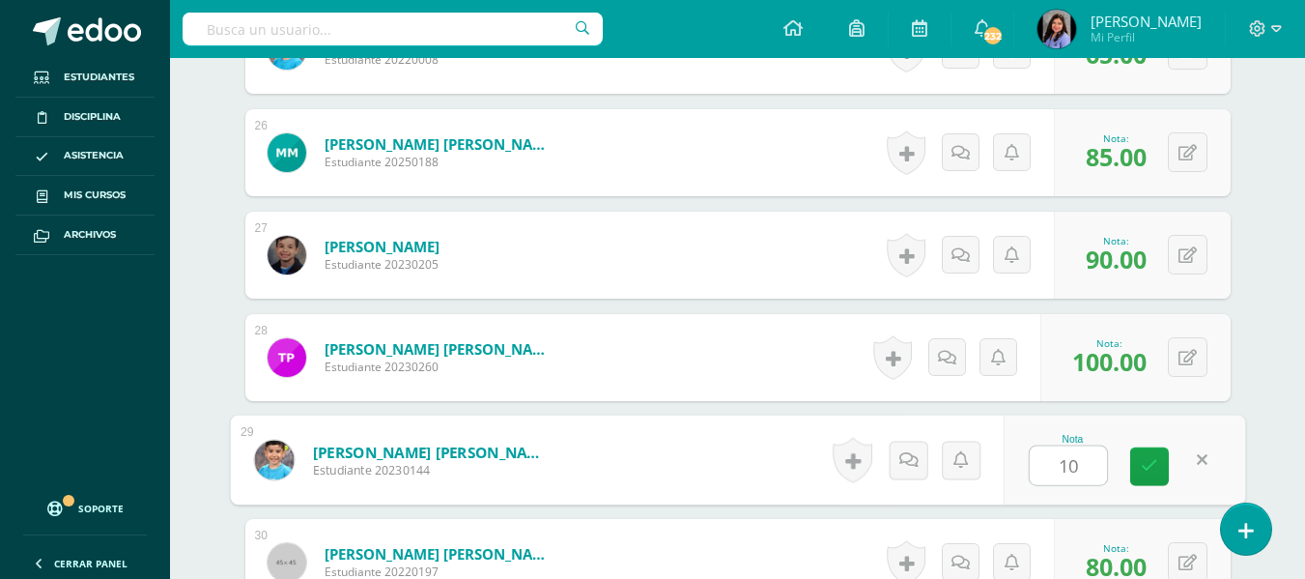
type input "100"
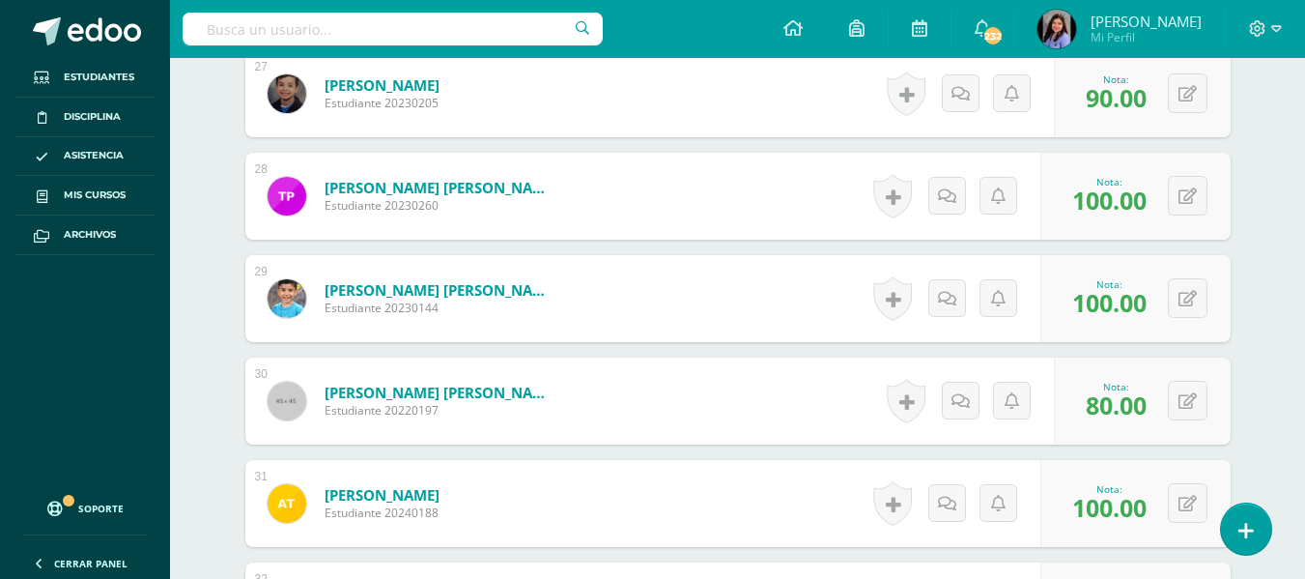
scroll to position [3315, 0]
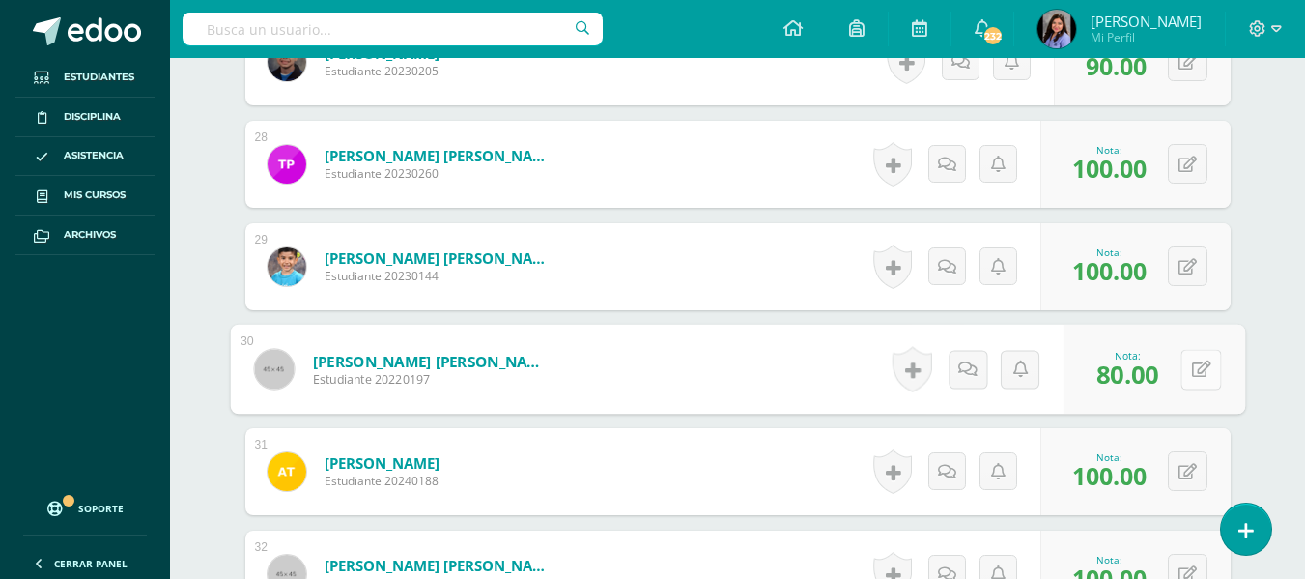
click at [1191, 372] on icon at bounding box center [1200, 368] width 19 height 16
type input "90"
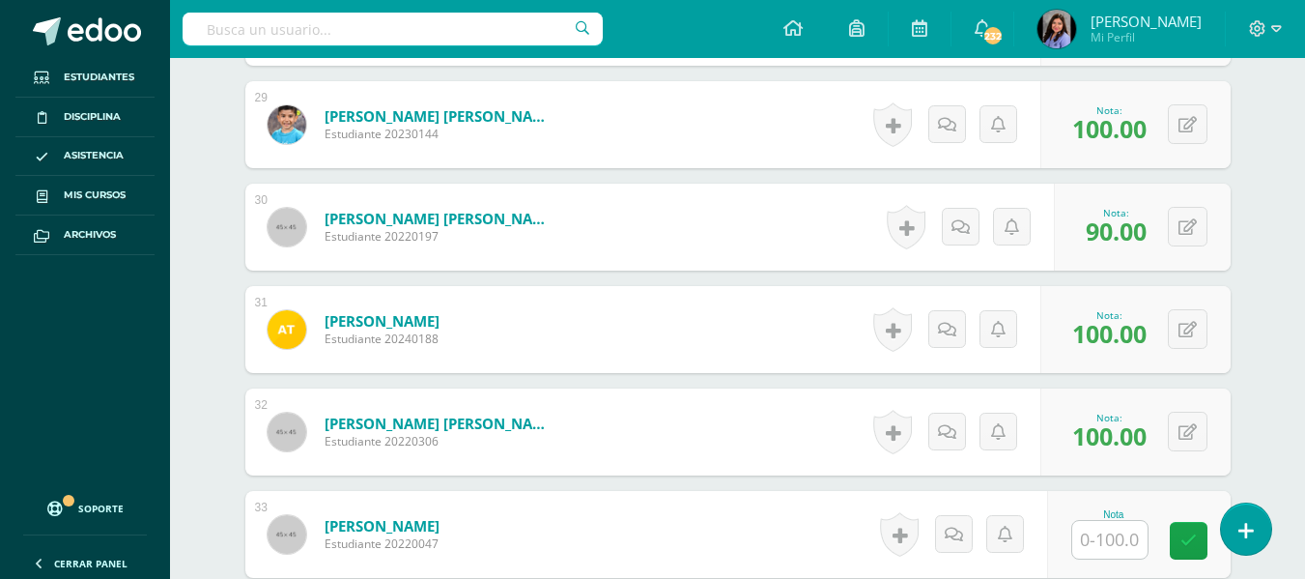
scroll to position [3508, 0]
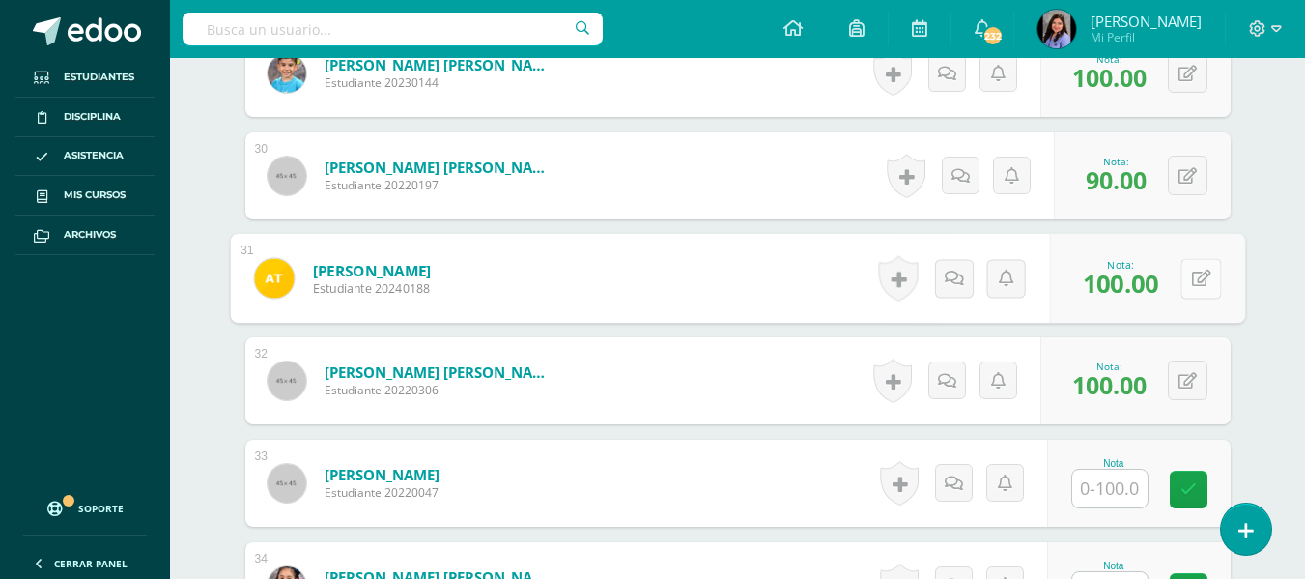
click at [1194, 282] on icon at bounding box center [1200, 278] width 19 height 16
type input "75"
click at [1182, 376] on icon at bounding box center [1187, 381] width 18 height 16
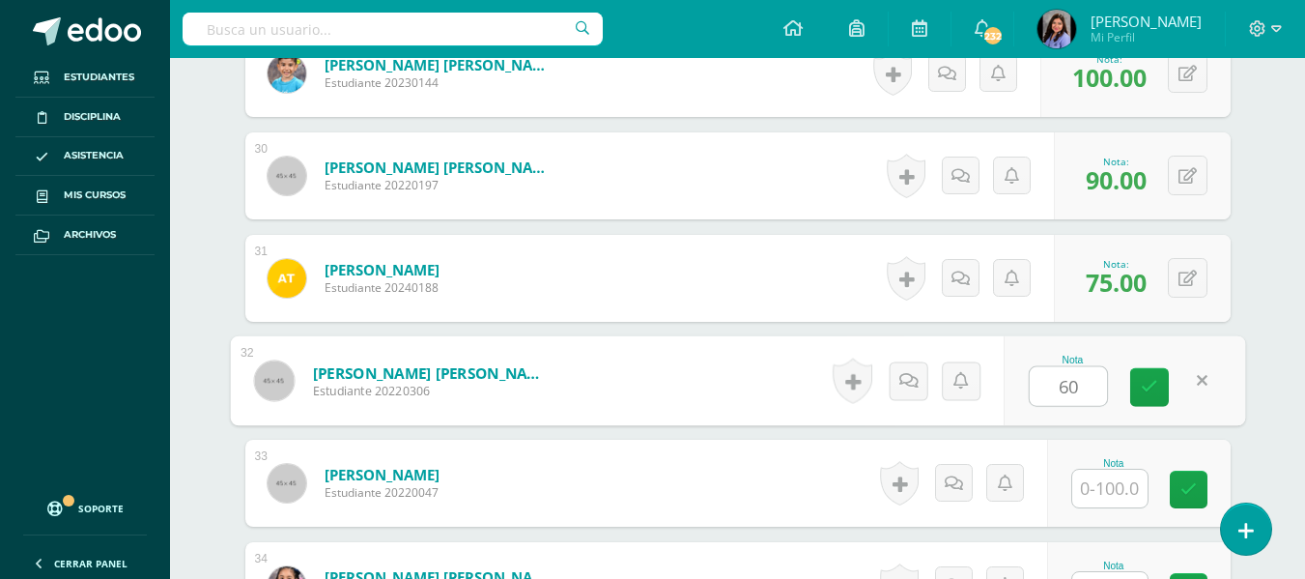
type input "60"
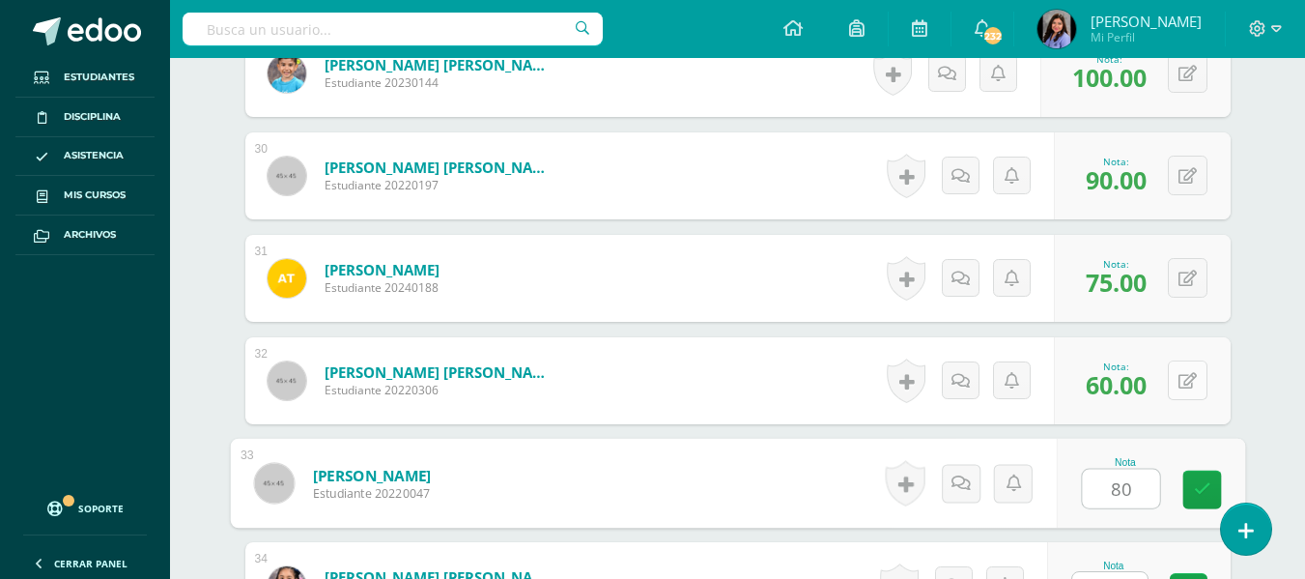
type input "80"
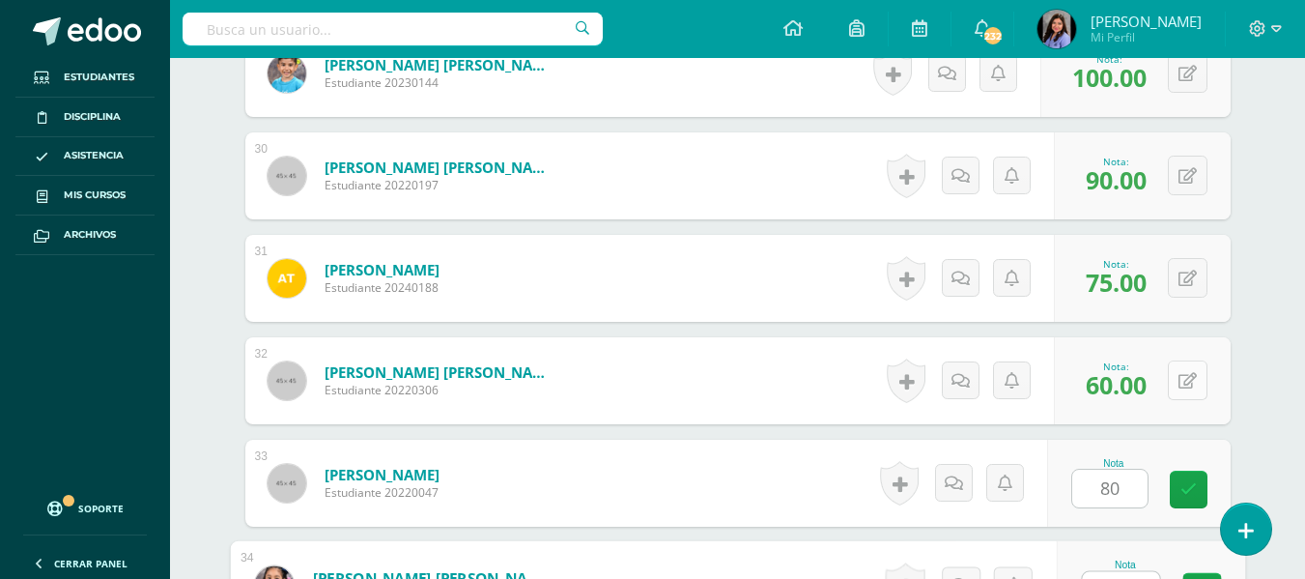
scroll to position [3539, 0]
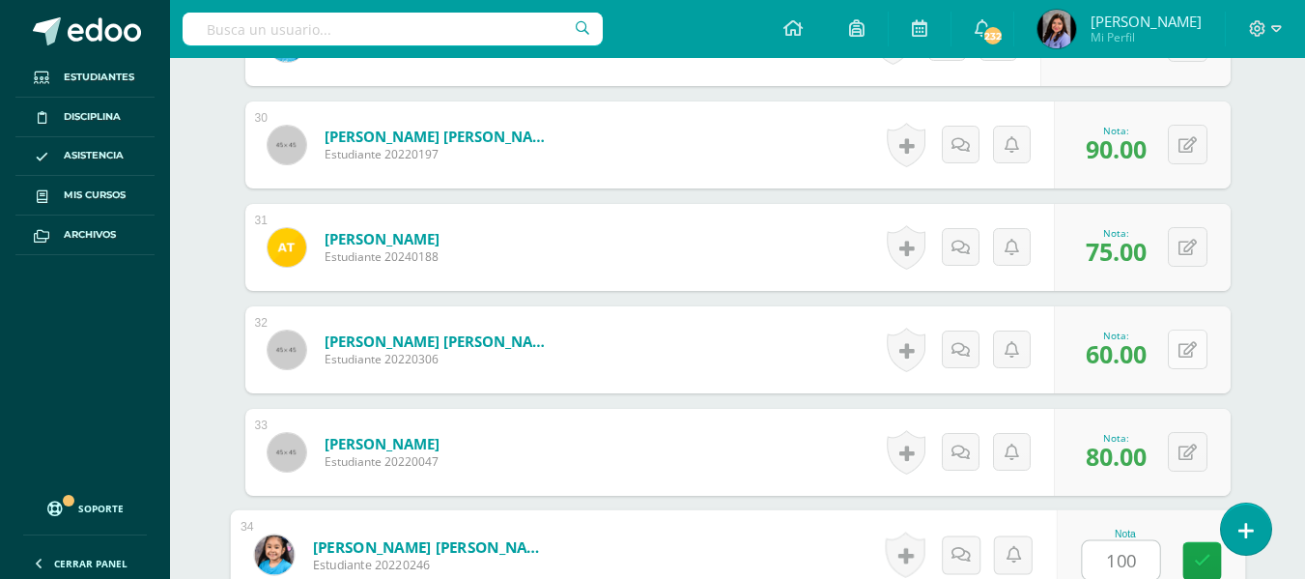
type input "100"
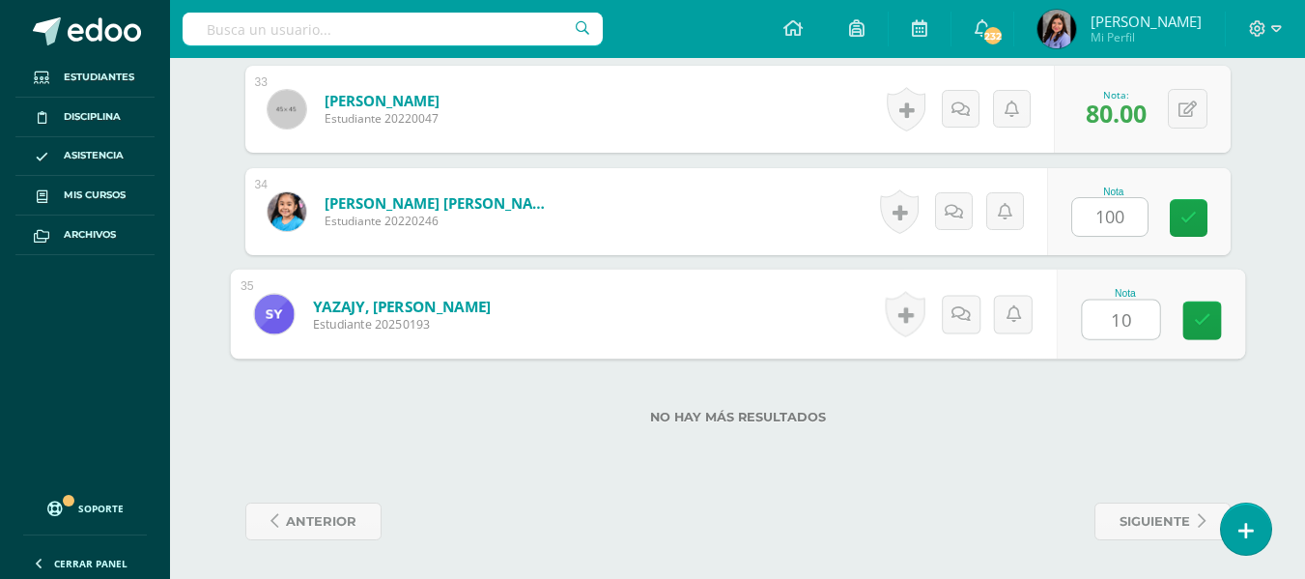
type input "100"
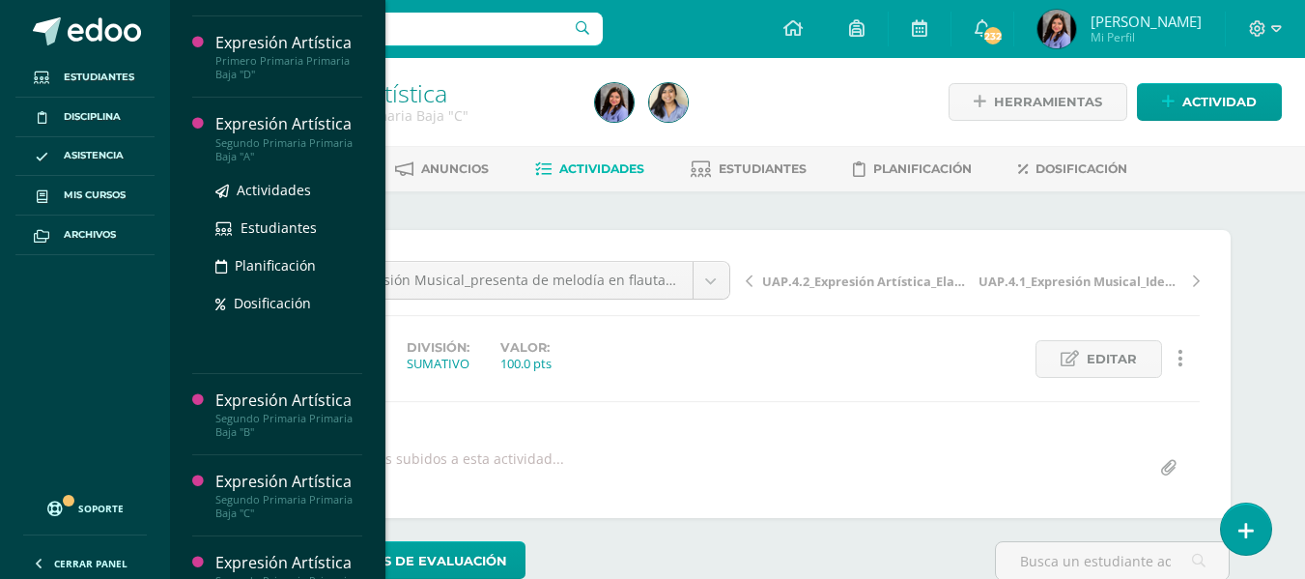
scroll to position [193, 0]
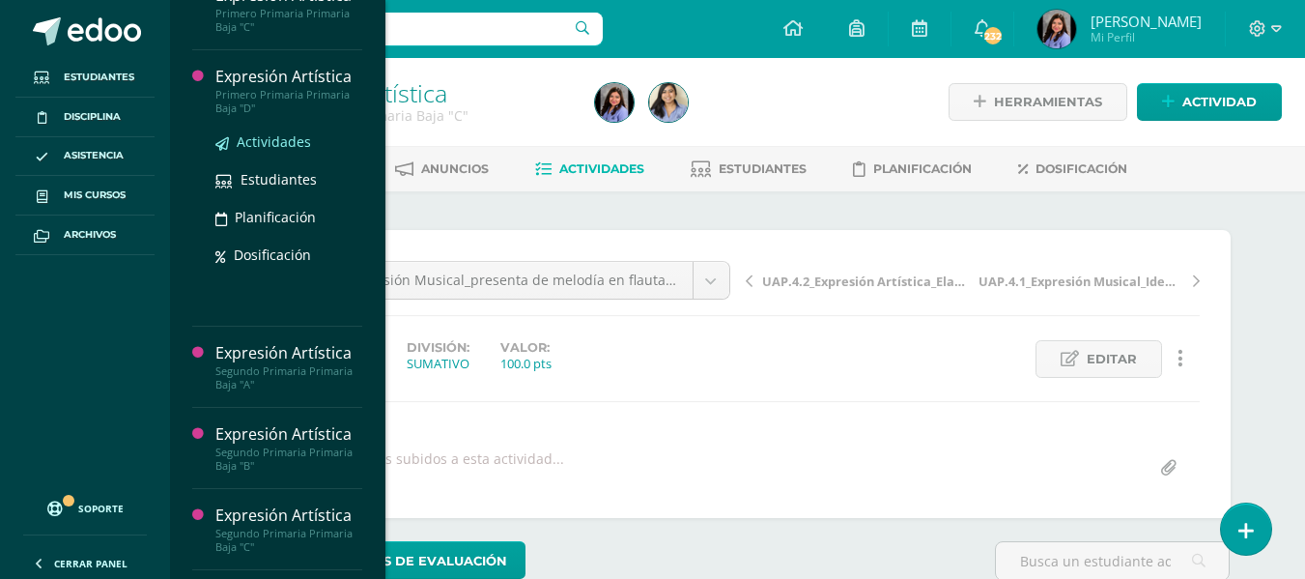
click at [299, 131] on link "Actividades" at bounding box center [288, 141] width 147 height 22
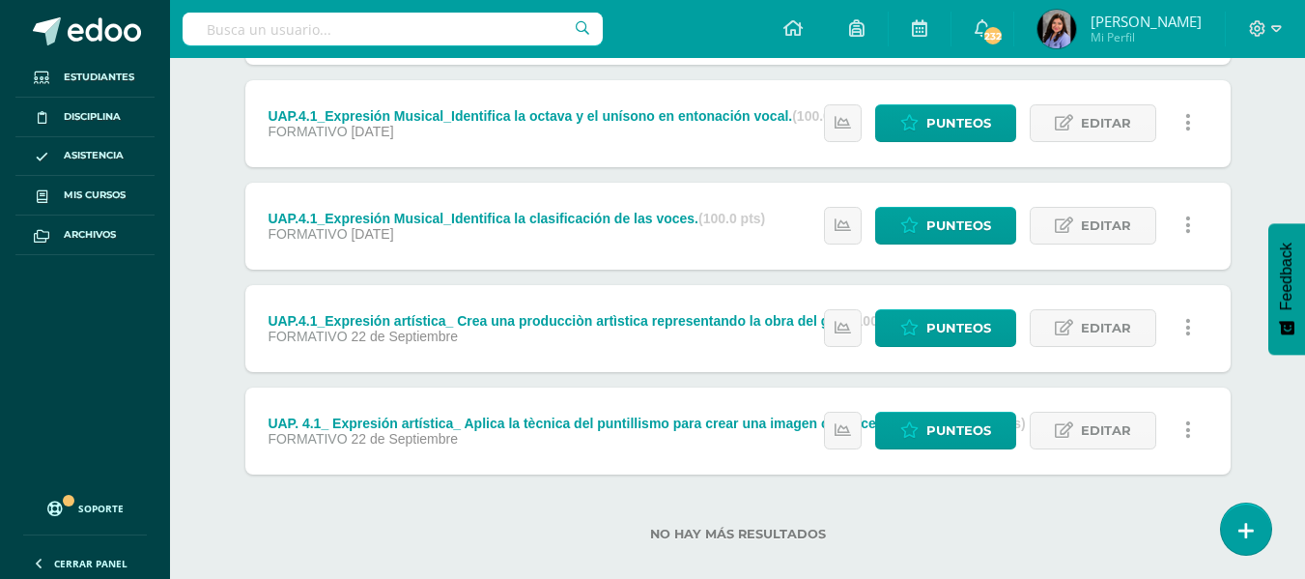
scroll to position [676, 0]
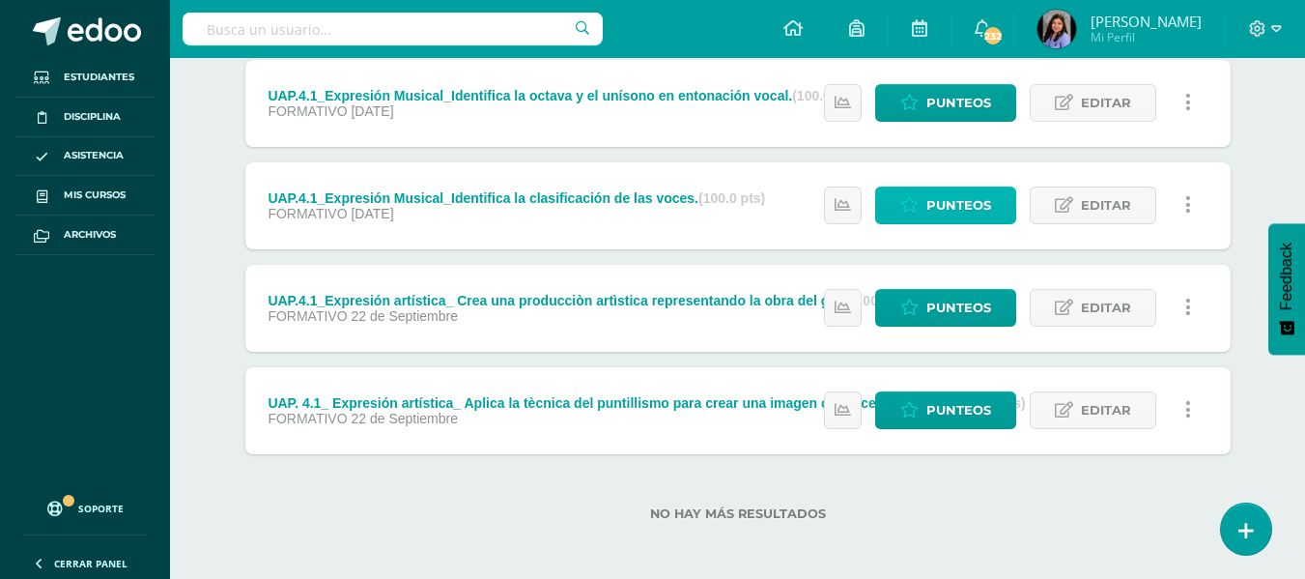
click at [961, 197] on span "Punteos" at bounding box center [958, 205] width 65 height 36
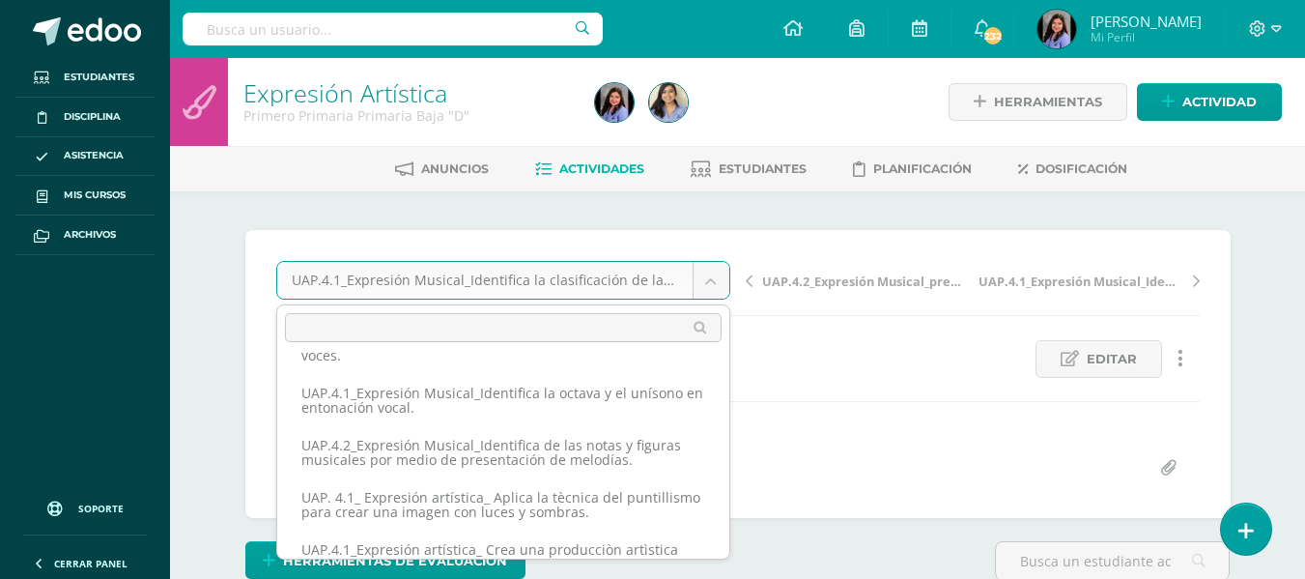
scroll to position [193, 0]
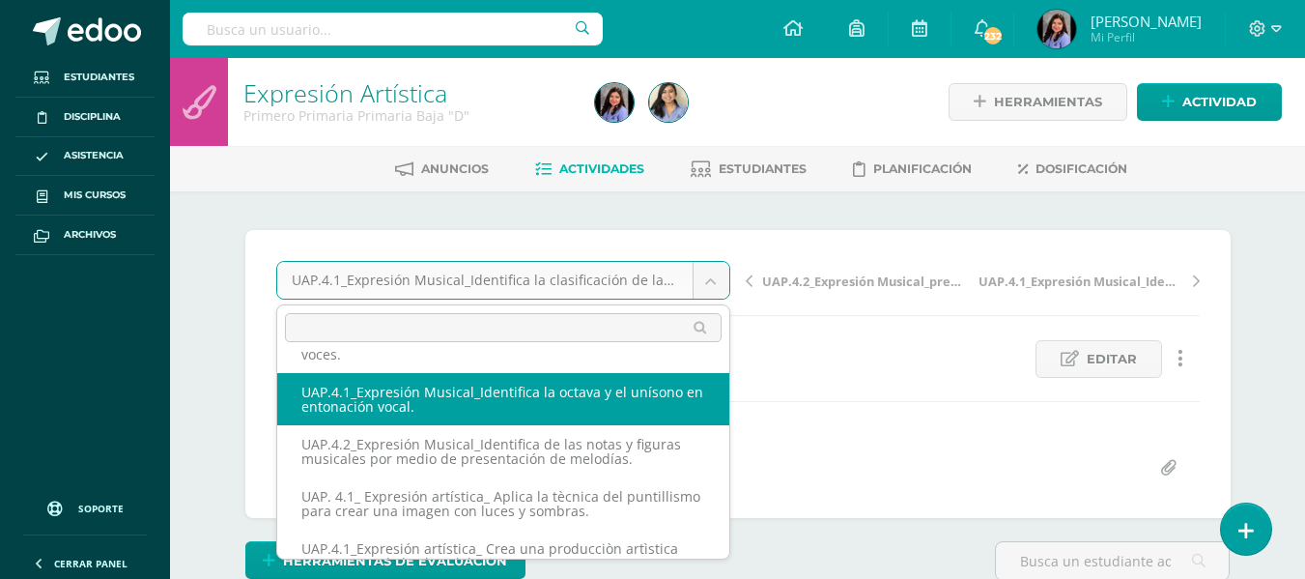
select select "/dashboard/teacher/grade-activity/227440/"
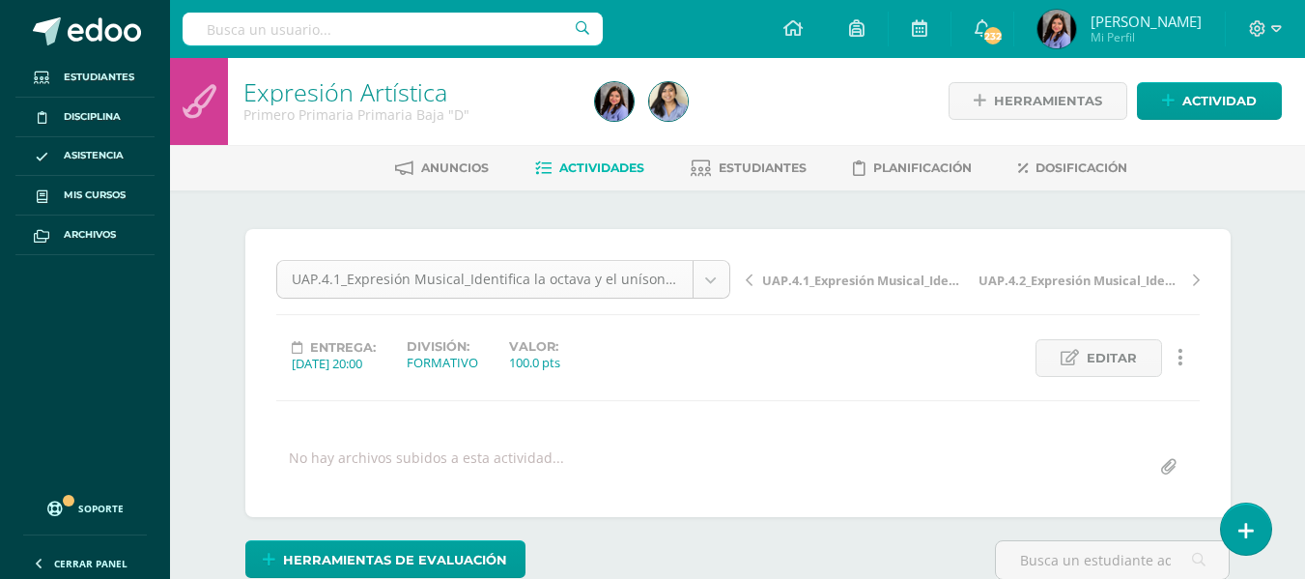
scroll to position [60, 0]
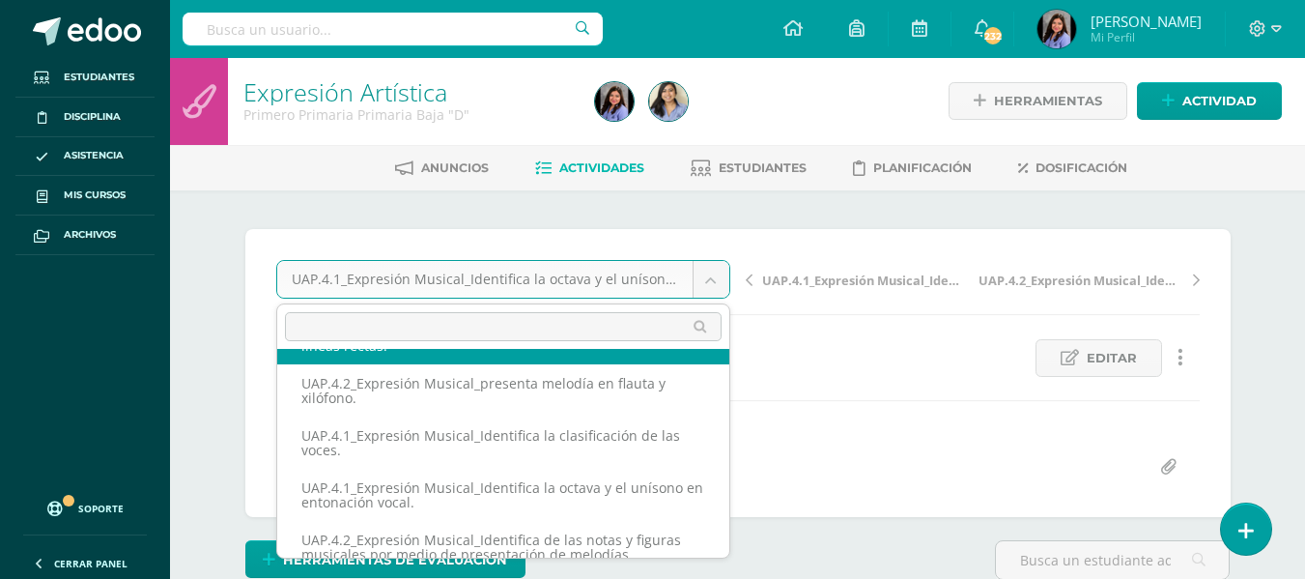
scroll to position [193, 0]
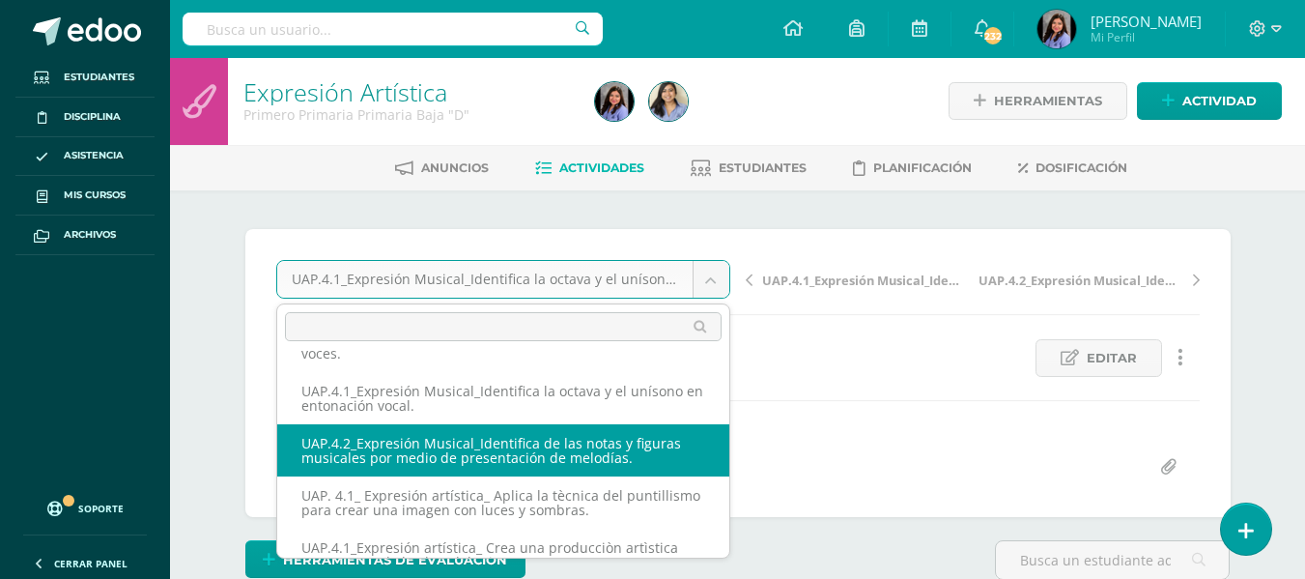
select select "/dashboard/teacher/grade-activity/227444/"
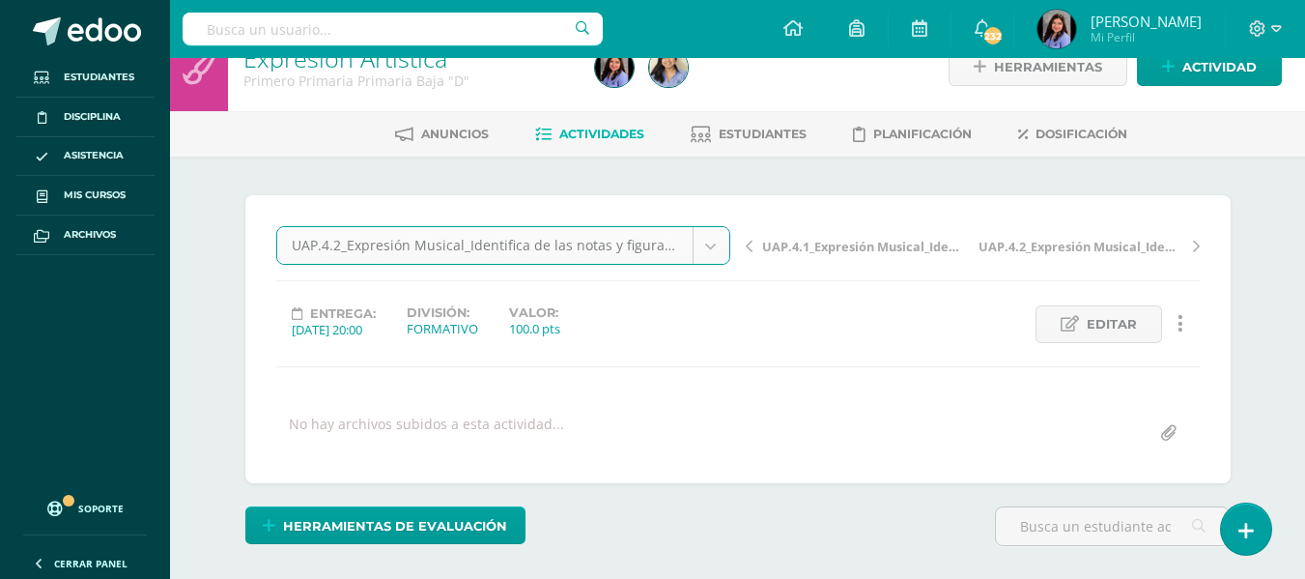
scroll to position [0, 0]
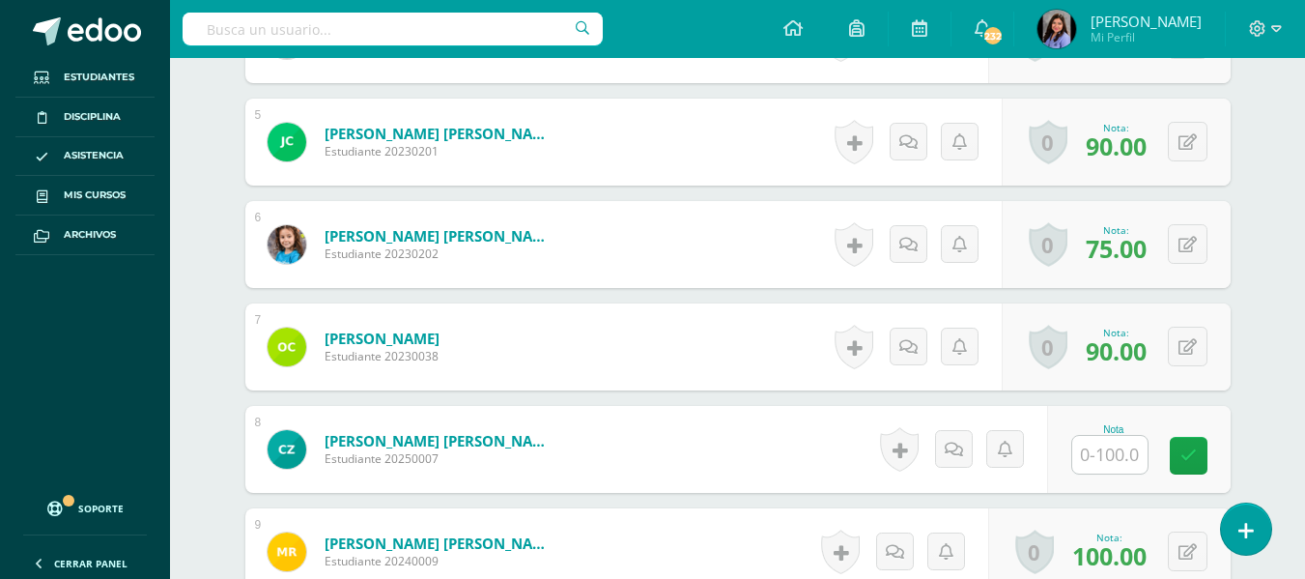
scroll to position [1087, 0]
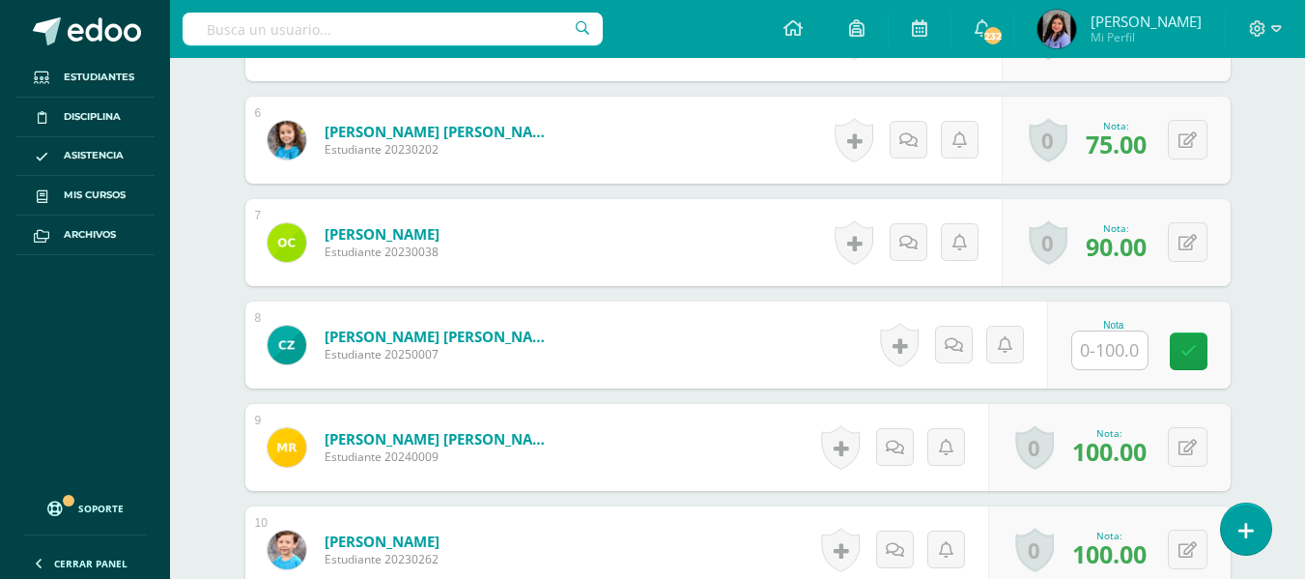
click at [1095, 356] on input "text" at bounding box center [1109, 350] width 75 height 38
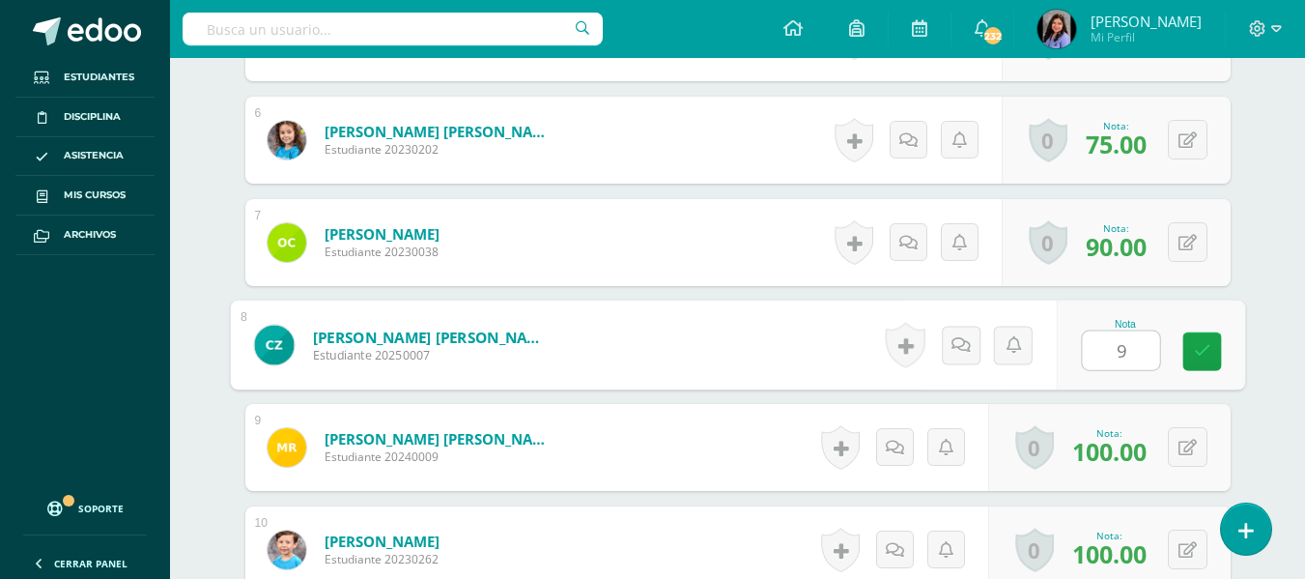
type input "95"
click at [1205, 356] on icon at bounding box center [1201, 351] width 17 height 16
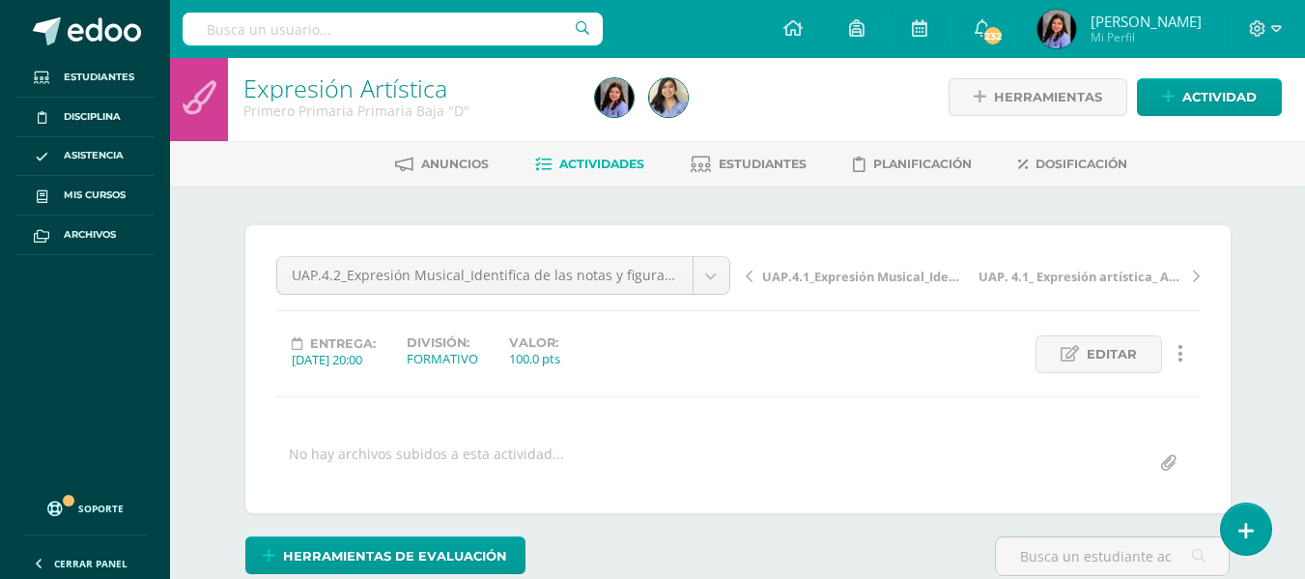
scroll to position [0, 0]
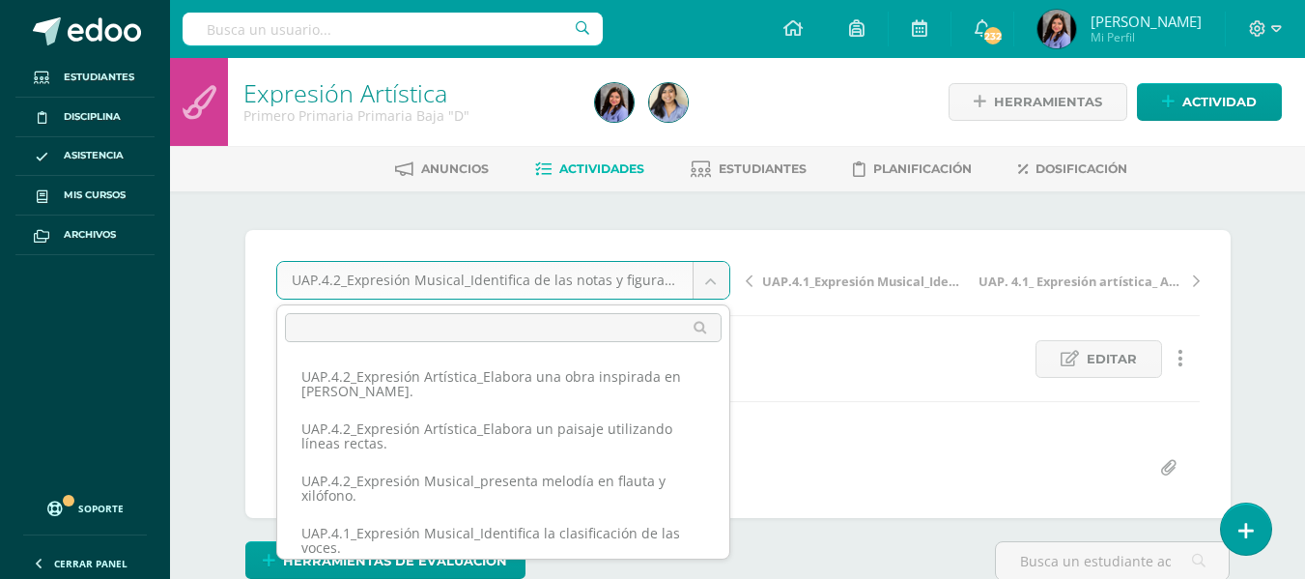
scroll to position [112, 0]
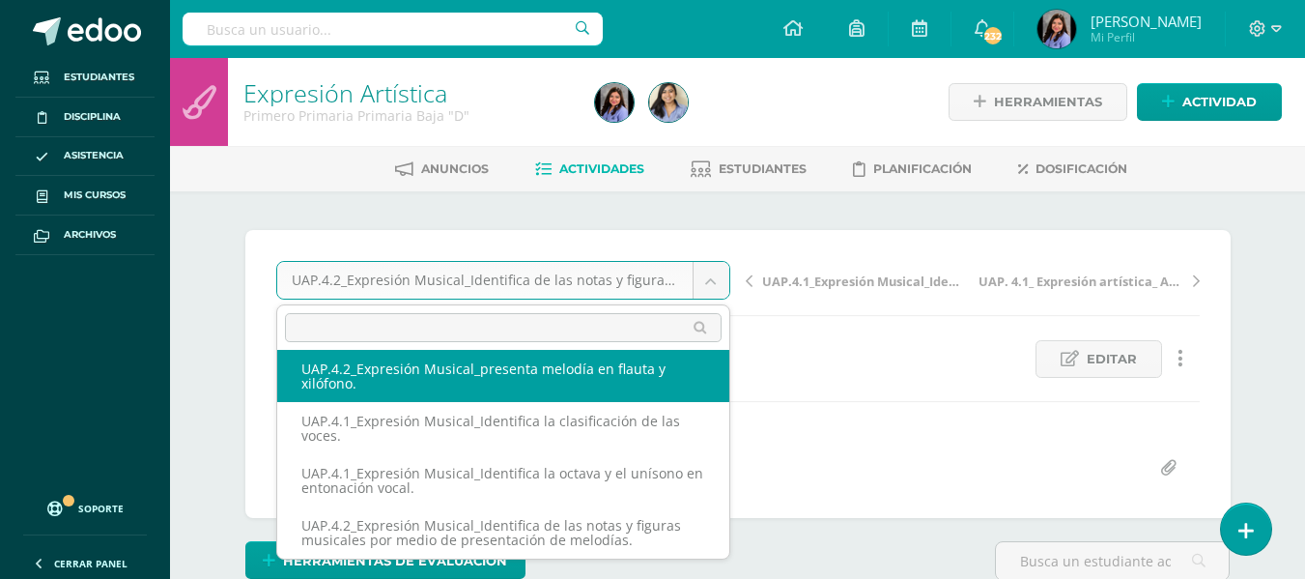
select select "/dashboard/teacher/grade-activity/227522/"
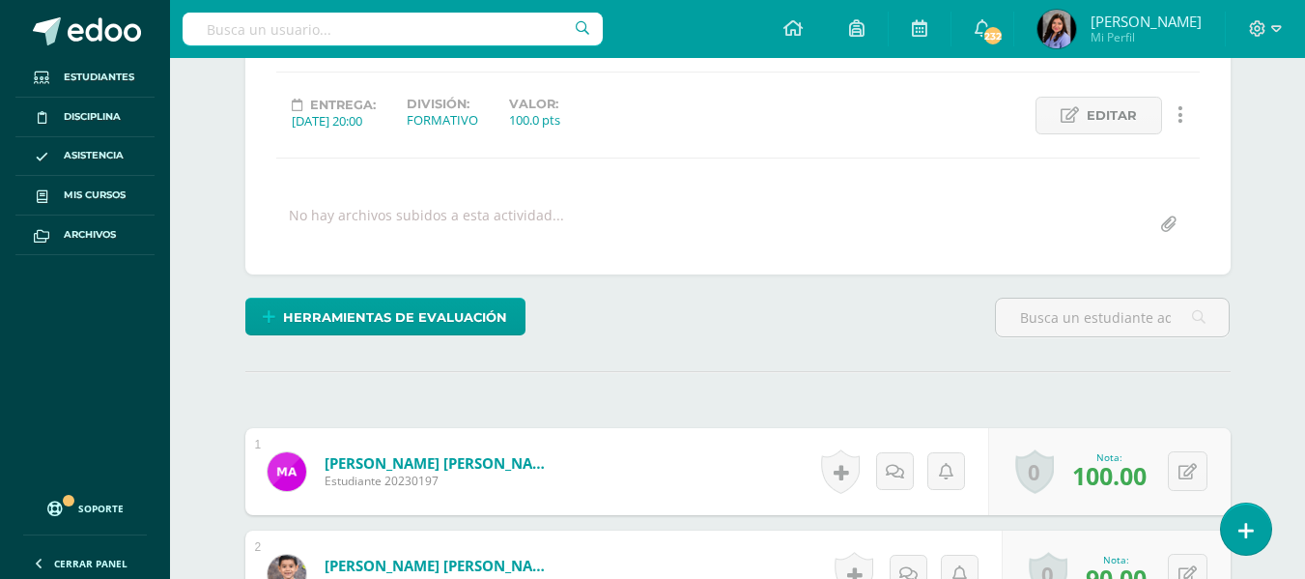
scroll to position [372, 0]
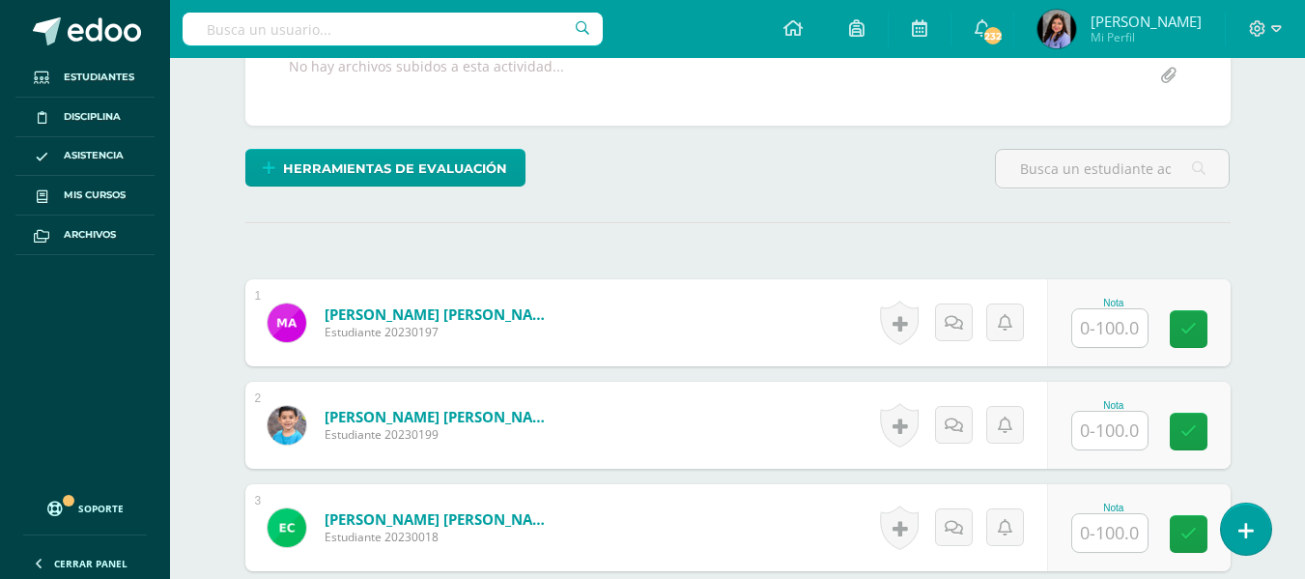
scroll to position [393, 0]
click at [1116, 326] on input "text" at bounding box center [1109, 327] width 75 height 38
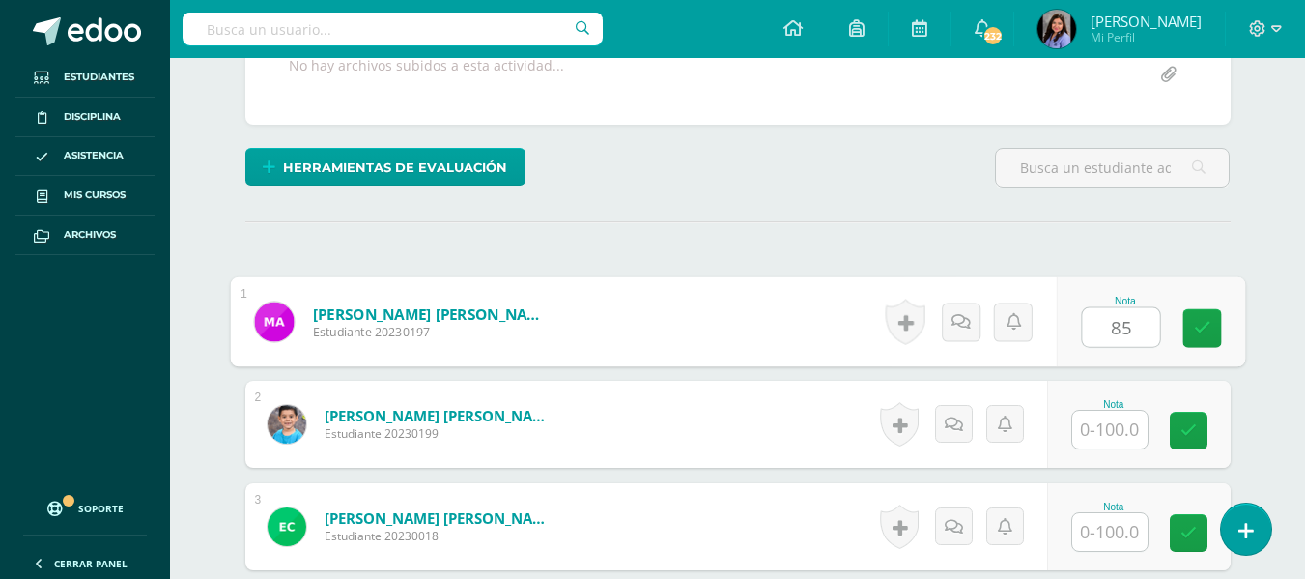
type input "85"
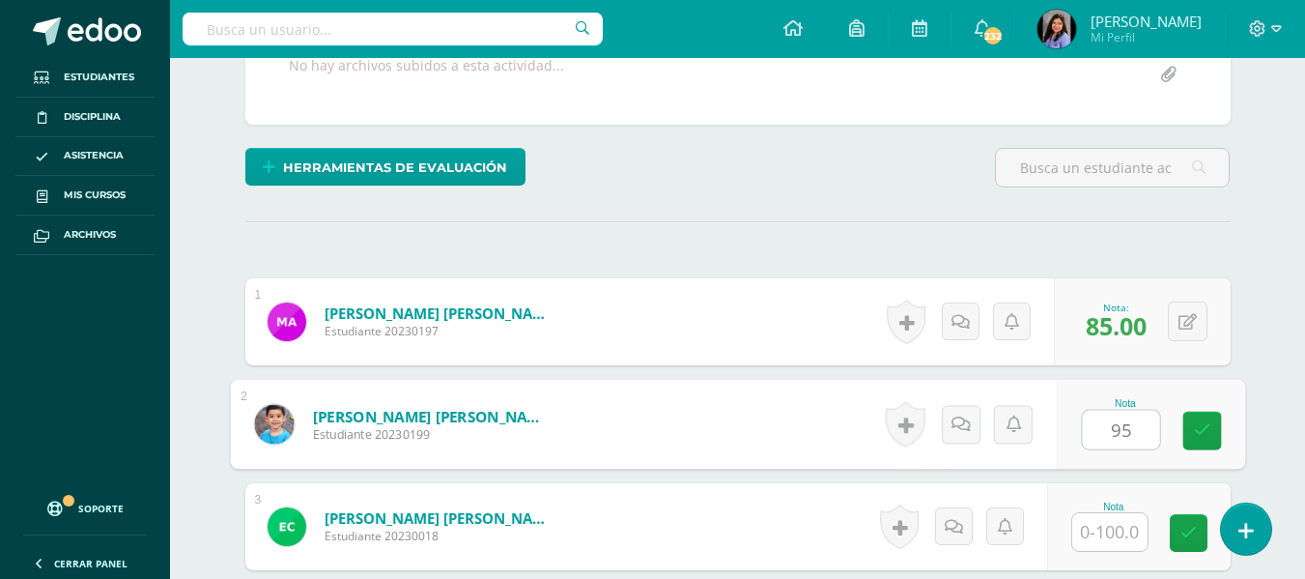
scroll to position [394, 0]
type input "95"
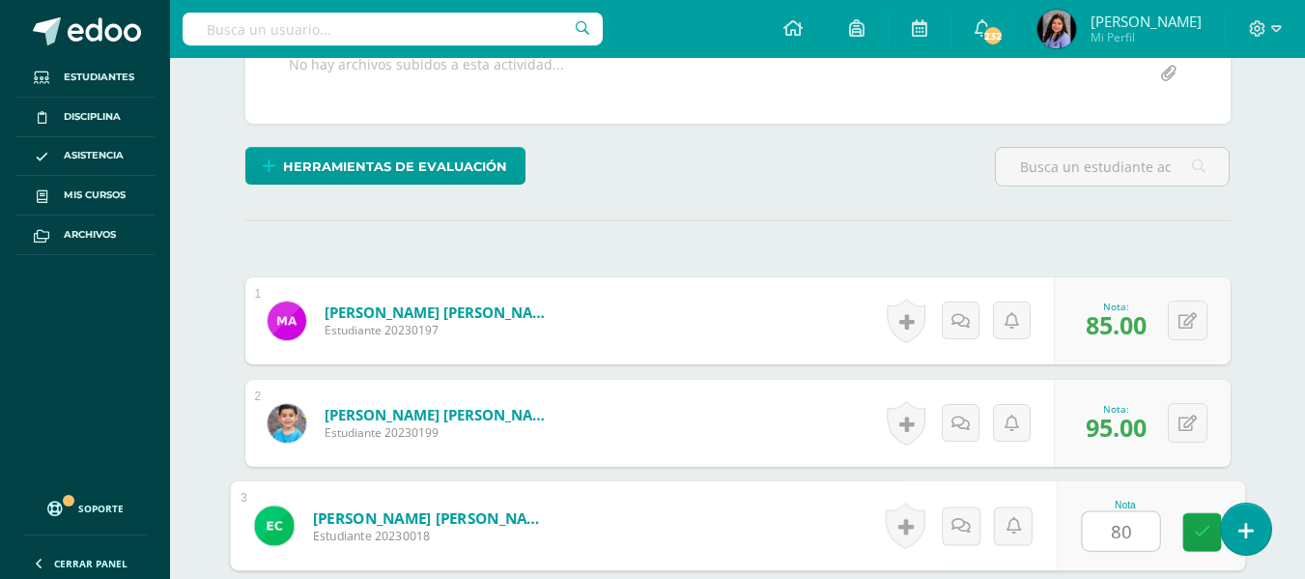
type input "80"
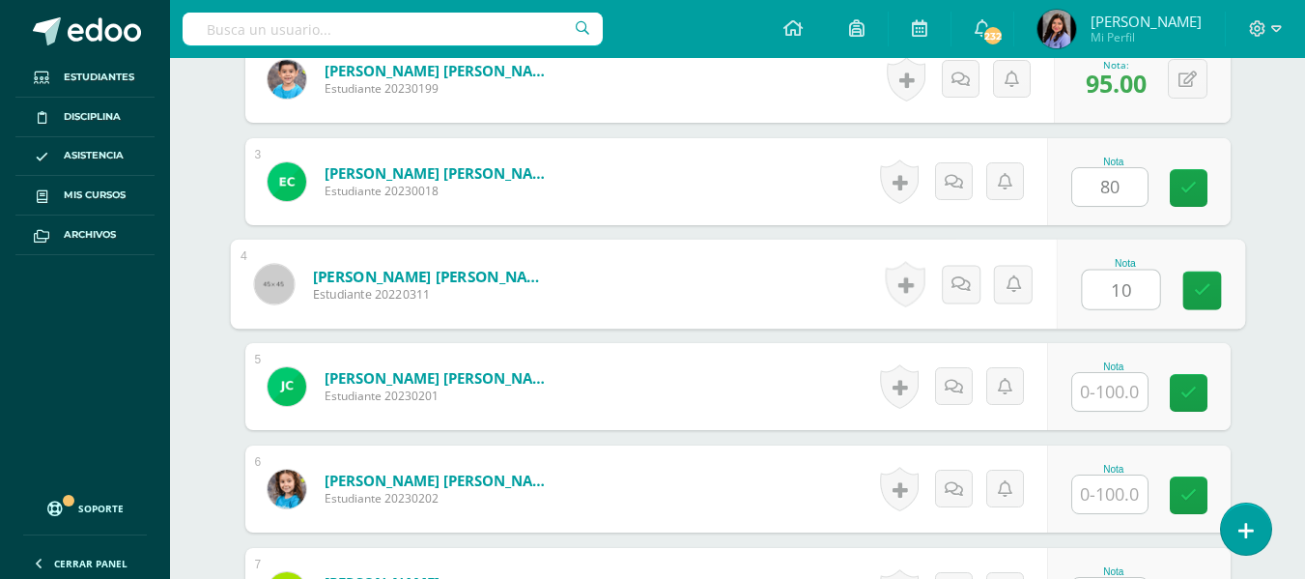
scroll to position [739, 0]
type input "100"
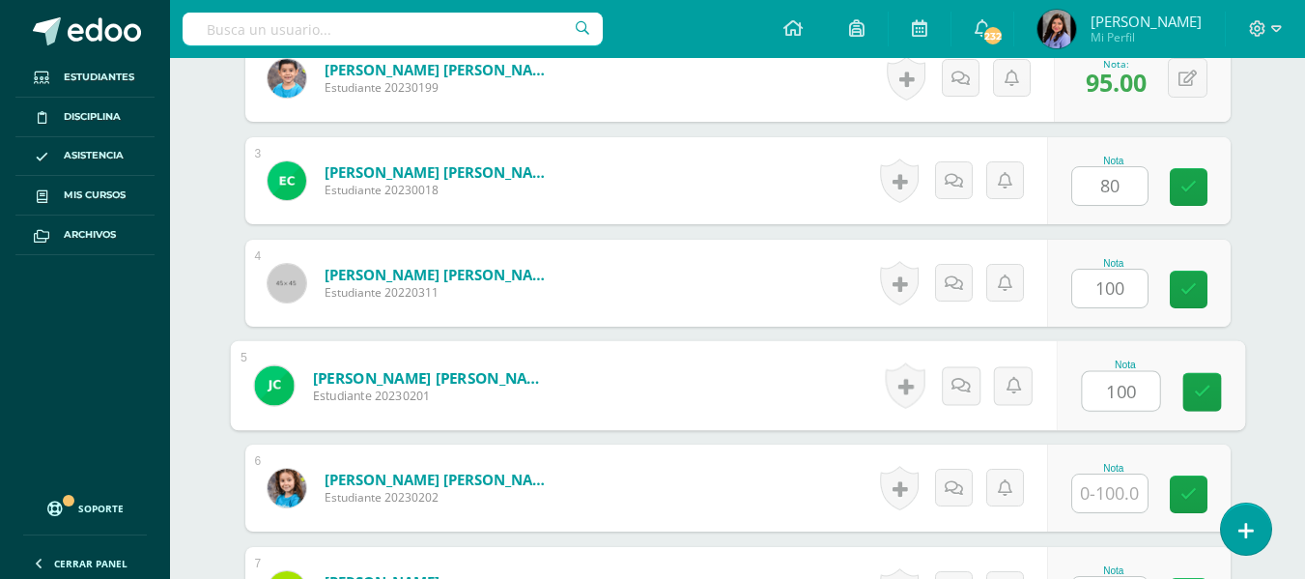
type input "100"
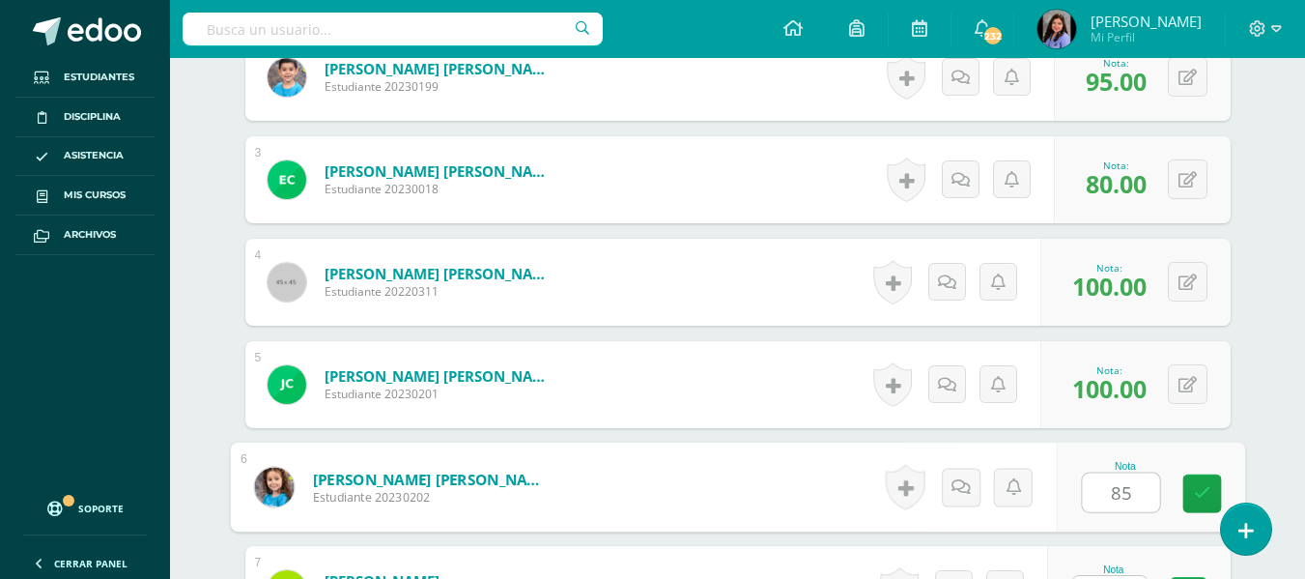
type input "85"
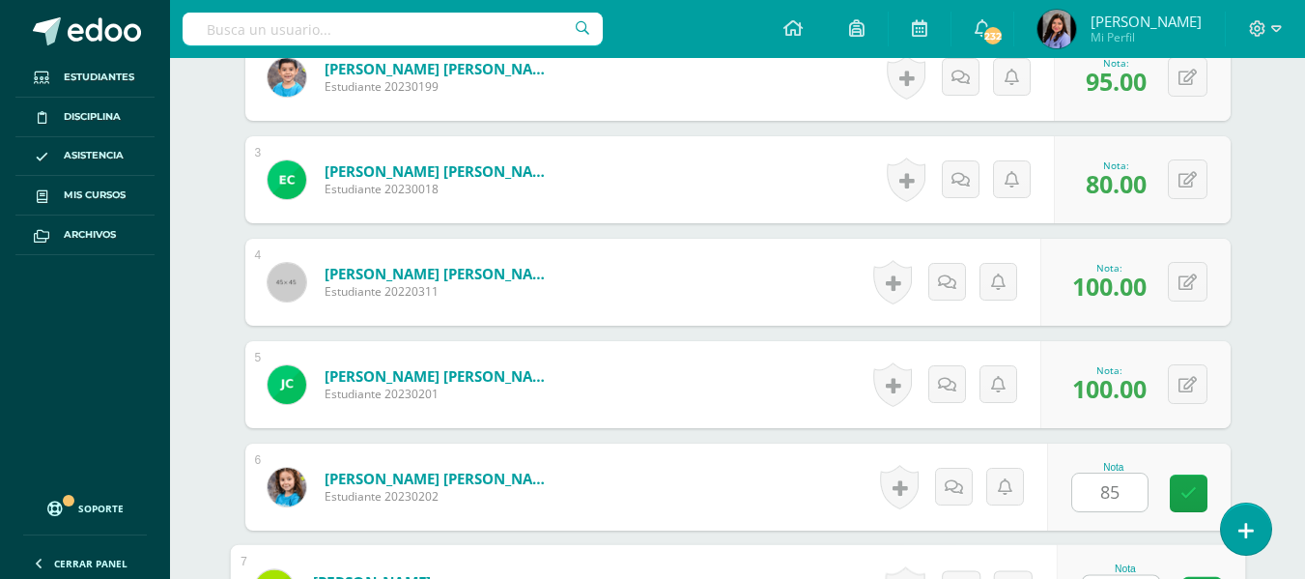
scroll to position [775, 0]
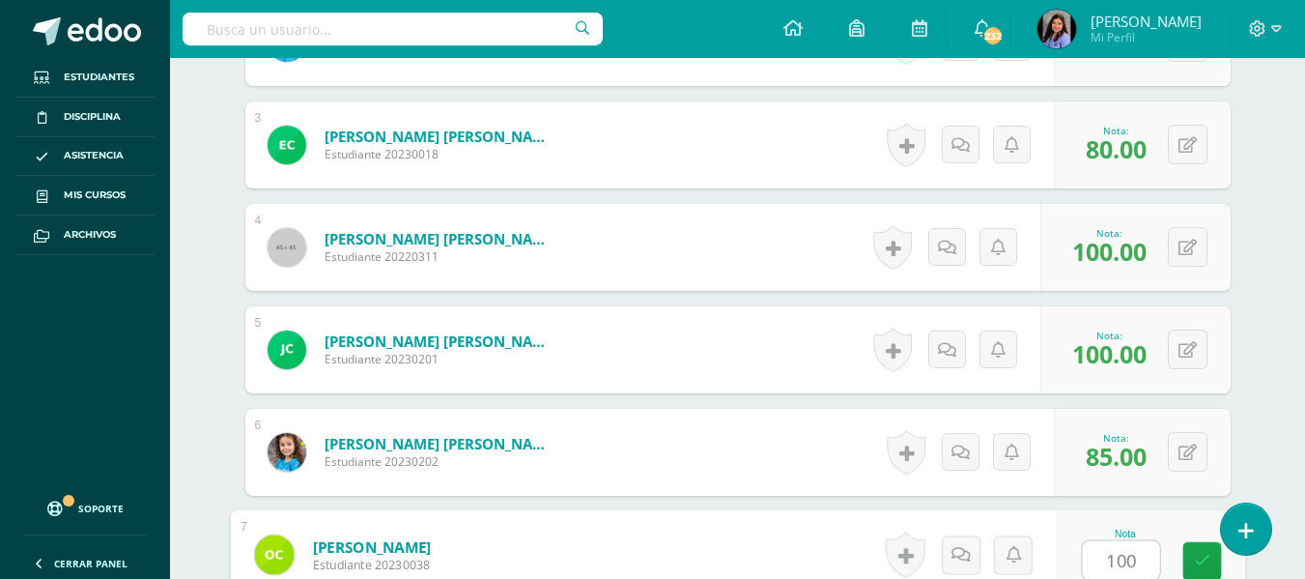
type input "100"
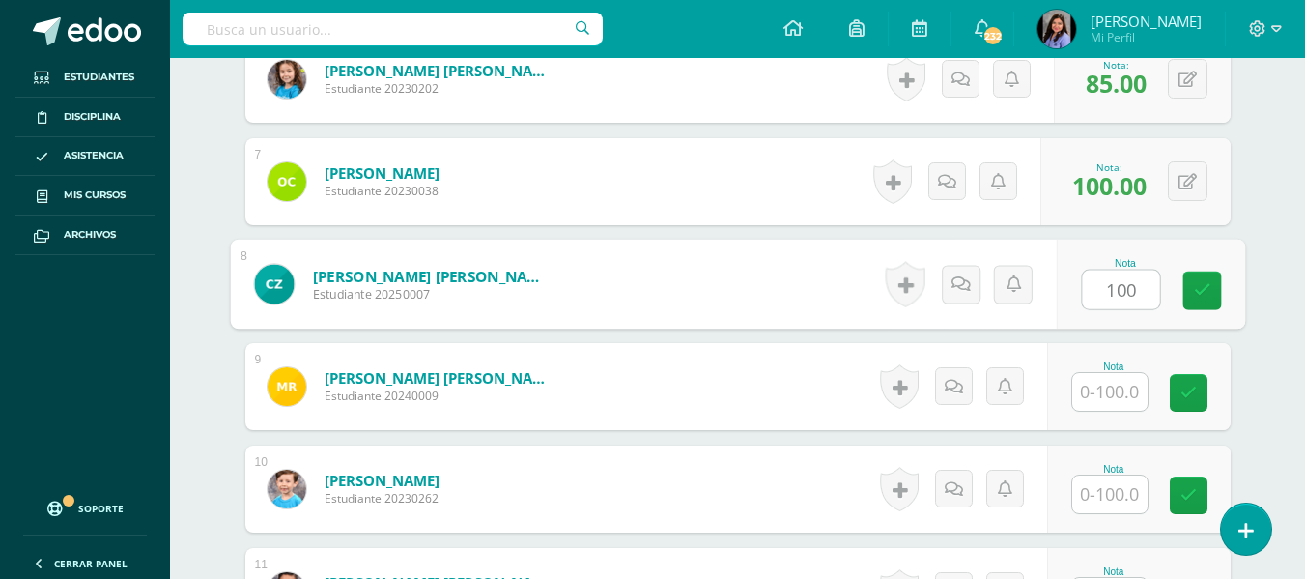
type input "100"
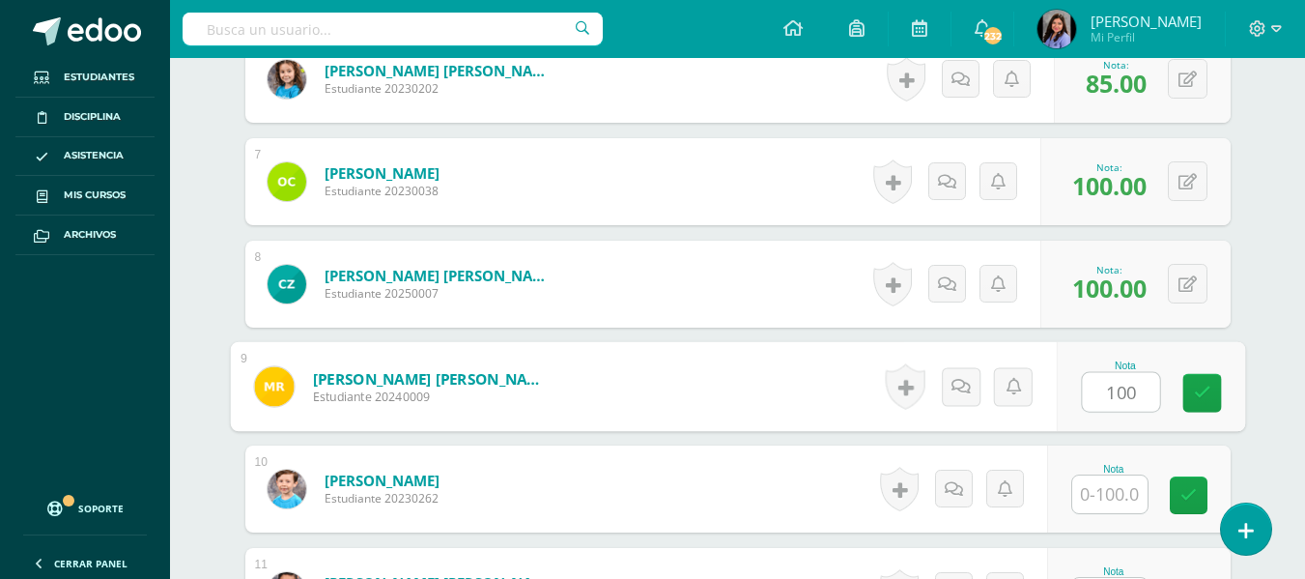
type input "100"
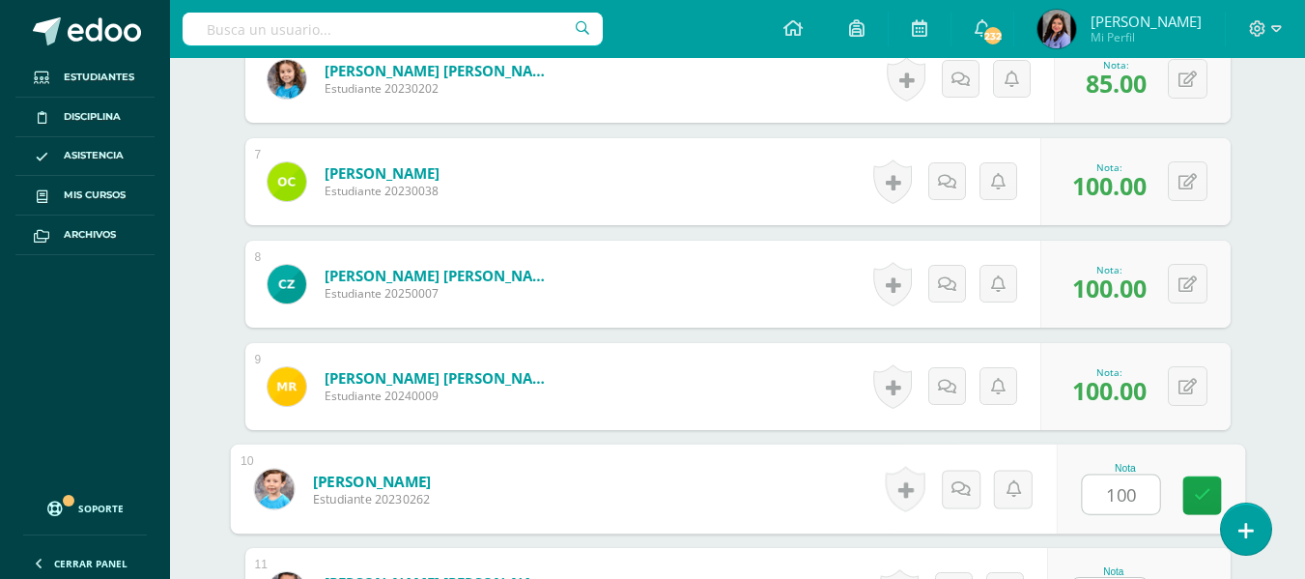
type input "100"
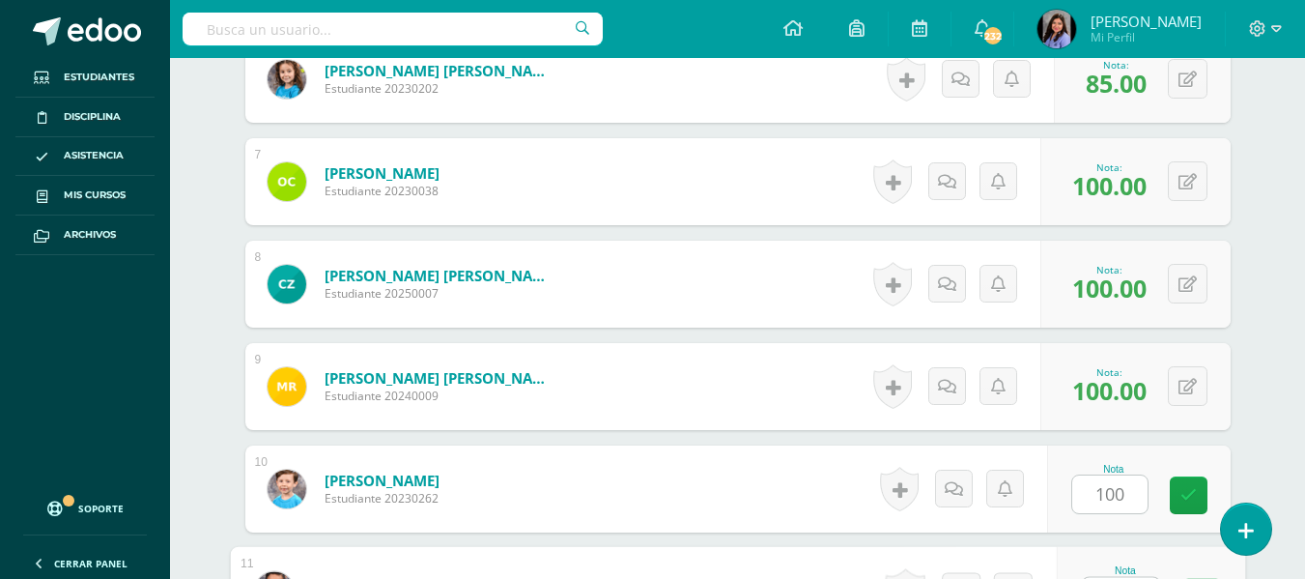
scroll to position [1184, 0]
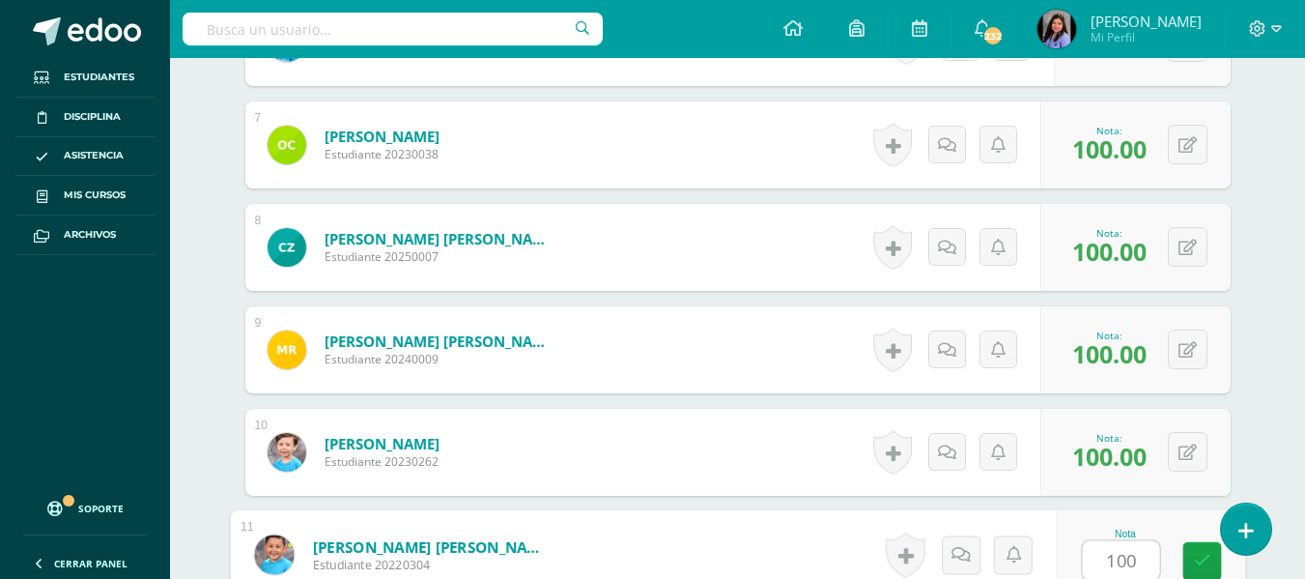
type input "100"
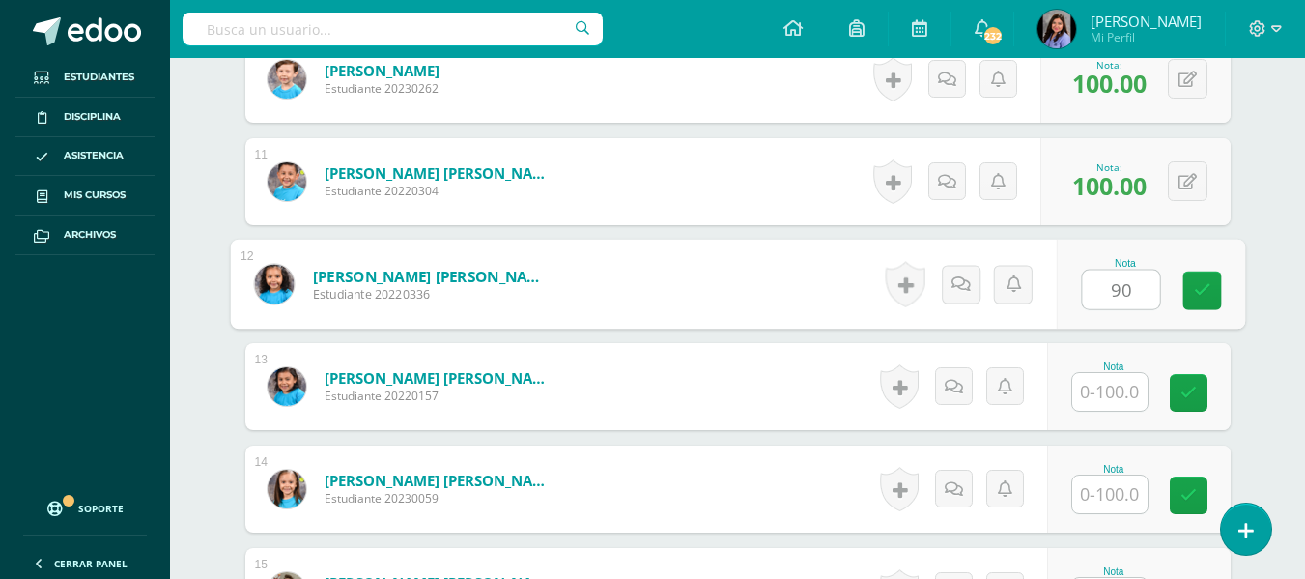
type input "90"
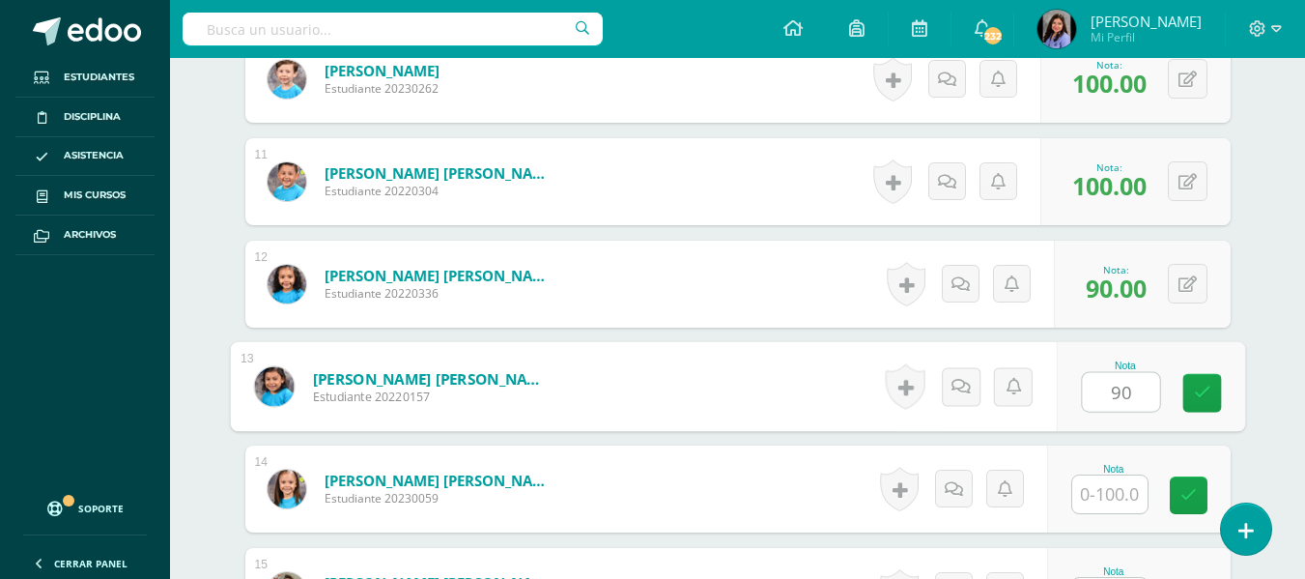
type input "90"
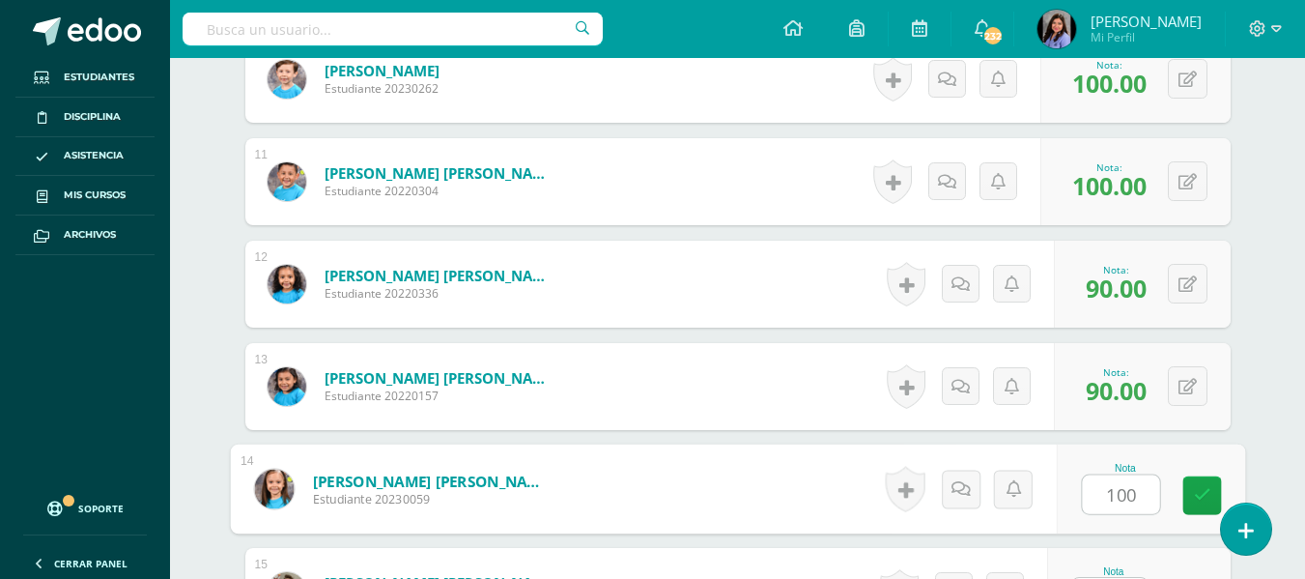
type input "100"
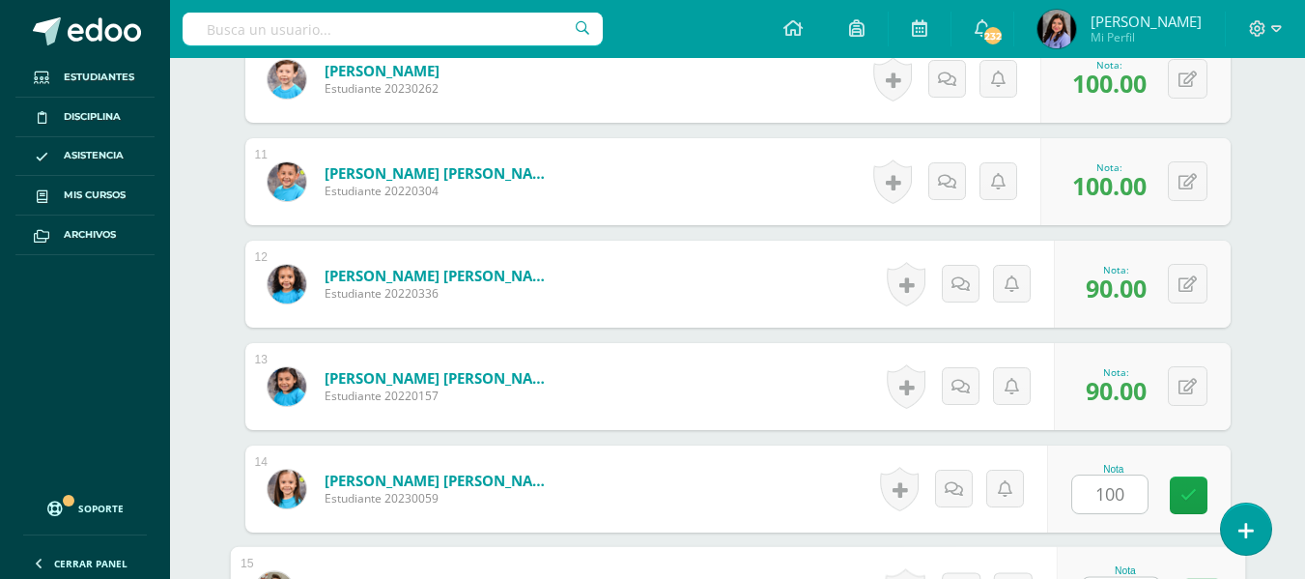
scroll to position [1594, 0]
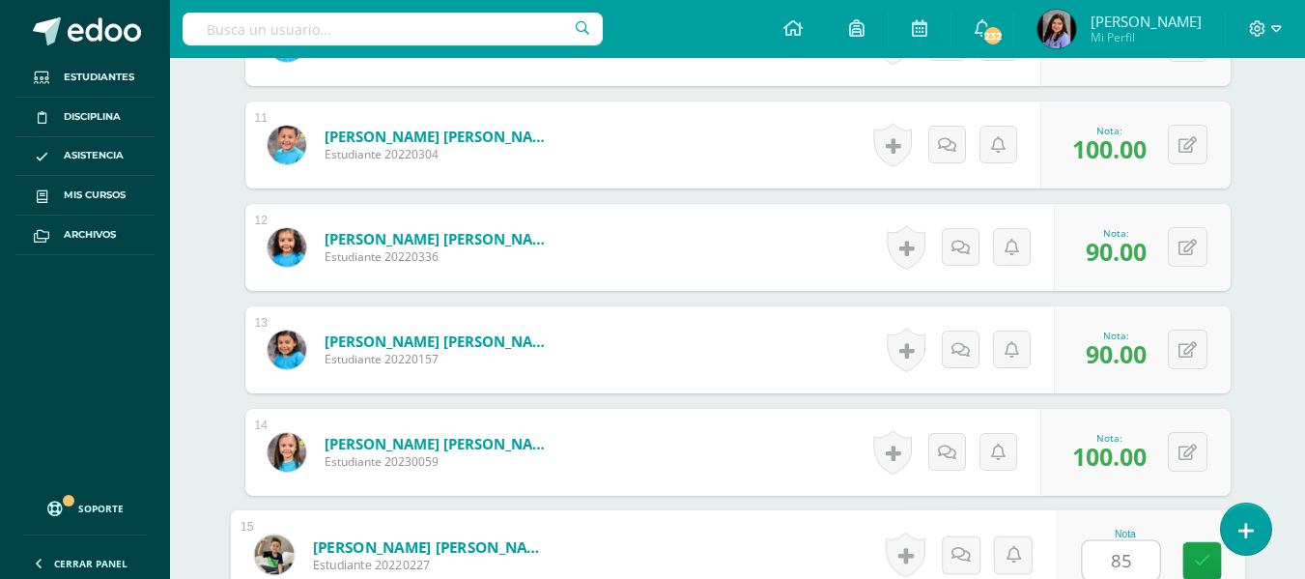
type input "85"
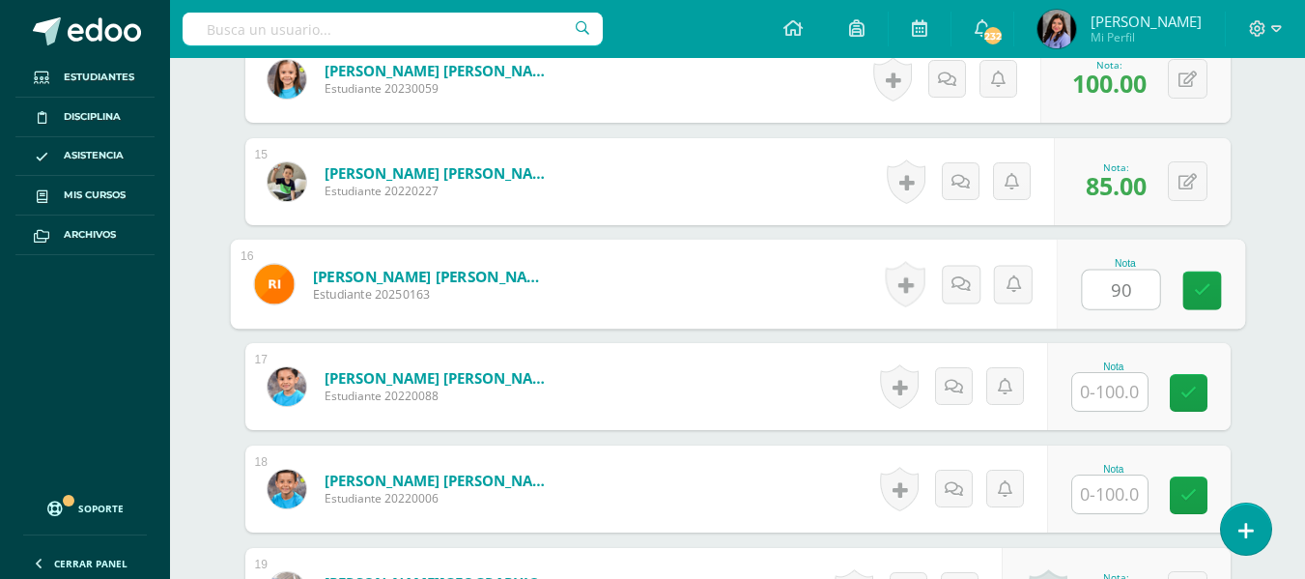
type input "90"
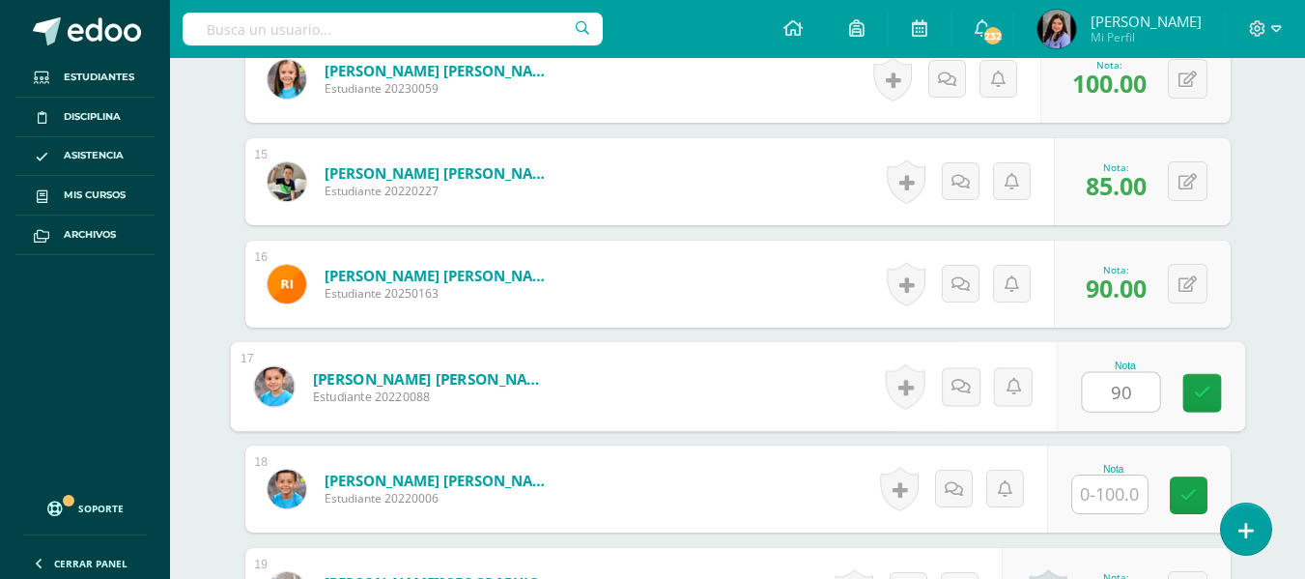
type input "90"
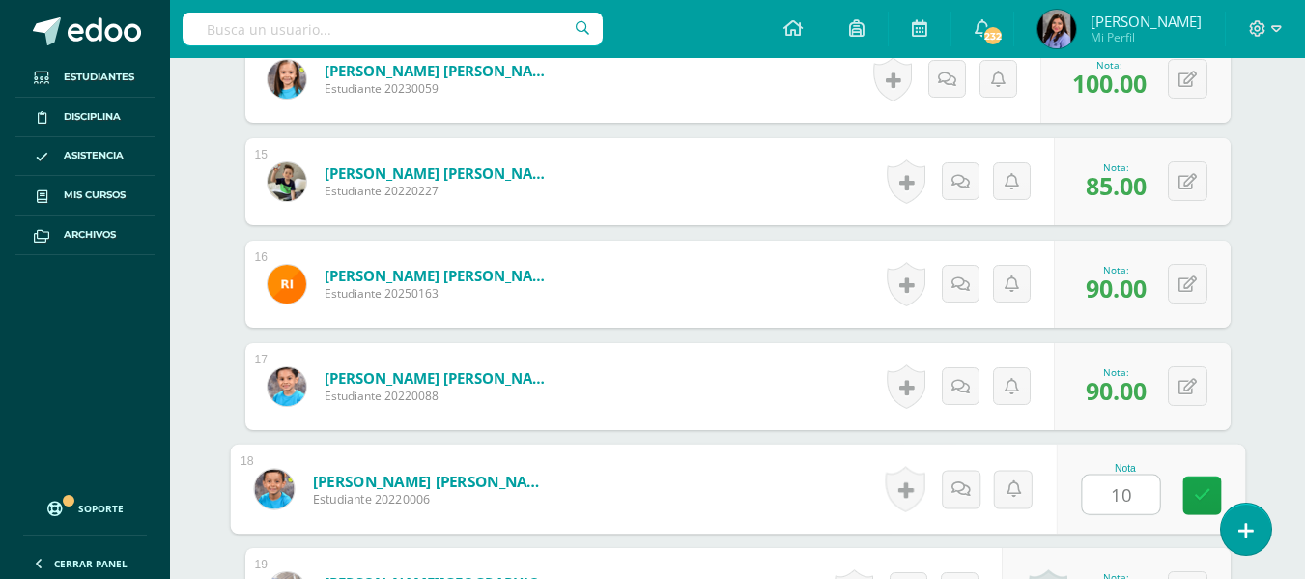
type input "100"
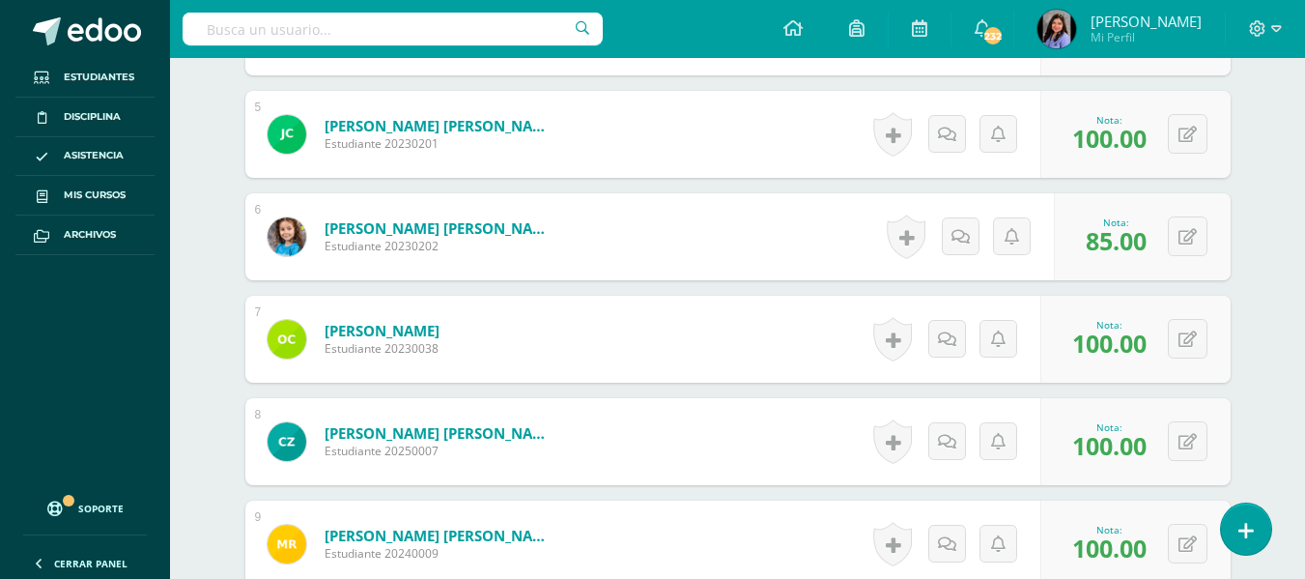
scroll to position [217, 0]
